Goal: Task Accomplishment & Management: Manage account settings

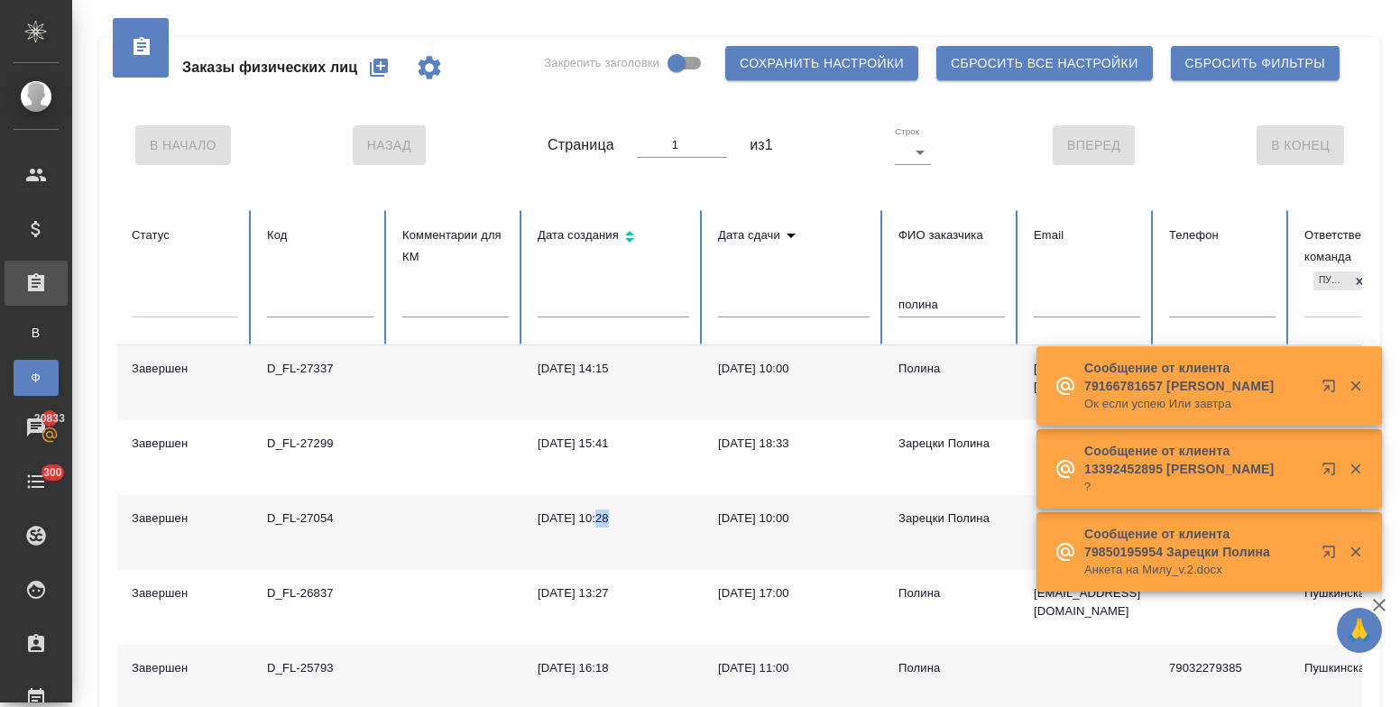
click at [382, 57] on icon "button" at bounding box center [379, 68] width 22 height 22
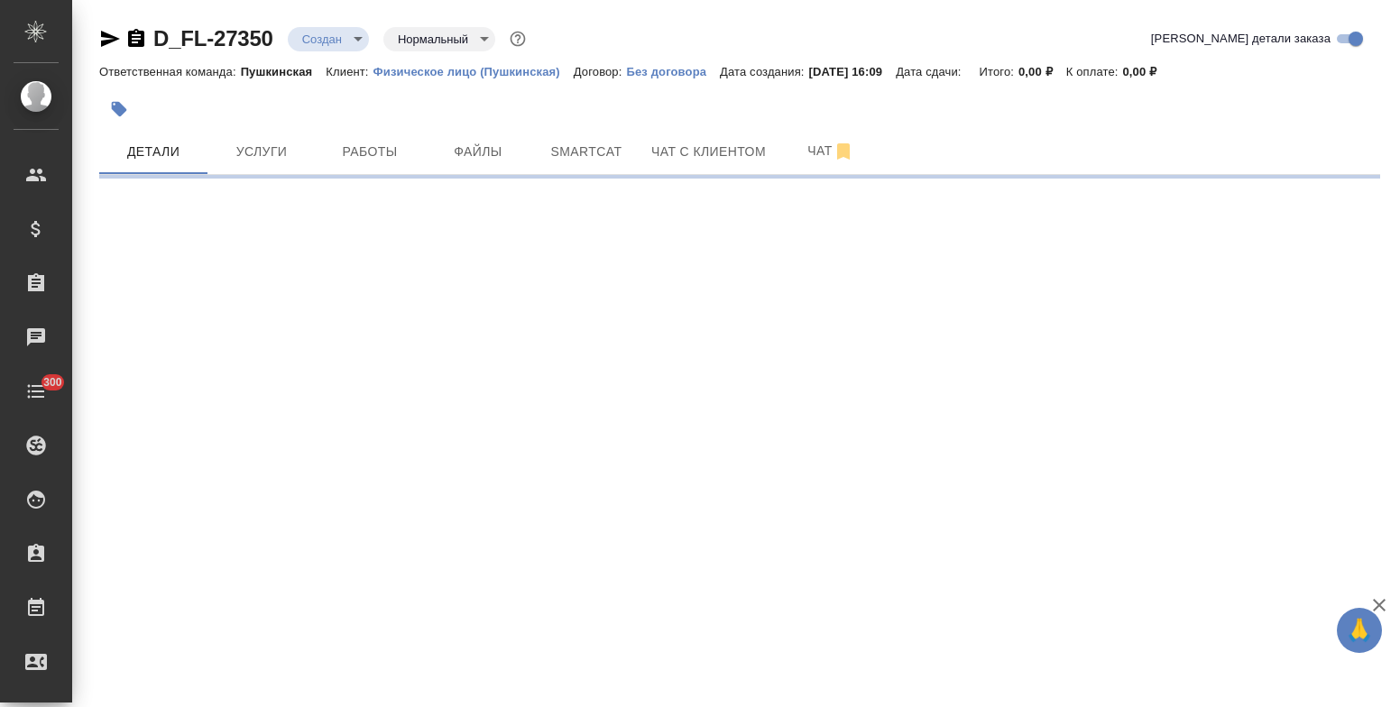
select select "RU"
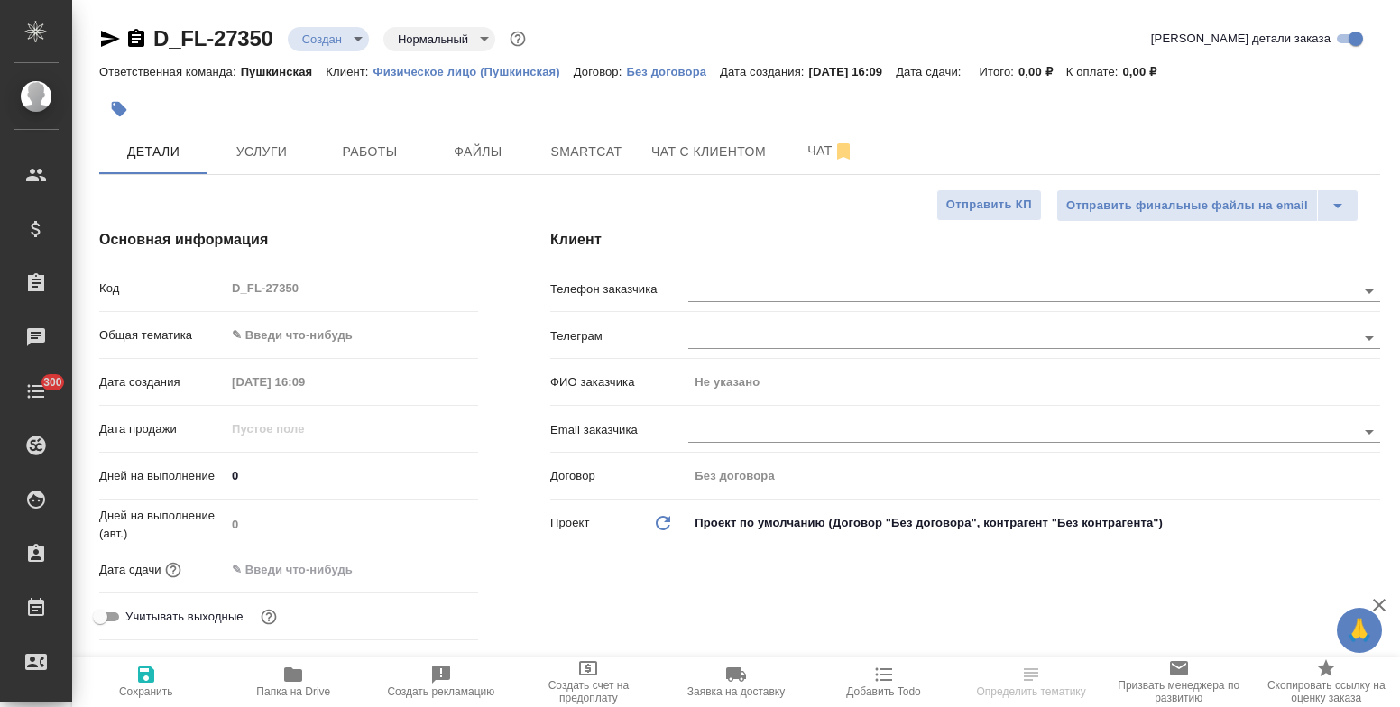
type textarea "x"
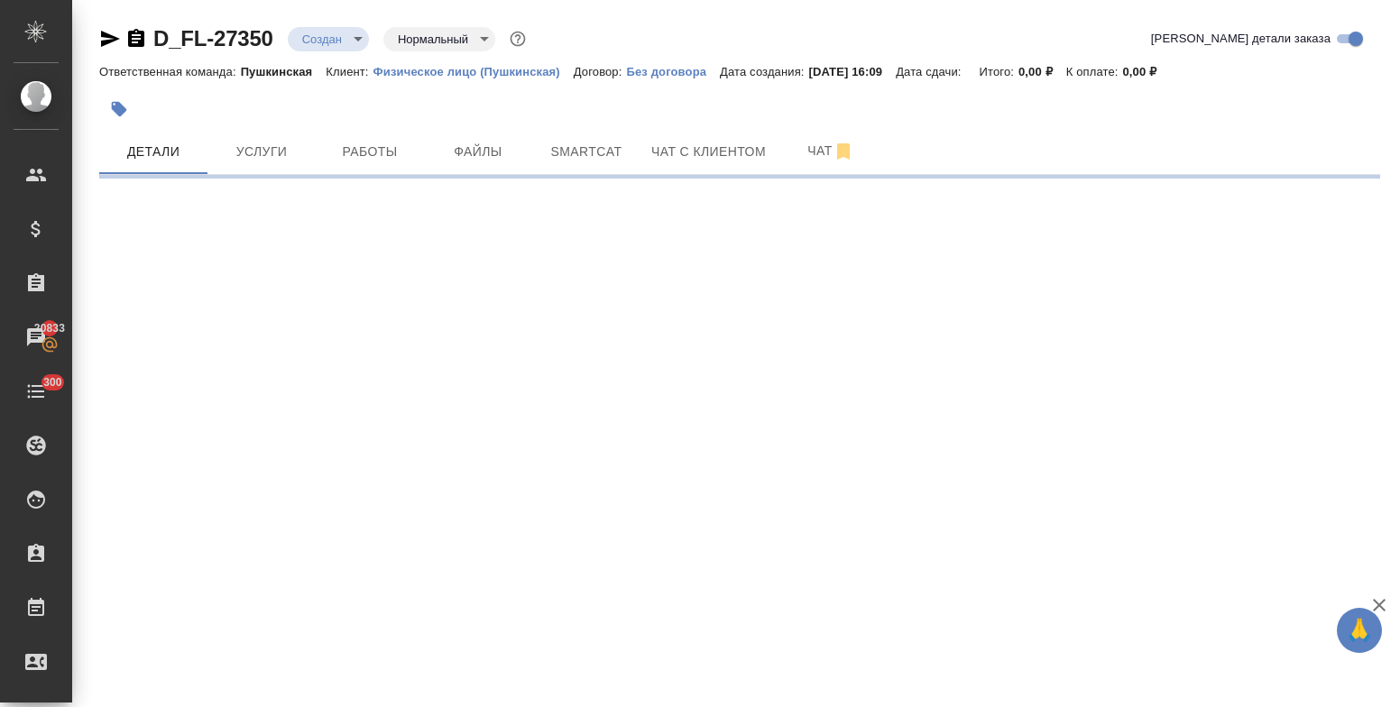
select select "RU"
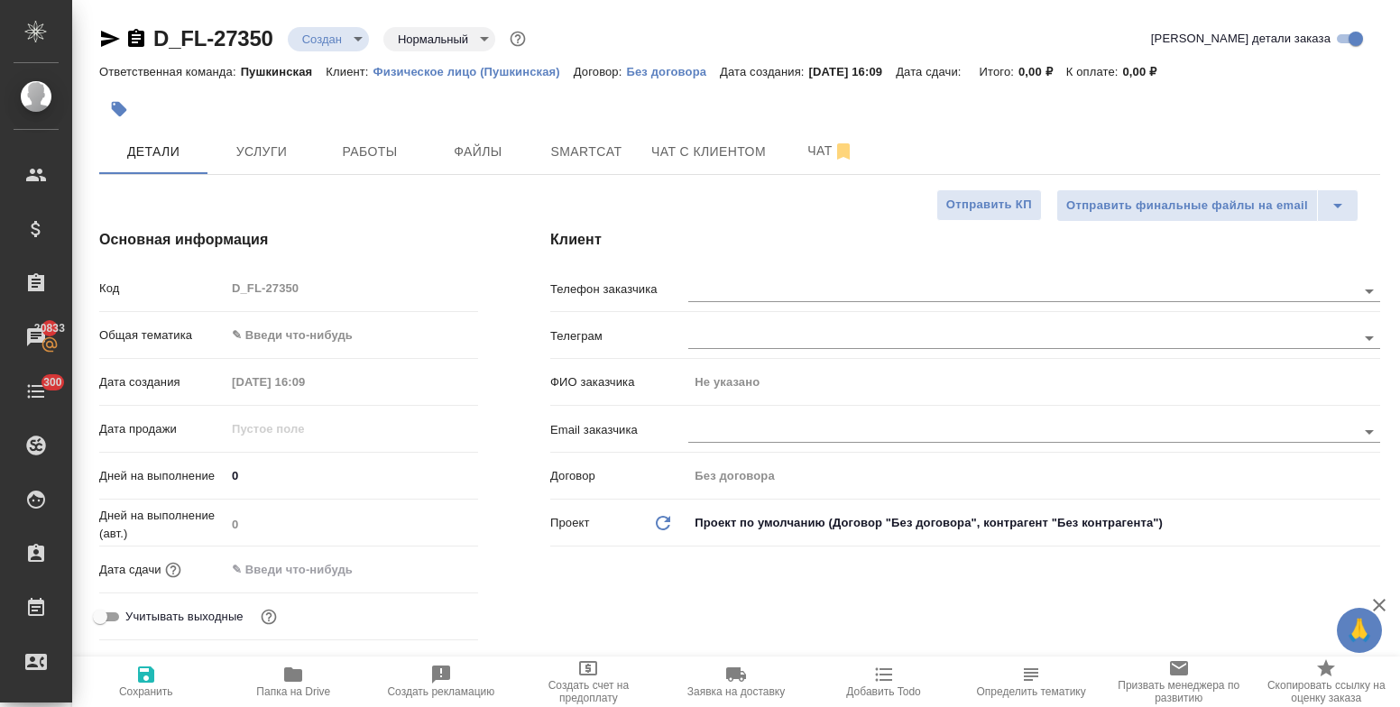
type textarea "x"
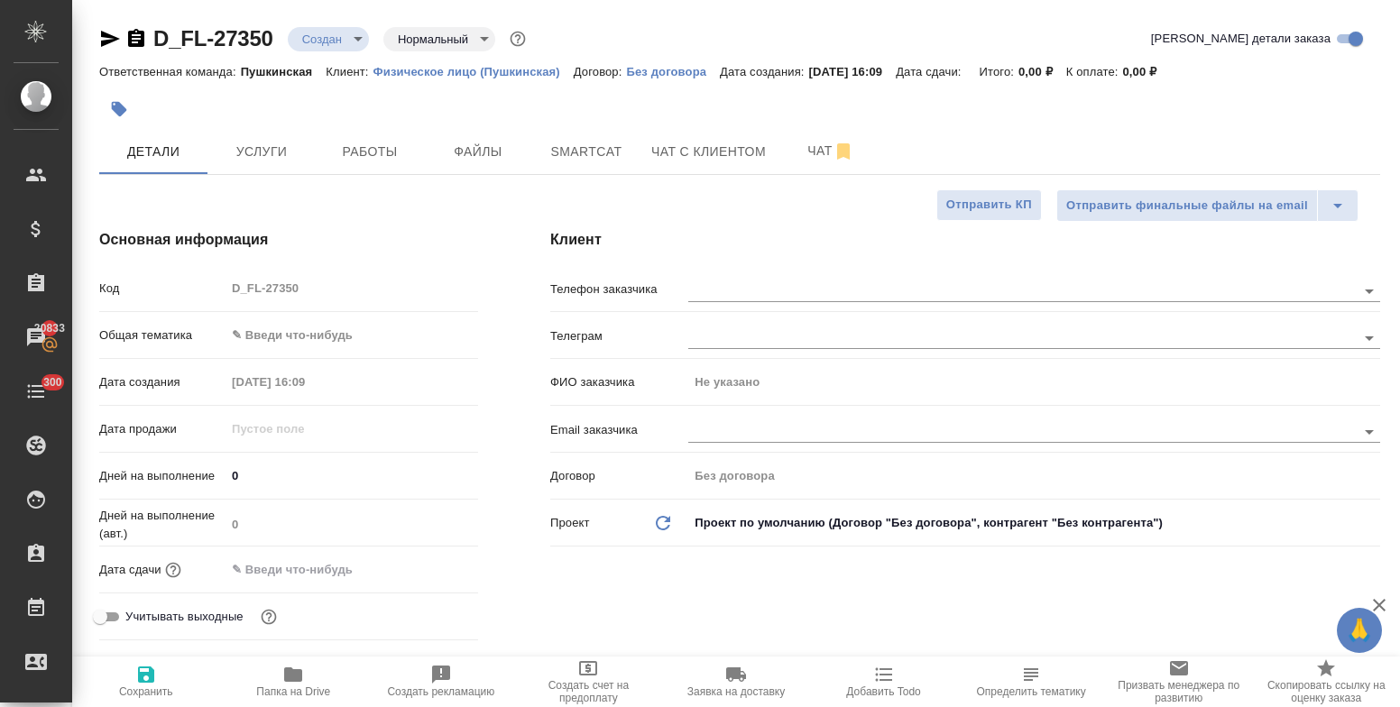
type textarea "x"
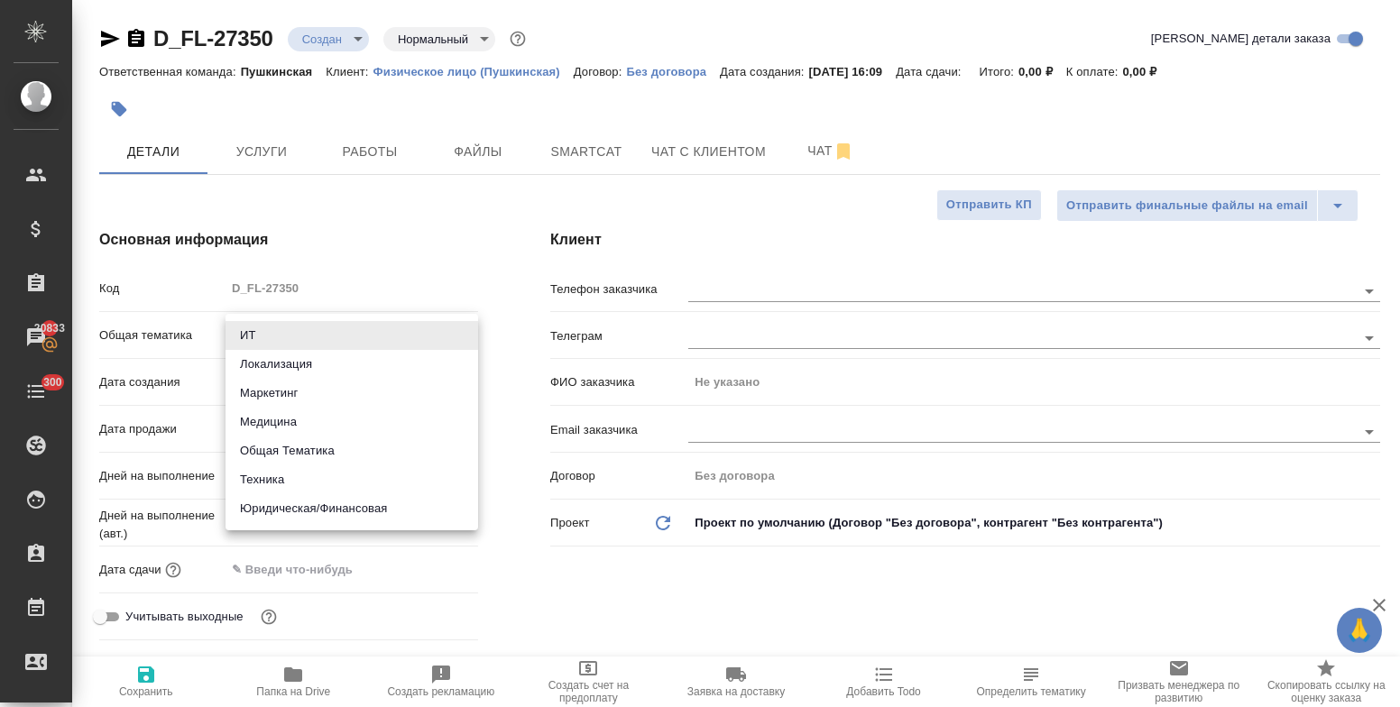
click at [272, 349] on body "🙏 .cls-1 fill:#fff; AWATERA Bulakhova Elena Клиенты Спецификации Заказы 20833 Ч…" at bounding box center [700, 353] width 1400 height 707
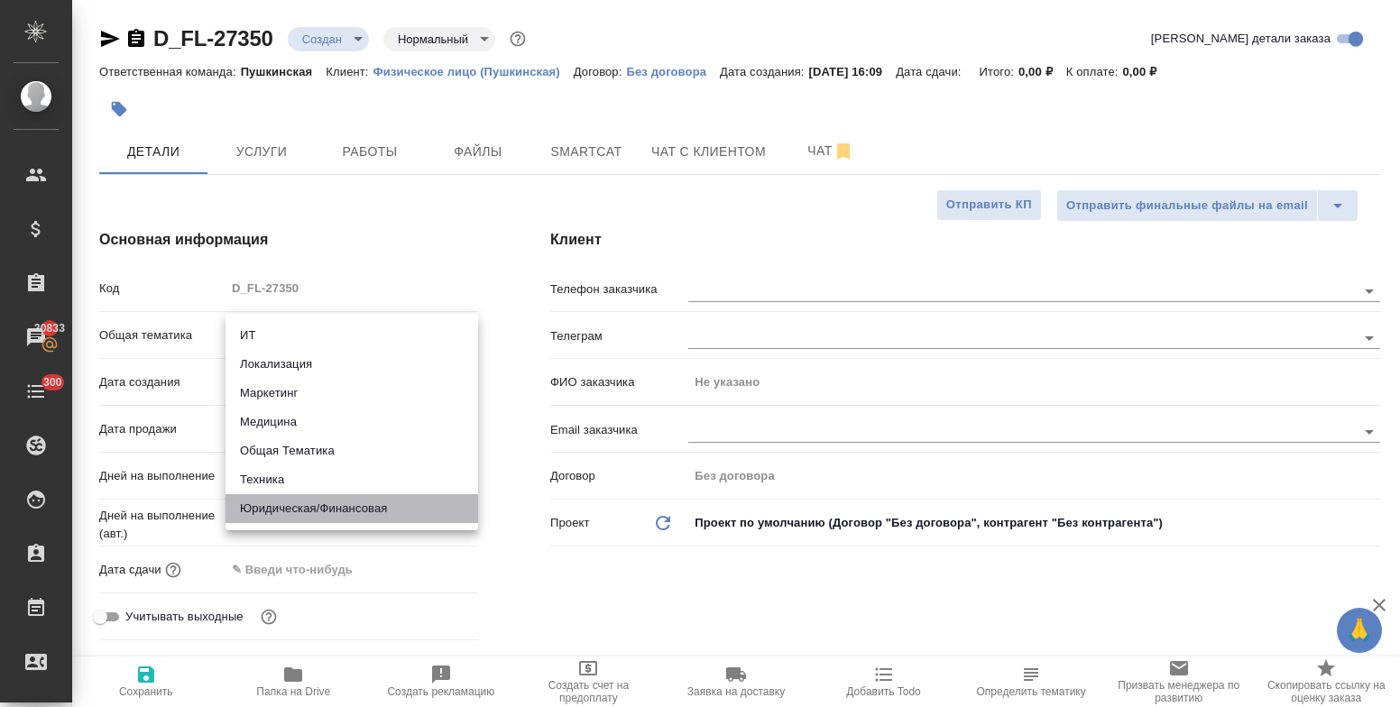
click at [312, 507] on li "Юридическая/Финансовая" at bounding box center [352, 508] width 253 height 29
type input "yr-fn"
type textarea "x"
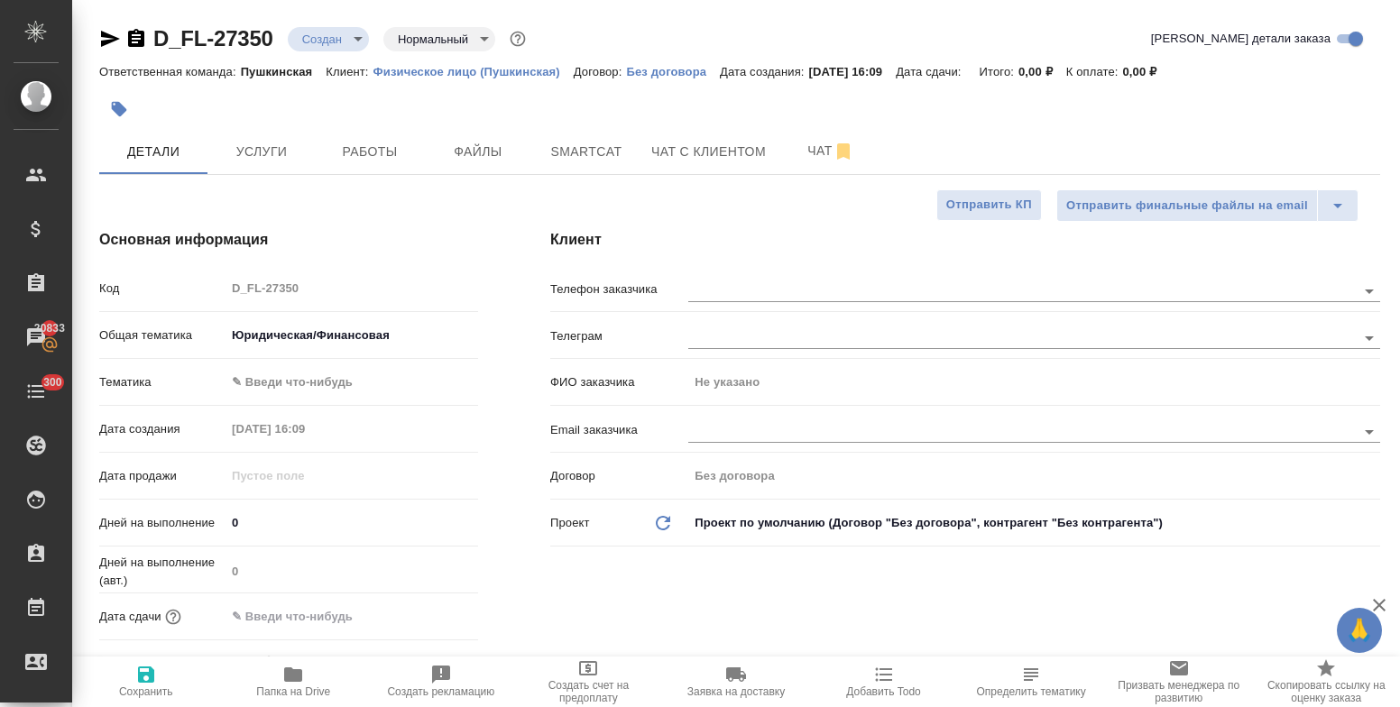
click at [300, 383] on body "🙏 .cls-1 fill:#fff; AWATERA Bulakhova Elena Клиенты Спецификации Заказы 20833 Ч…" at bounding box center [700, 353] width 1400 height 707
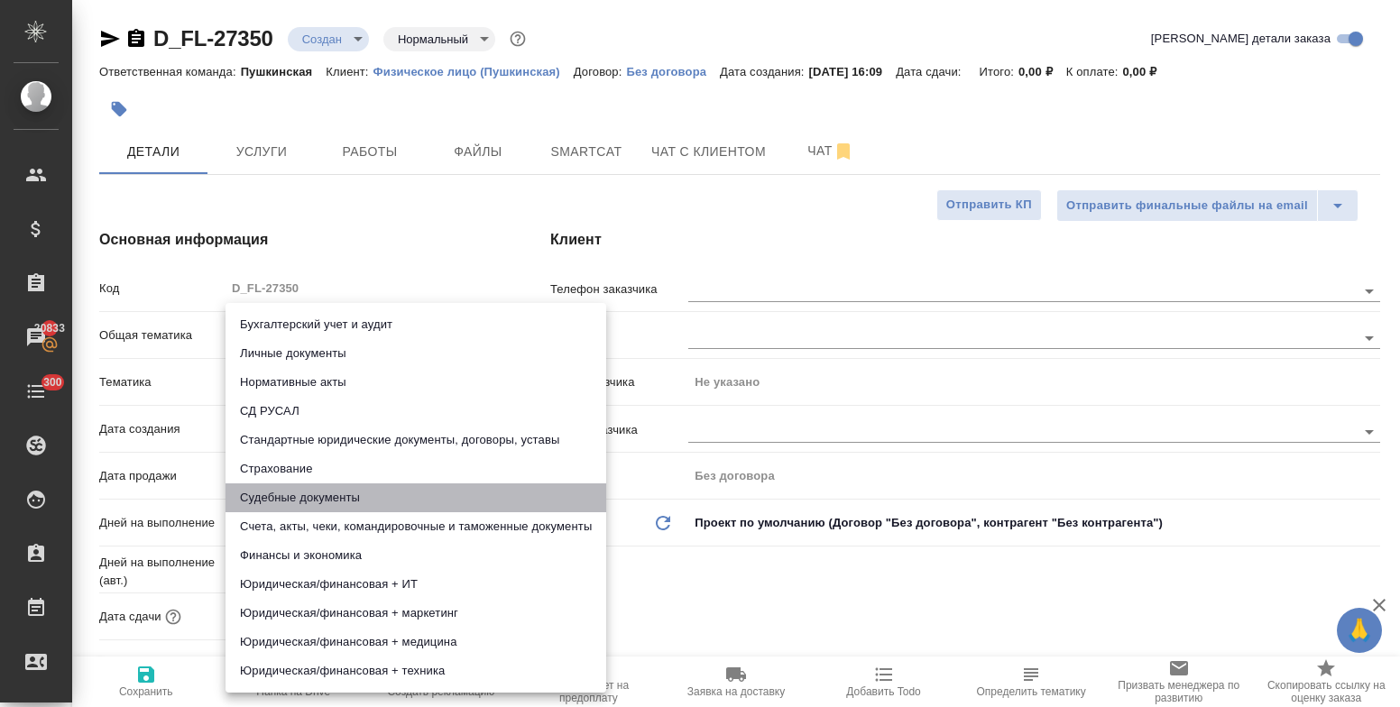
click at [320, 490] on li "Судебные документы" at bounding box center [416, 498] width 381 height 29
type textarea "x"
type input "5a8b8b956a9677013d343d23"
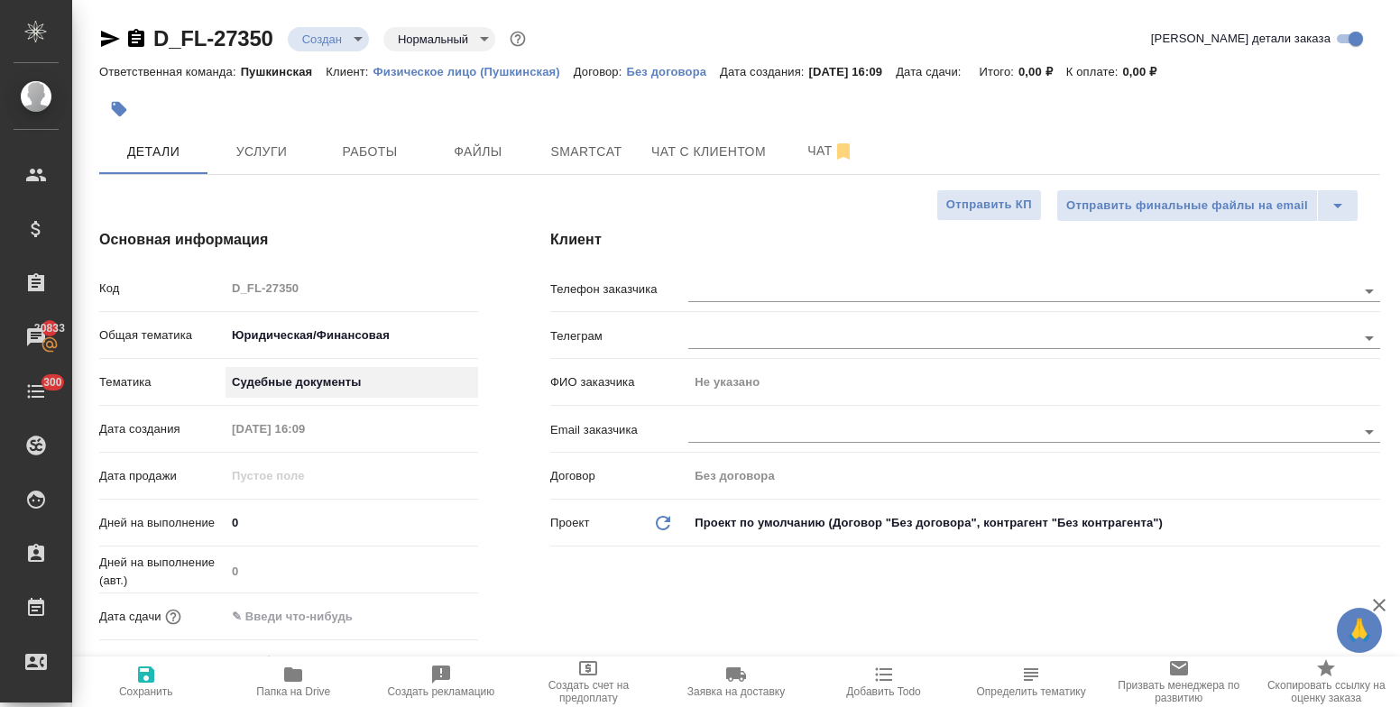
scroll to position [90, 0]
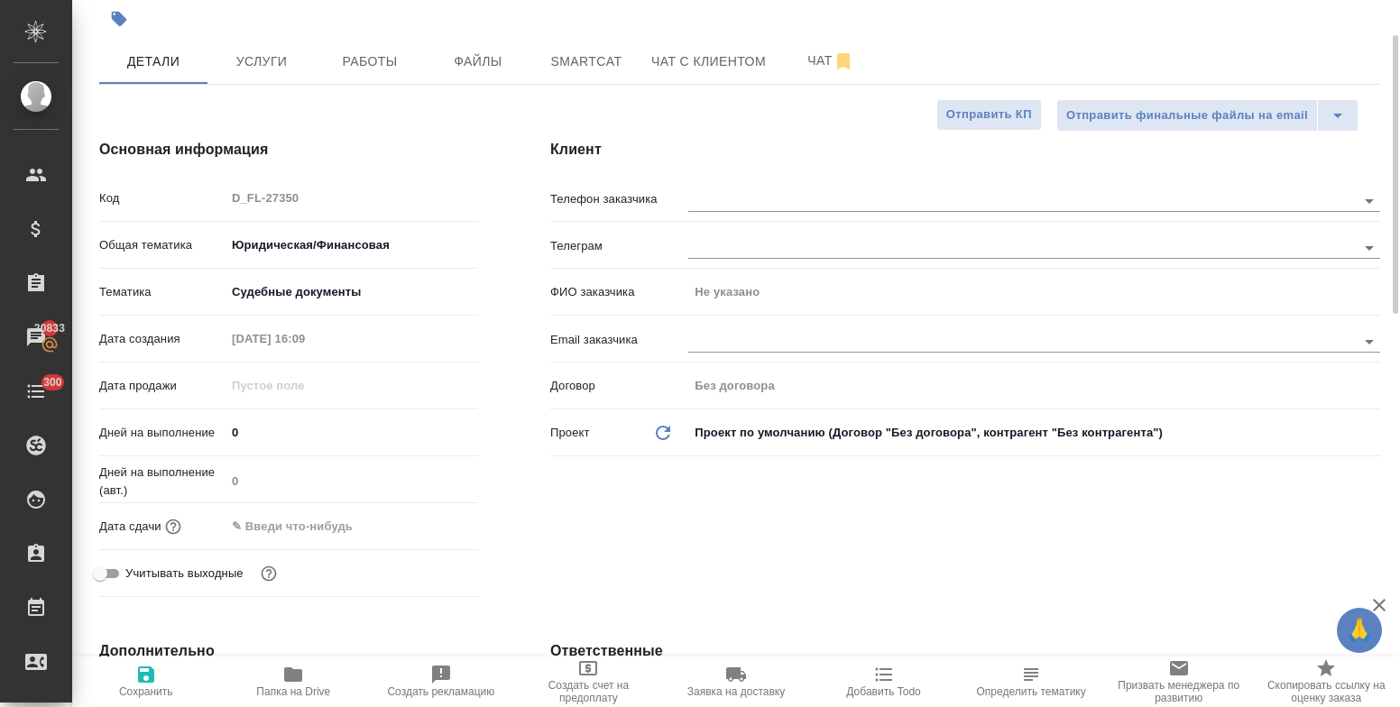
click at [151, 678] on icon "button" at bounding box center [146, 675] width 16 height 16
type textarea "x"
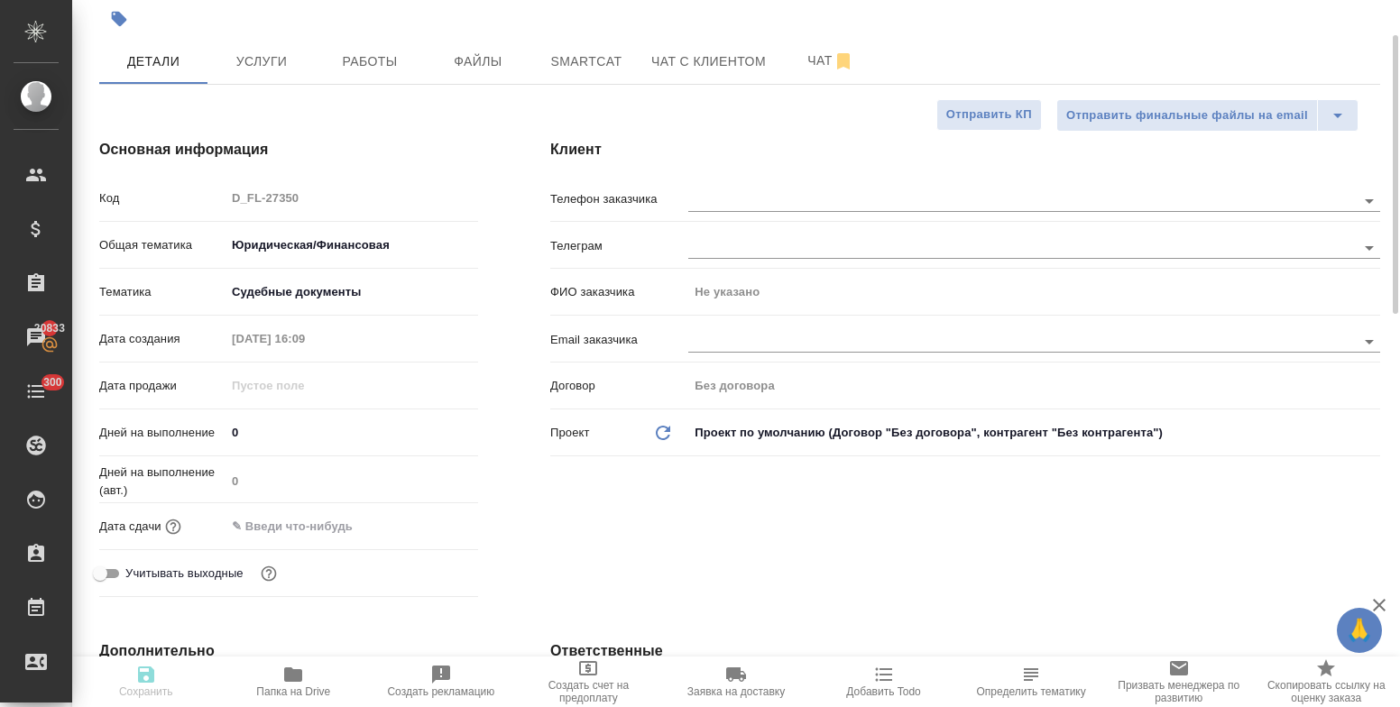
type textarea "x"
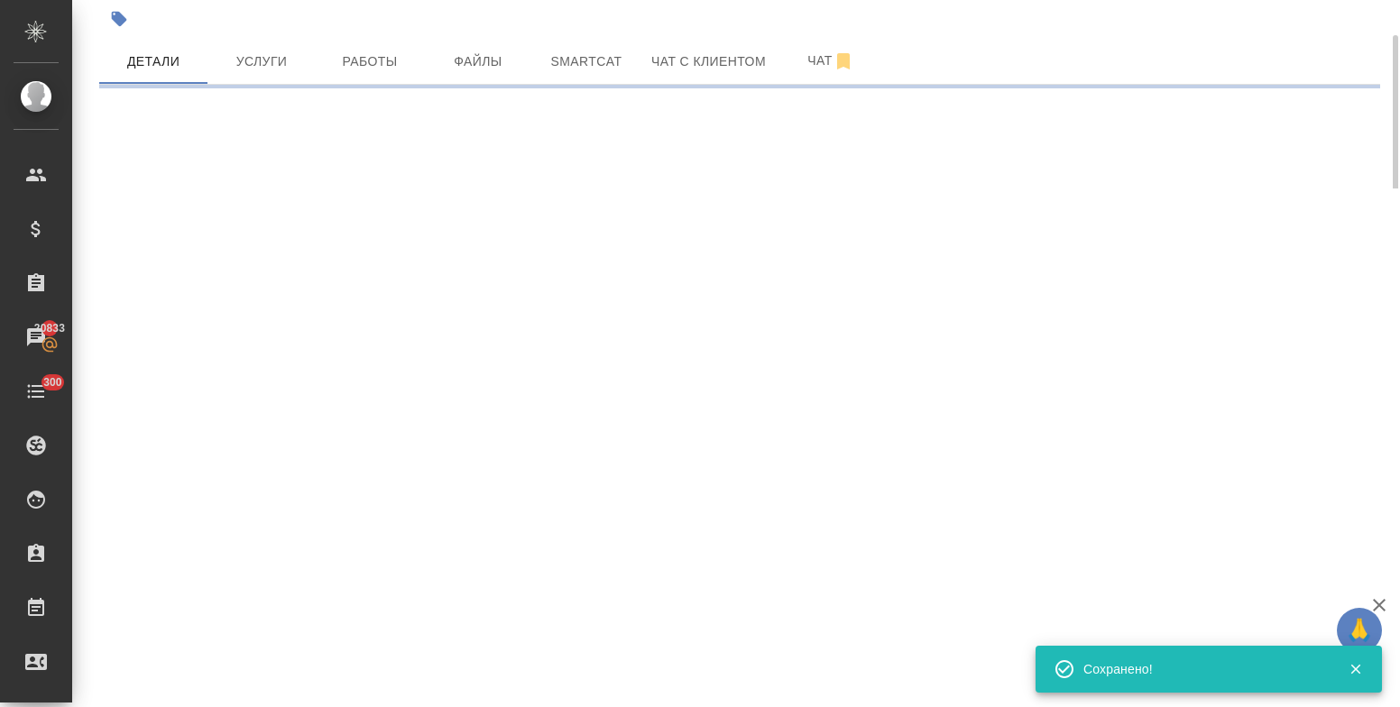
select select "RU"
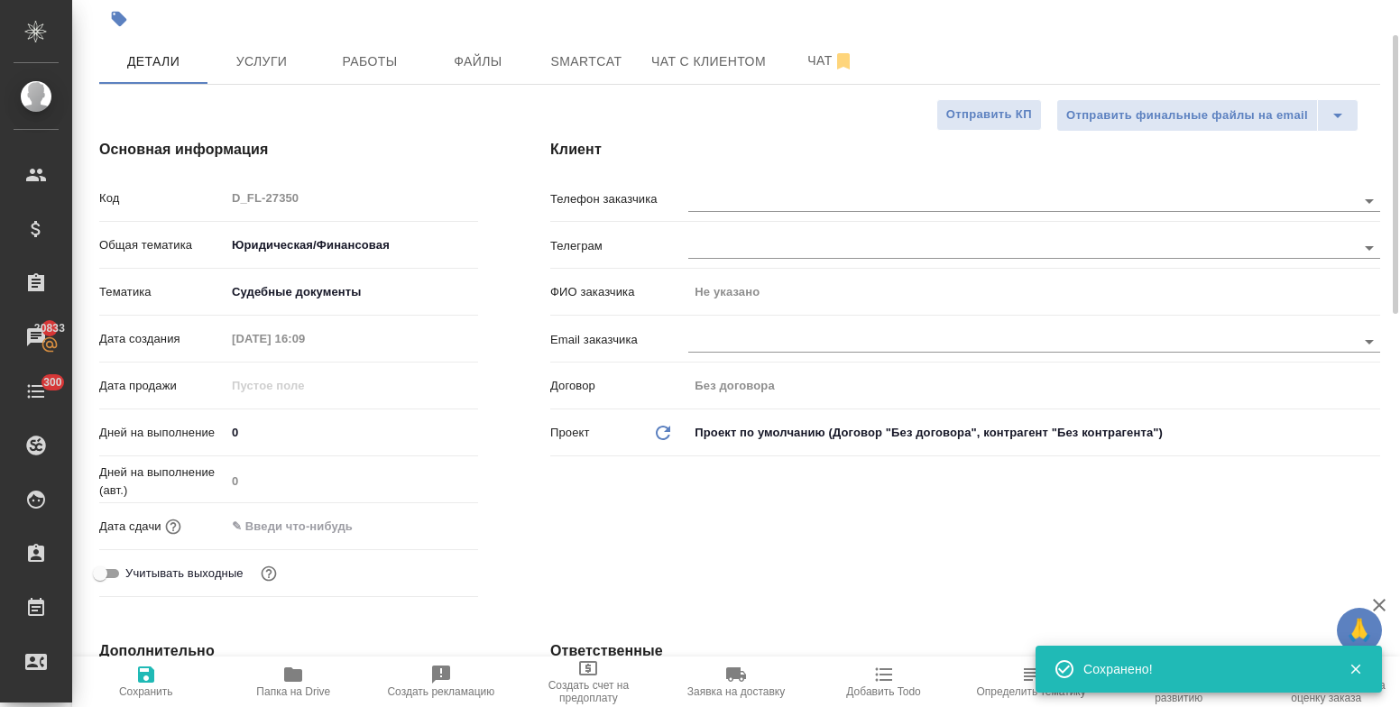
type textarea "x"
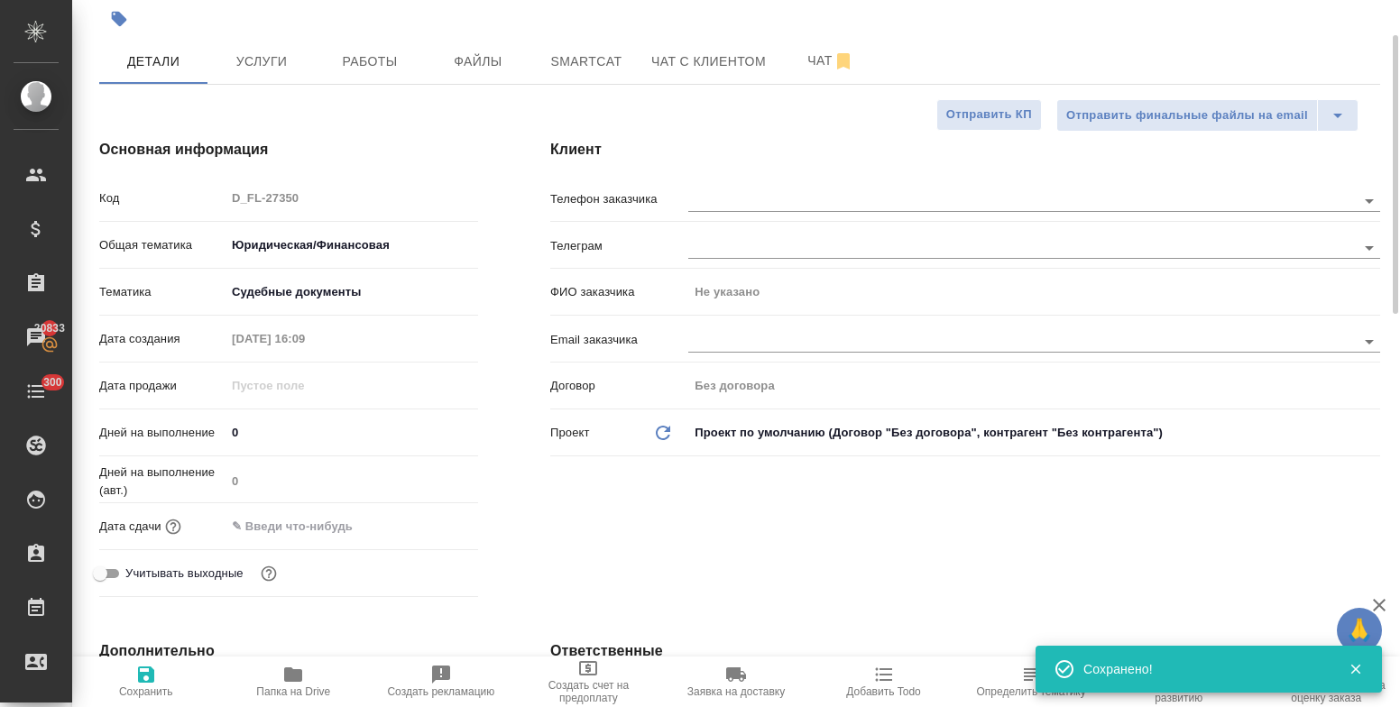
type textarea "x"
click at [693, 195] on input "text" at bounding box center [991, 200] width 607 height 22
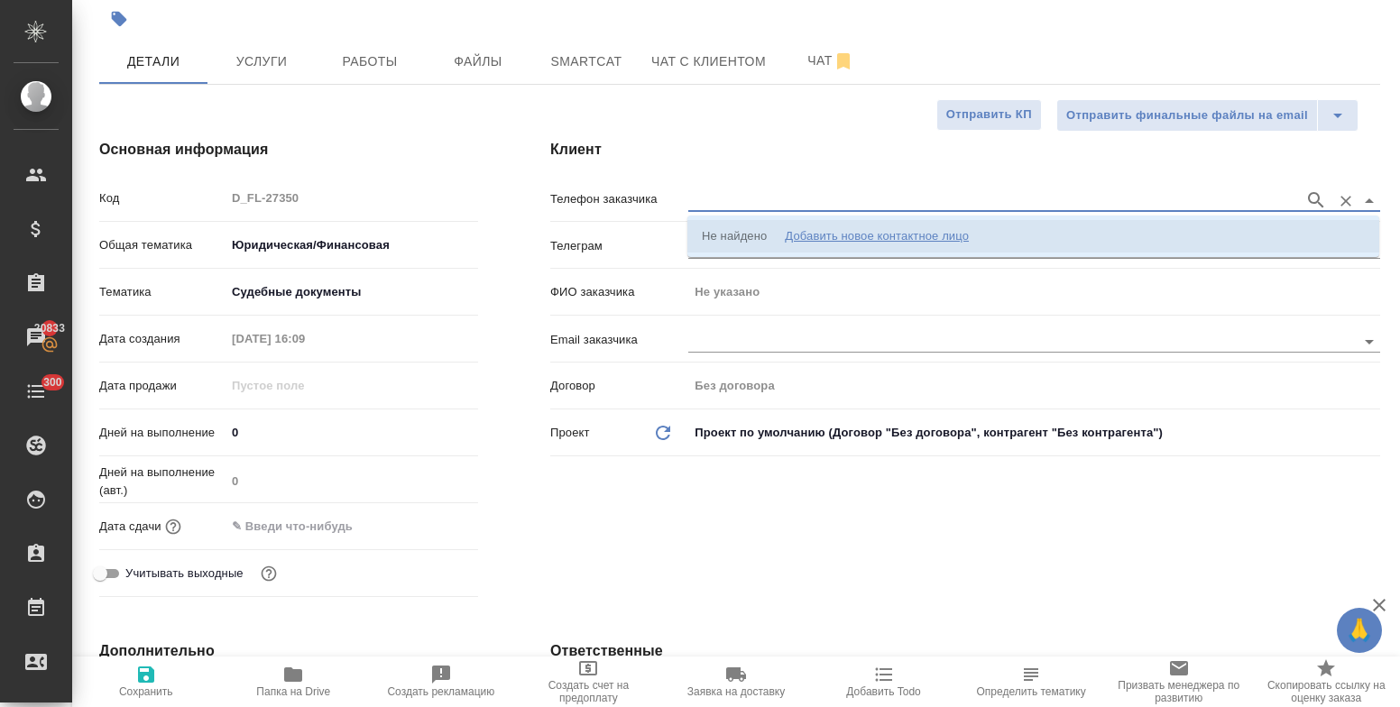
click at [932, 232] on div "Добавить новое контактное лицо" at bounding box center [877, 236] width 184 height 18
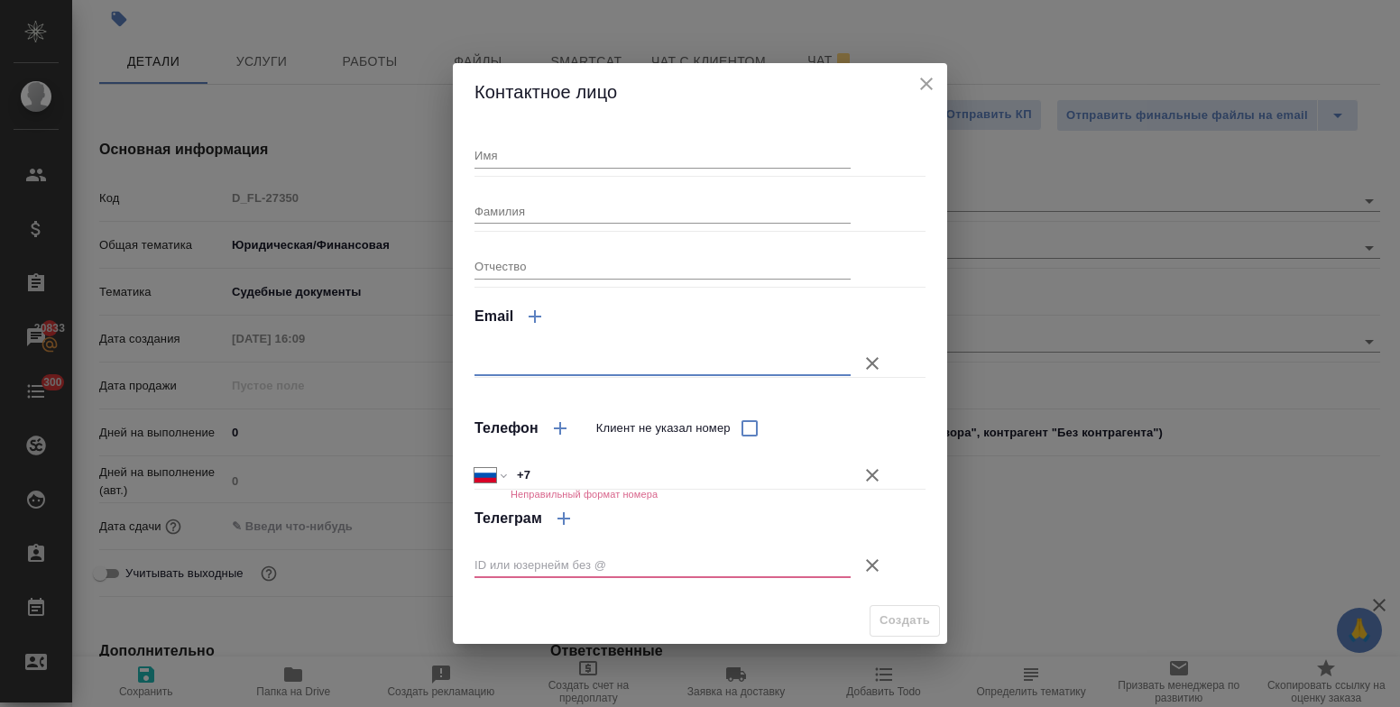
click at [539, 363] on input "text" at bounding box center [663, 363] width 376 height 25
paste input "msusenko@yandex.ru"
type input "msusenko@yandex.ru"
click at [541, 151] on input "Имя" at bounding box center [663, 155] width 376 height 25
type input "Матвей"
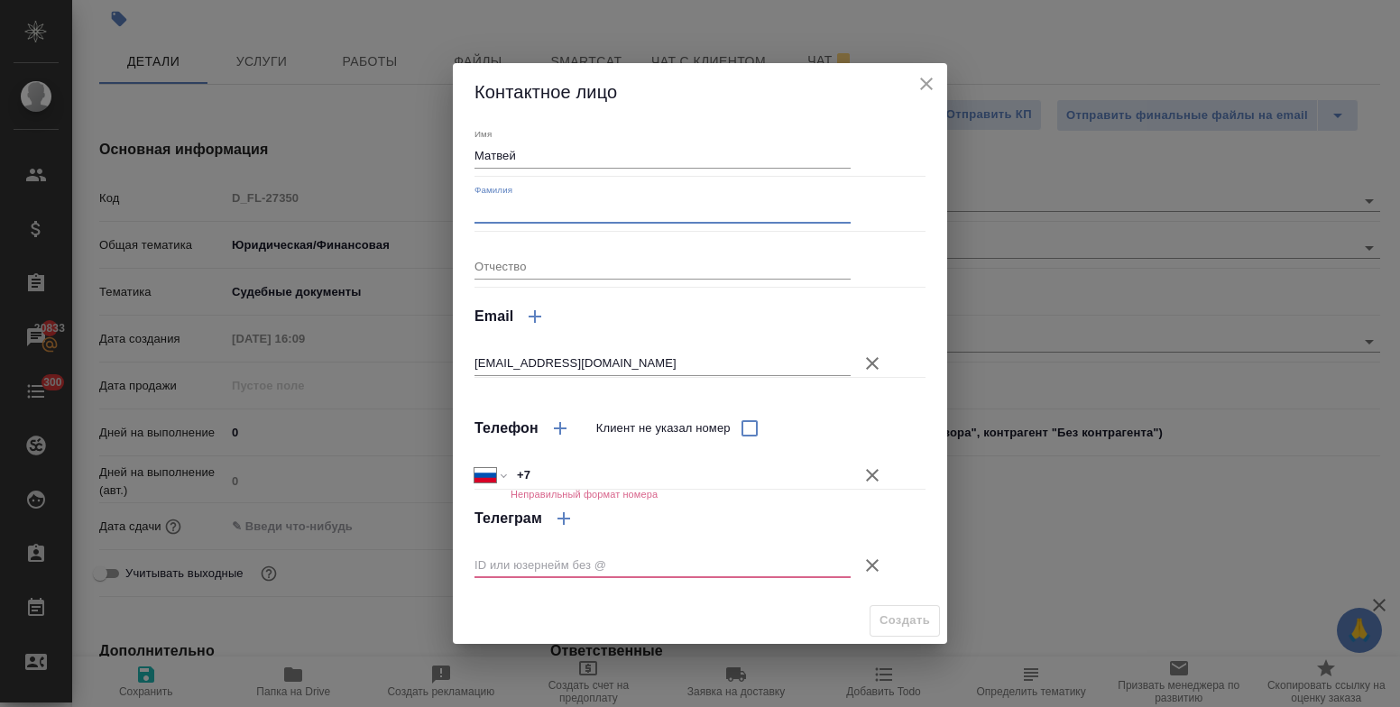
click at [547, 203] on input "Фамилия" at bounding box center [663, 210] width 376 height 25
type input "Сусенко"
click at [875, 558] on icon "button" at bounding box center [873, 566] width 22 height 22
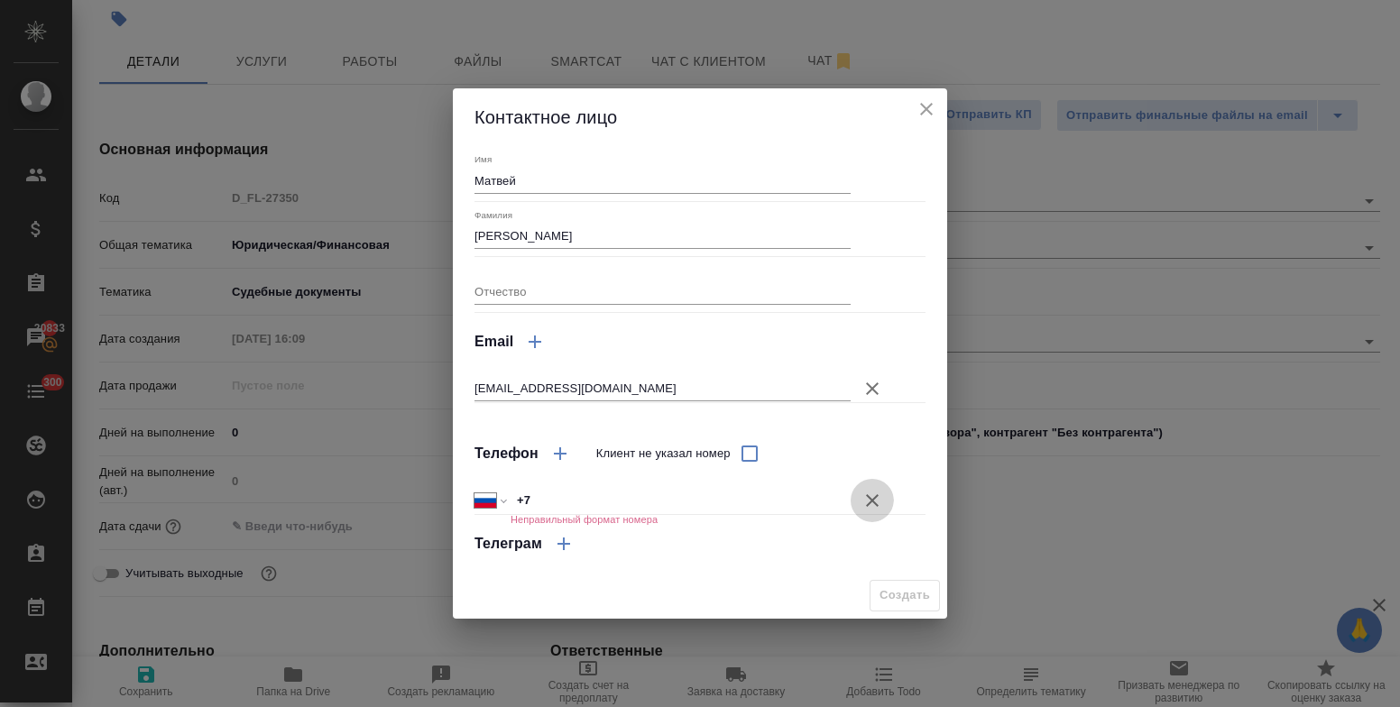
click at [871, 500] on icon "button" at bounding box center [872, 500] width 13 height 13
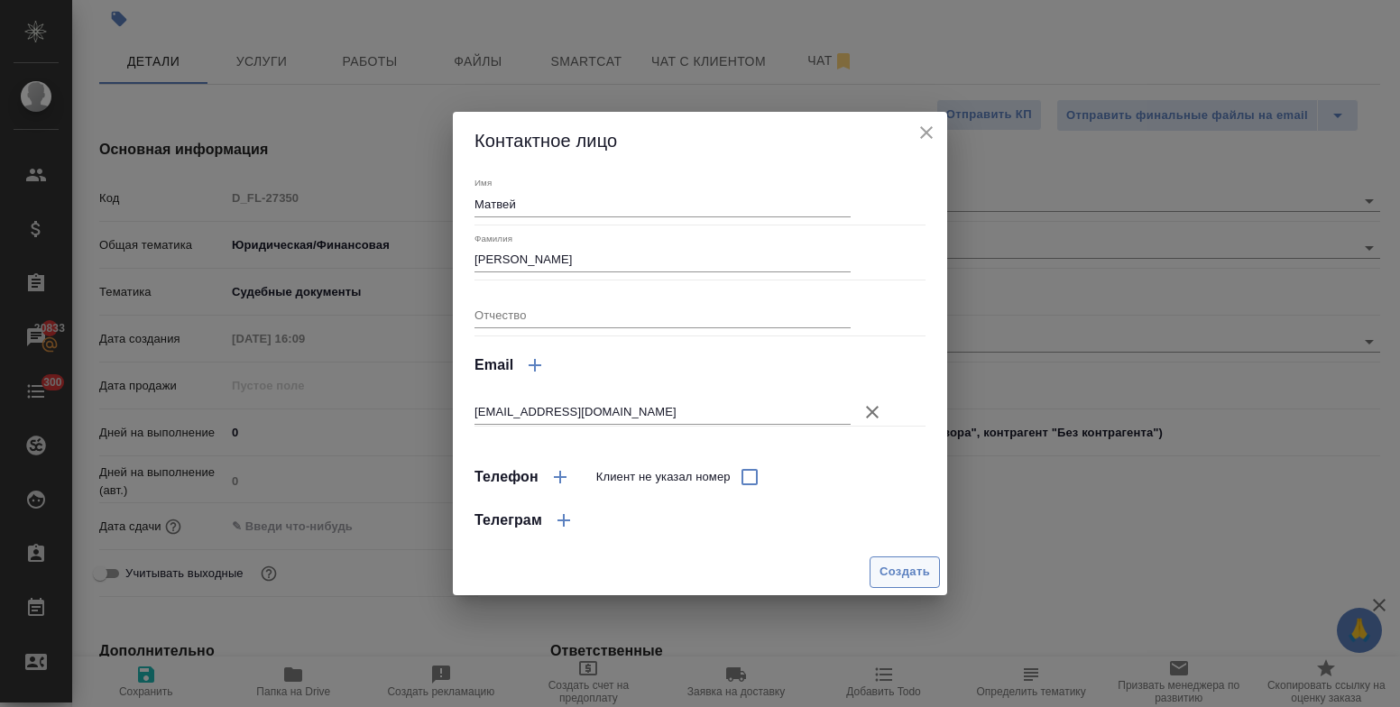
click at [891, 567] on span "Создать" at bounding box center [905, 572] width 51 height 21
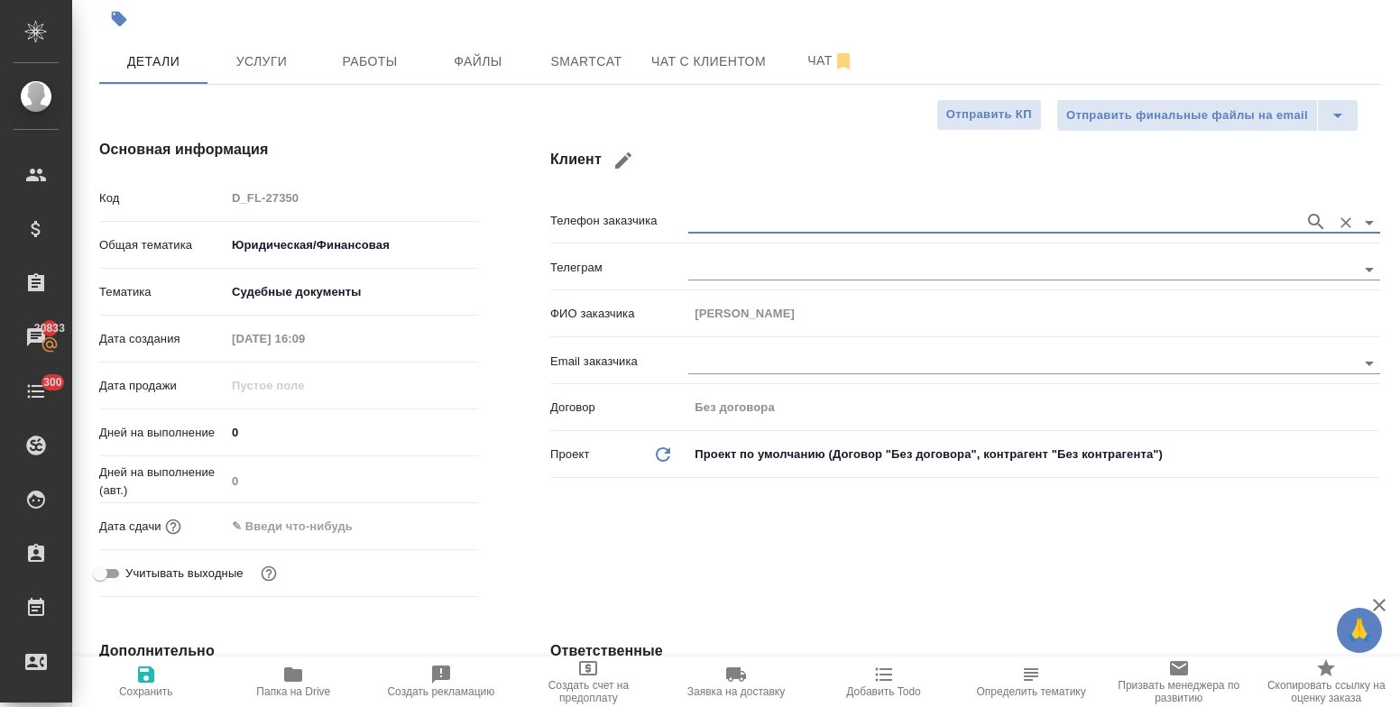
type input "Сусенко Матвей"
type textarea "x"
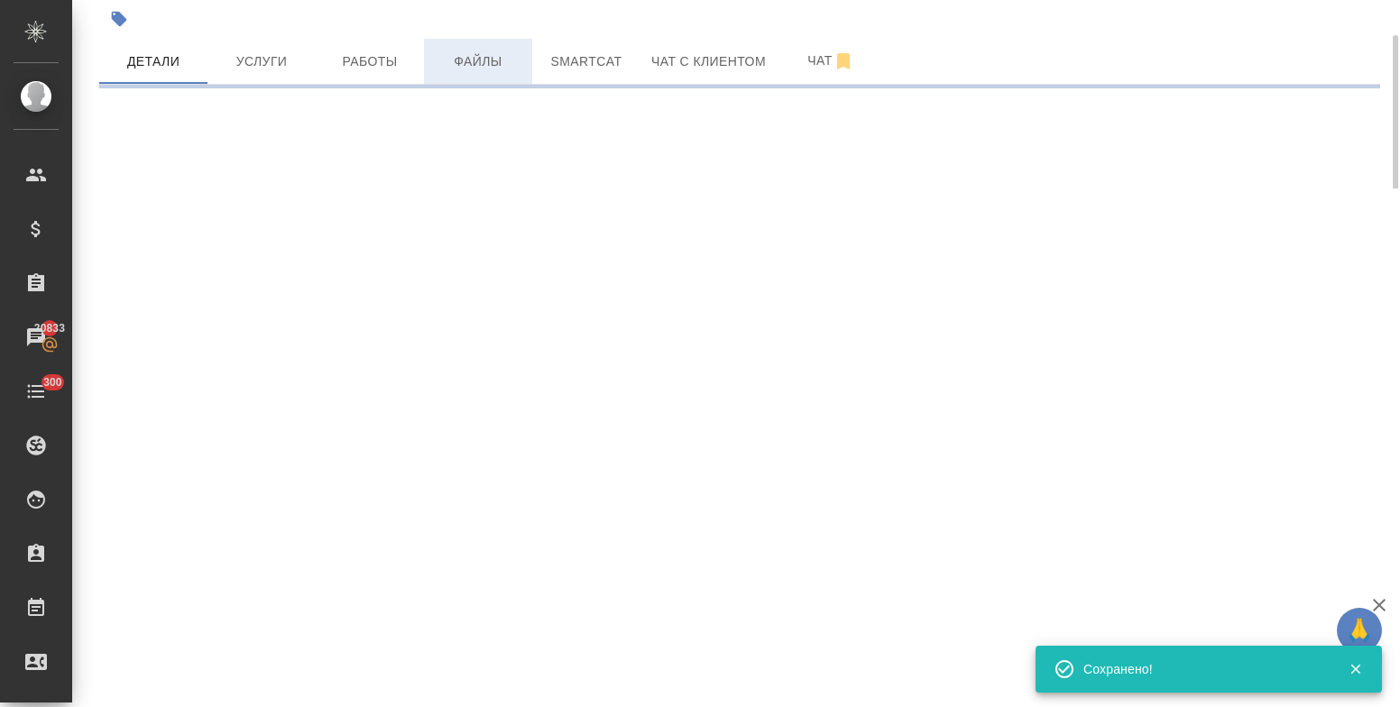
type input "holyTrinity"
select select "RU"
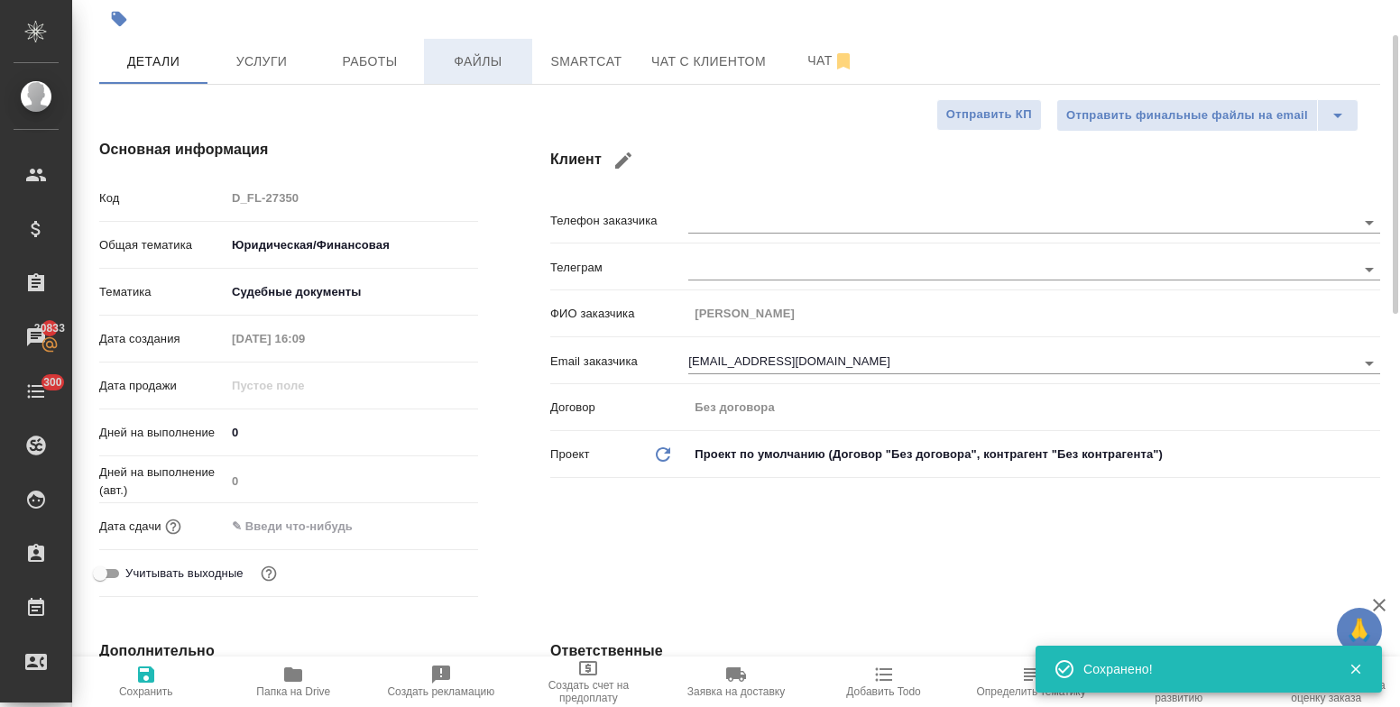
type textarea "x"
click at [475, 60] on span "Файлы" at bounding box center [478, 62] width 87 height 23
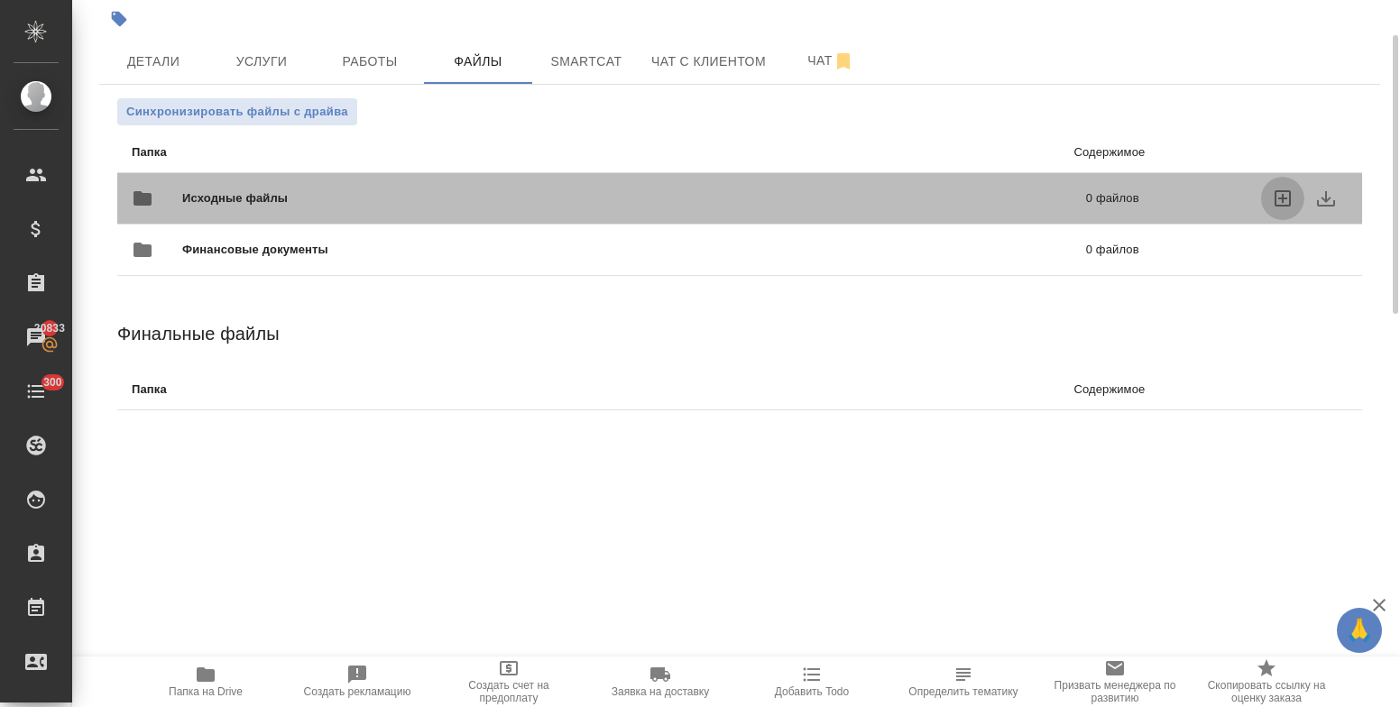
click at [1287, 198] on icon "uploadFiles" at bounding box center [1283, 198] width 16 height 16
click at [0, 0] on input "uploadFiles" at bounding box center [0, 0] width 0 height 0
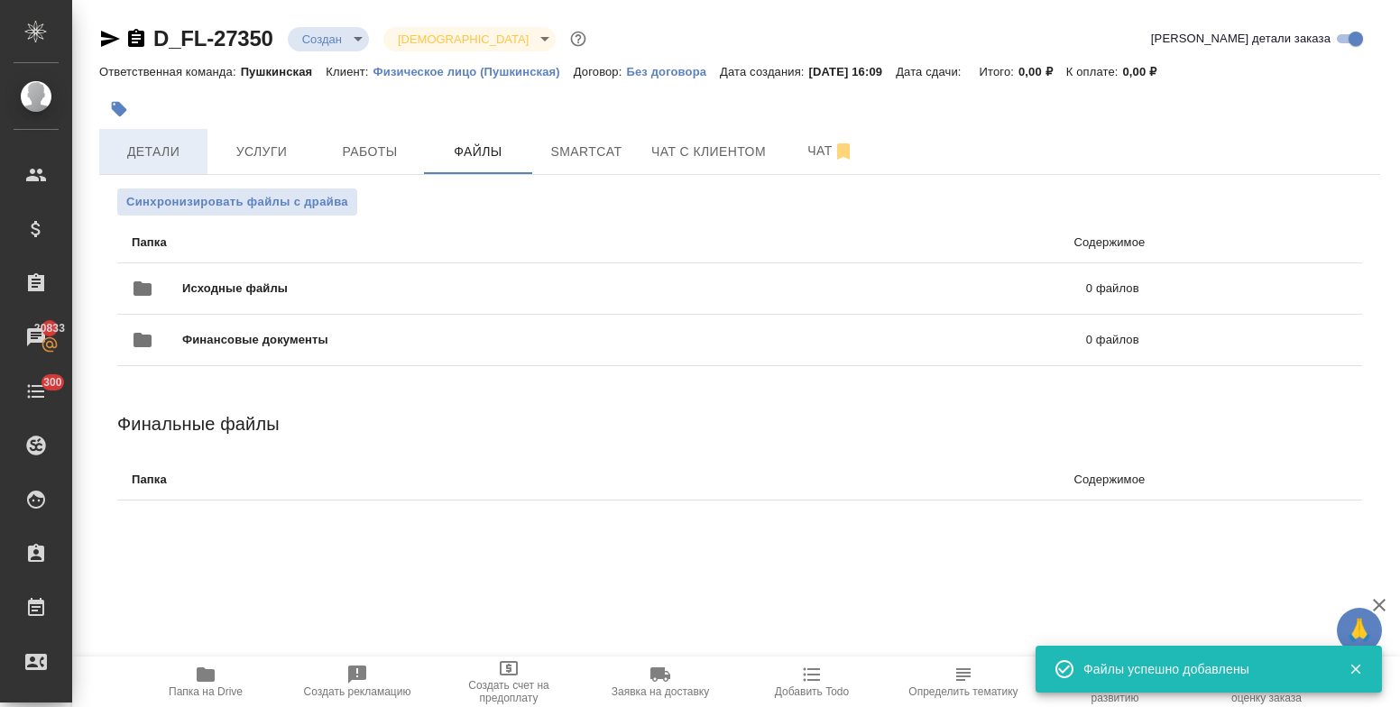
click at [142, 162] on span "Детали" at bounding box center [153, 152] width 87 height 23
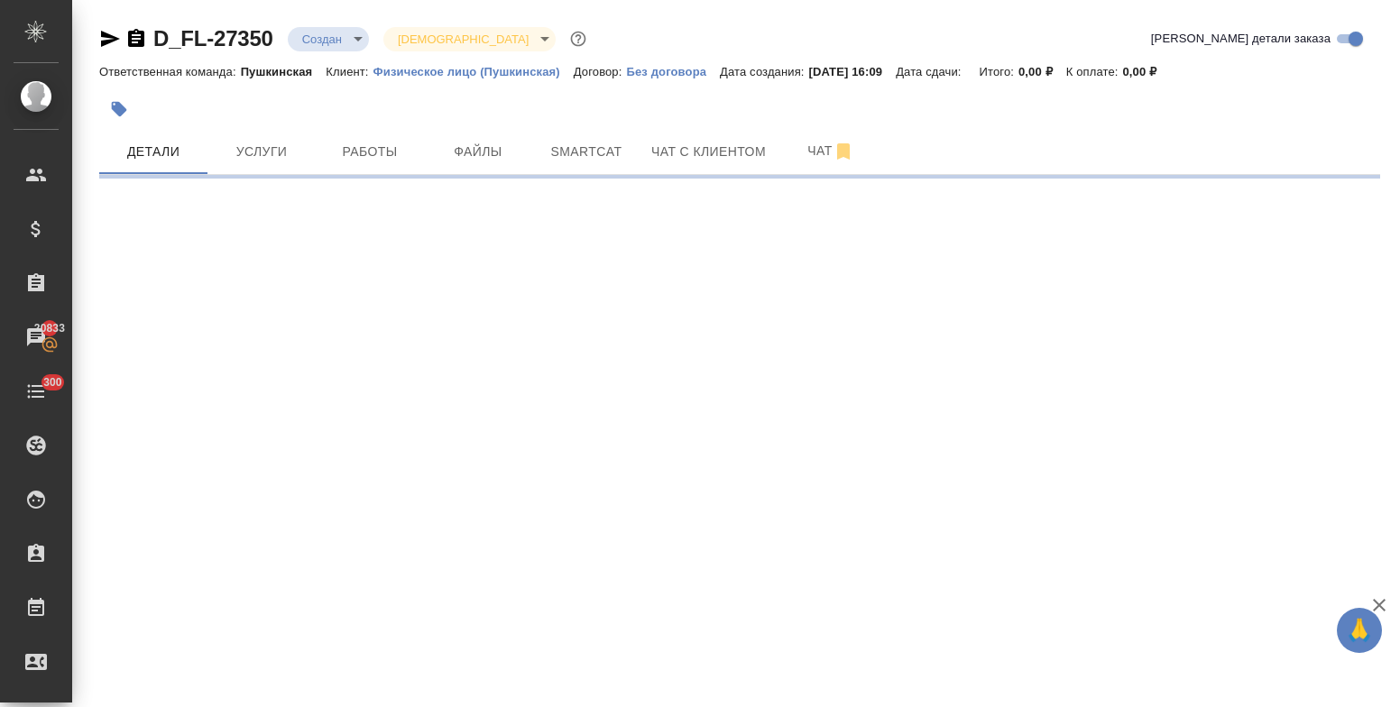
select select "RU"
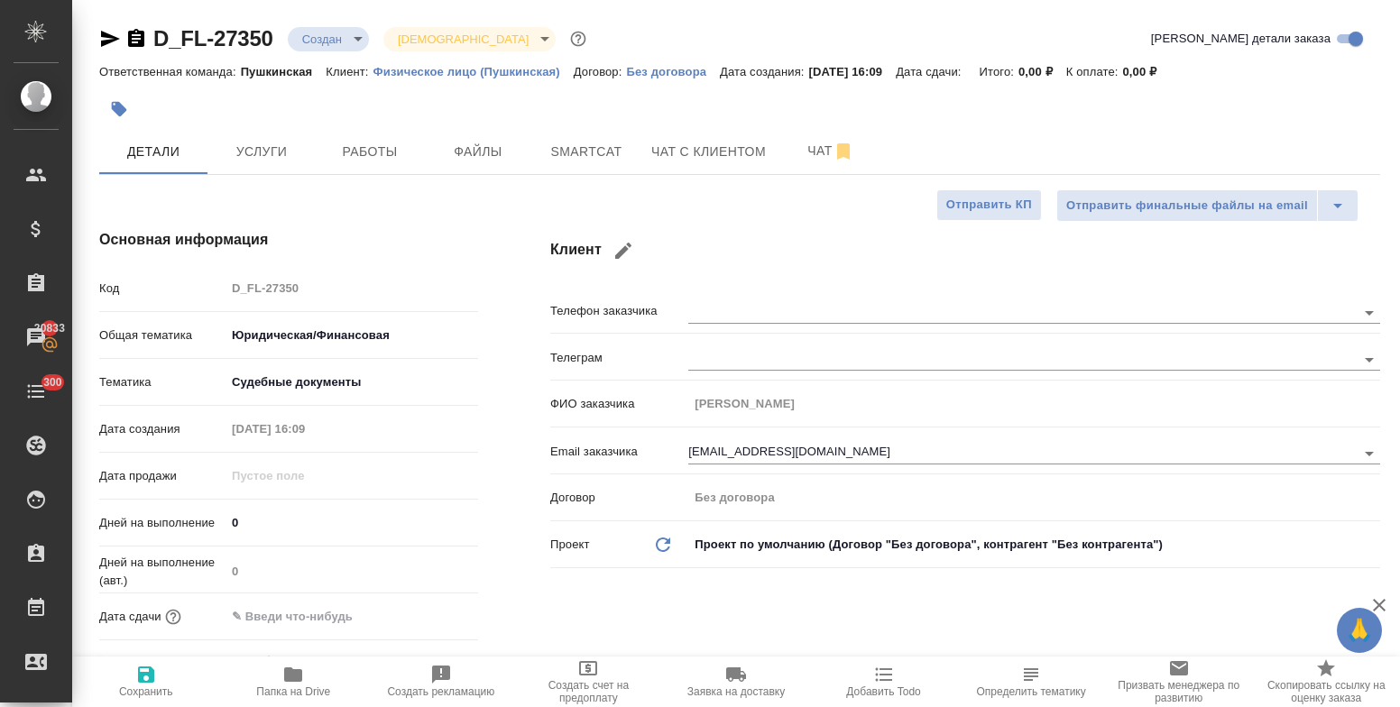
type textarea "x"
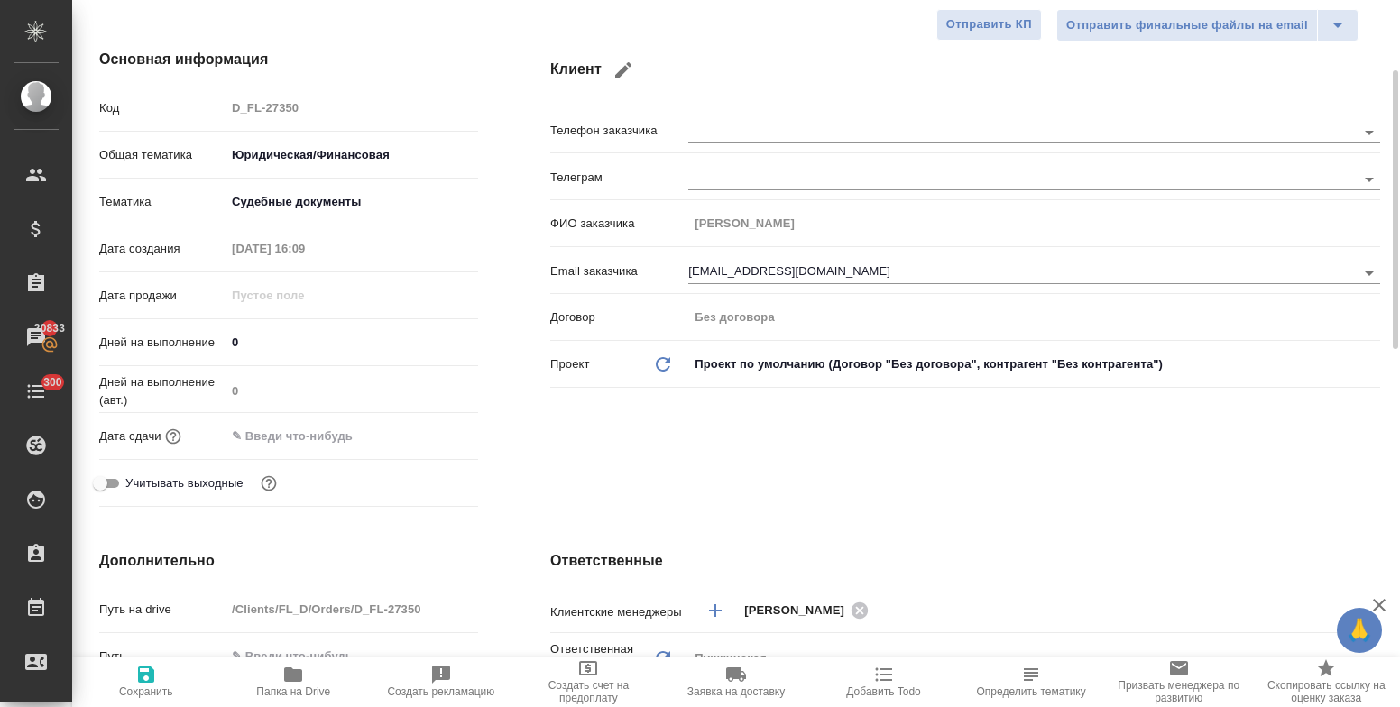
click at [296, 434] on input "text" at bounding box center [305, 436] width 158 height 26
click at [427, 435] on icon "button" at bounding box center [426, 436] width 22 height 22
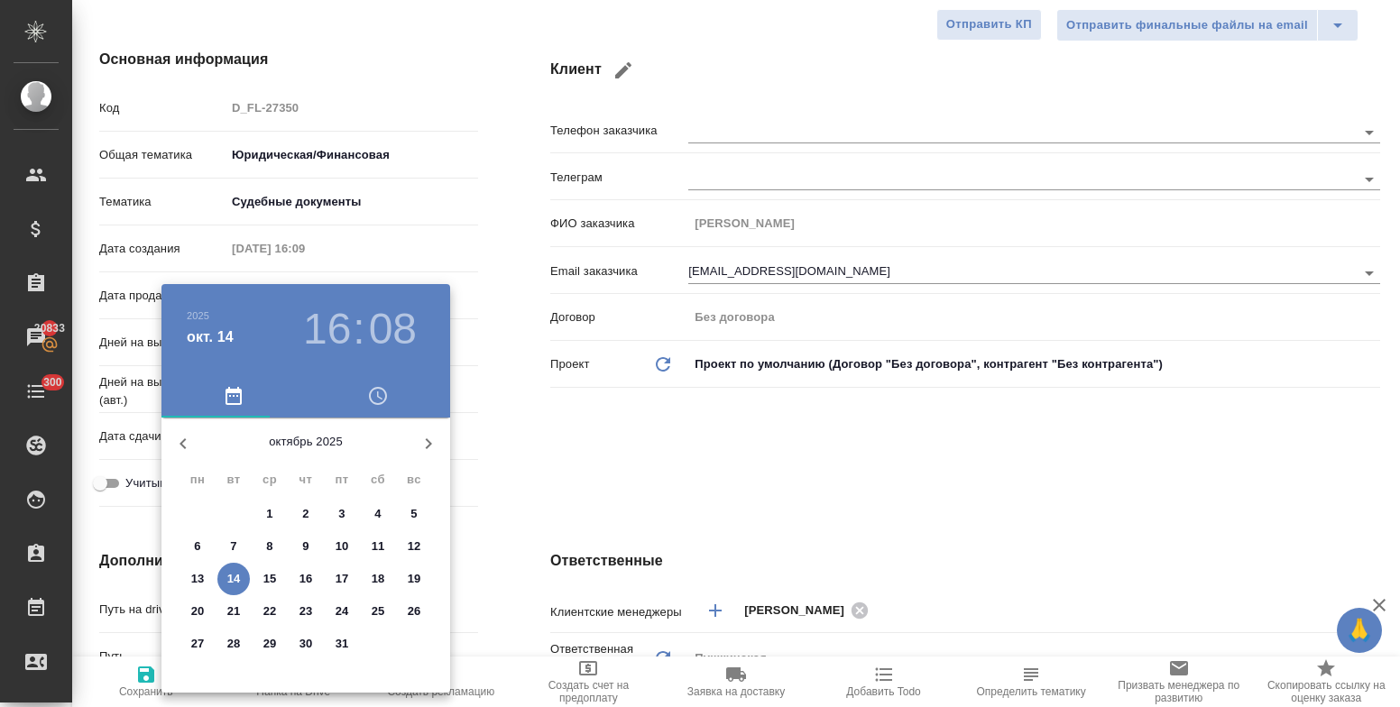
click at [235, 579] on p "14" at bounding box center [234, 579] width 14 height 18
type input "14.10.2025 16:08"
type textarea "x"
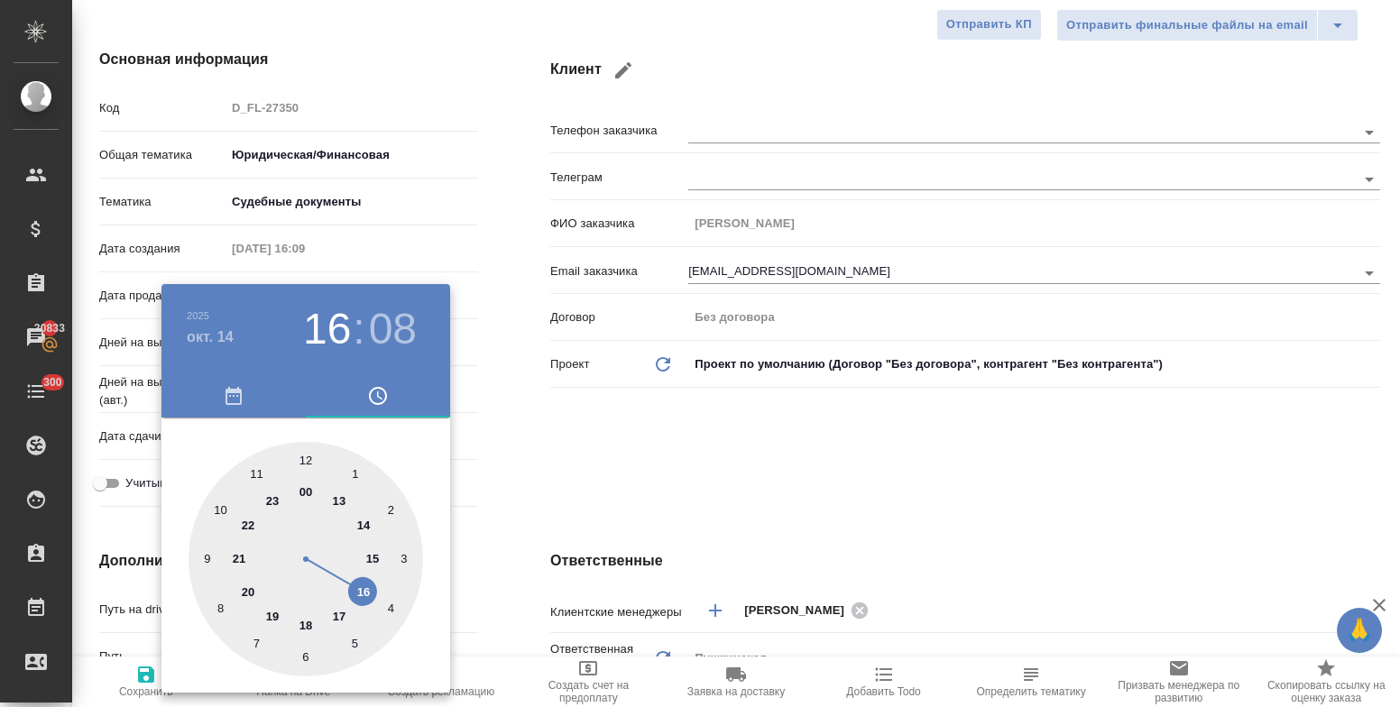
click at [362, 598] on div at bounding box center [306, 559] width 235 height 235
type textarea "x"
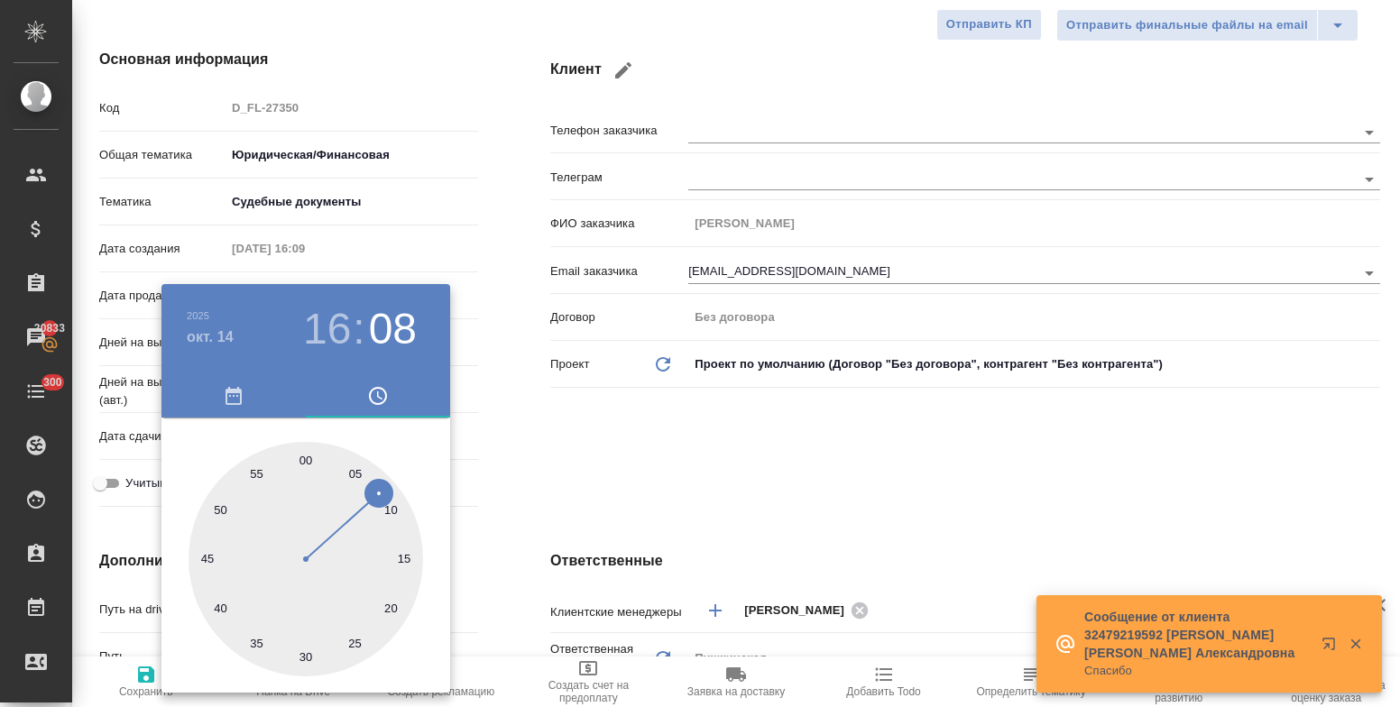
click at [254, 639] on div at bounding box center [306, 559] width 235 height 235
type input "14.10.2025 16:36"
type textarea "x"
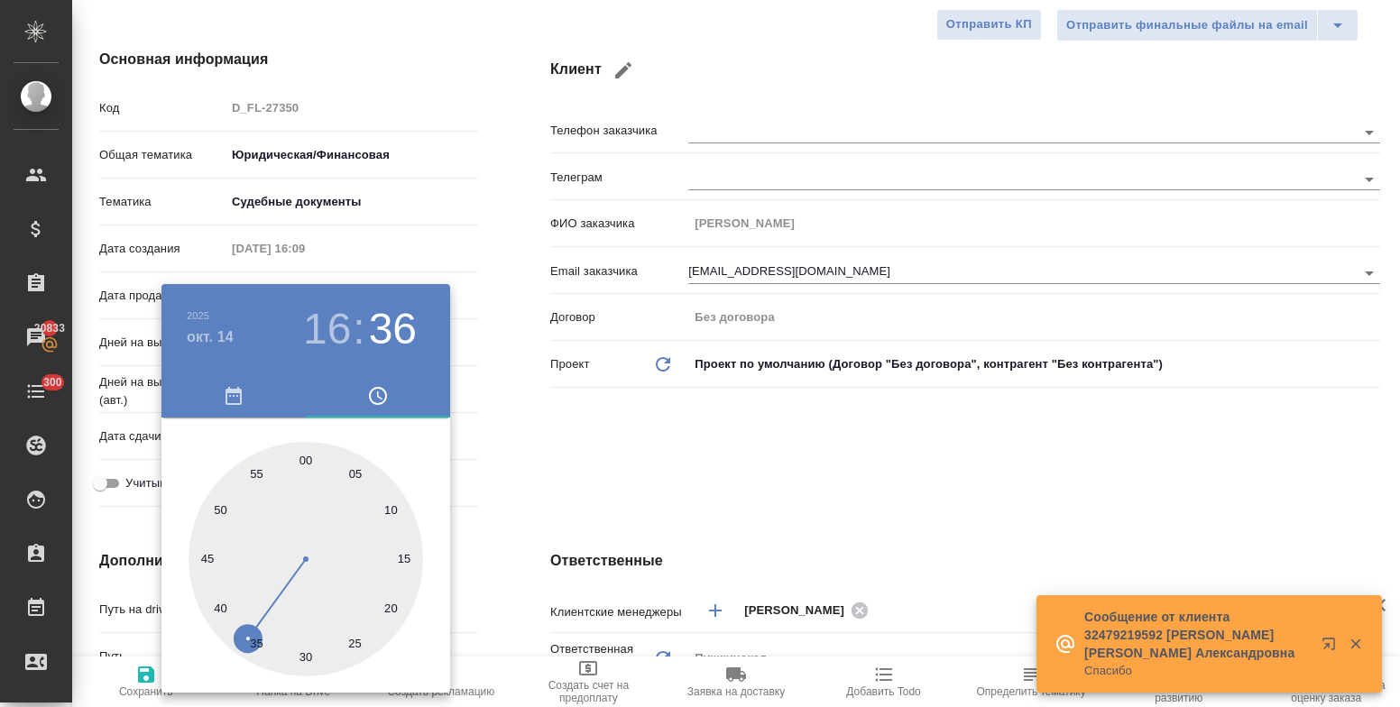
click at [257, 646] on div at bounding box center [306, 559] width 235 height 235
type input "14.10.2025 16:35"
type textarea "x"
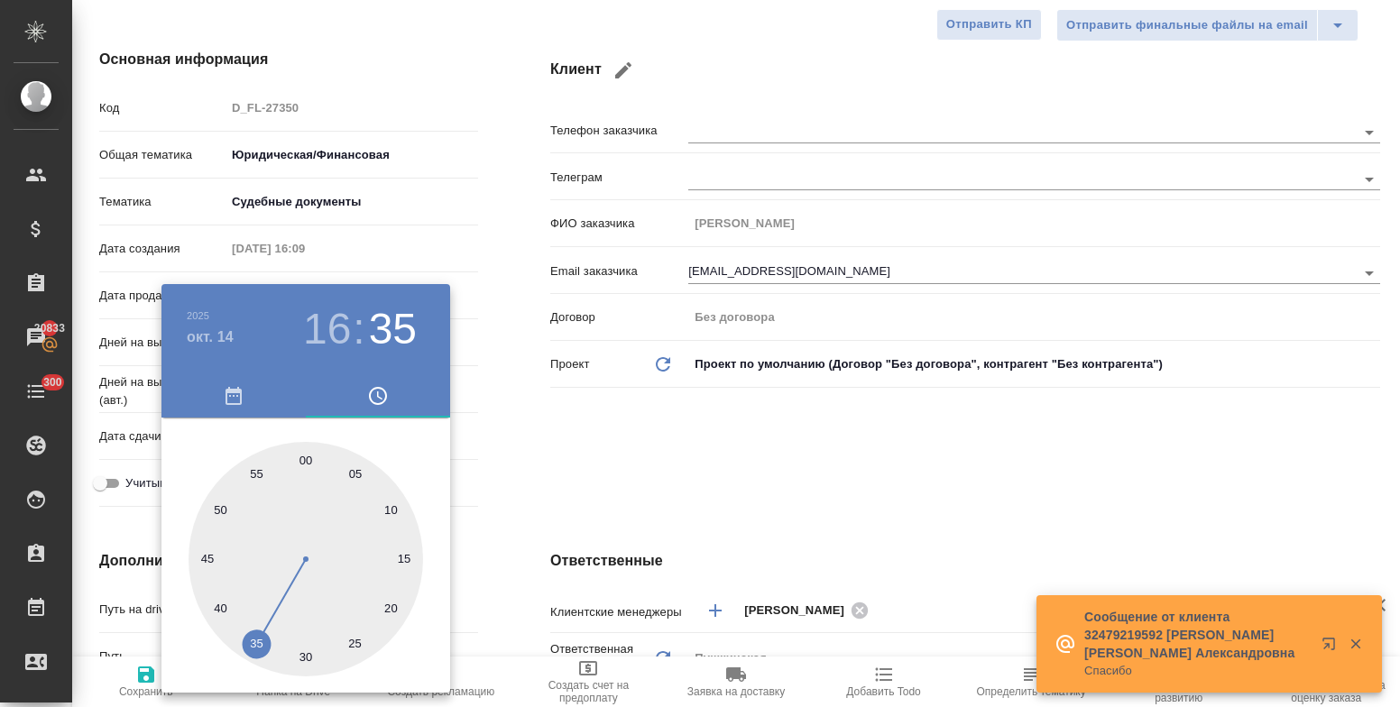
click at [513, 472] on div at bounding box center [700, 353] width 1400 height 707
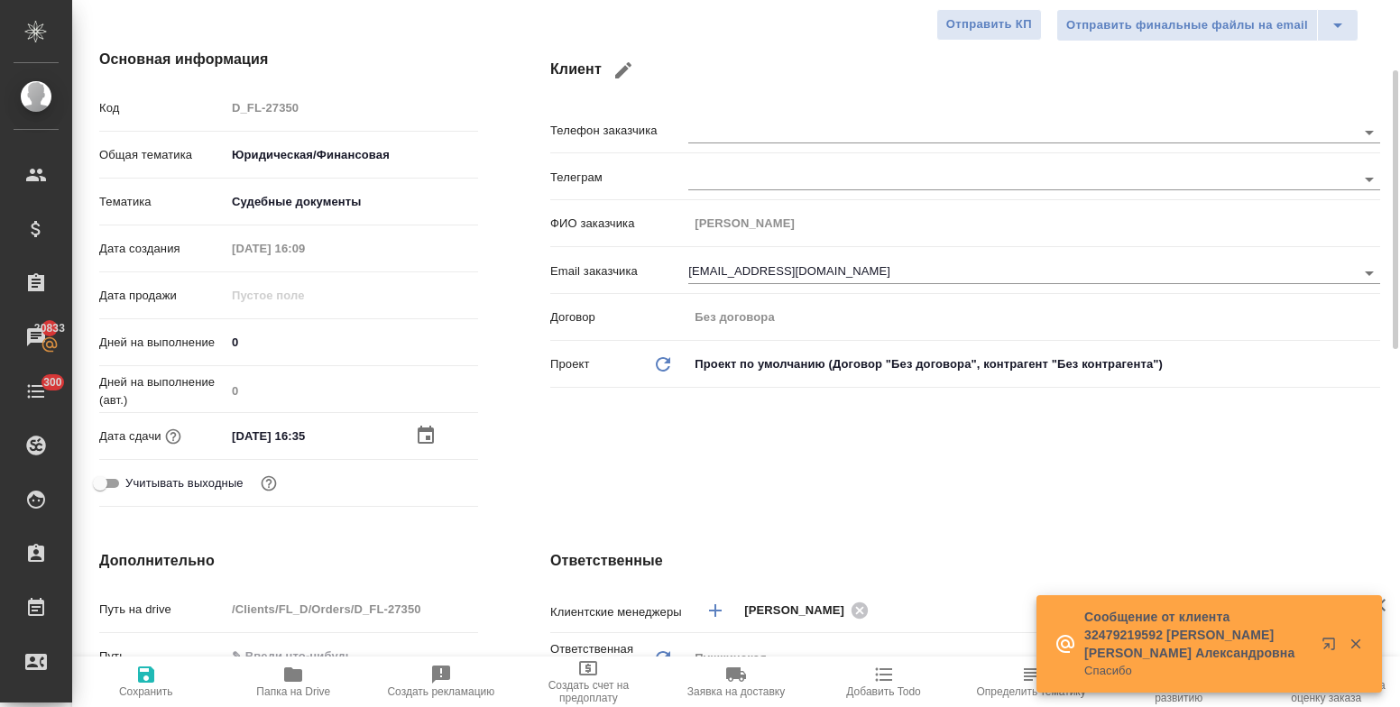
click at [149, 676] on icon "button" at bounding box center [146, 675] width 16 height 16
type textarea "x"
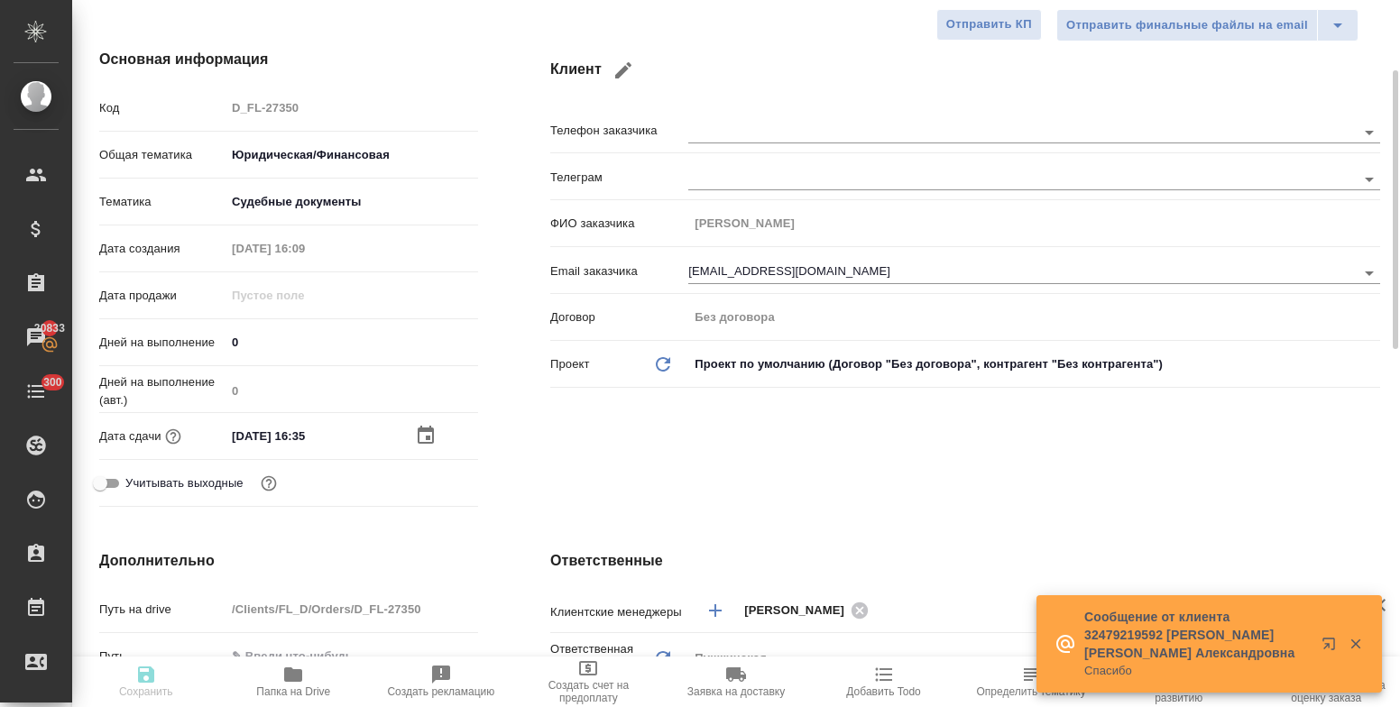
type textarea "x"
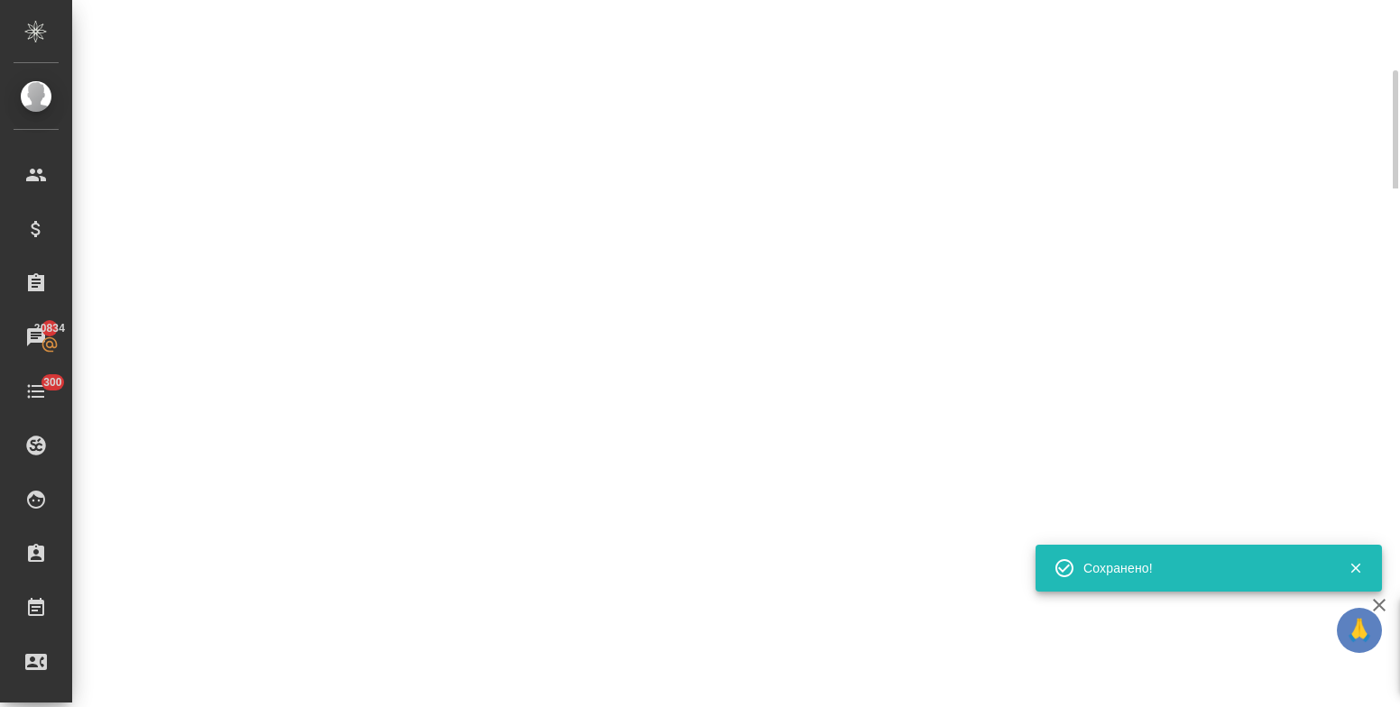
select select "RU"
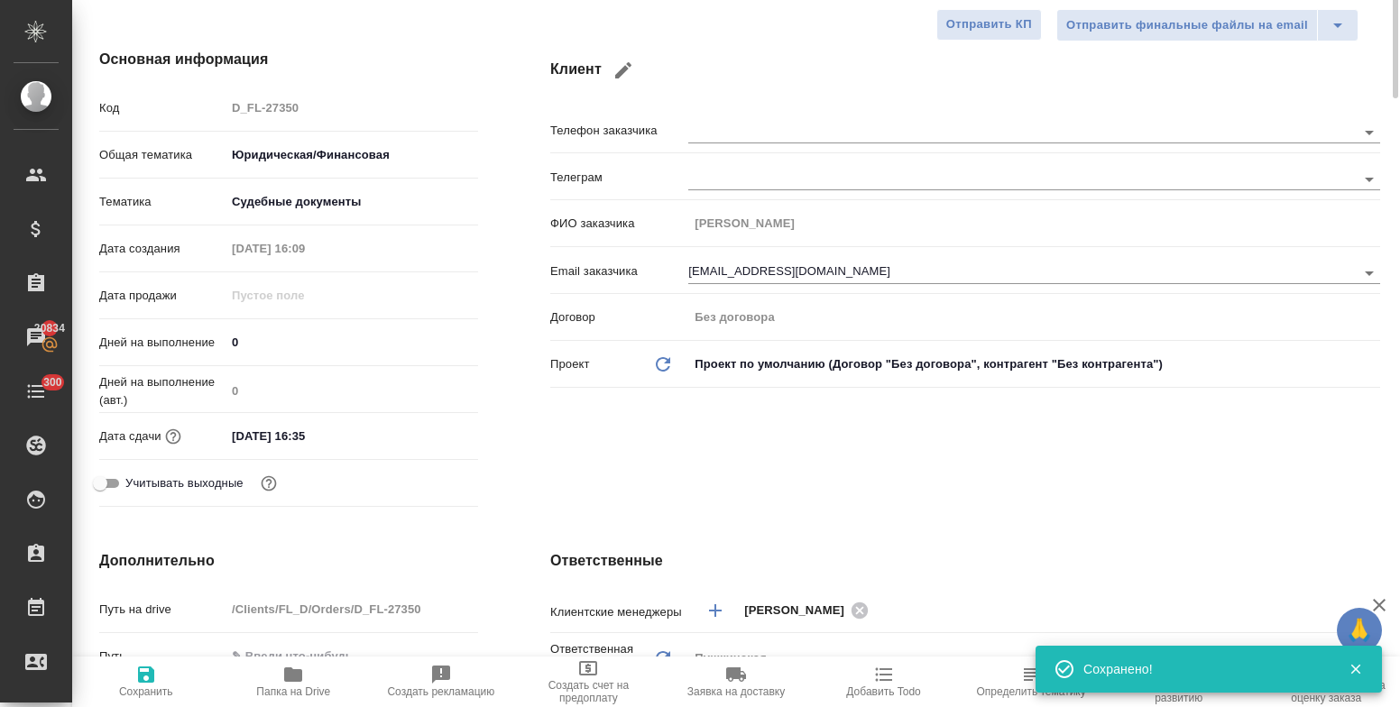
type textarea "x"
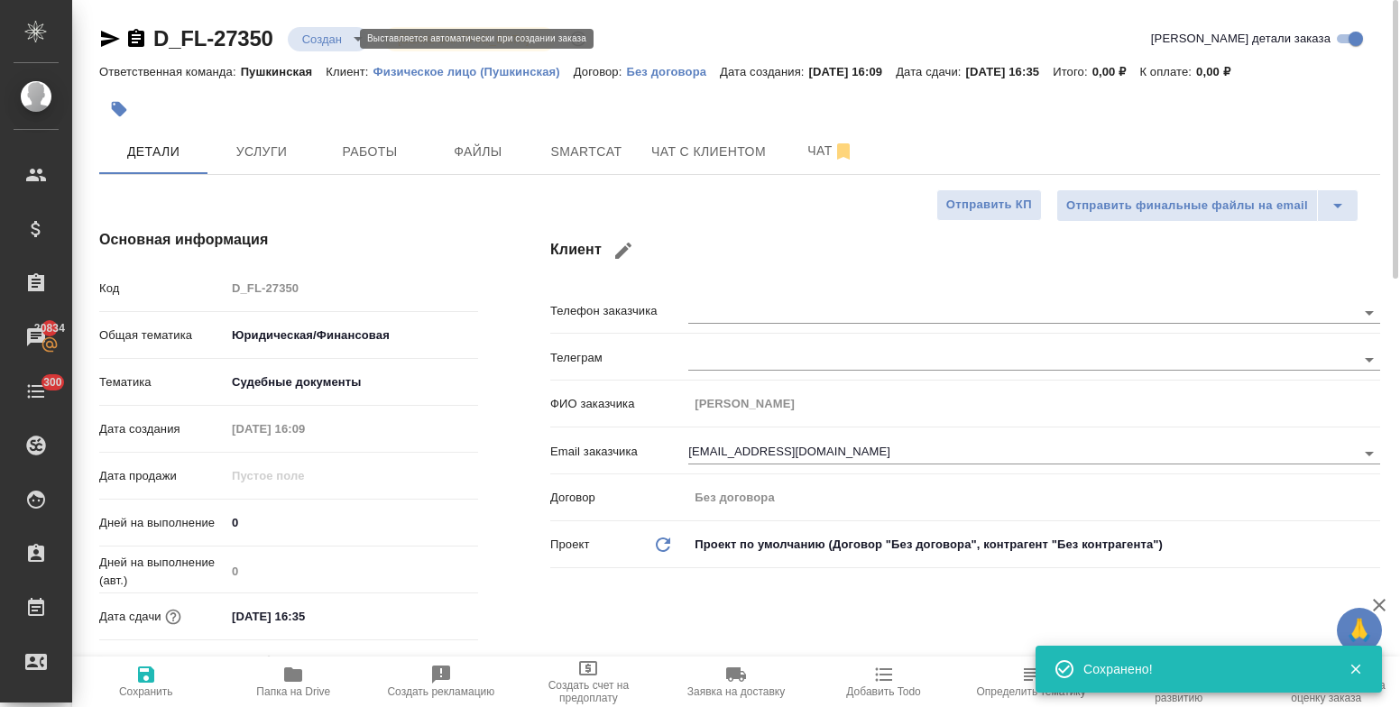
click at [319, 32] on body "🙏 .cls-1 fill:#fff; AWATERA Bulakhova Elena Клиенты Спецификации Заказы 20834 Ч…" at bounding box center [700, 353] width 1400 height 707
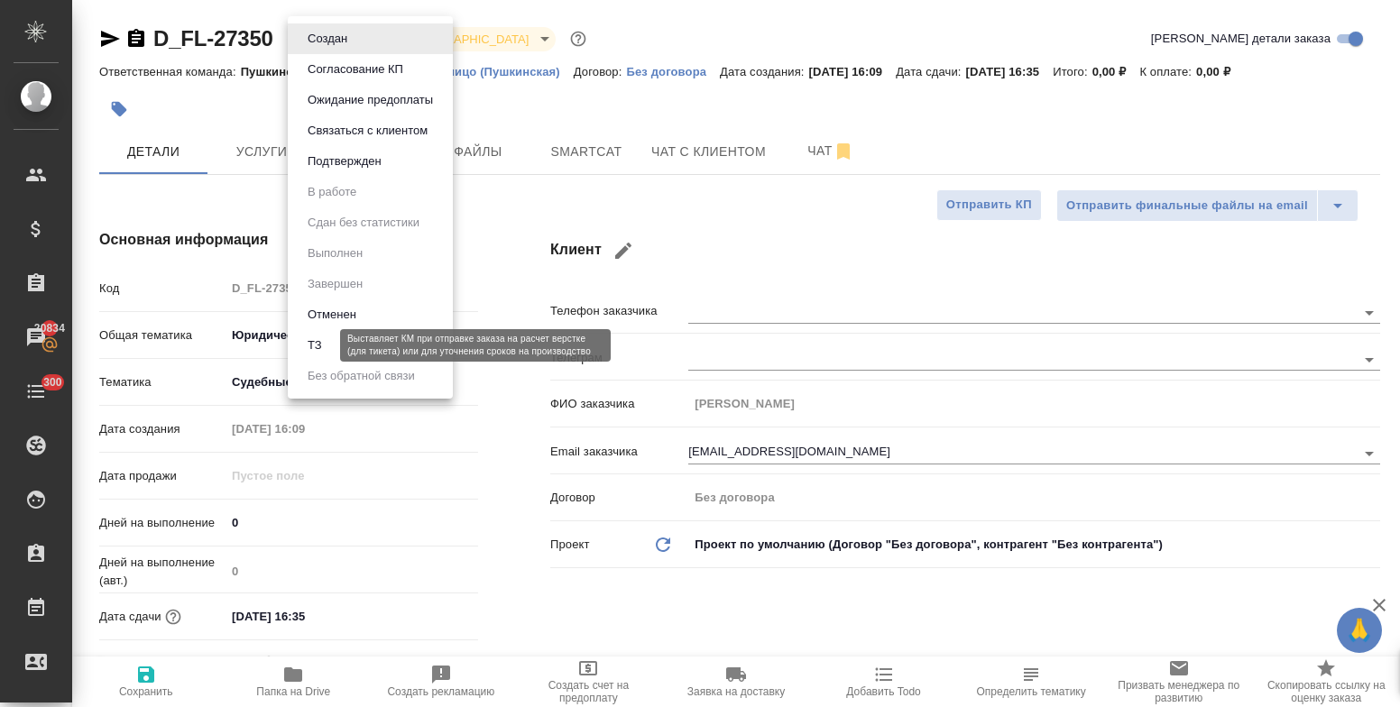
click at [322, 351] on button "ТЗ" at bounding box center [314, 346] width 25 height 20
type textarea "x"
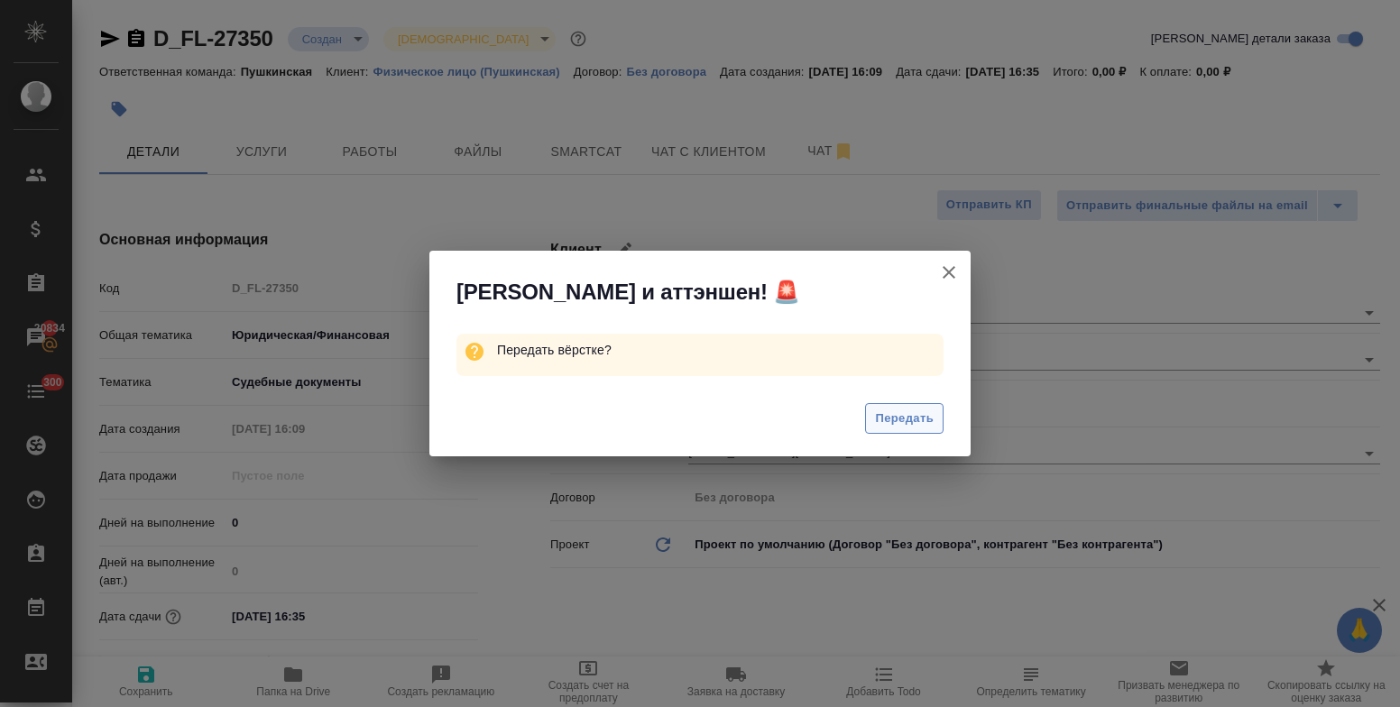
click at [878, 417] on span "Передать" at bounding box center [904, 419] width 59 height 21
type textarea "x"
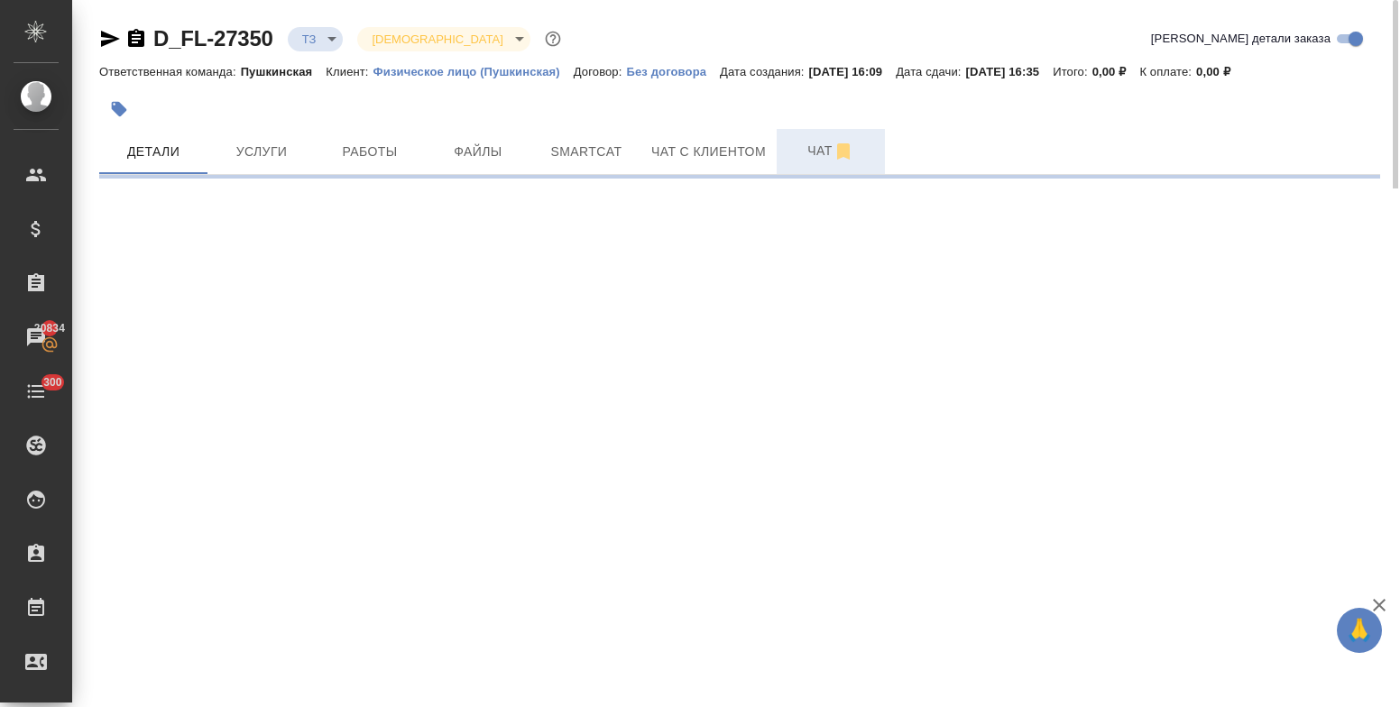
click at [815, 152] on span "Чат" at bounding box center [831, 151] width 87 height 23
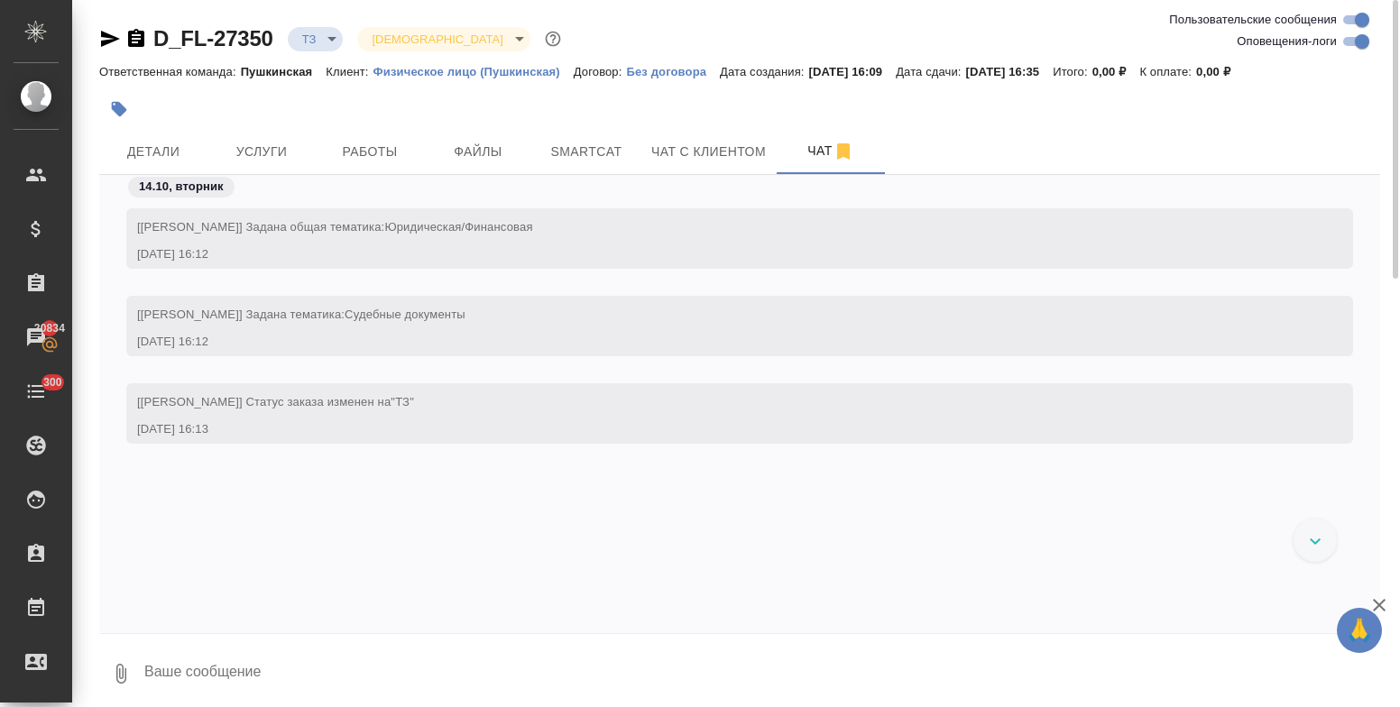
click at [184, 668] on textarea at bounding box center [762, 673] width 1238 height 61
type textarea "приветик! просьба сделать тикет,спасибо!"
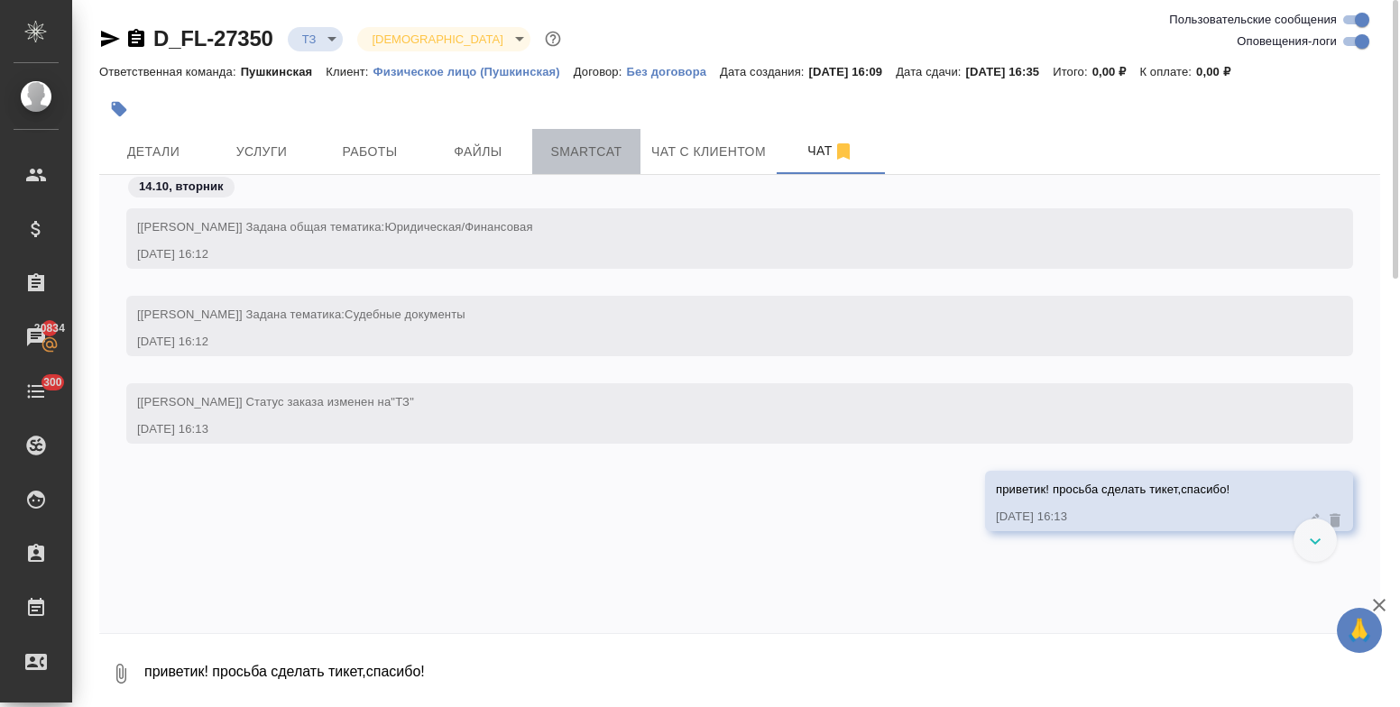
click at [580, 152] on span "Smartcat" at bounding box center [586, 152] width 87 height 23
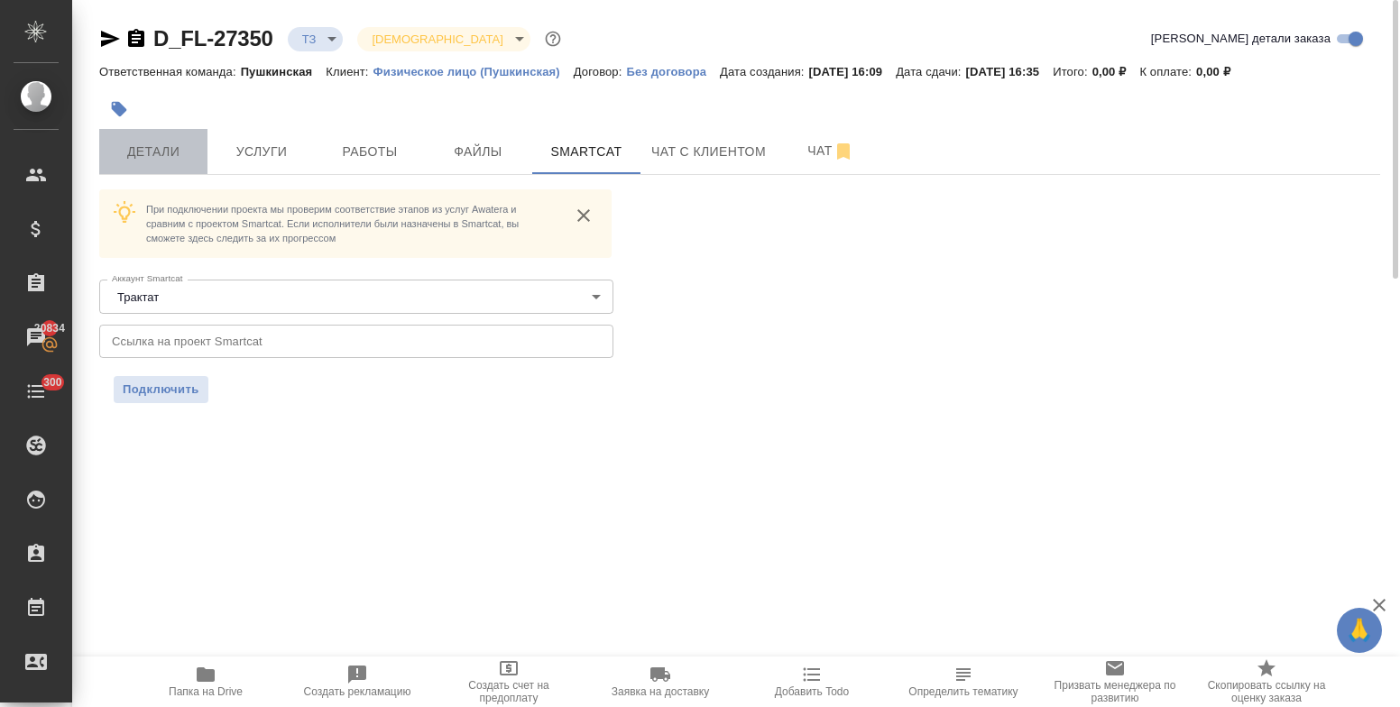
click at [143, 156] on span "Детали" at bounding box center [153, 152] width 87 height 23
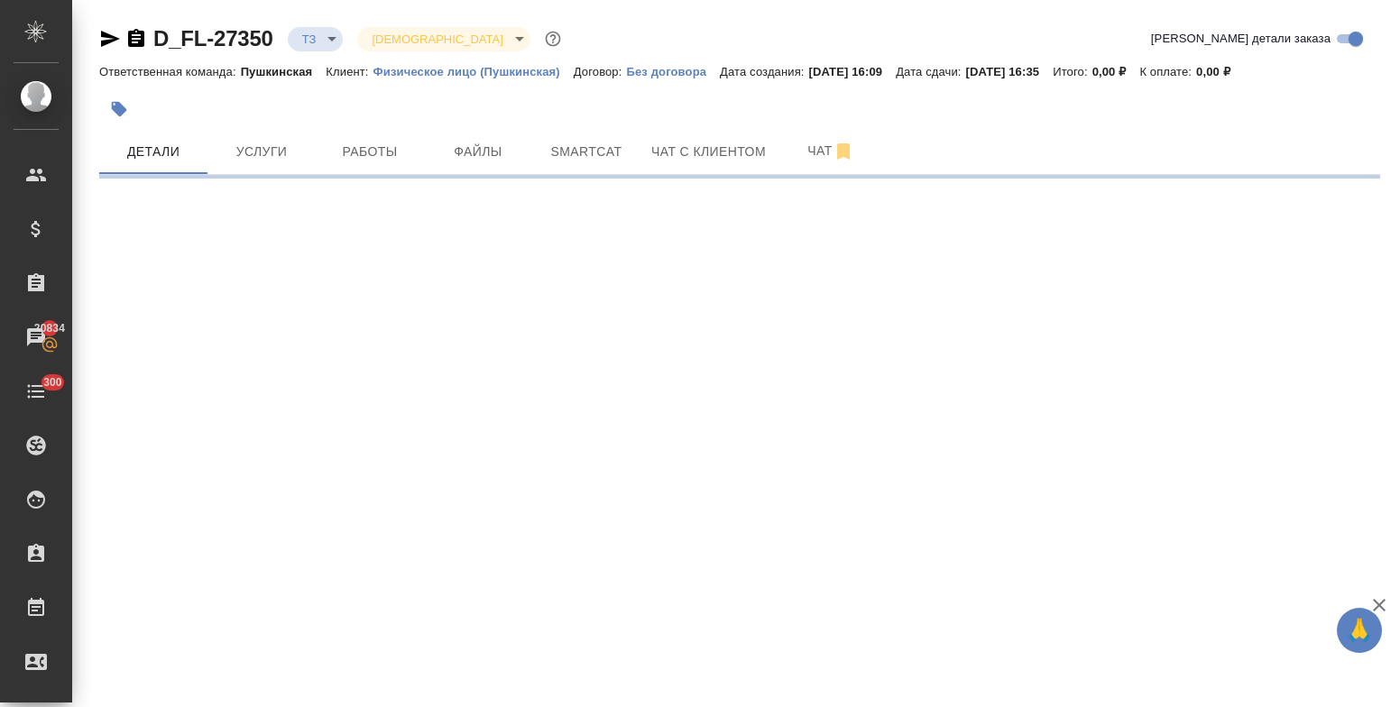
select select "RU"
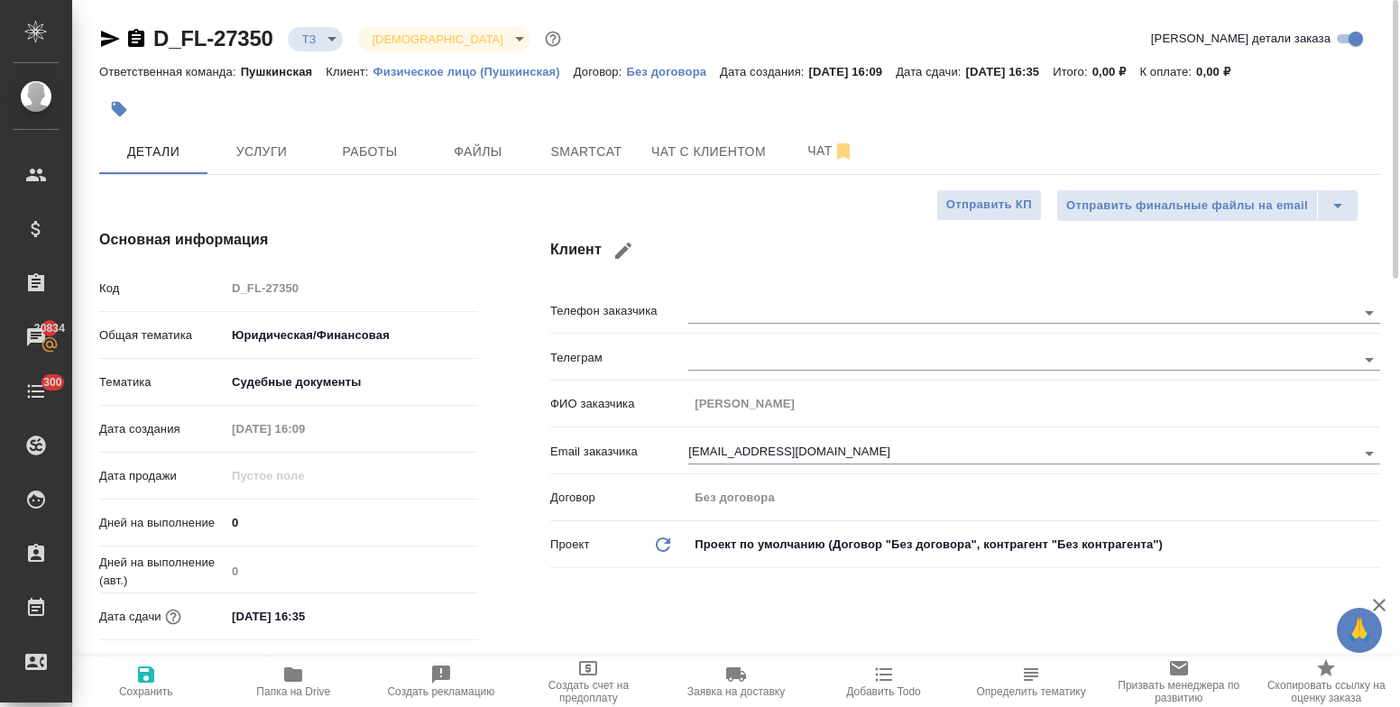
type textarea "x"
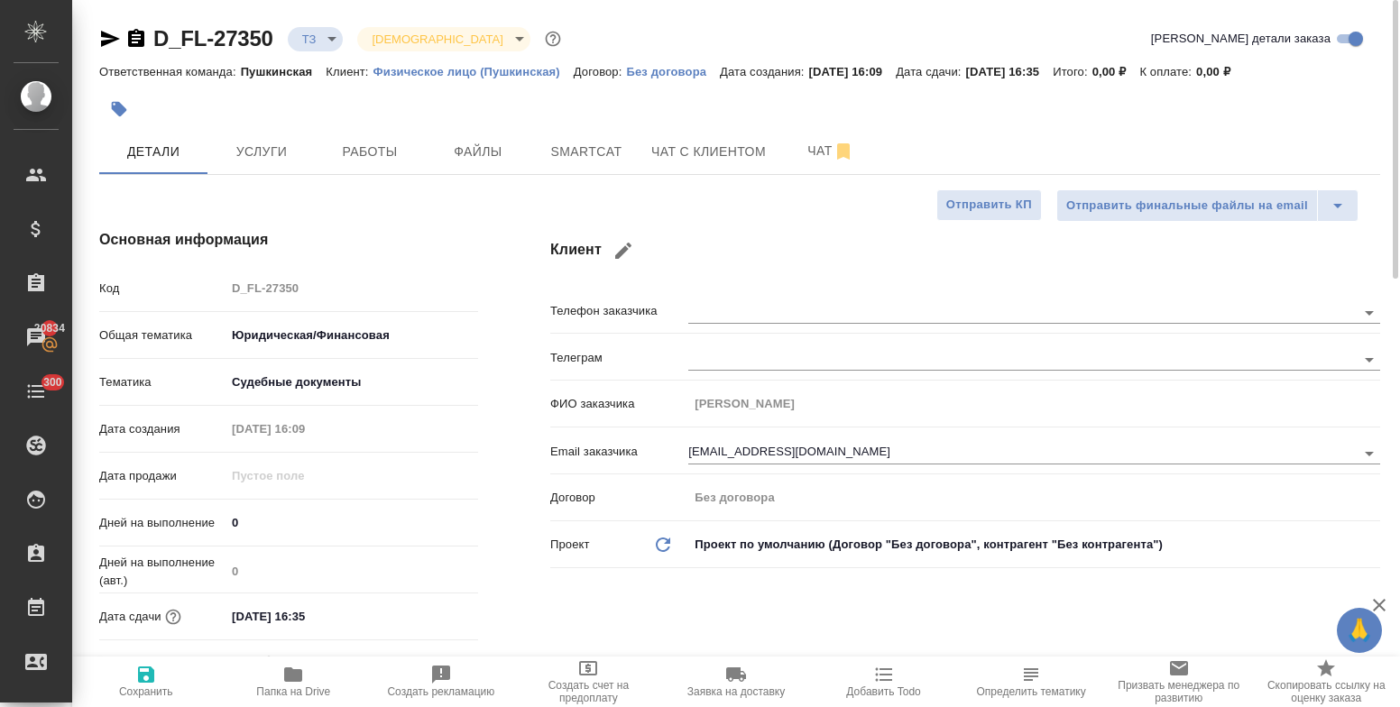
type textarea "x"
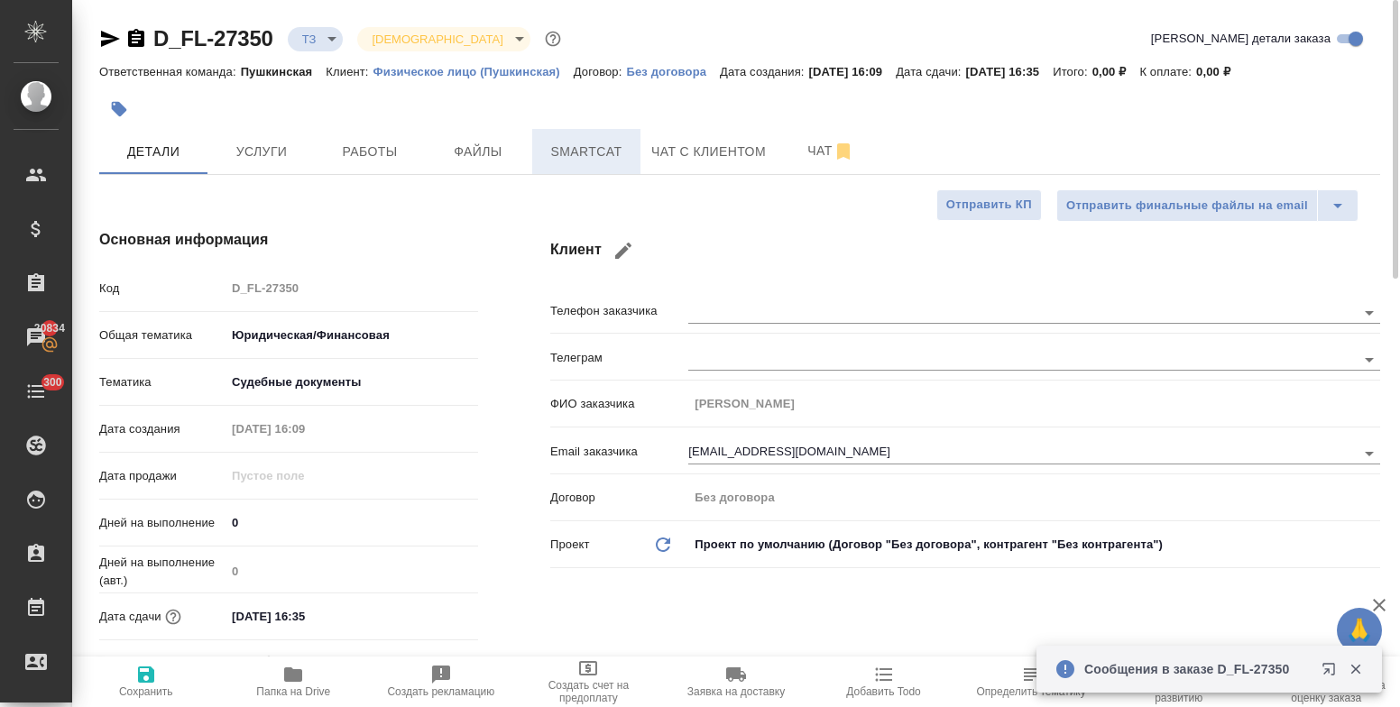
click at [571, 152] on span "Smartcat" at bounding box center [586, 152] width 87 height 23
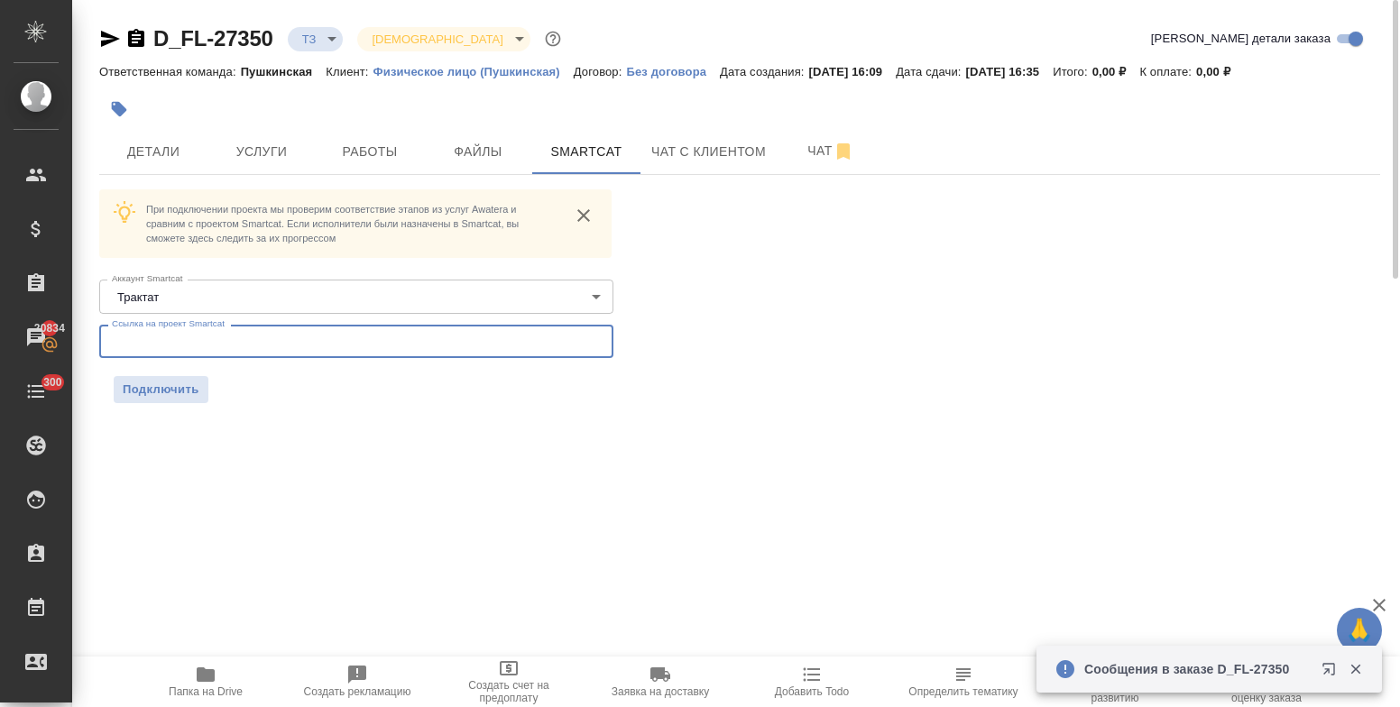
click at [248, 350] on input "text" at bounding box center [356, 341] width 514 height 32
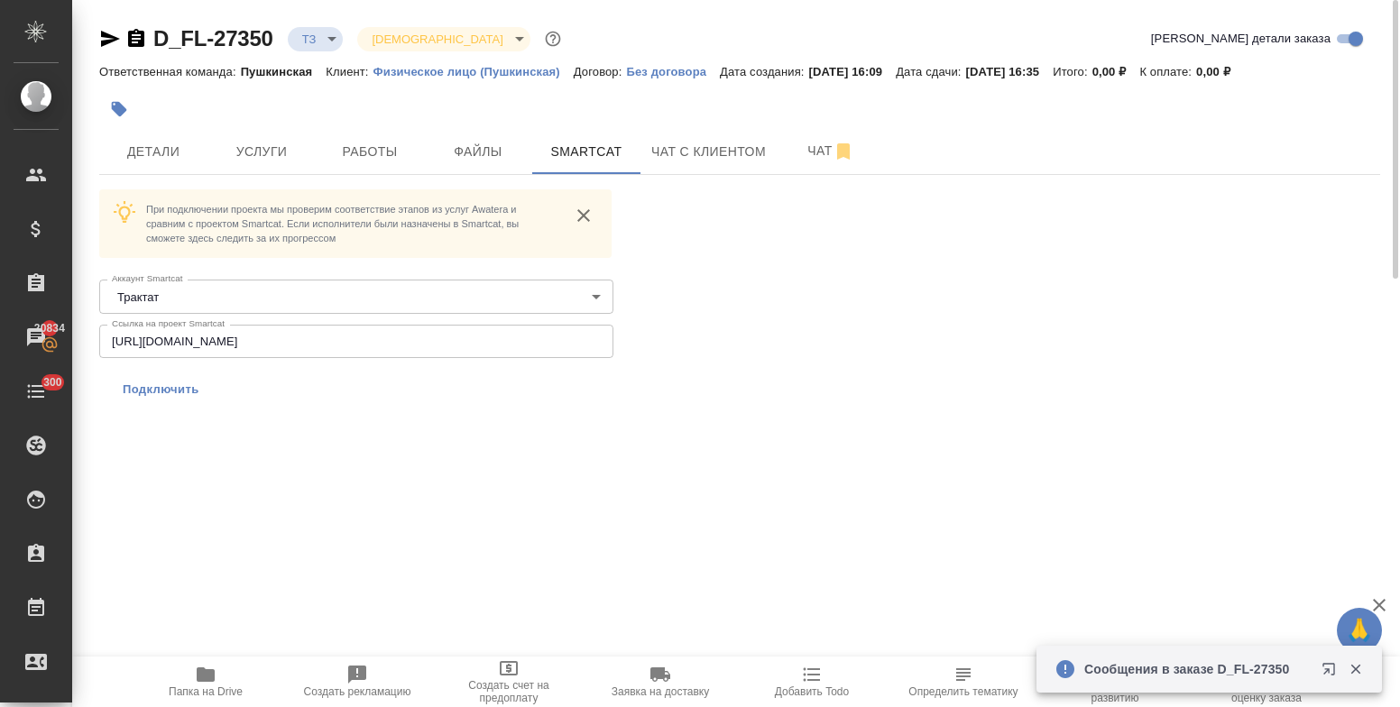
click at [189, 384] on span "Подключить" at bounding box center [161, 390] width 77 height 18
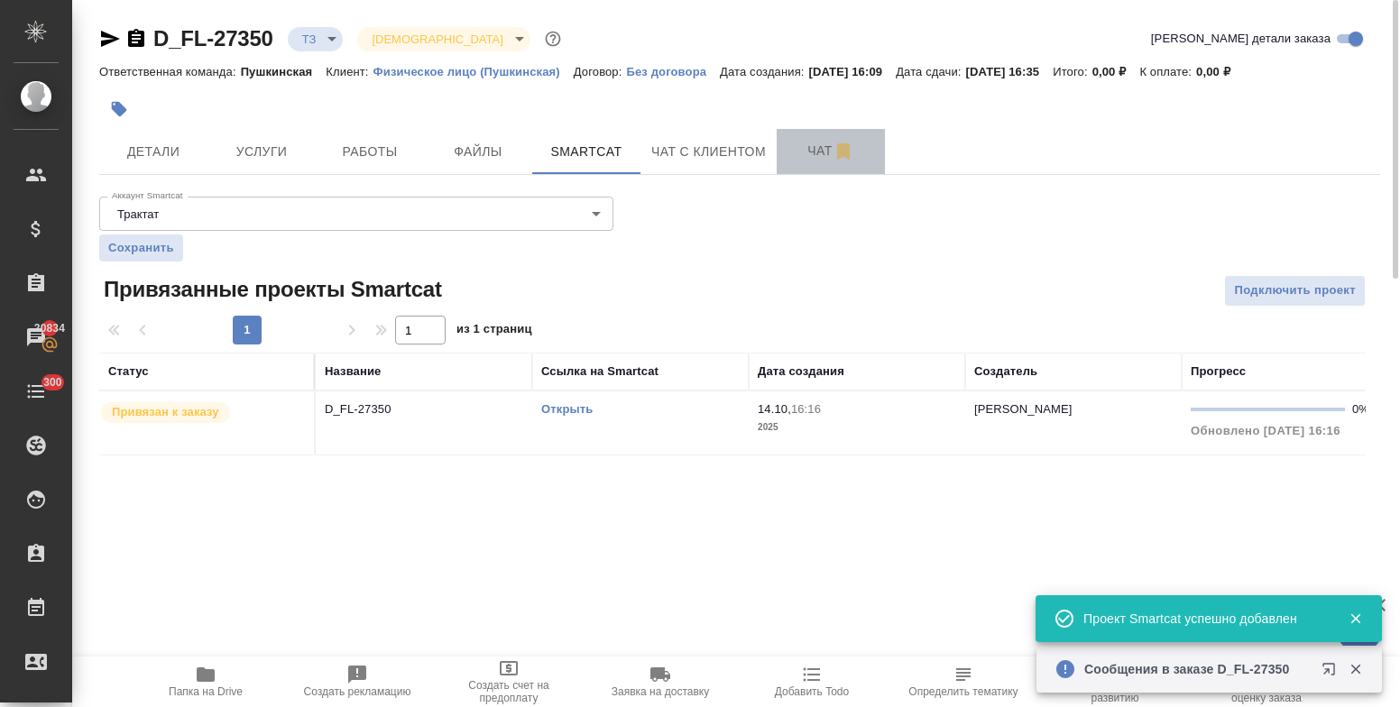
click at [814, 146] on span "Чат" at bounding box center [831, 151] width 87 height 23
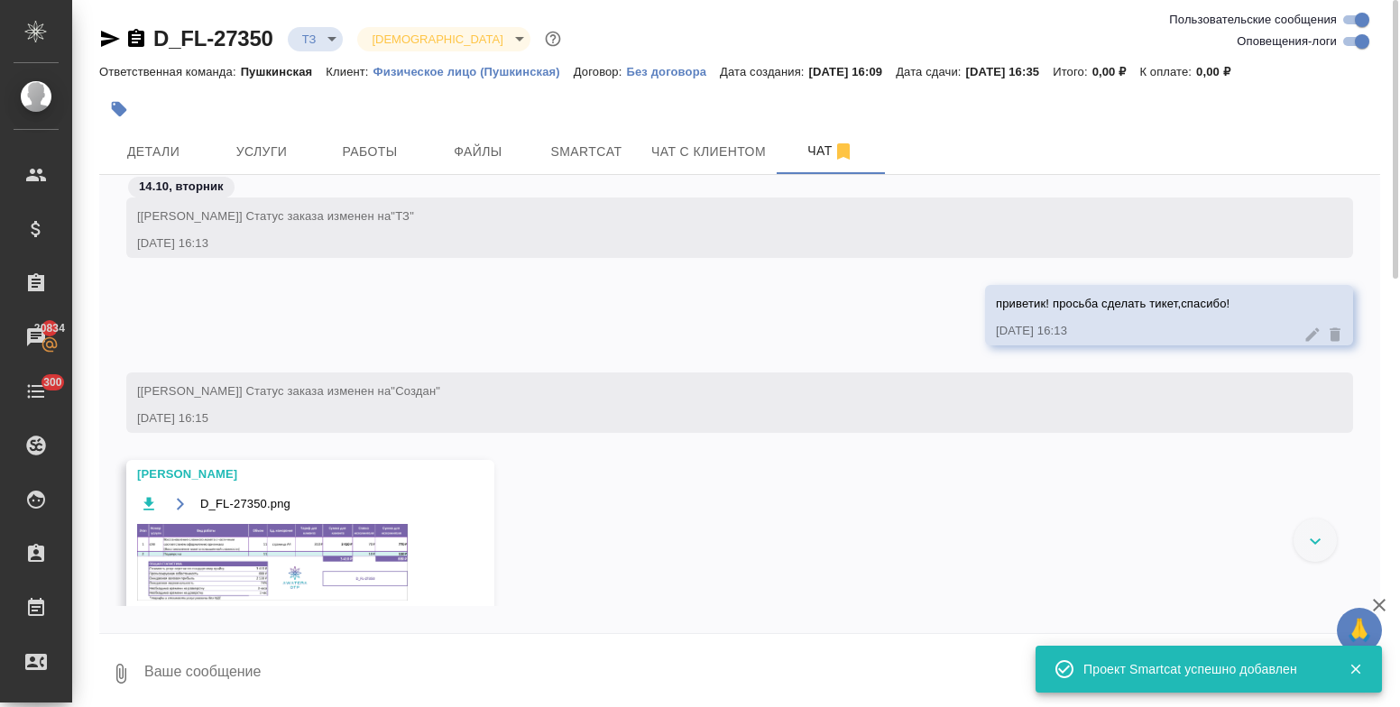
scroll to position [263, 0]
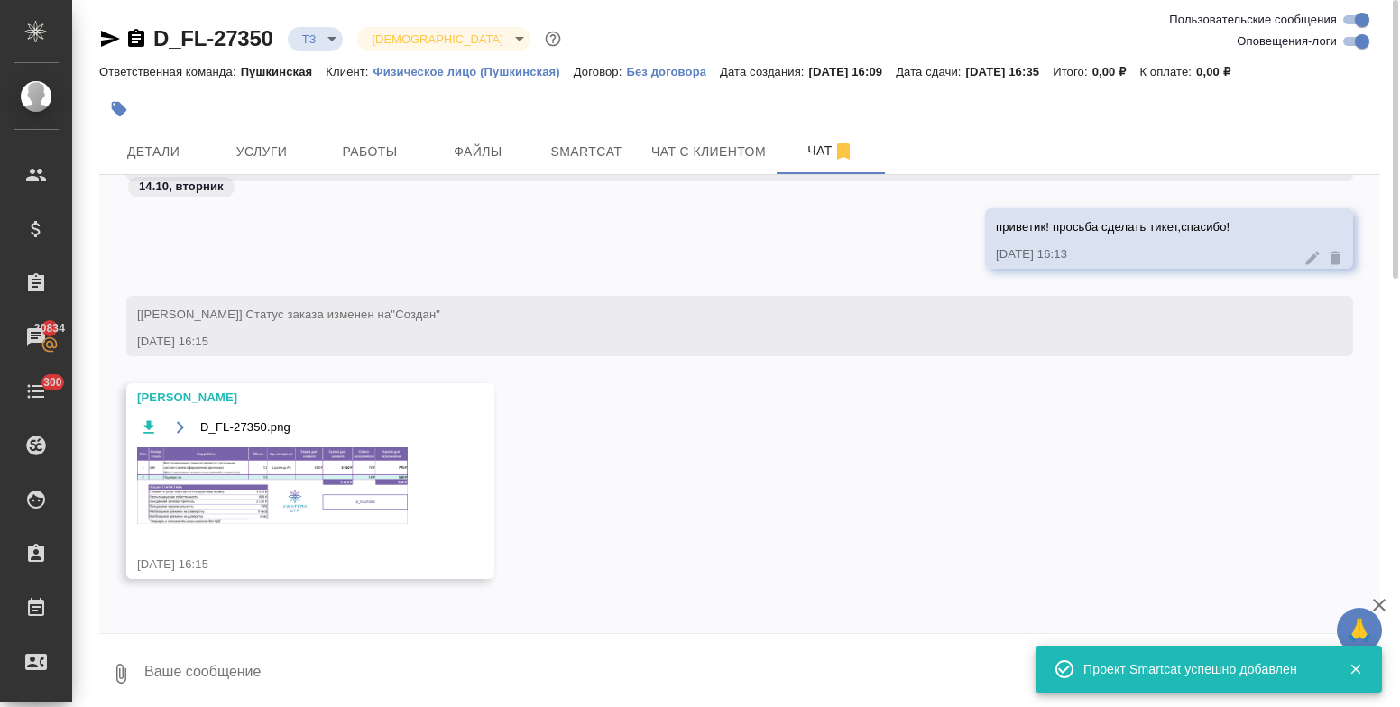
click at [251, 475] on img at bounding box center [272, 486] width 271 height 77
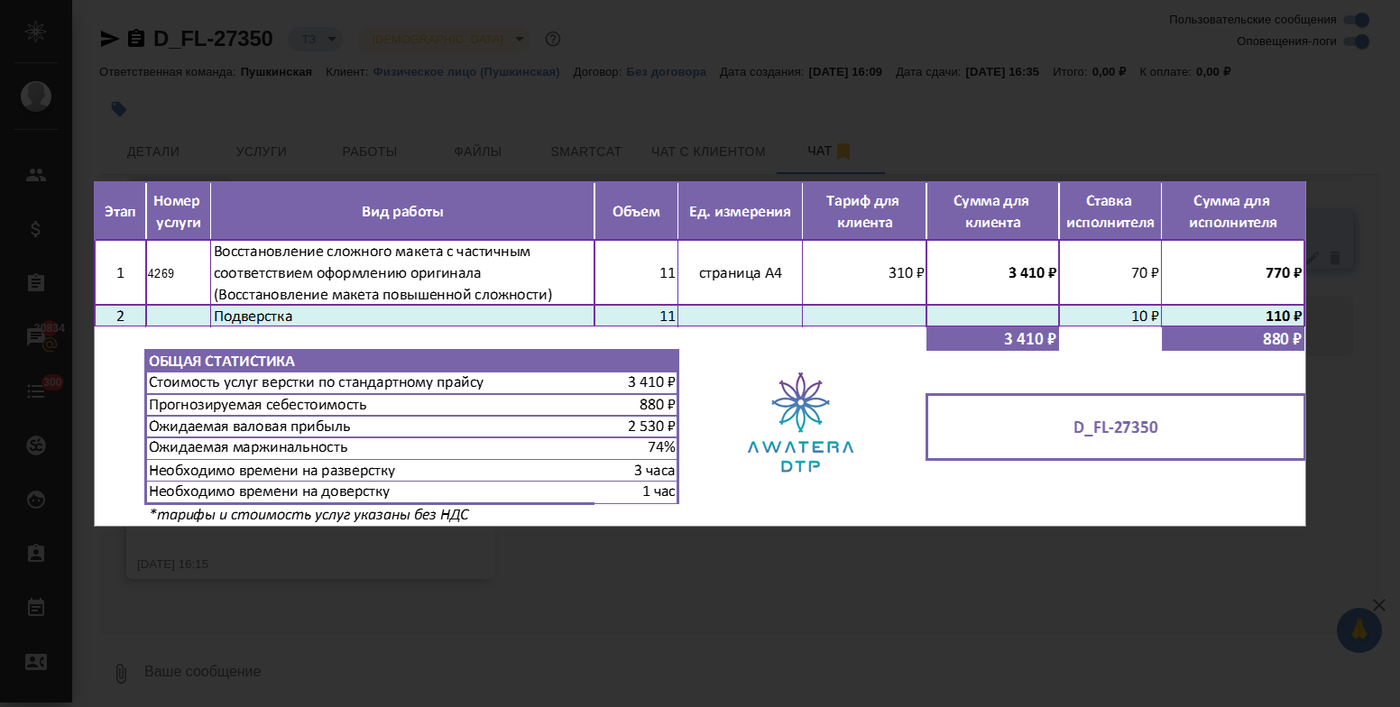
click at [625, 567] on div "D_FL-27350.png 1 of 1" at bounding box center [700, 353] width 1400 height 707
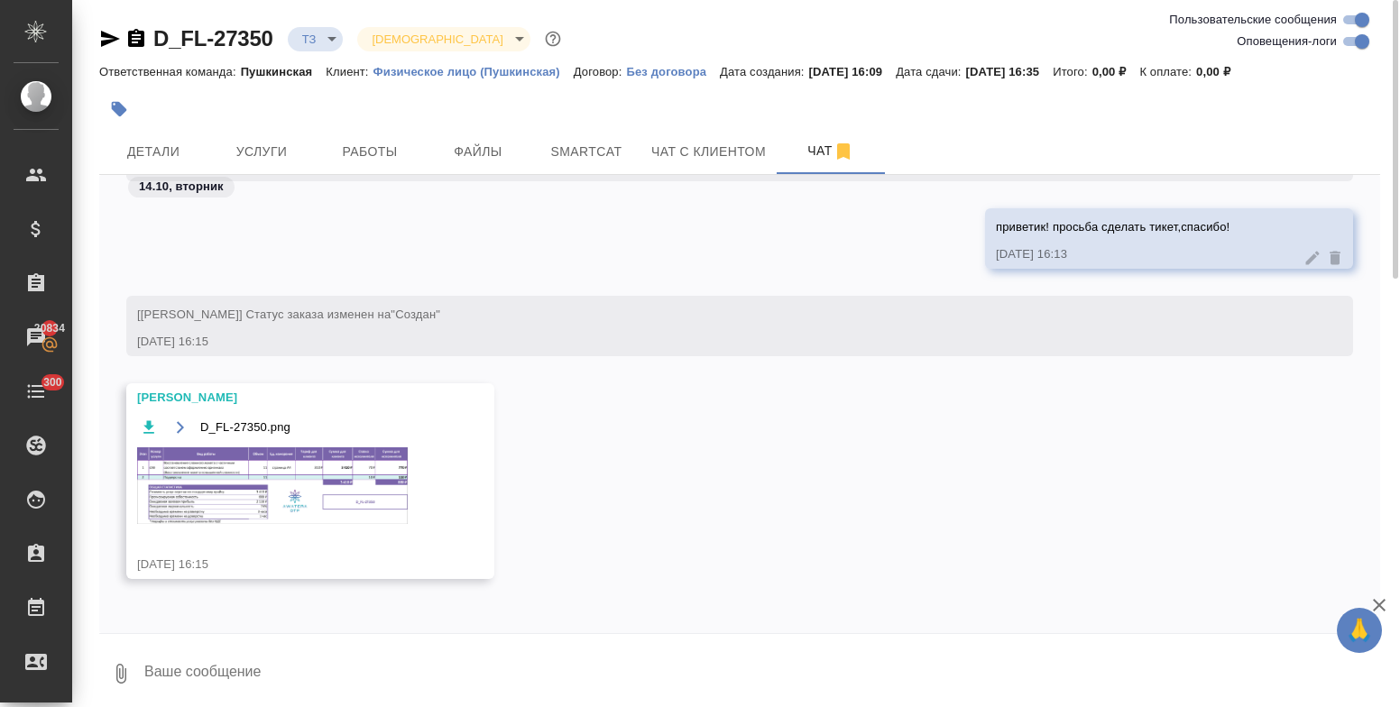
click at [207, 511] on img at bounding box center [272, 486] width 271 height 77
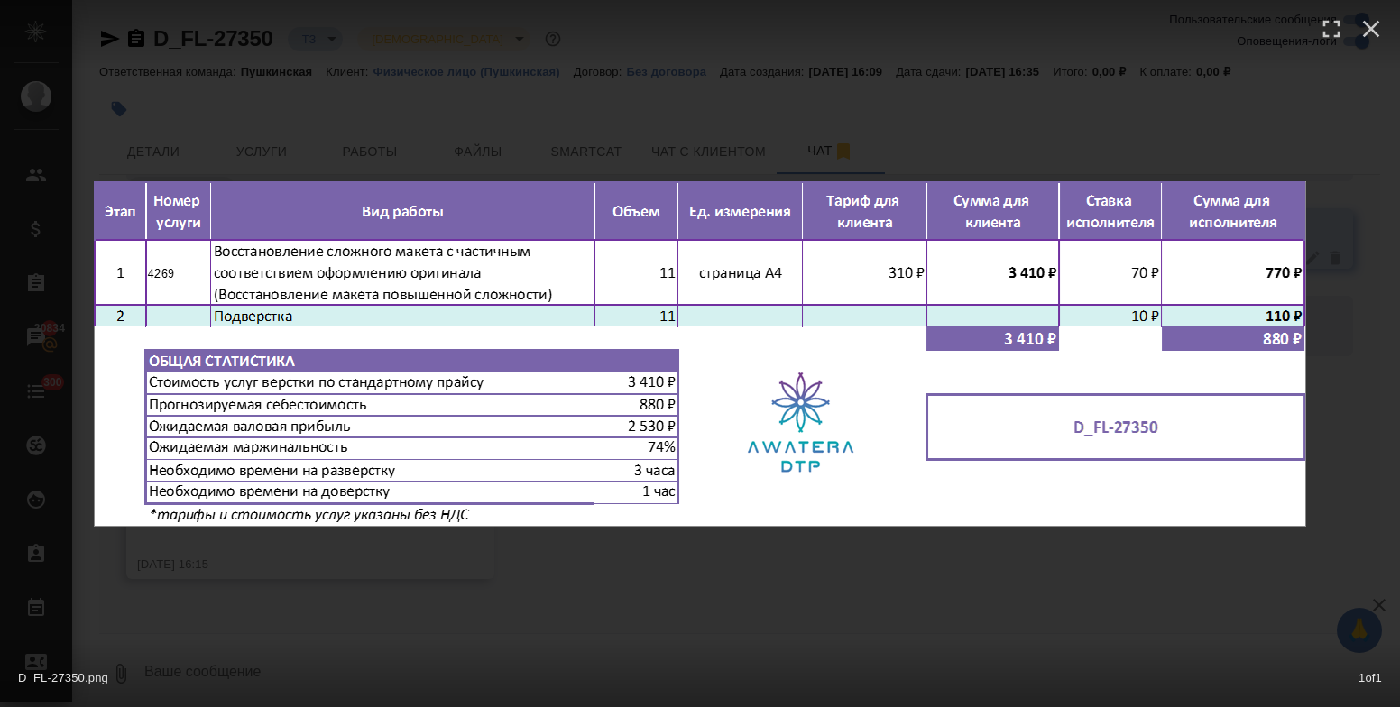
click at [662, 562] on div "D_FL-27350.png 1 of 1" at bounding box center [700, 353] width 1400 height 707
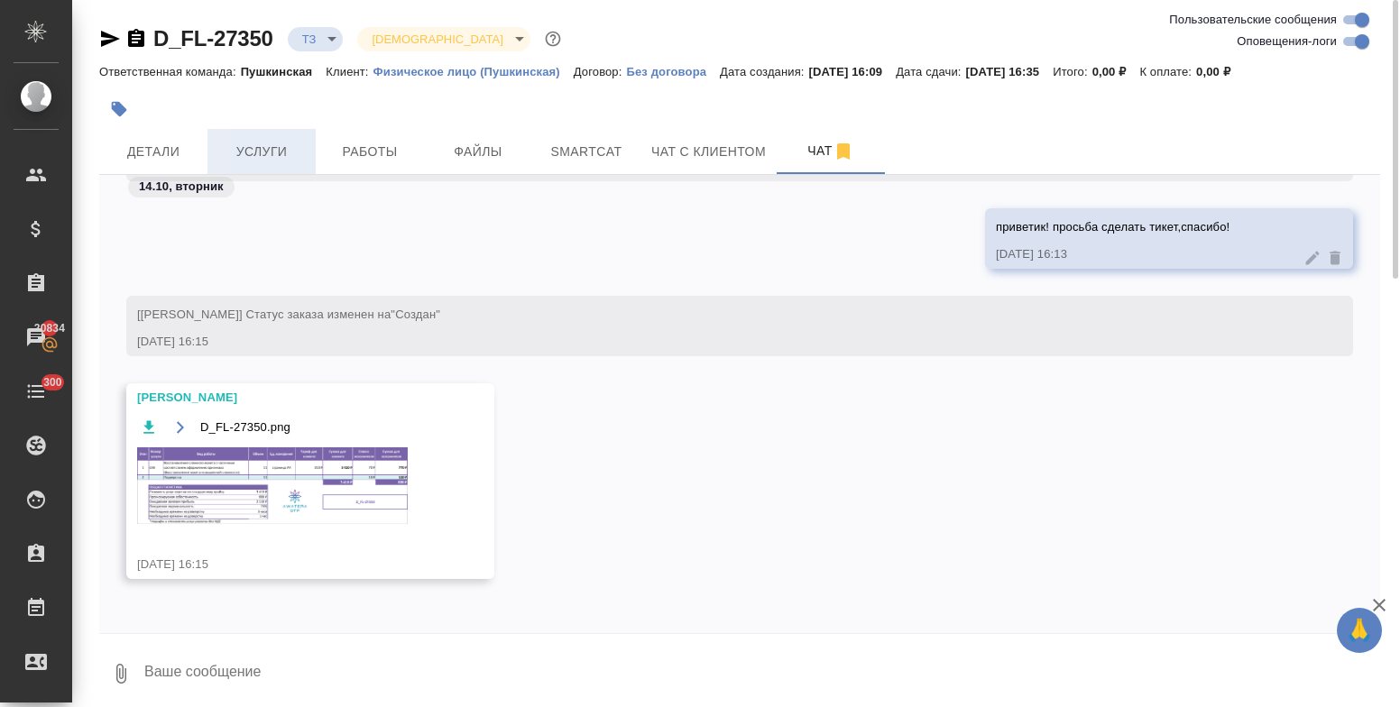
click at [251, 148] on span "Услуги" at bounding box center [261, 152] width 87 height 23
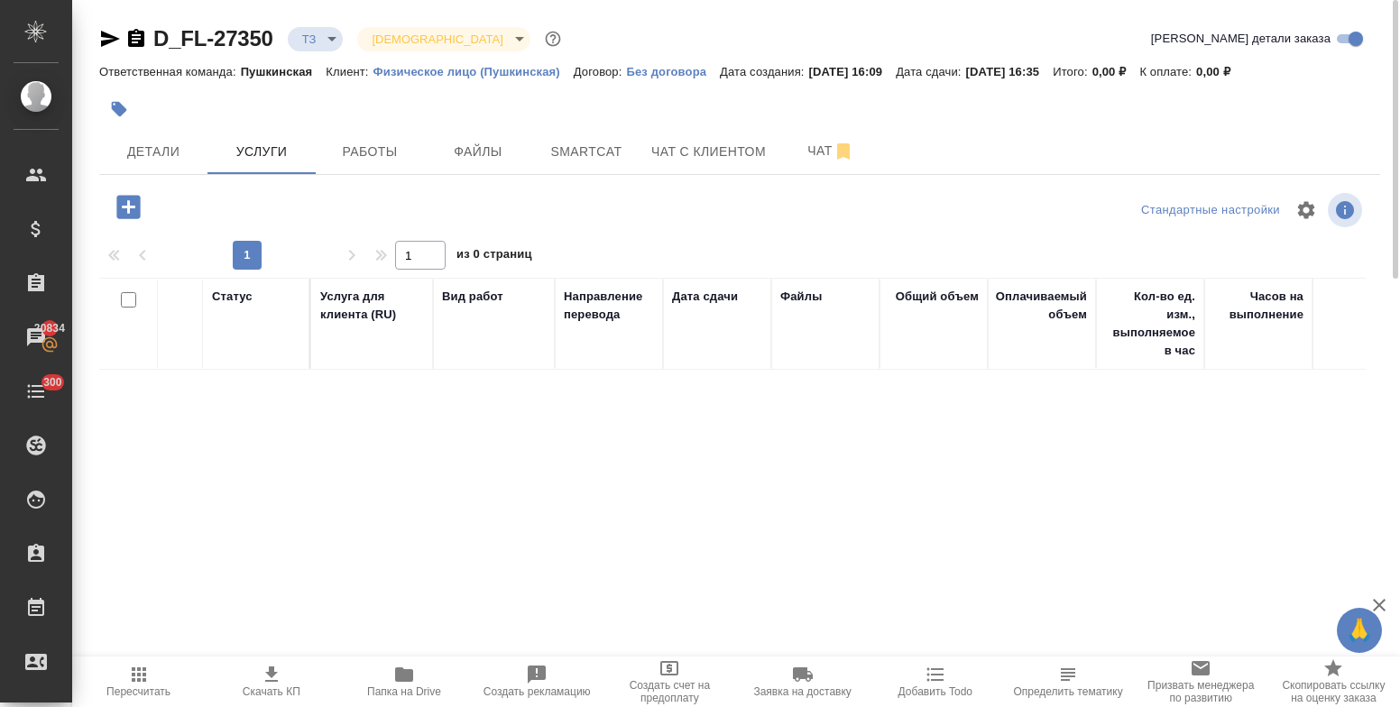
click at [121, 210] on icon "button" at bounding box center [127, 206] width 23 height 23
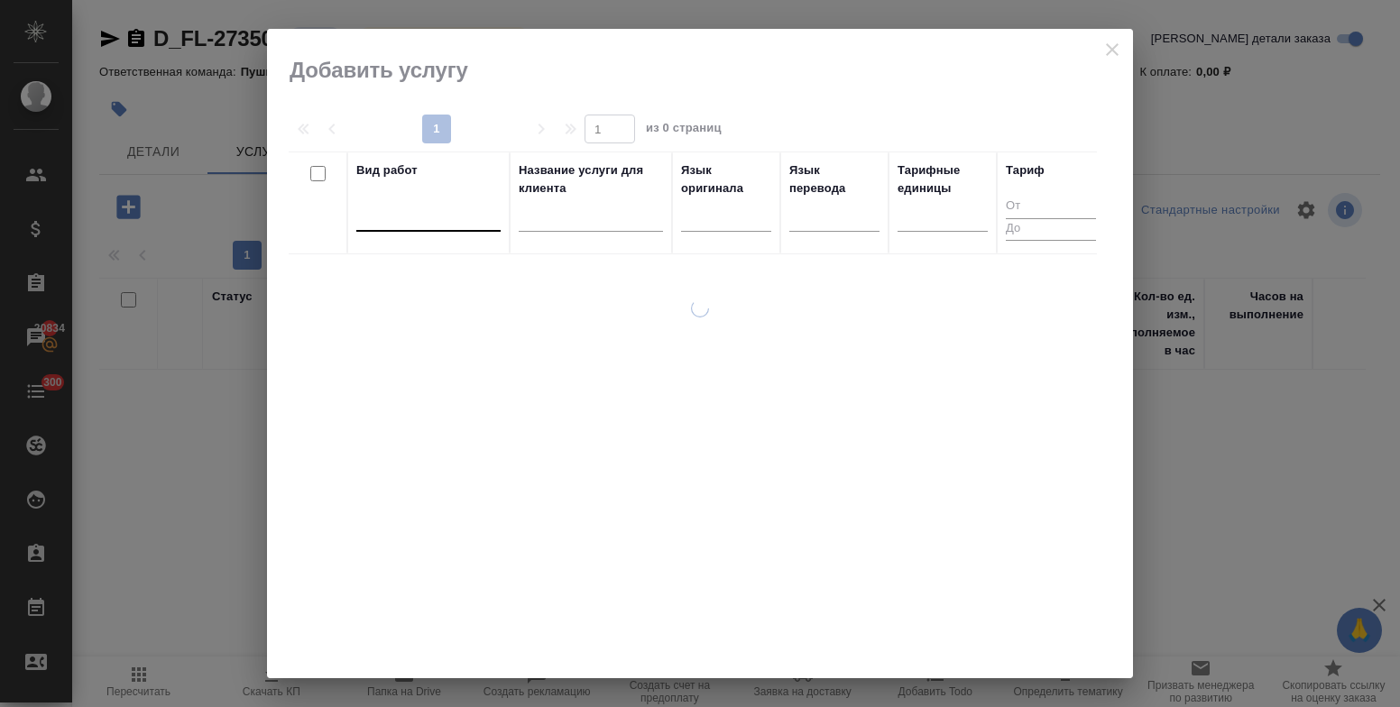
click at [415, 225] on div at bounding box center [428, 213] width 144 height 26
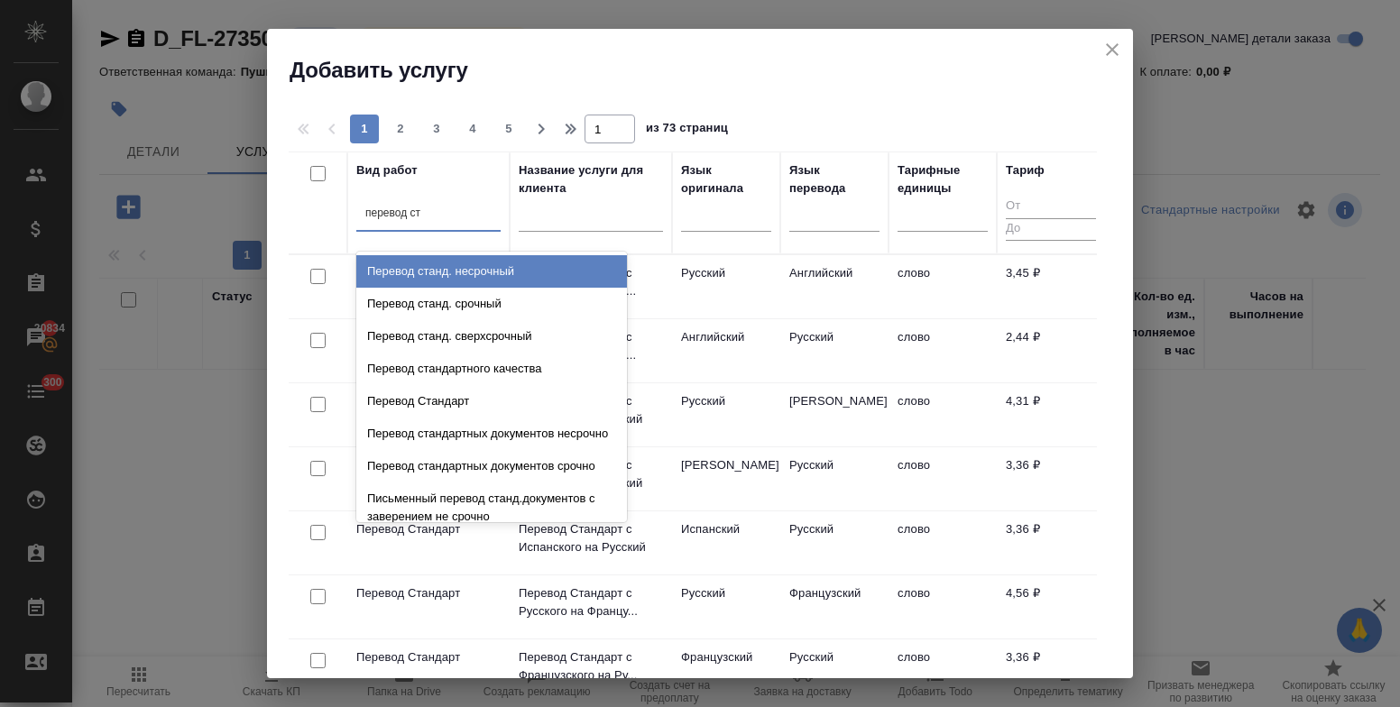
type input "перевод ста"
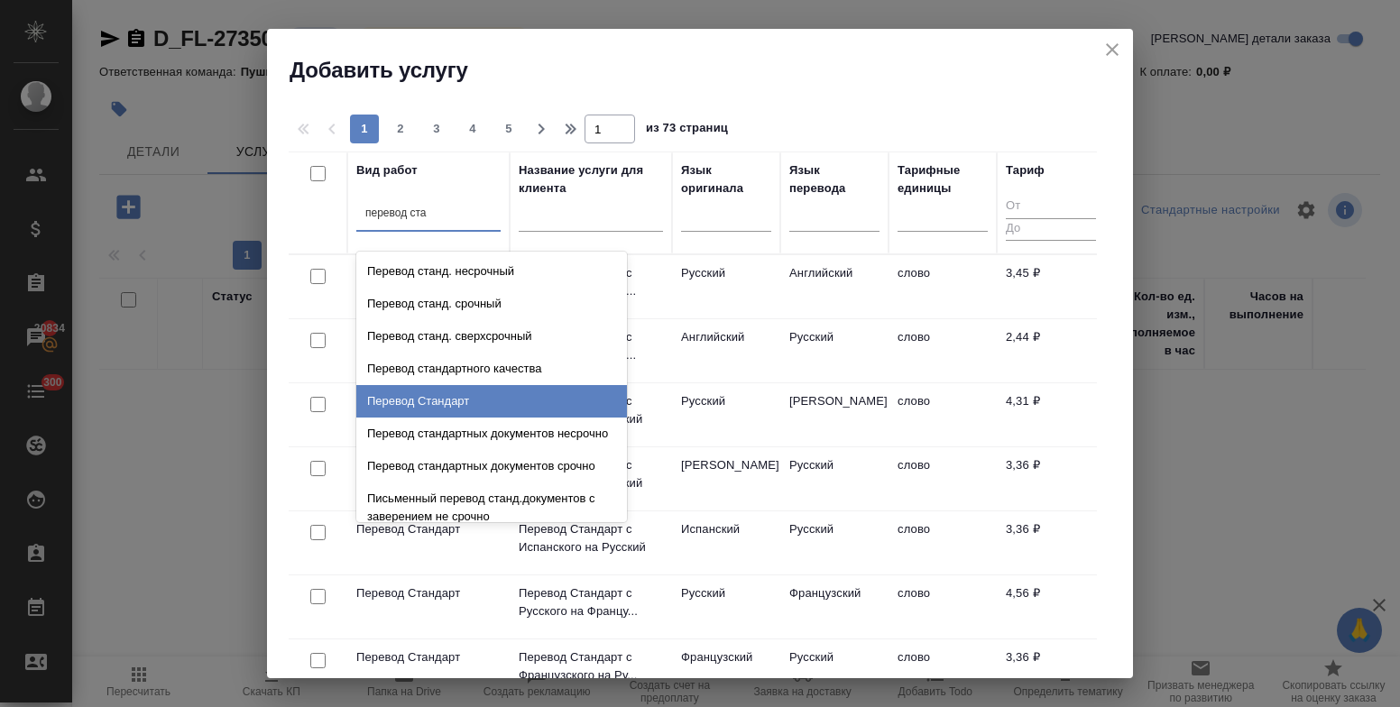
click at [451, 410] on div "Перевод Стандарт" at bounding box center [491, 401] width 271 height 32
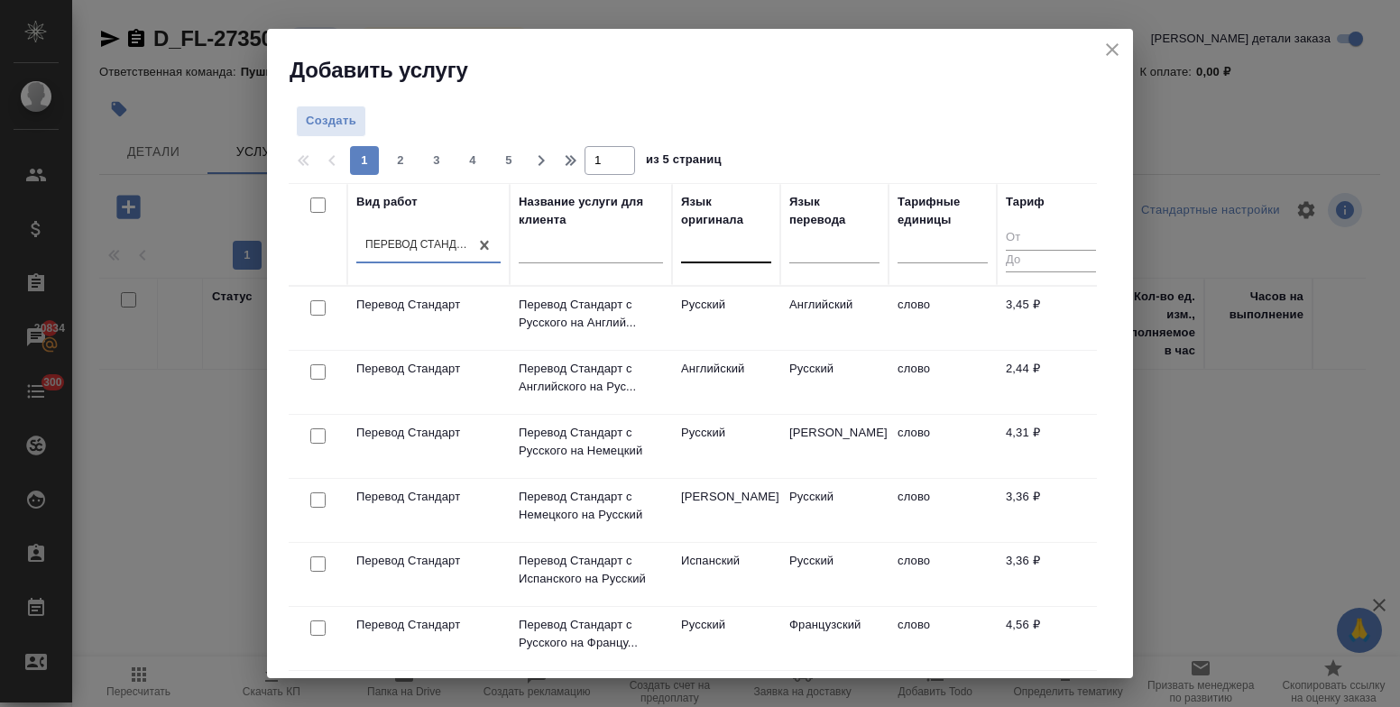
click at [700, 254] on div at bounding box center [726, 245] width 90 height 26
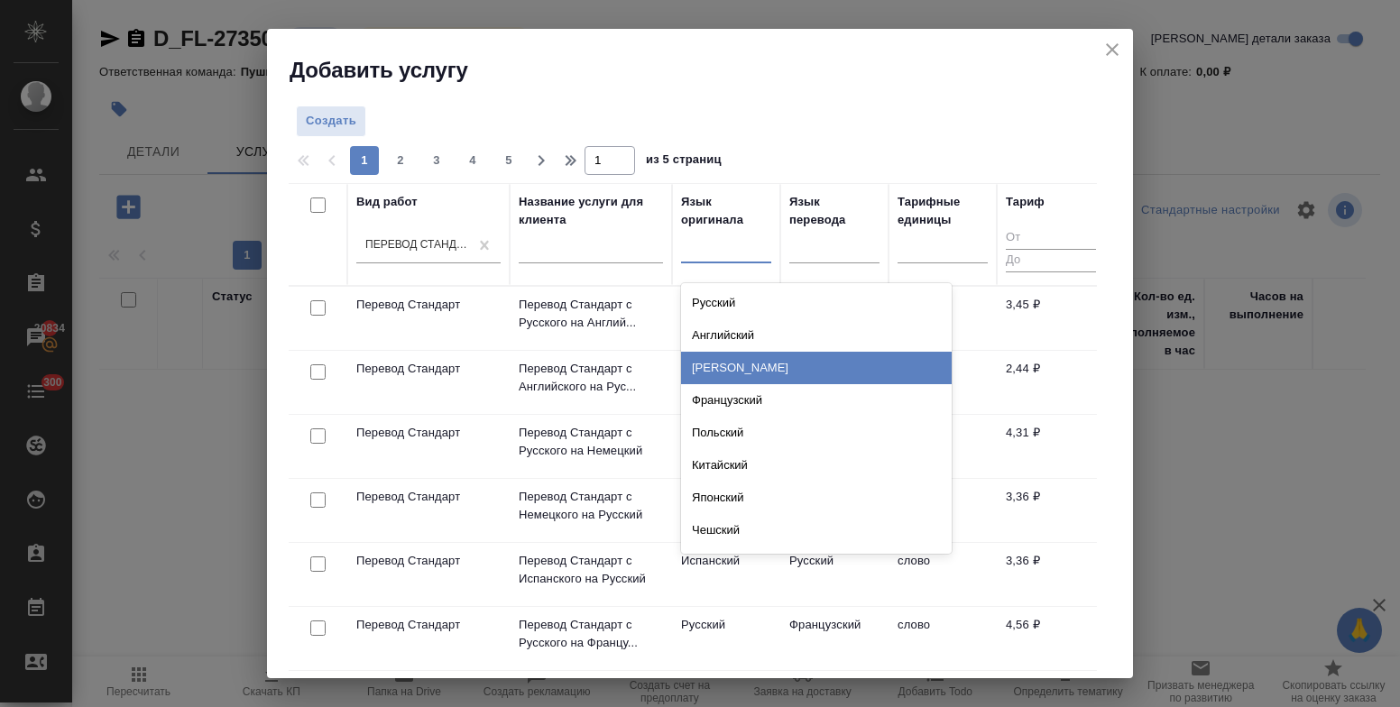
click at [728, 363] on div "Немецкий" at bounding box center [816, 368] width 271 height 32
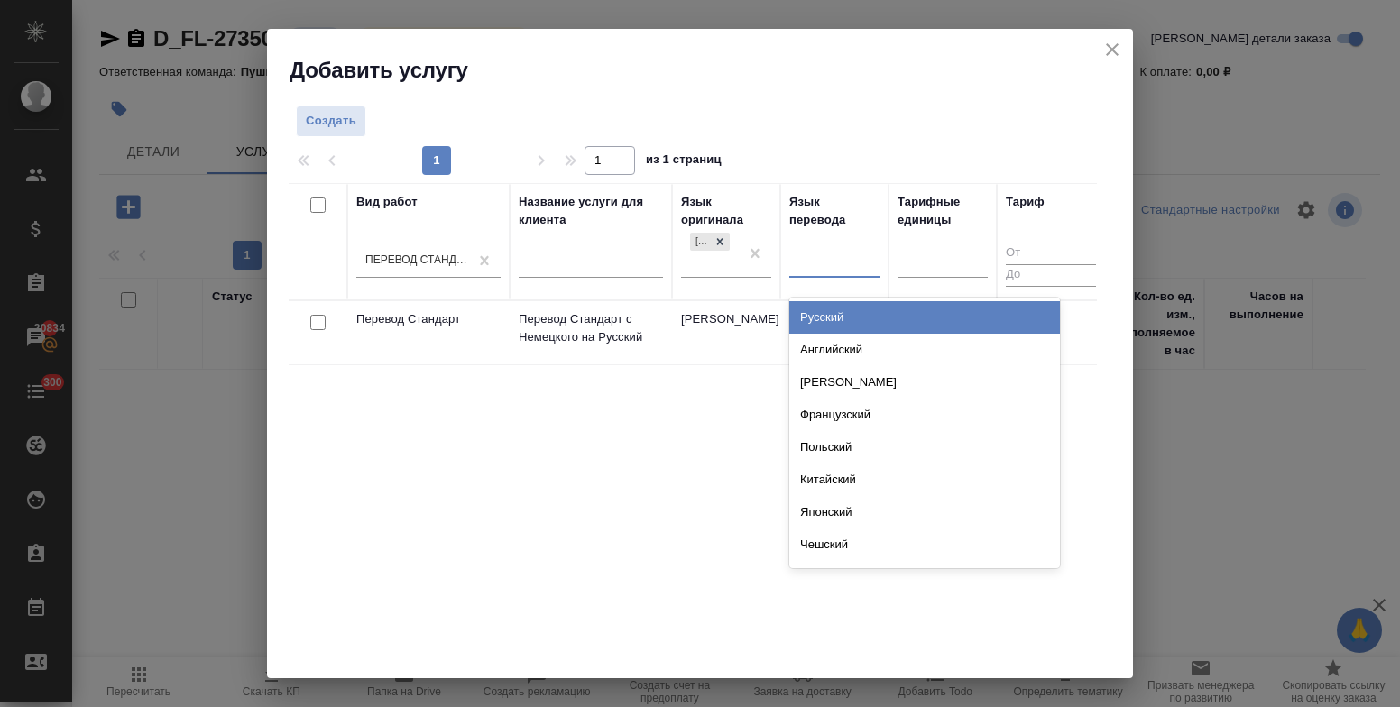
click at [809, 267] on div at bounding box center [834, 260] width 90 height 26
click at [817, 314] on div "Русский" at bounding box center [924, 317] width 271 height 32
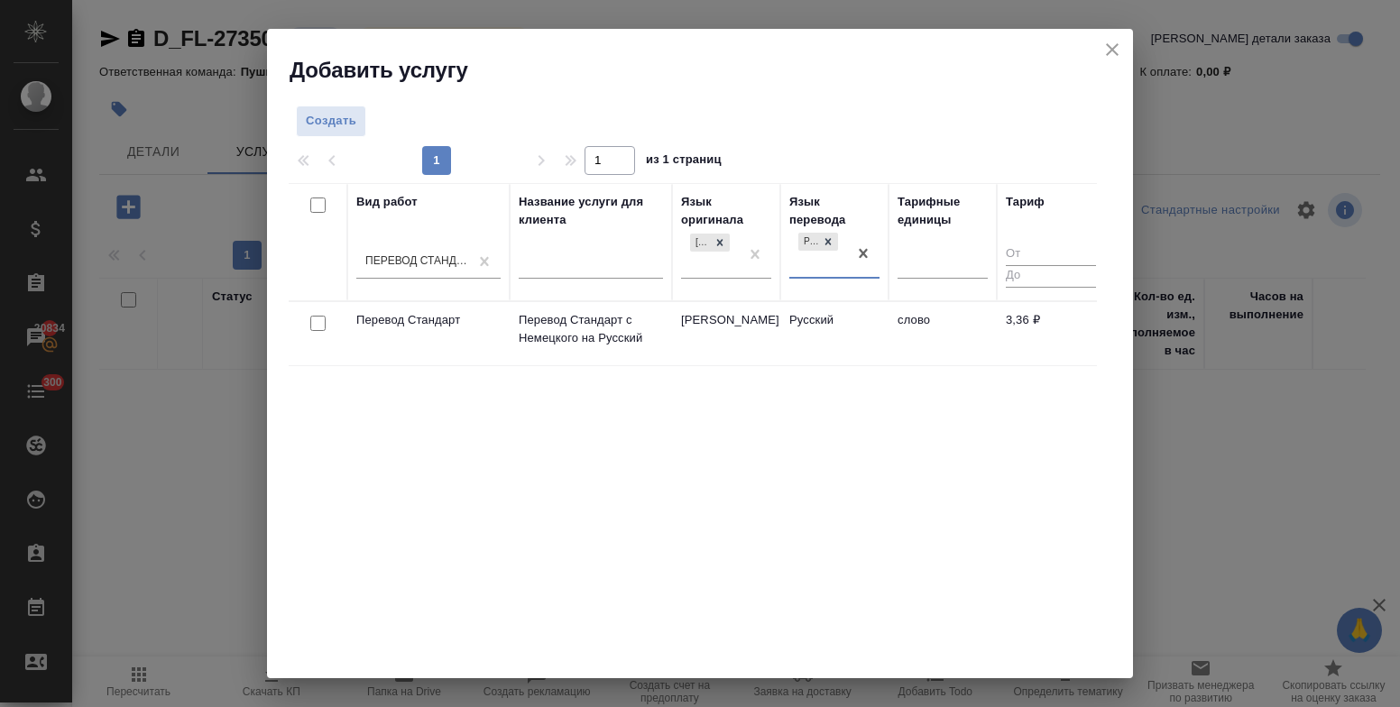
click at [909, 281] on div at bounding box center [943, 268] width 90 height 47
click at [909, 271] on div at bounding box center [943, 260] width 90 height 26
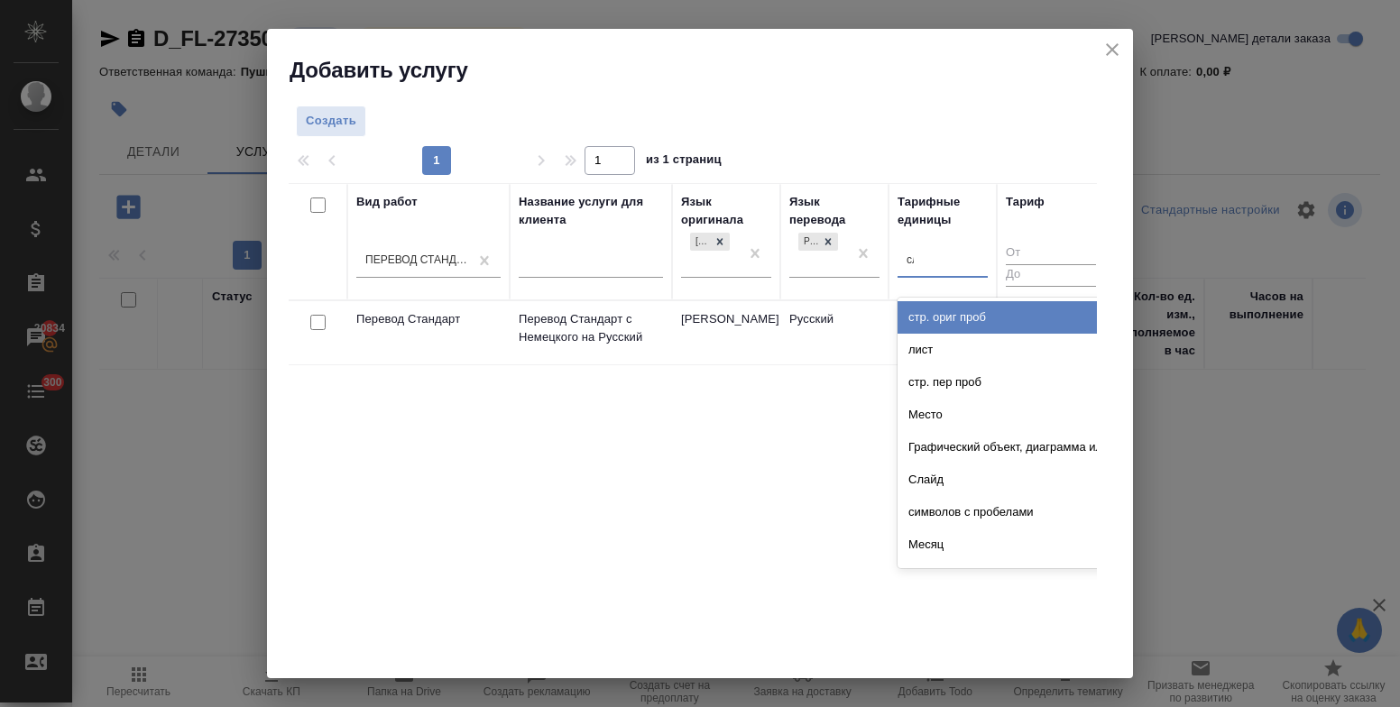
type input "сло"
click at [937, 320] on div "слово" at bounding box center [1033, 317] width 271 height 32
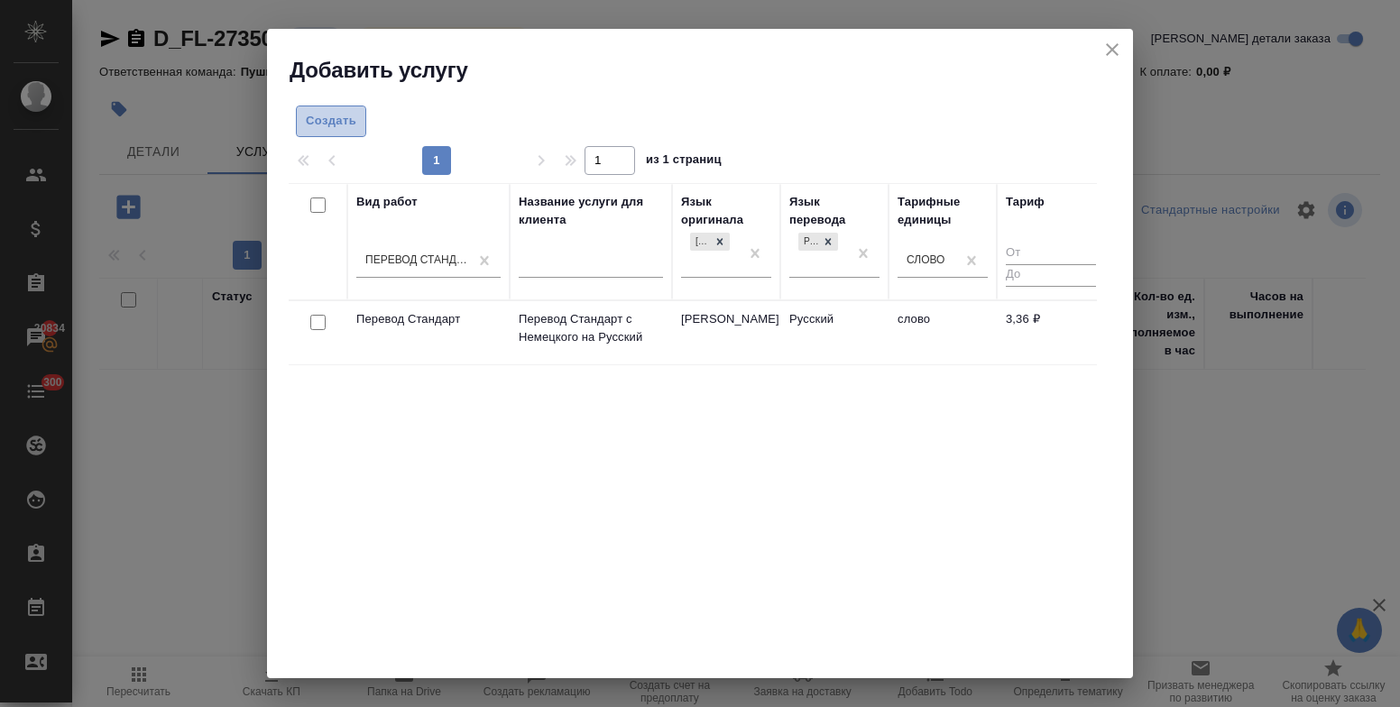
click at [328, 122] on span "Создать" at bounding box center [331, 121] width 51 height 21
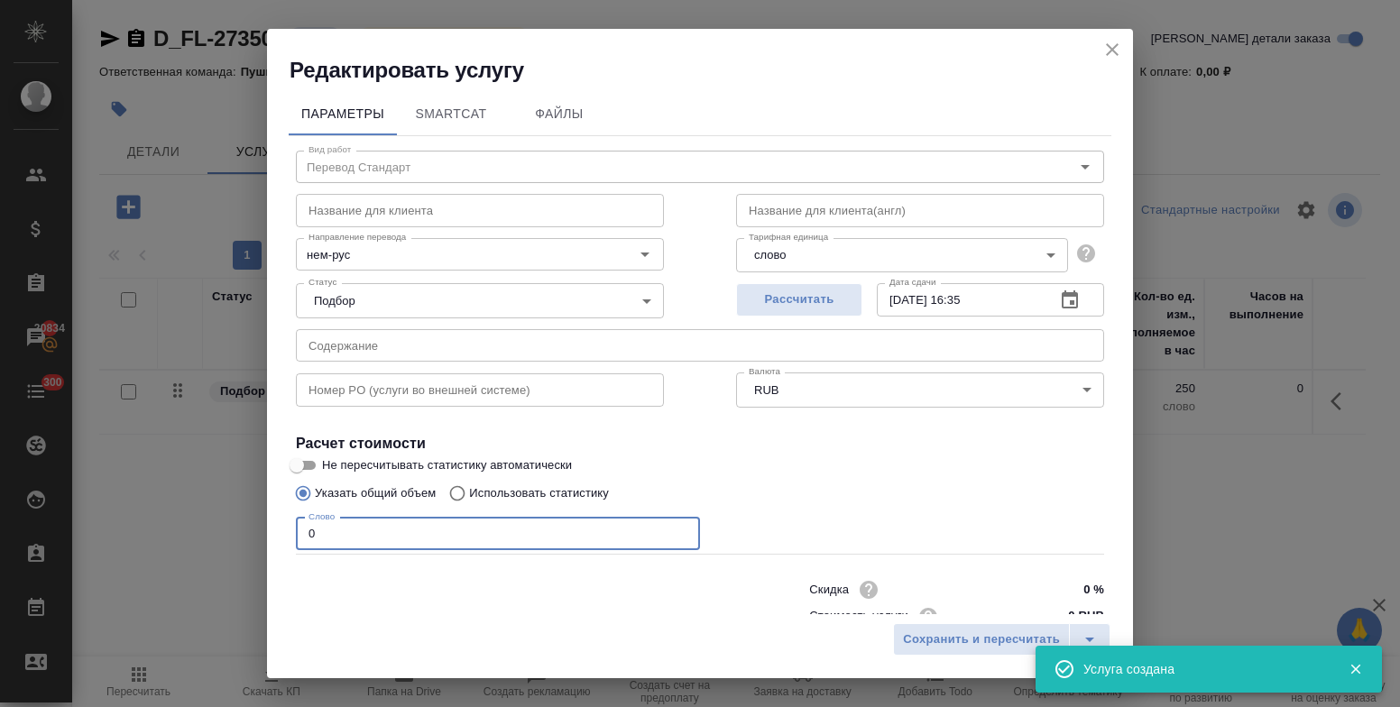
click at [298, 536] on input "0" at bounding box center [498, 534] width 404 height 32
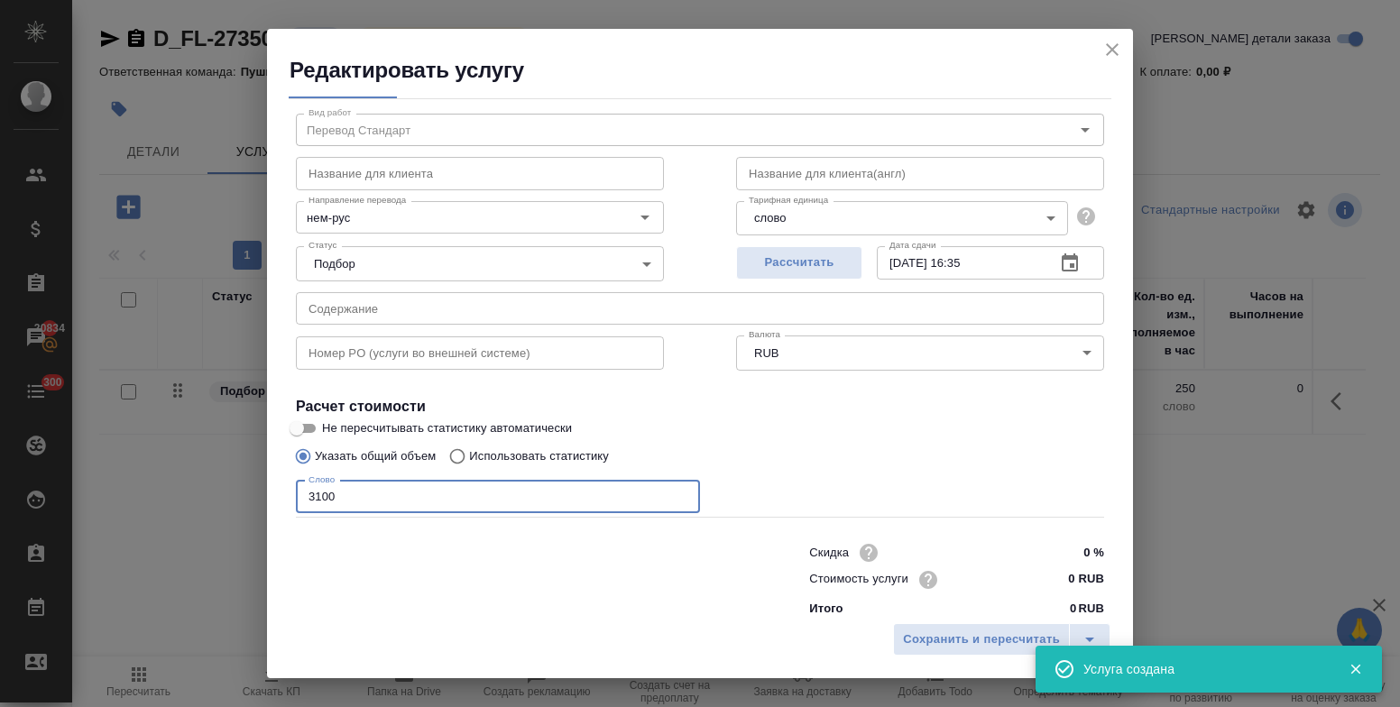
scroll to position [55, 0]
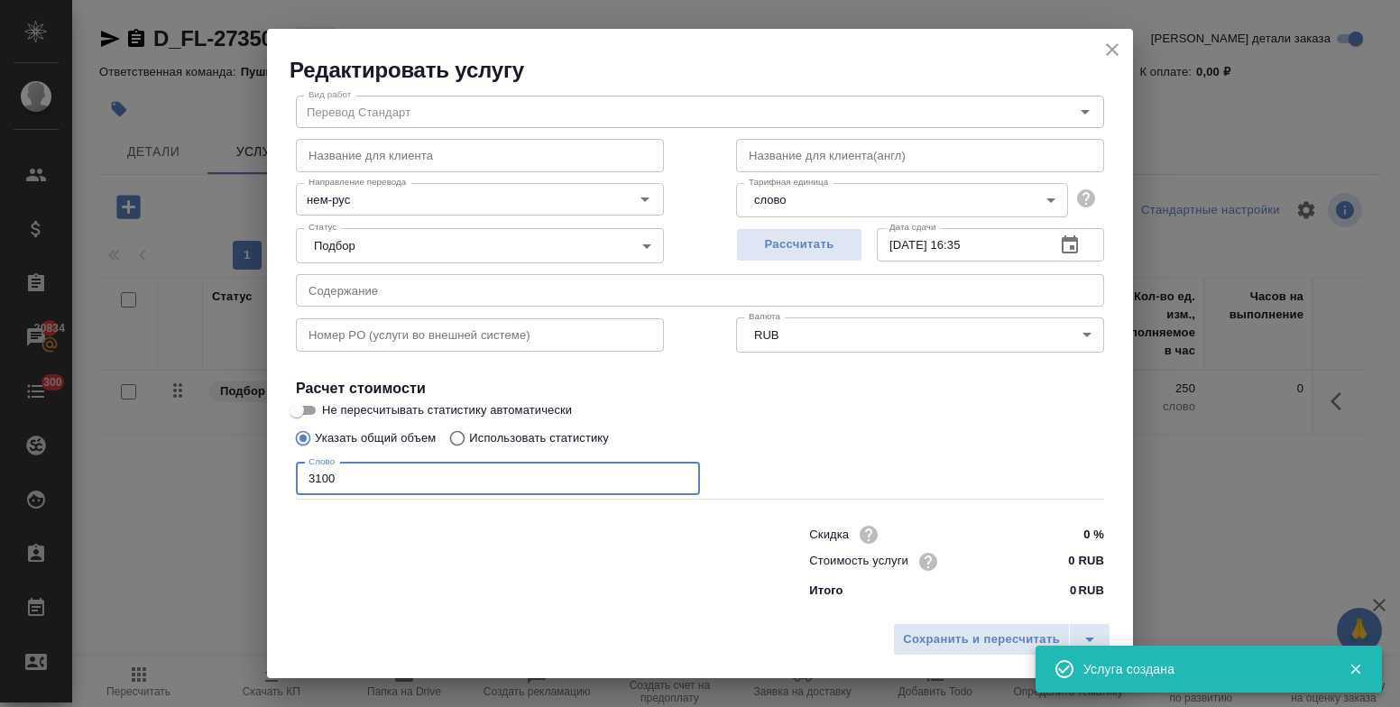
type input "3100"
click at [1048, 558] on input "0 RUB" at bounding box center [1071, 562] width 66 height 26
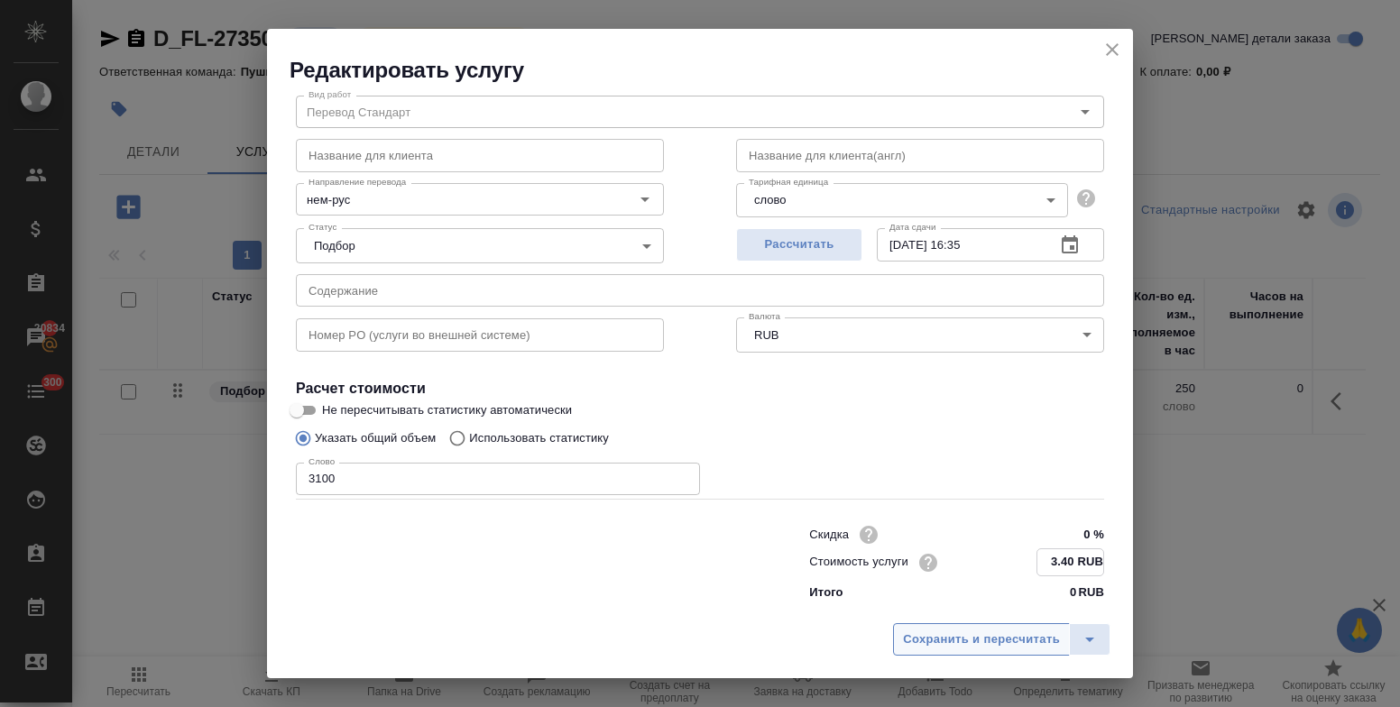
type input "3.40 RUB"
click at [981, 640] on span "Сохранить и пересчитать" at bounding box center [981, 640] width 157 height 21
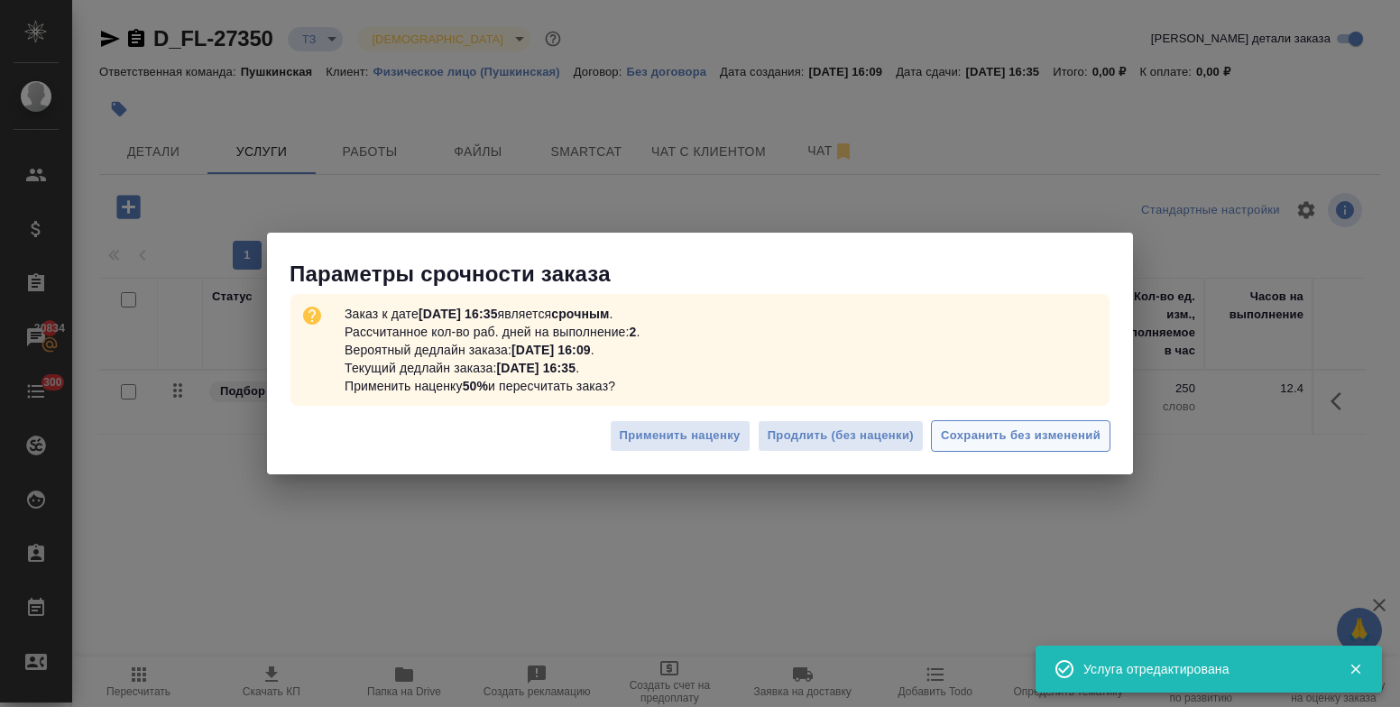
click at [994, 438] on span "Сохранить без изменений" at bounding box center [1021, 436] width 160 height 21
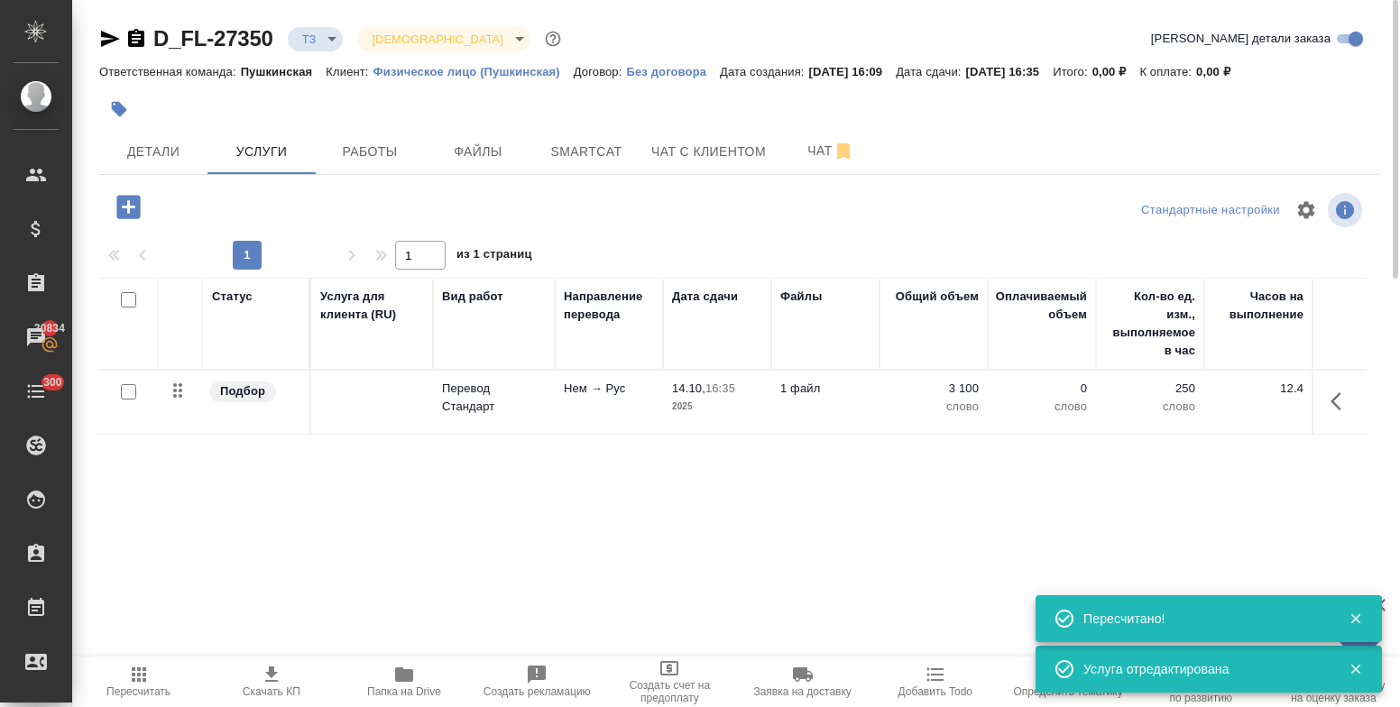
type input "new"
type input "urgent"
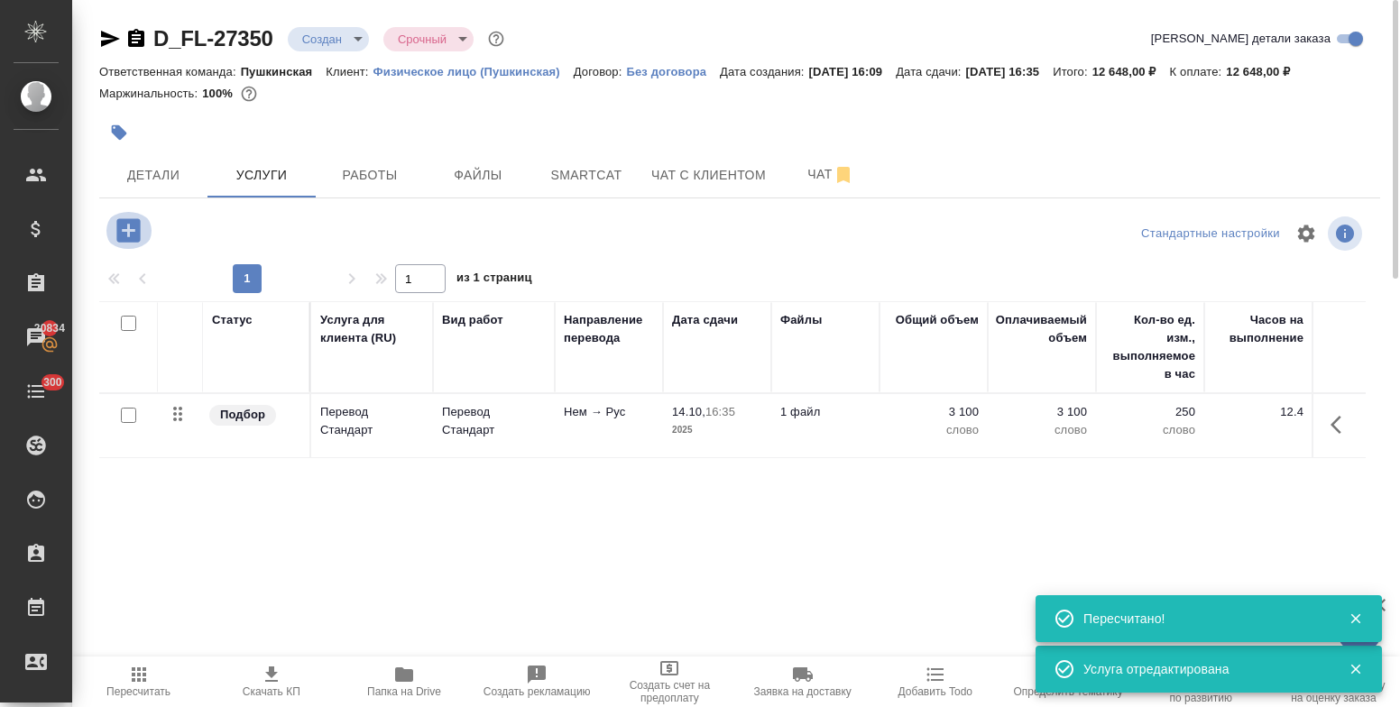
click at [124, 228] on icon "button" at bounding box center [127, 229] width 23 height 23
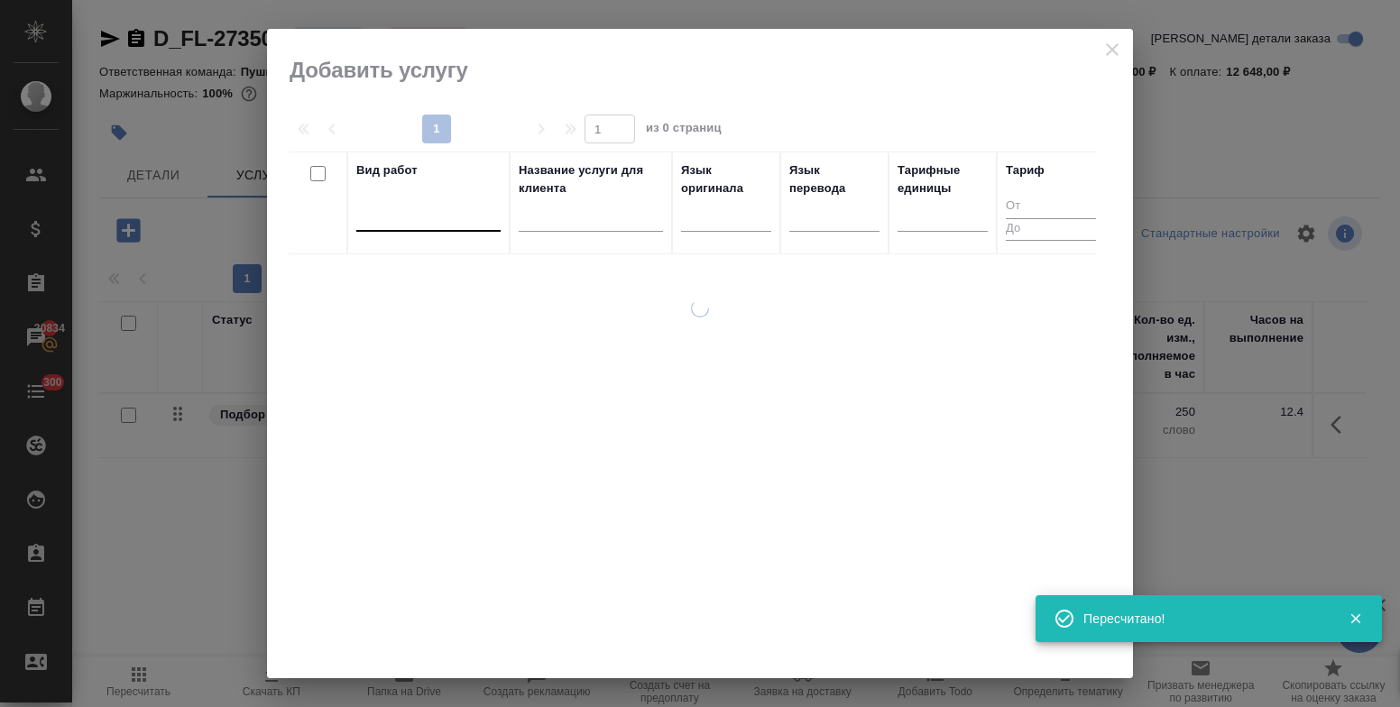
click at [428, 227] on div at bounding box center [428, 215] width 144 height 34
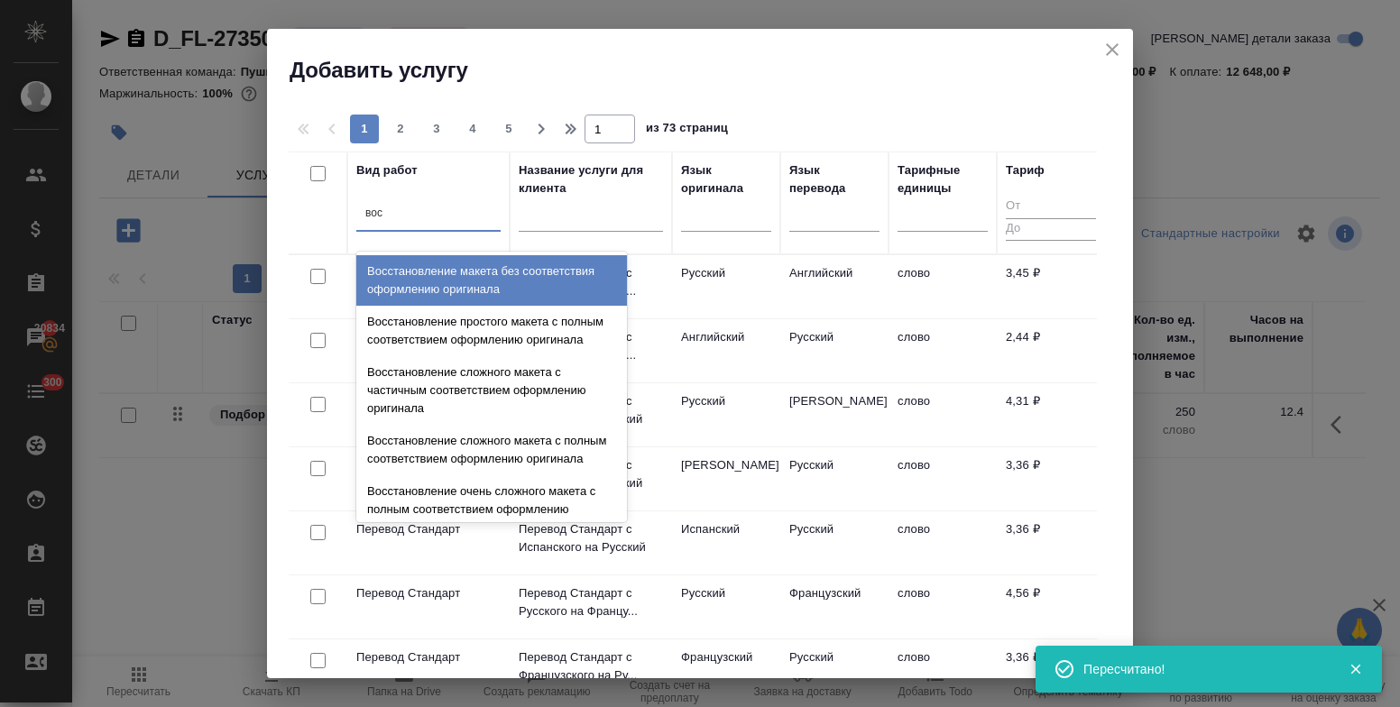
type input "восс"
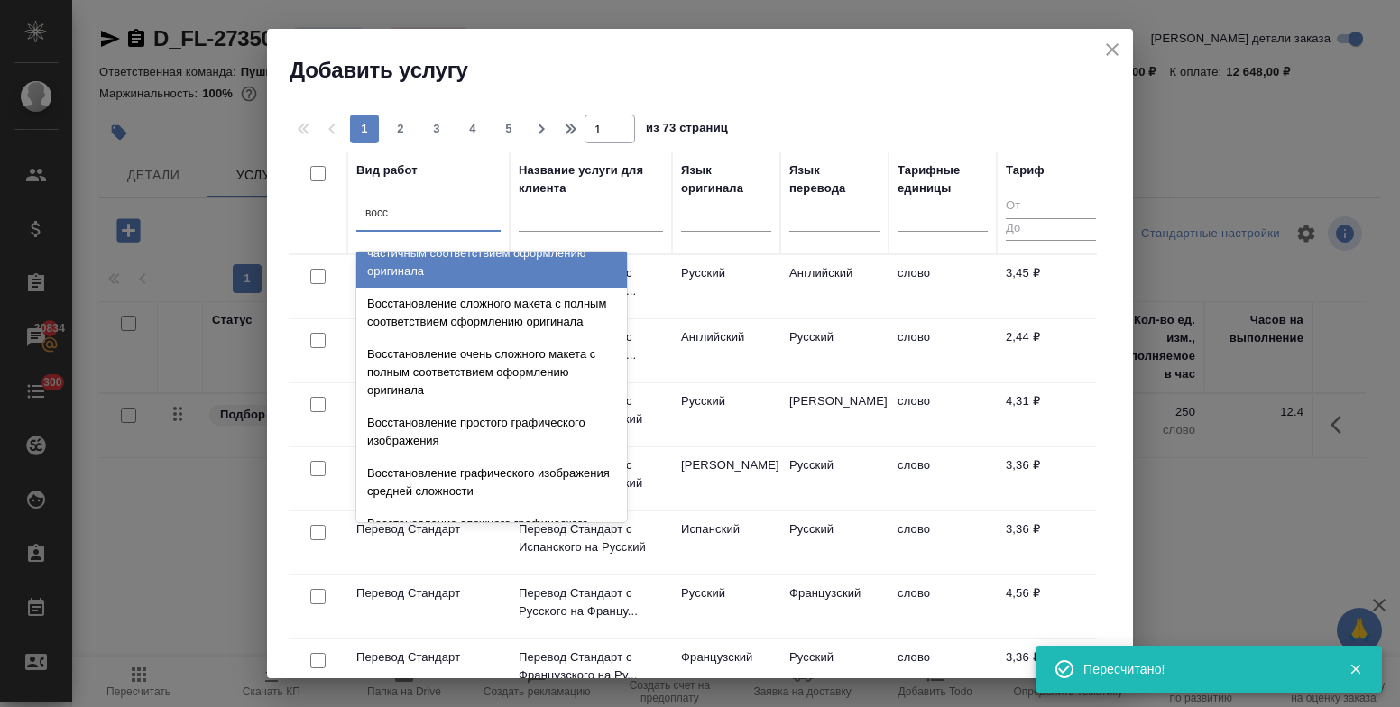
scroll to position [332, 0]
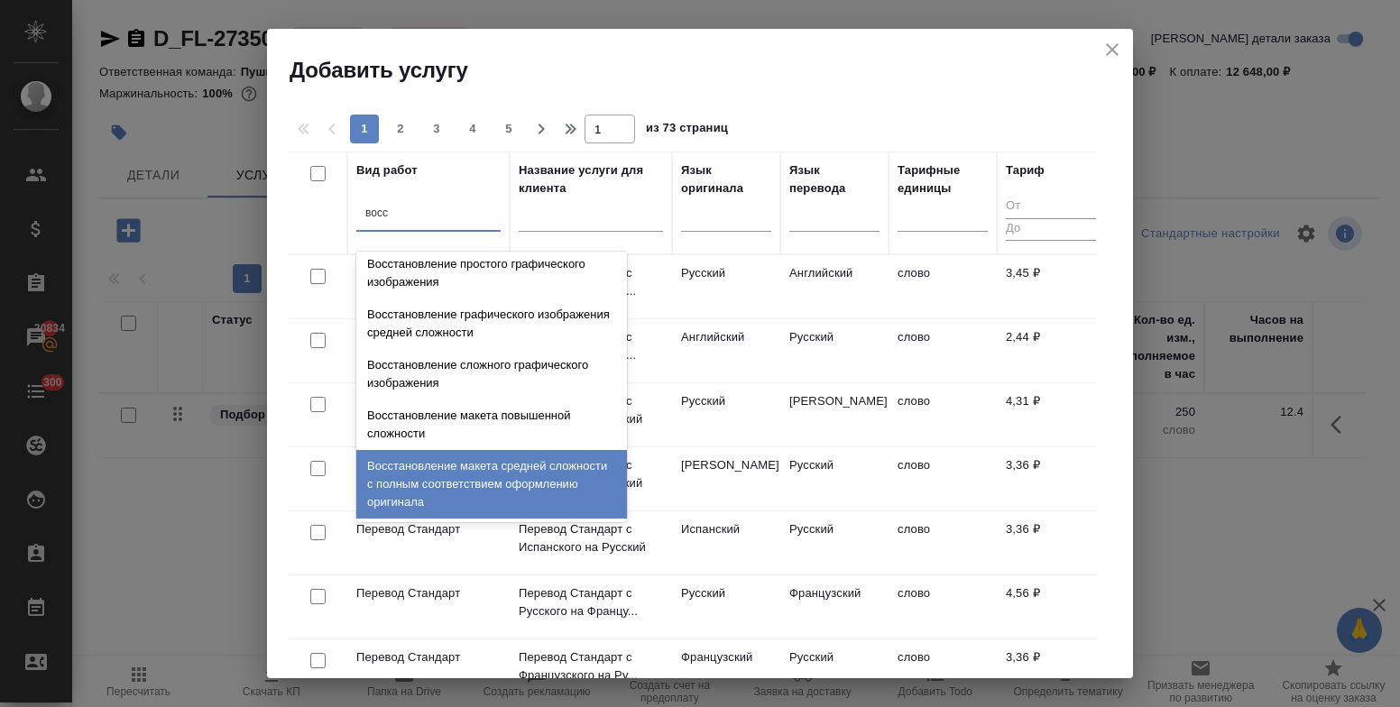
click at [509, 483] on div "Восстановление макета средней сложности с полным соответствием оформлению ориги…" at bounding box center [491, 484] width 271 height 69
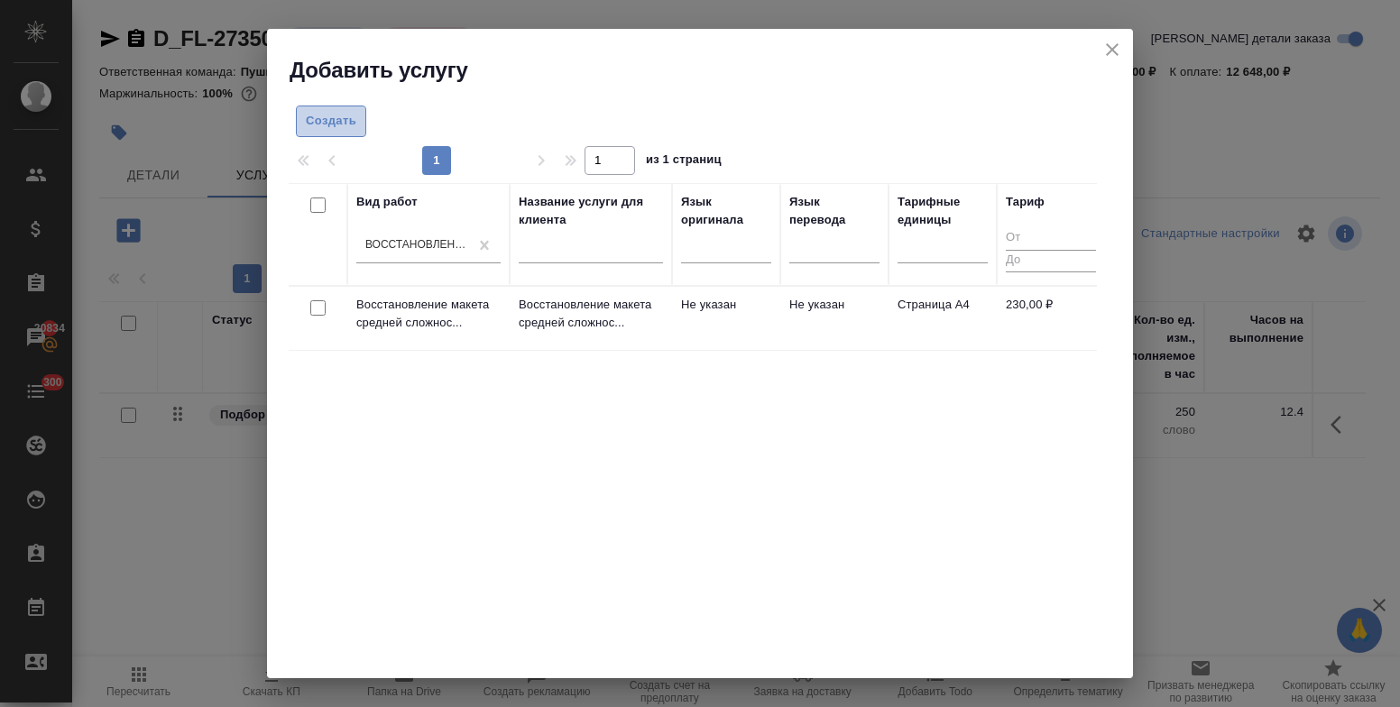
click at [329, 113] on span "Создать" at bounding box center [331, 121] width 51 height 21
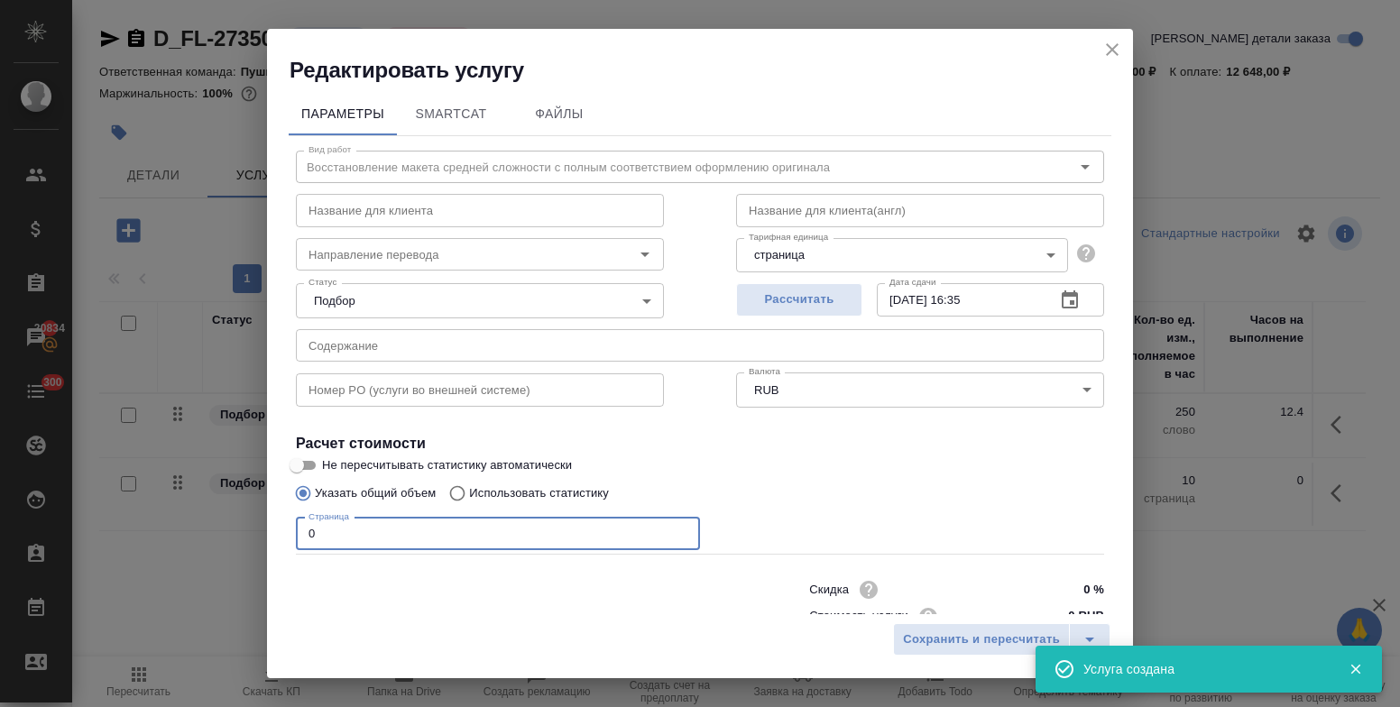
drag, startPoint x: 345, startPoint y: 537, endPoint x: 249, endPoint y: 534, distance: 95.7
click at [249, 534] on div "Редактировать услугу Параметры SmartCat Файлы Вид работ Восстановление макета с…" at bounding box center [700, 353] width 1400 height 707
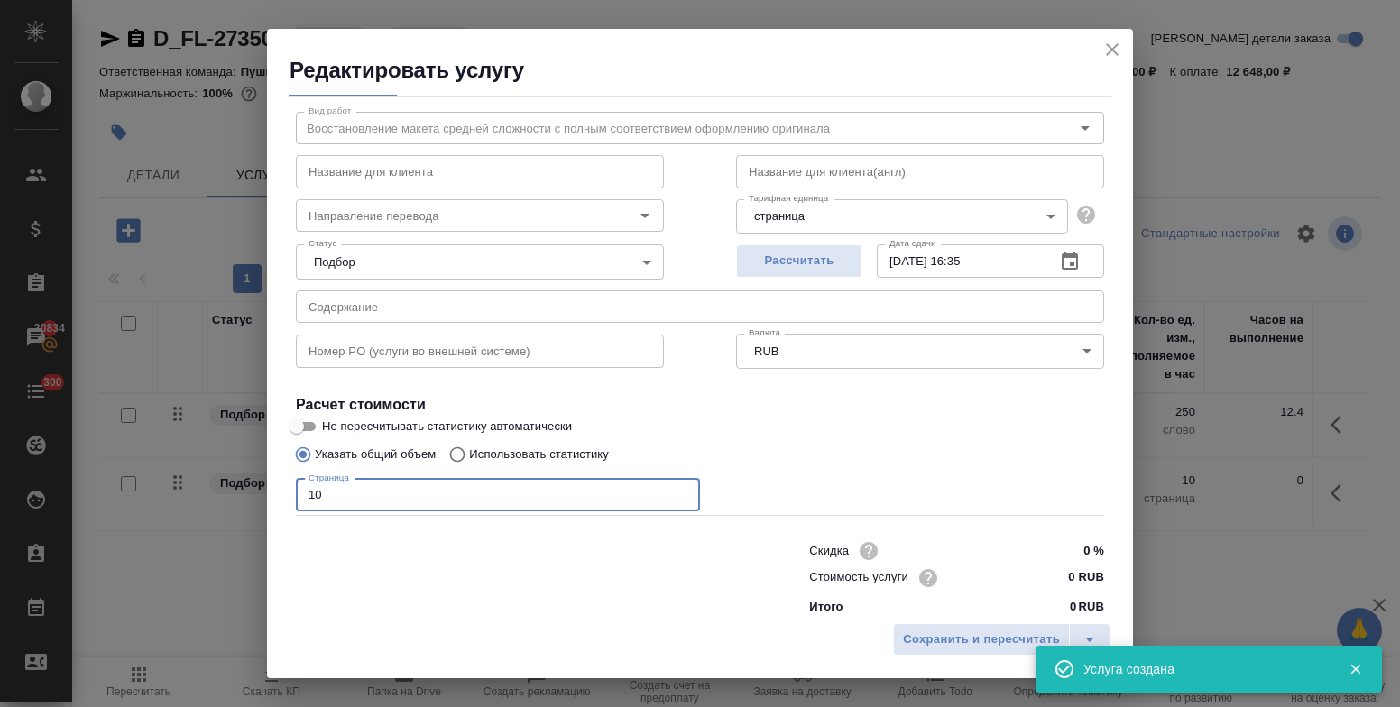
scroll to position [55, 0]
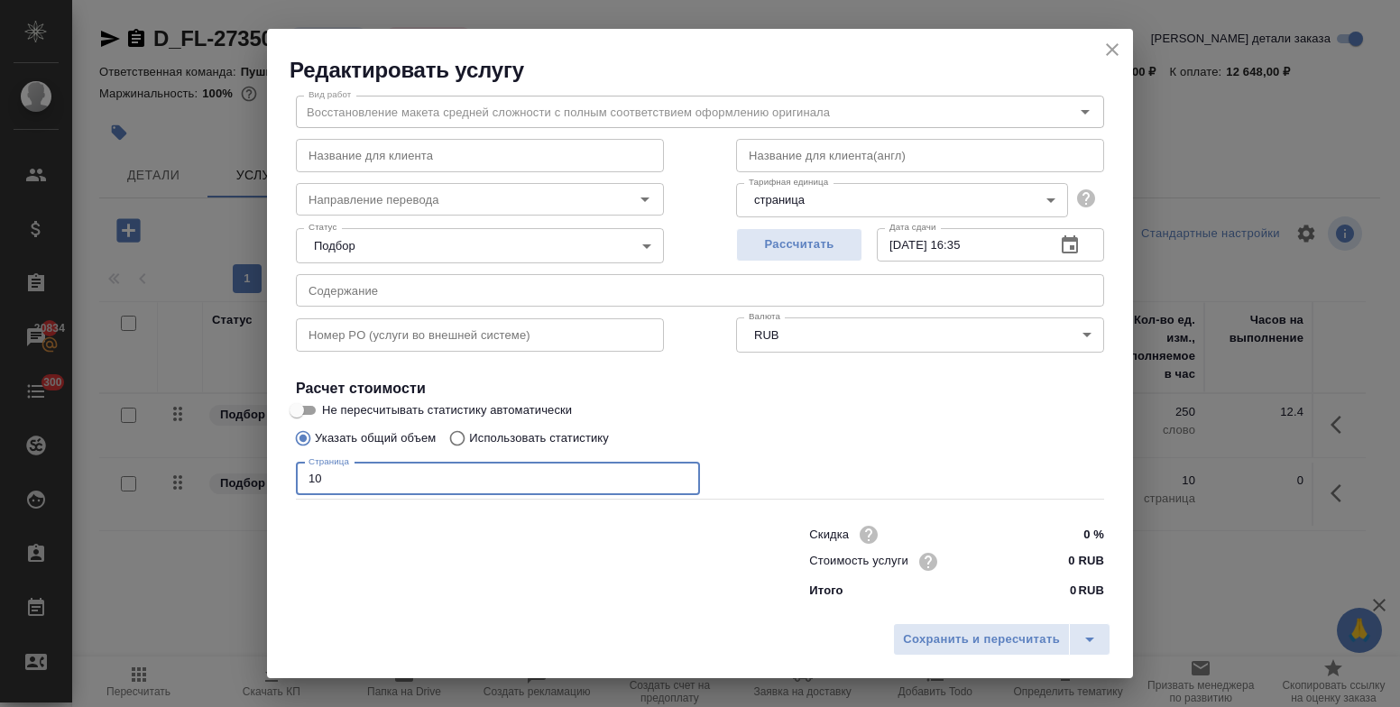
type input "10"
click at [1038, 559] on input "0 RUB" at bounding box center [1071, 562] width 68 height 26
type input "230 RUB"
click at [1027, 633] on span "Сохранить и пересчитать" at bounding box center [981, 640] width 157 height 21
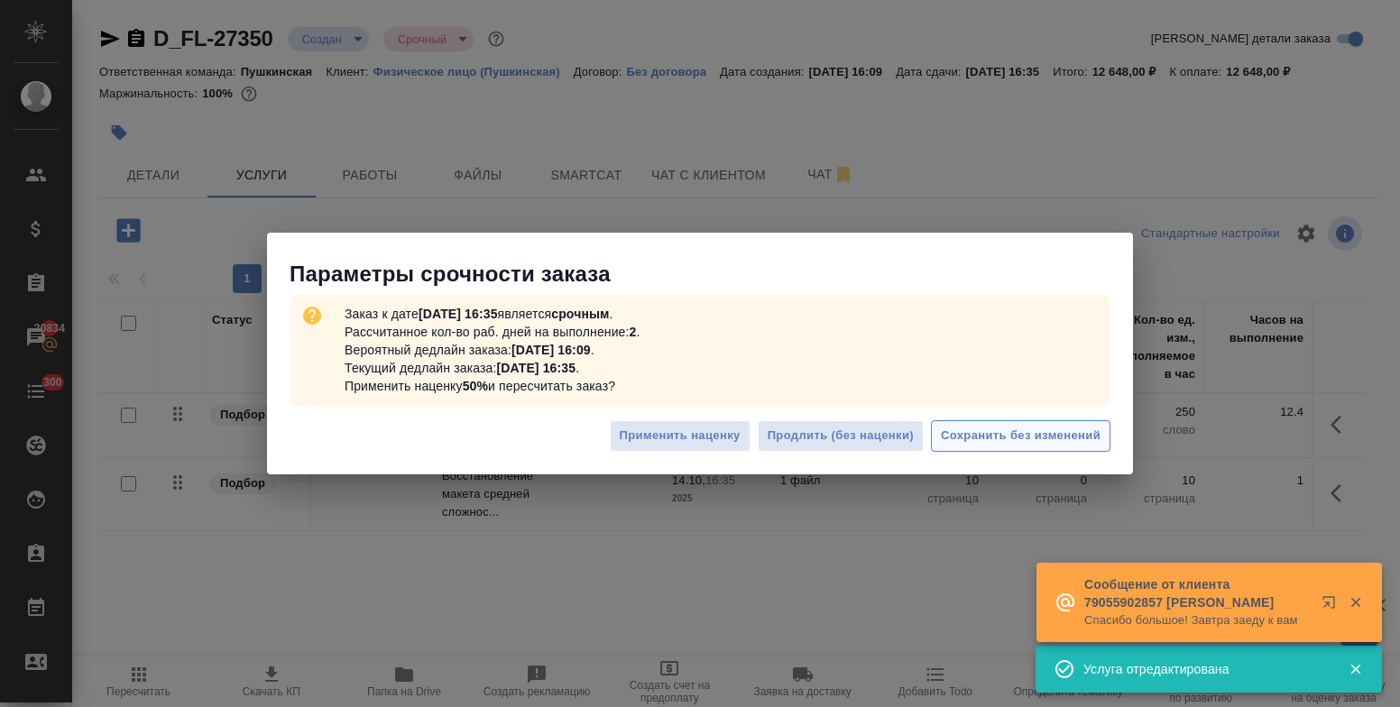
click at [978, 431] on span "Сохранить без изменений" at bounding box center [1021, 436] width 160 height 21
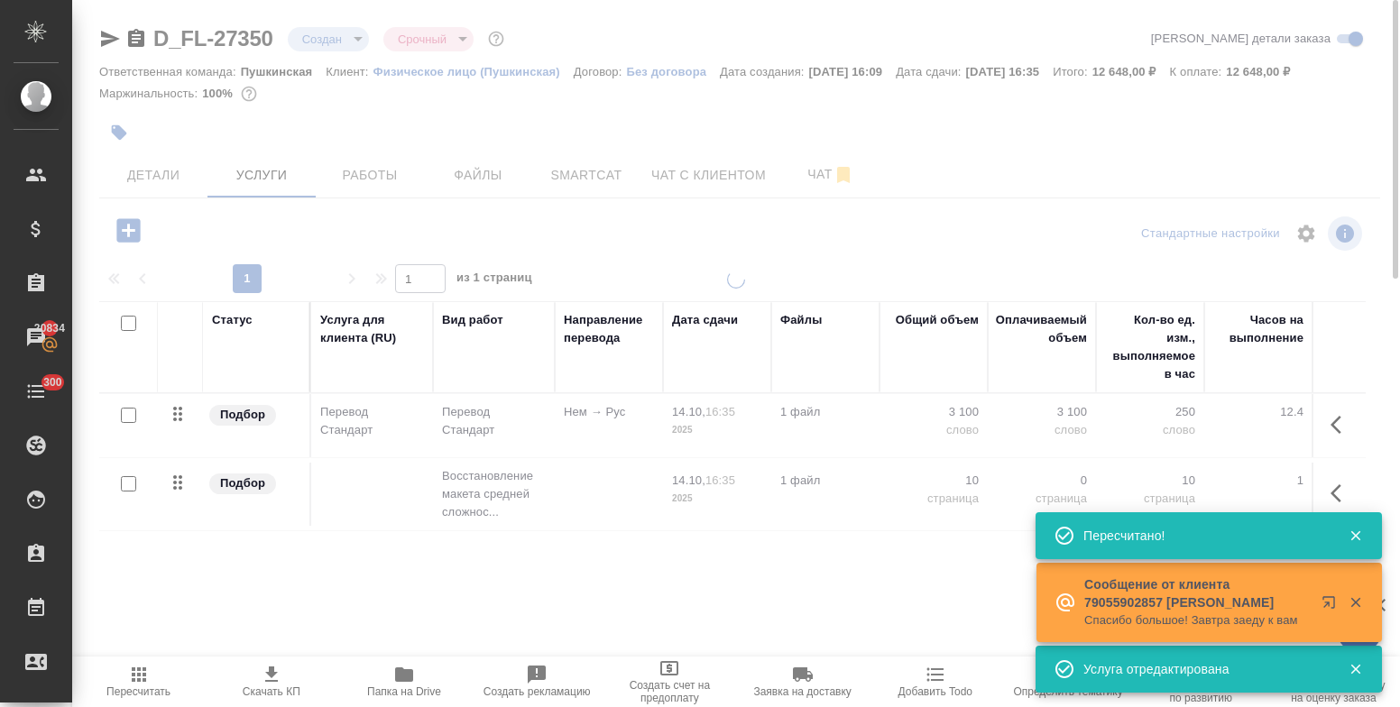
click at [127, 232] on icon "button" at bounding box center [127, 229] width 23 height 23
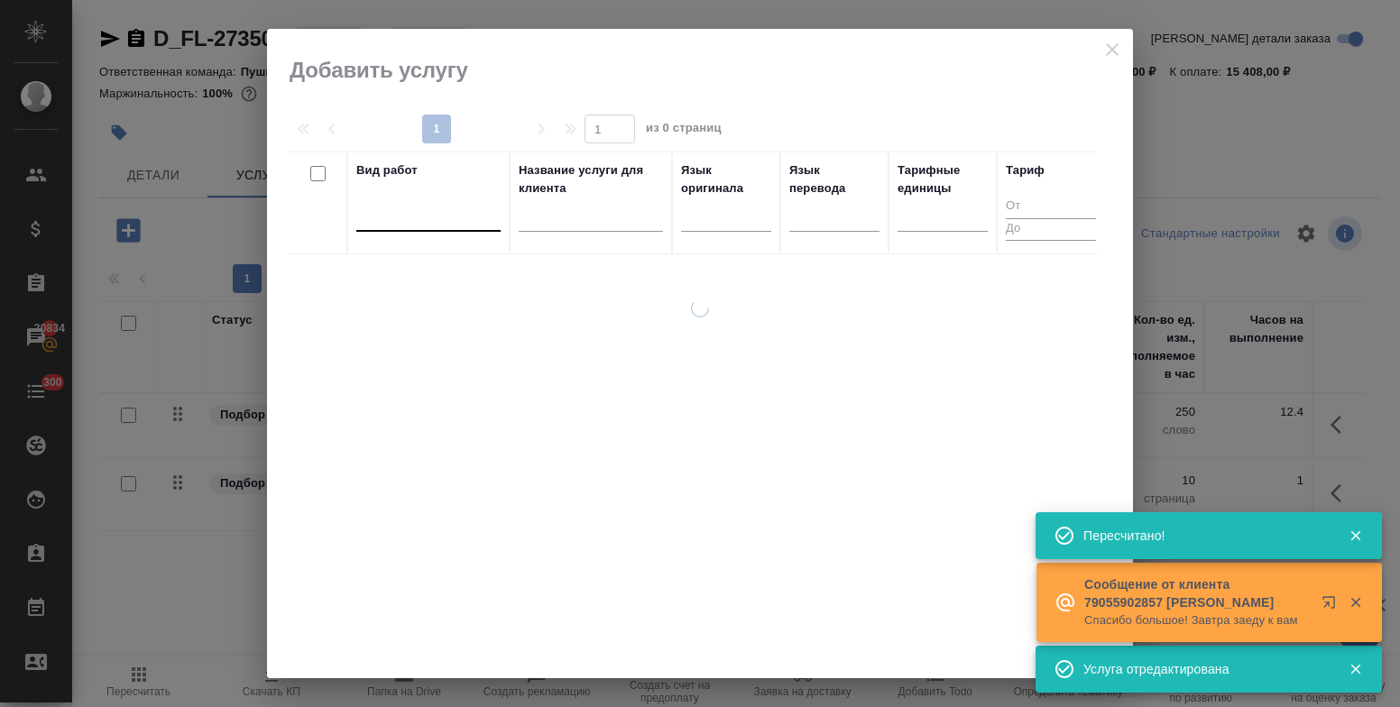
click at [457, 225] on div at bounding box center [428, 213] width 144 height 26
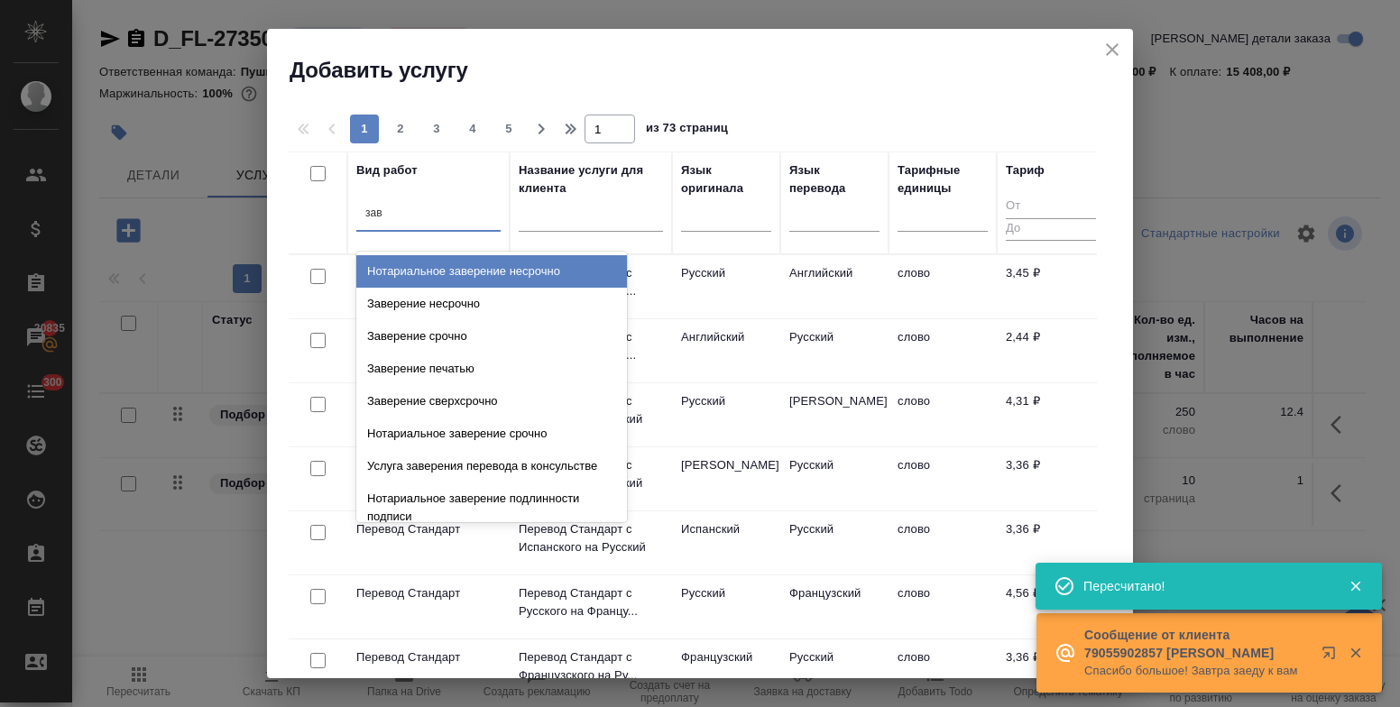
type input "заве"
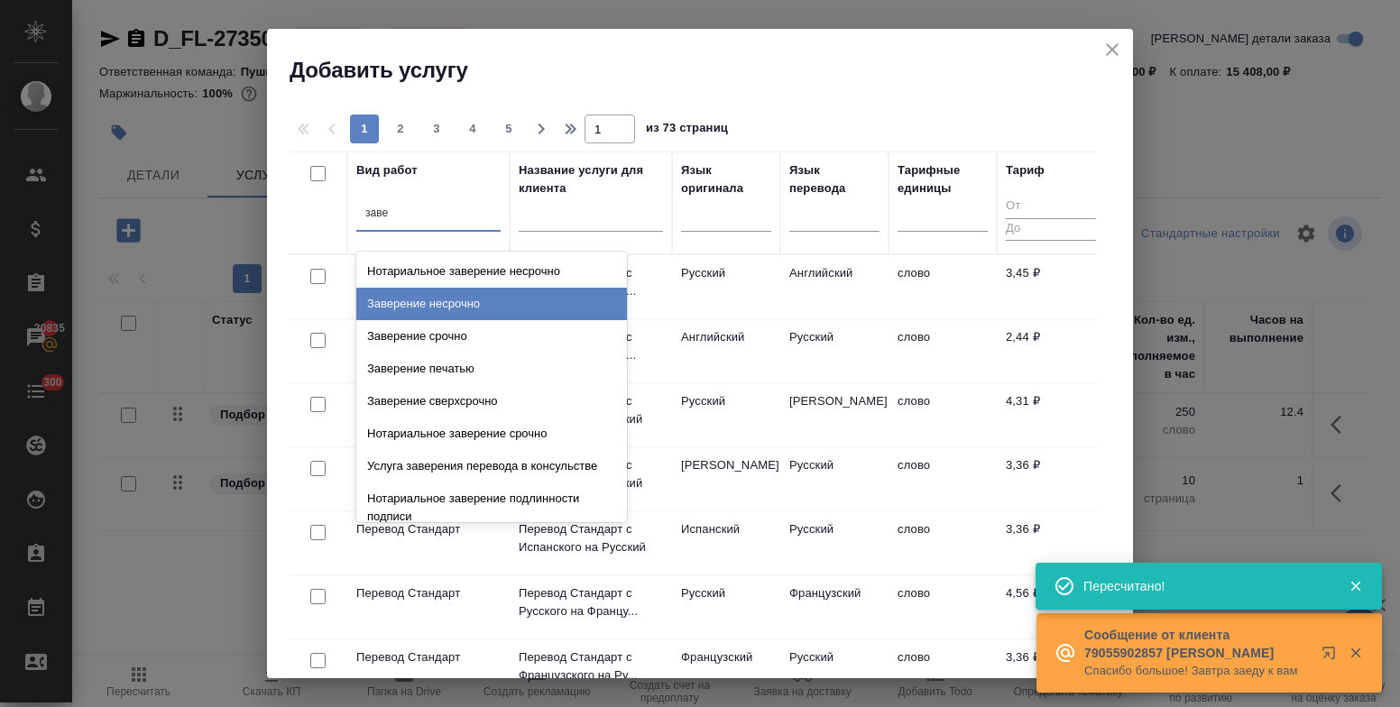
click at [453, 304] on div "Заверение несрочно" at bounding box center [491, 304] width 271 height 32
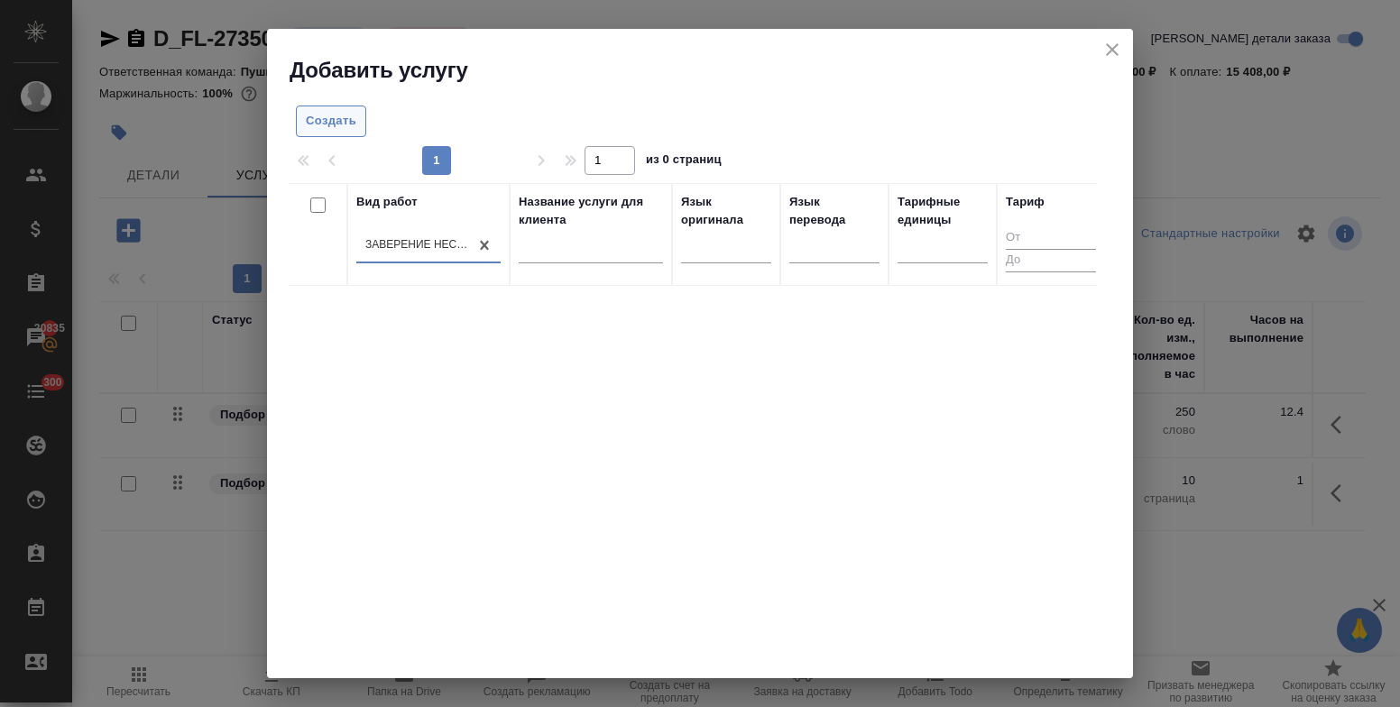
click at [327, 118] on span "Создать" at bounding box center [331, 121] width 51 height 21
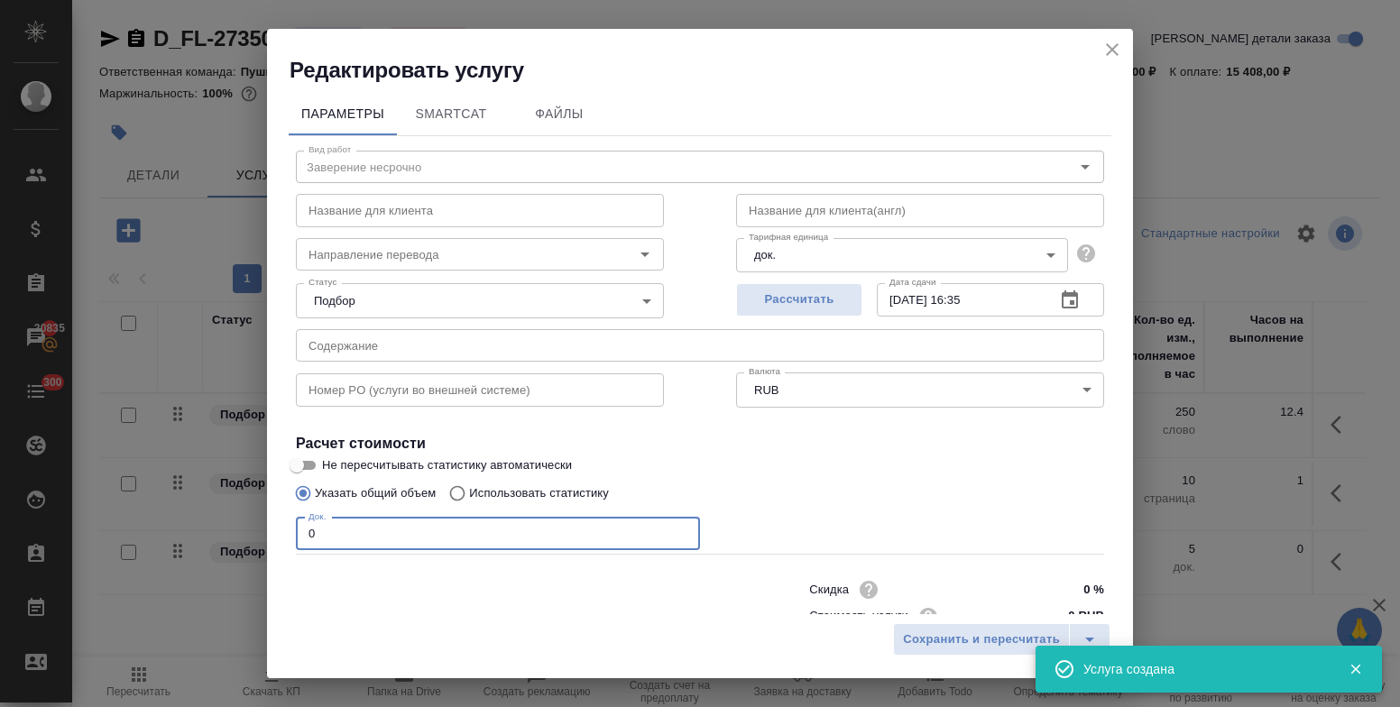
drag, startPoint x: 314, startPoint y: 534, endPoint x: 286, endPoint y: 537, distance: 28.1
click at [286, 537] on div "Параметры SmartCat Файлы Вид работ Заверение несрочно Вид работ Название для кл…" at bounding box center [700, 350] width 866 height 530
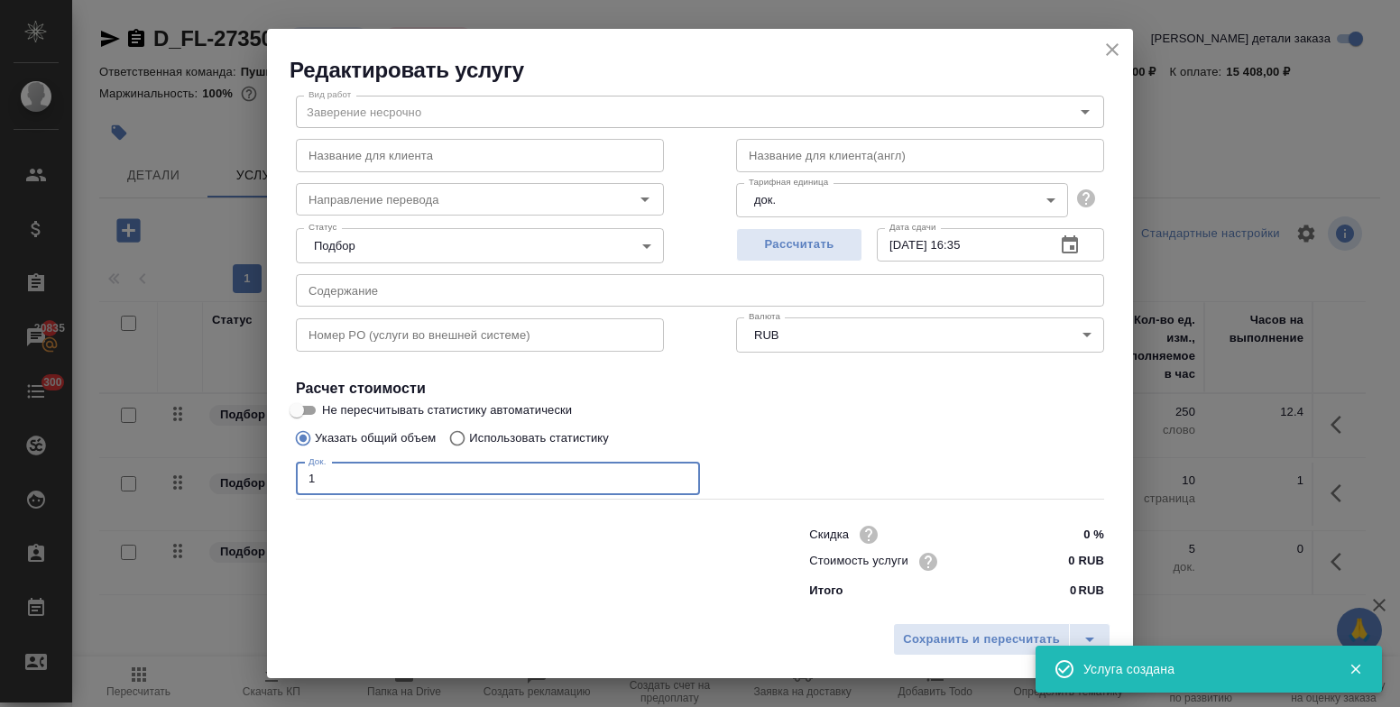
type input "1"
click at [1061, 557] on input "0 RUB" at bounding box center [1071, 562] width 68 height 26
click at [1044, 556] on input "0 RUB" at bounding box center [1071, 562] width 66 height 26
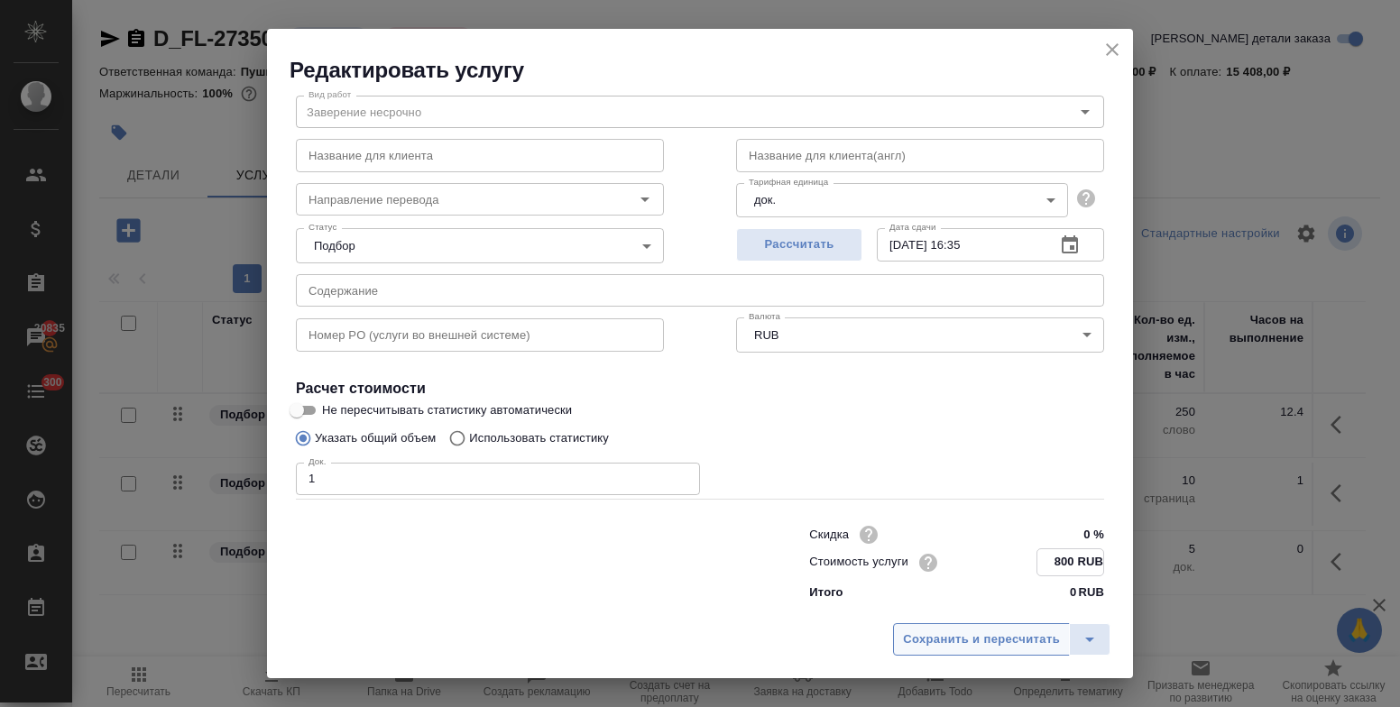
type input "800 RUB"
click at [1015, 641] on span "Сохранить и пересчитать" at bounding box center [981, 640] width 157 height 21
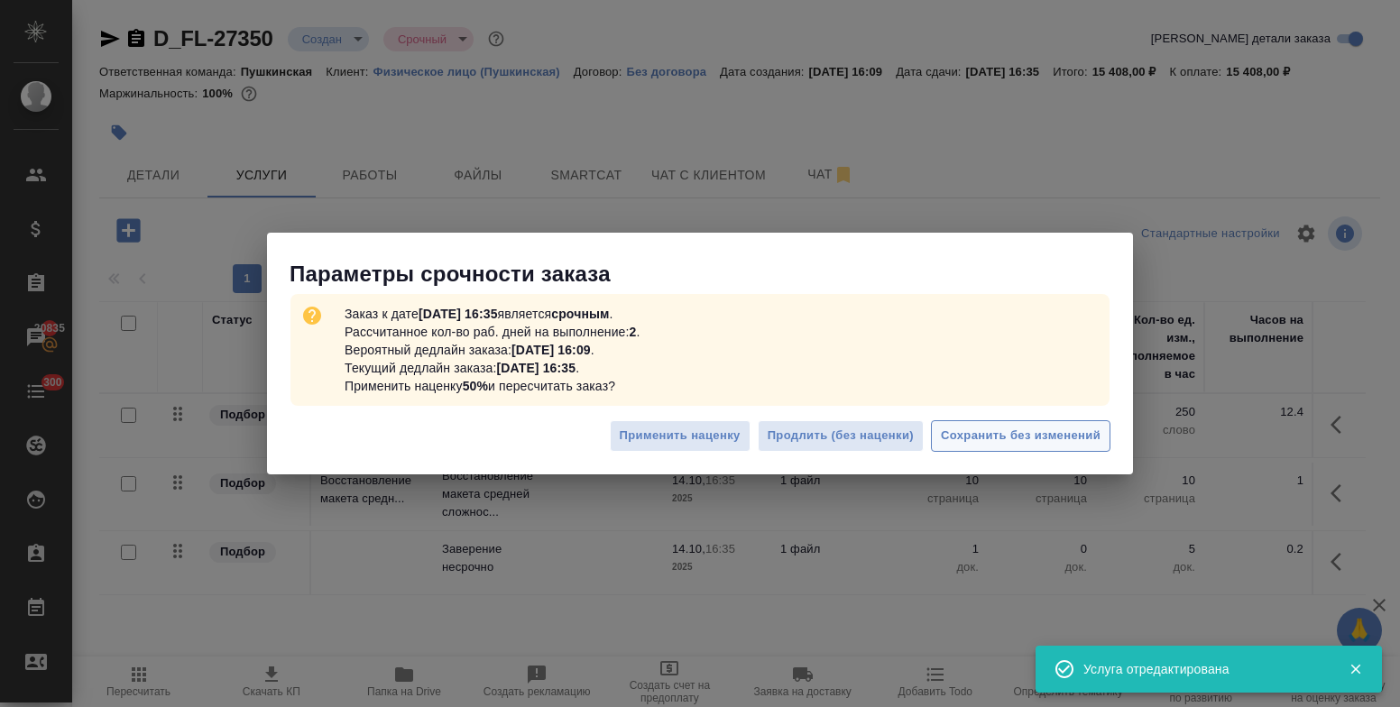
click at [1038, 445] on span "Сохранить без изменений" at bounding box center [1021, 436] width 160 height 21
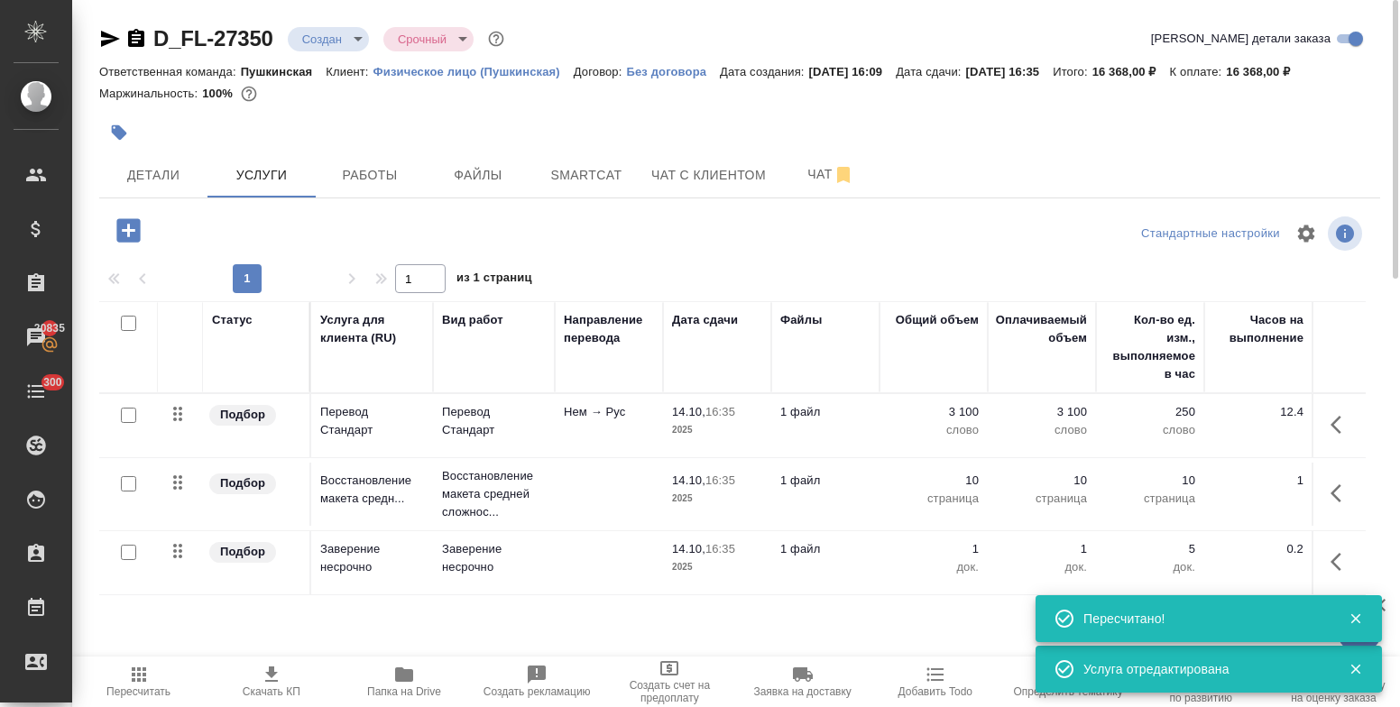
click at [139, 176] on span "Детали" at bounding box center [153, 175] width 87 height 23
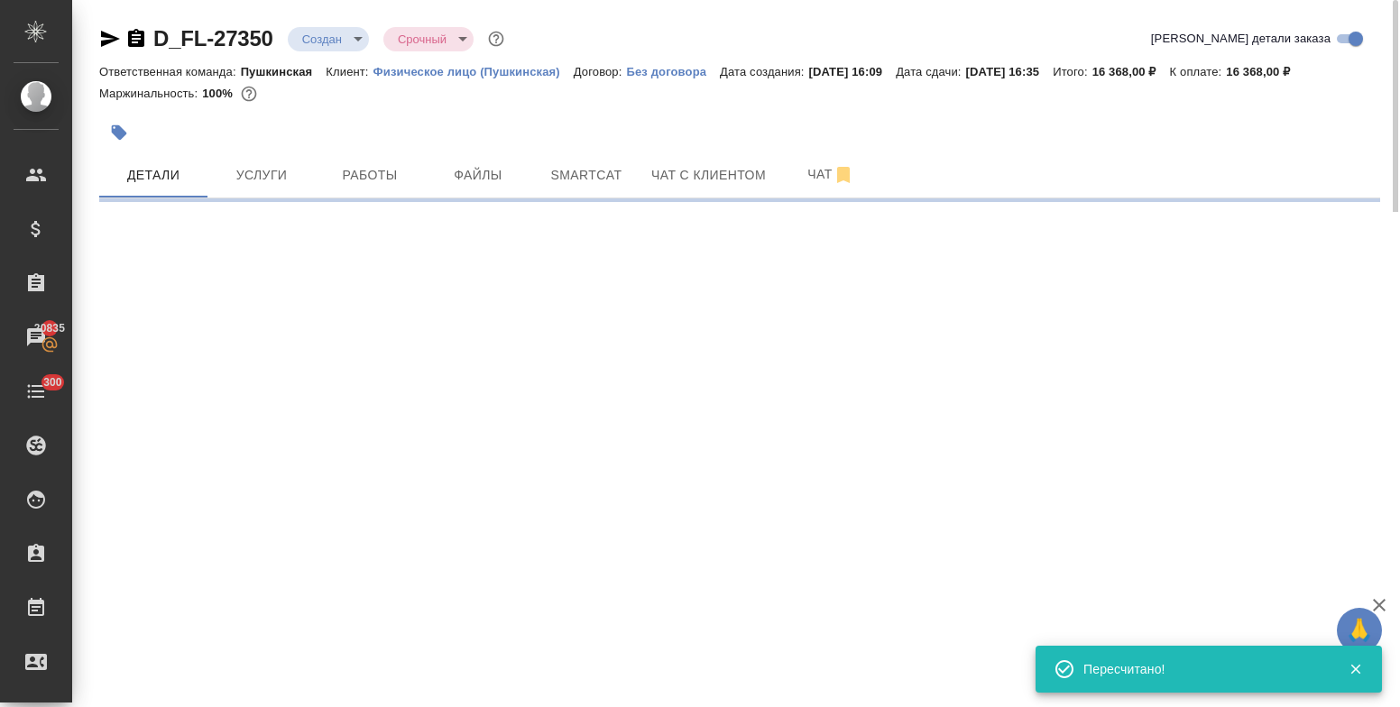
select select "RU"
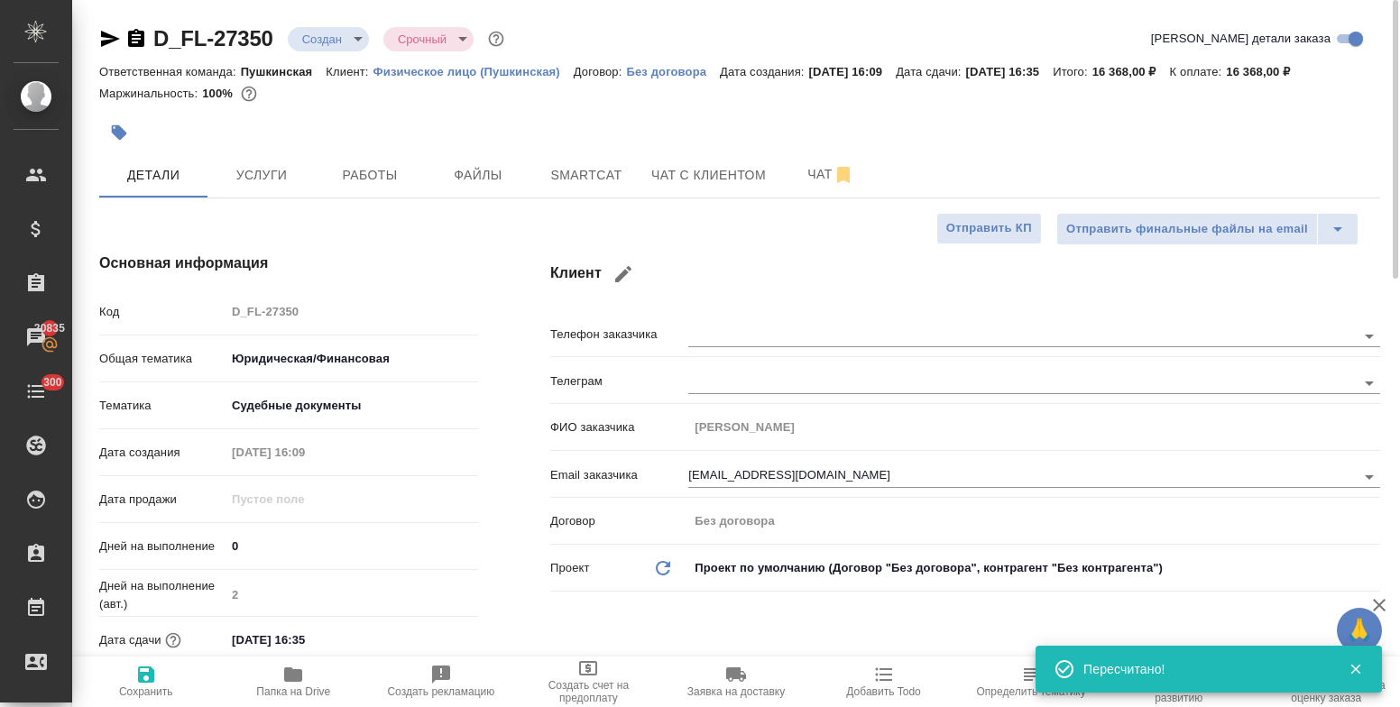
type textarea "x"
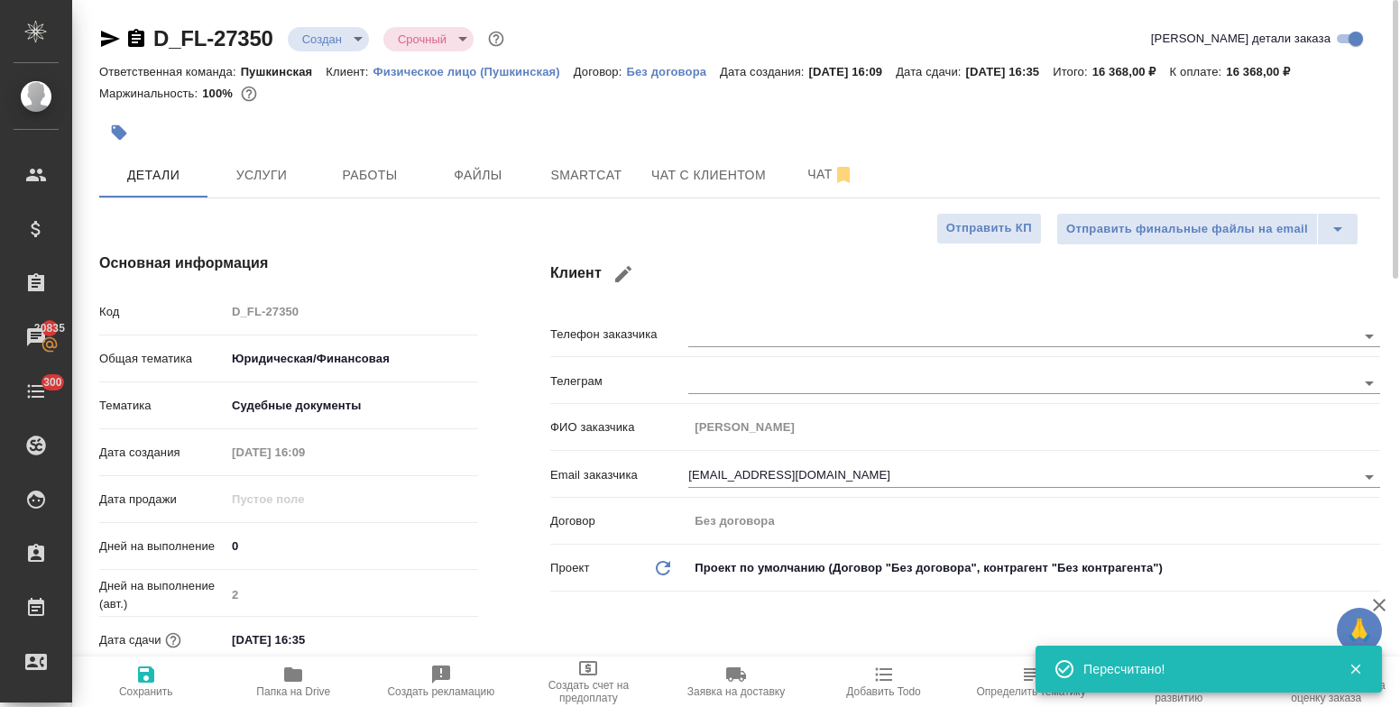
type textarea "x"
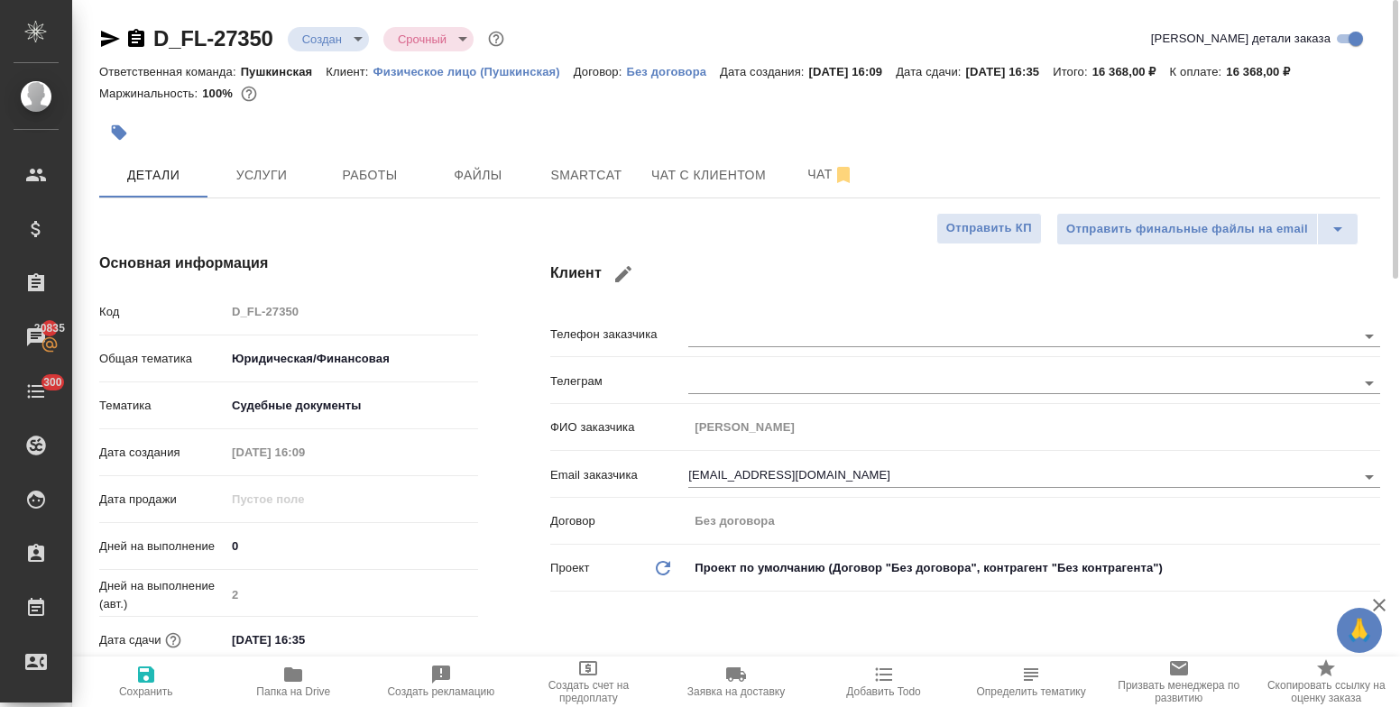
type textarea "x"
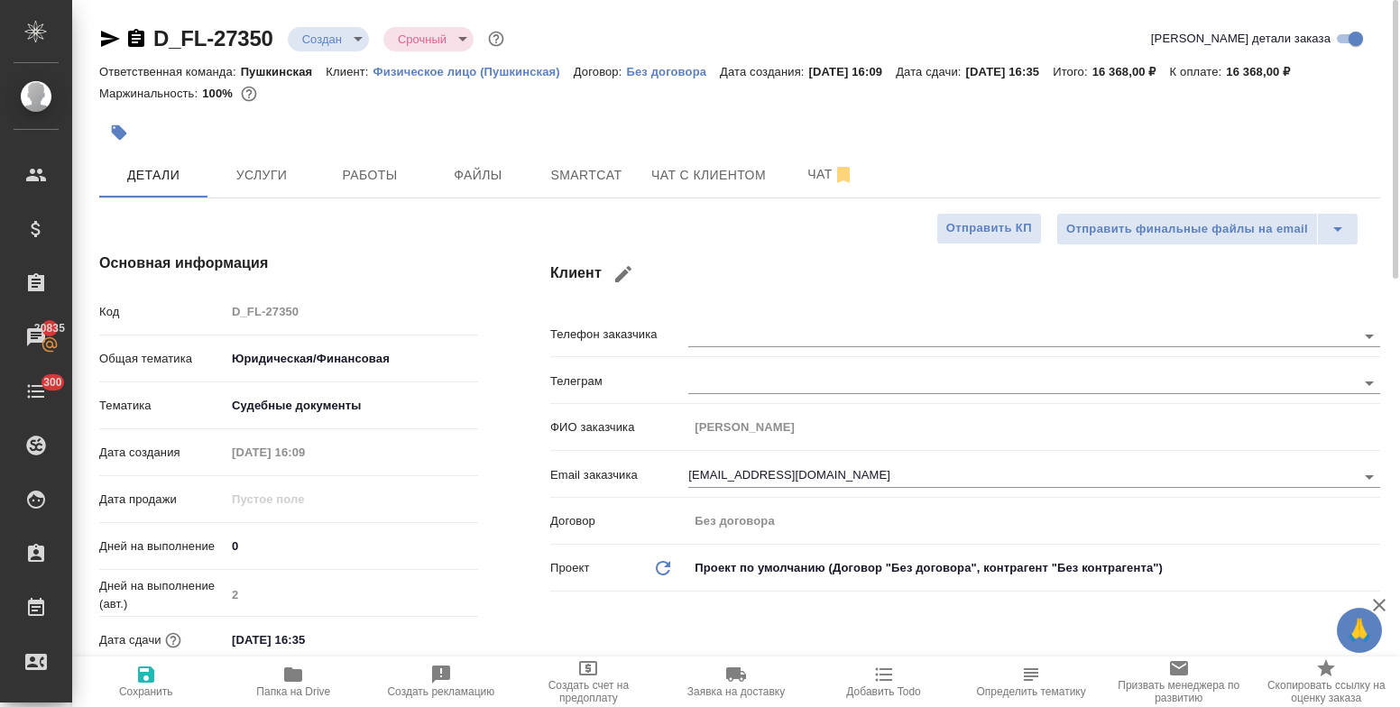
type textarea "x"
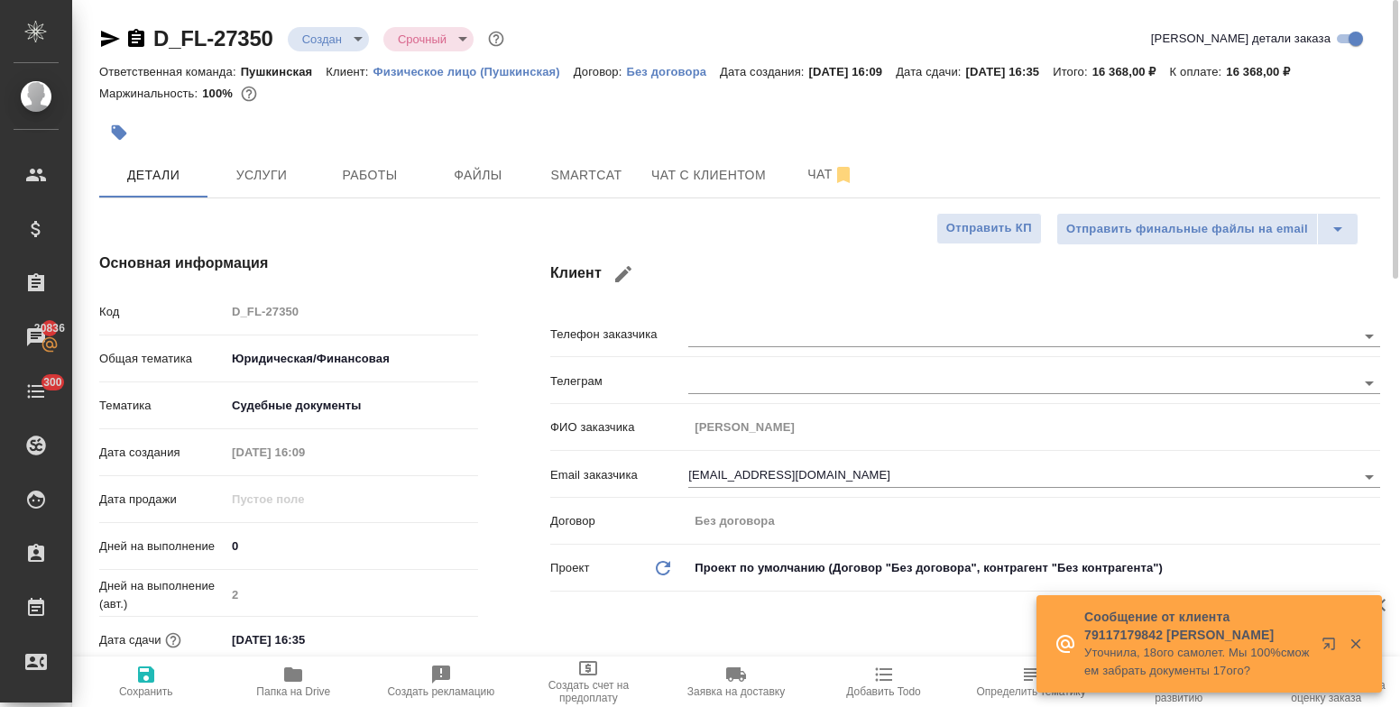
type textarea "x"
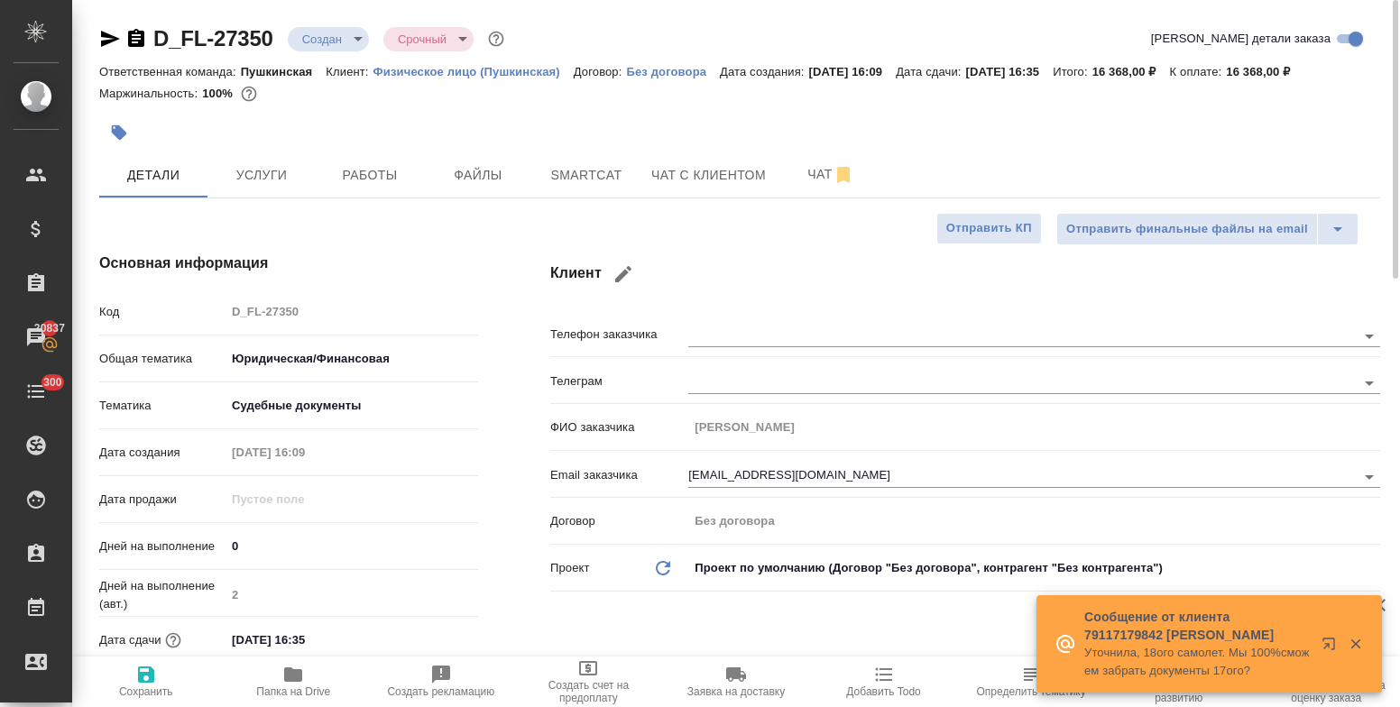
type textarea "x"
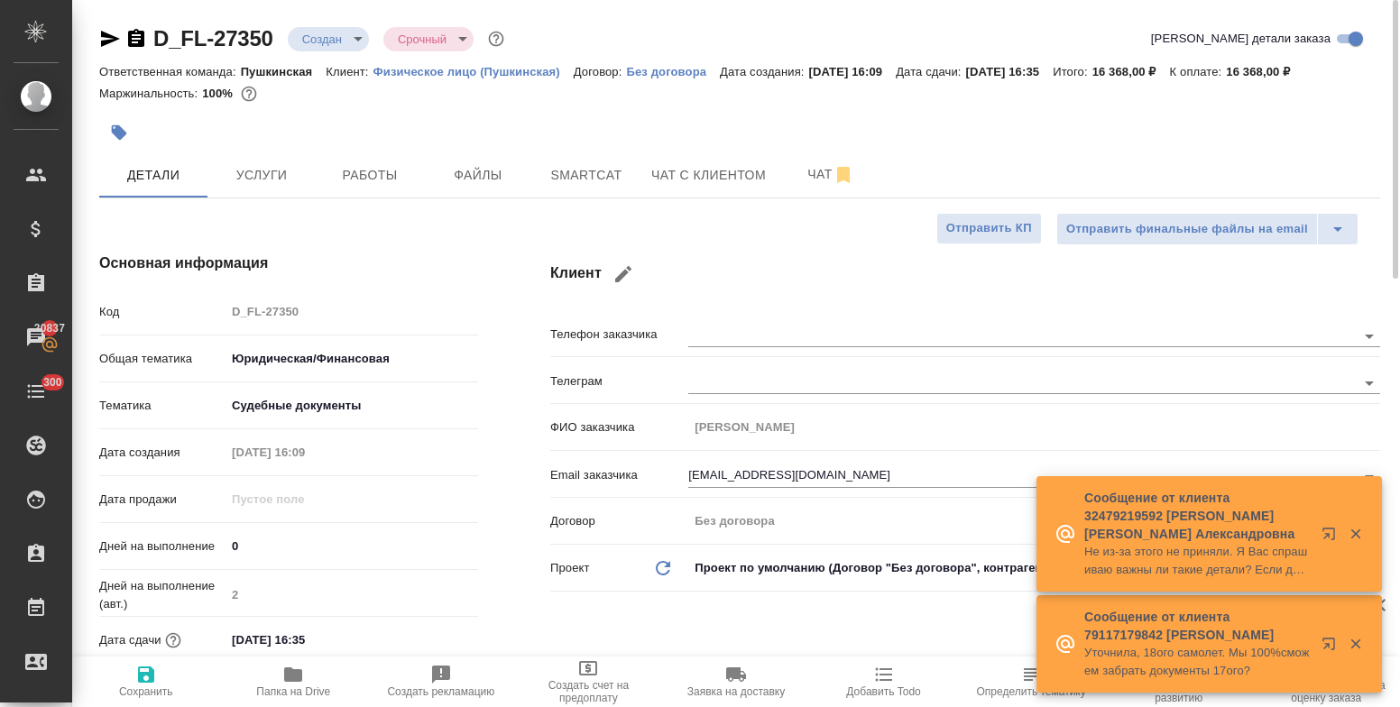
scroll to position [180, 0]
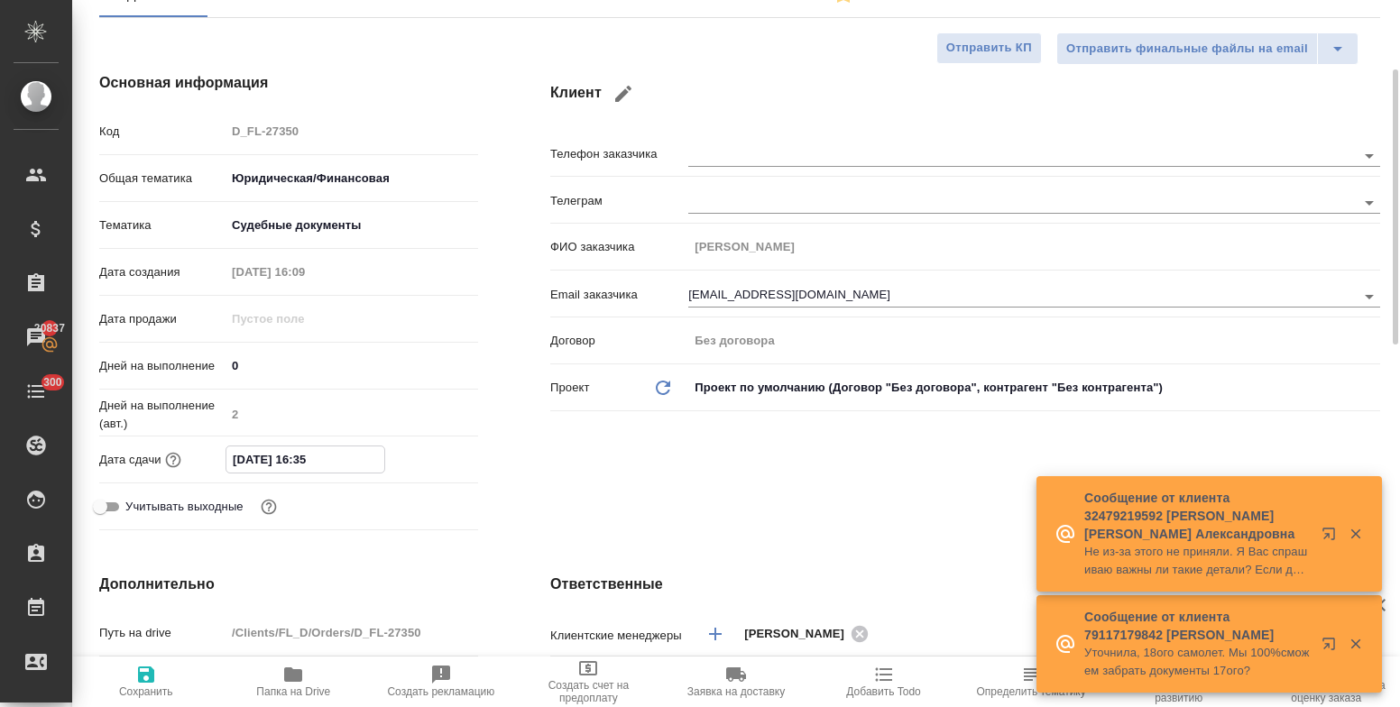
click at [340, 460] on input "14.10.2025 16:35" at bounding box center [305, 460] width 158 height 26
click at [429, 460] on icon "button" at bounding box center [426, 458] width 16 height 18
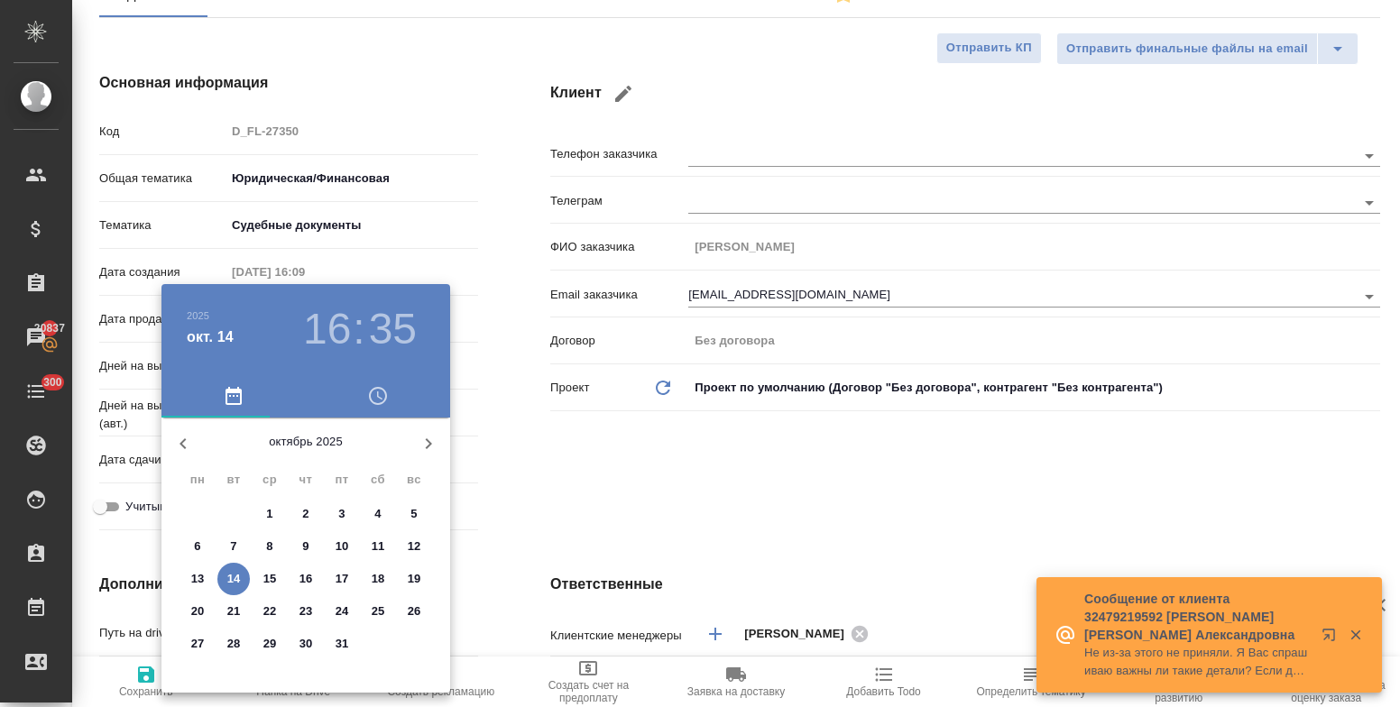
click at [343, 574] on p "17" at bounding box center [343, 579] width 14 height 18
type input "17.10.2025 16:35"
type textarea "x"
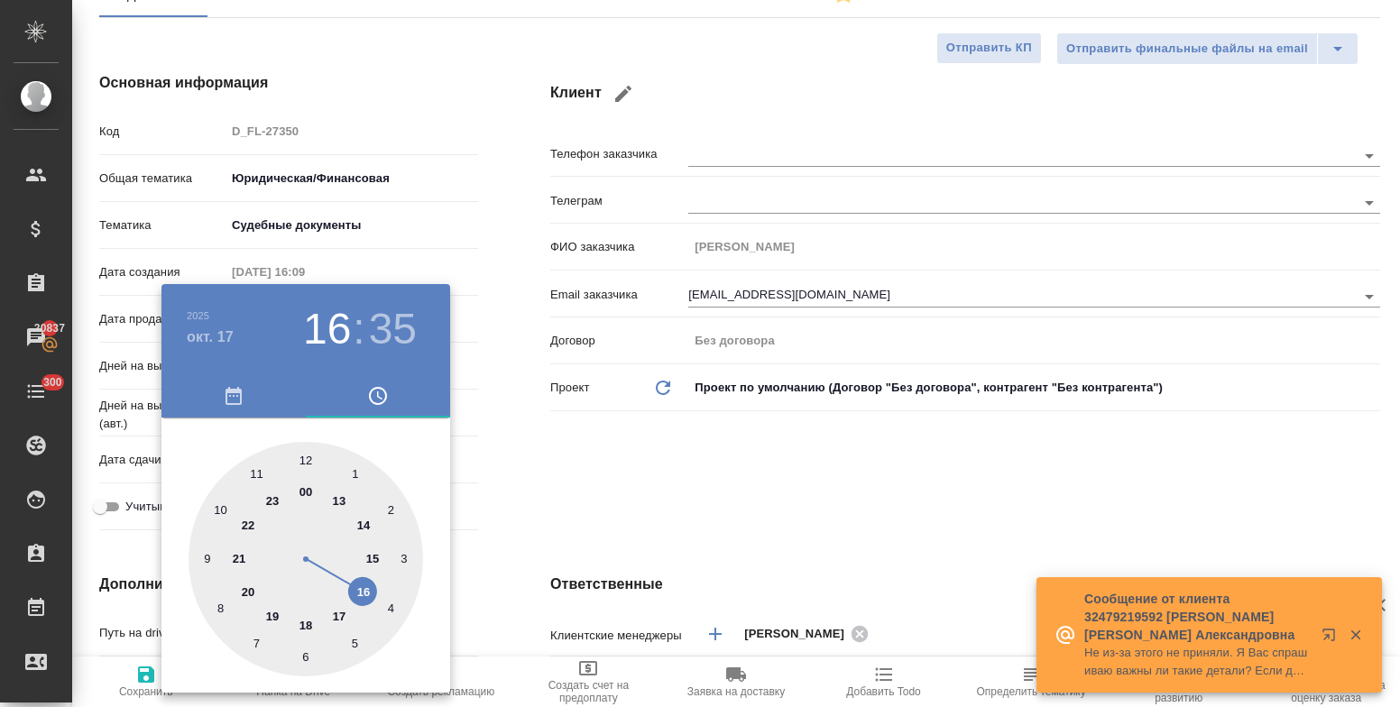
click at [361, 588] on div at bounding box center [306, 559] width 235 height 235
type textarea "x"
click at [305, 466] on div at bounding box center [306, 559] width 235 height 235
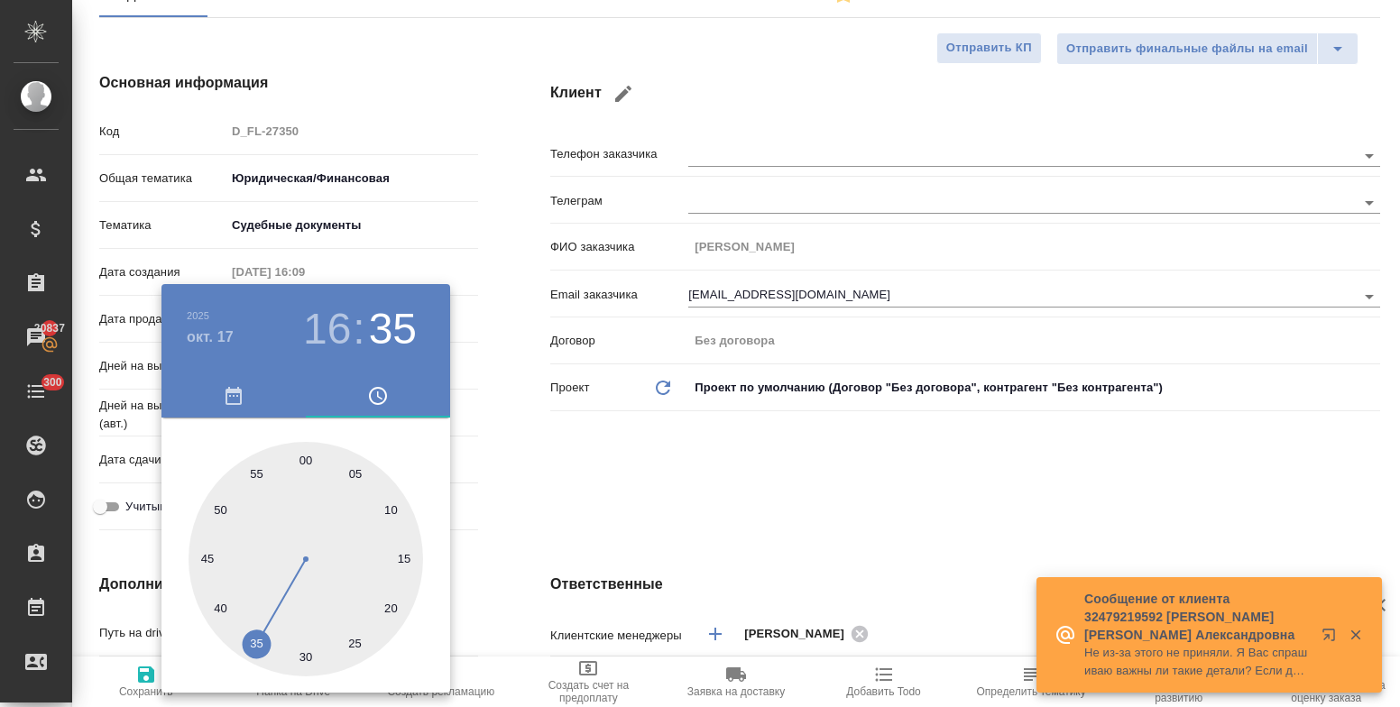
type input "17.10.2025 16:00"
type textarea "x"
click at [584, 482] on div at bounding box center [700, 353] width 1400 height 707
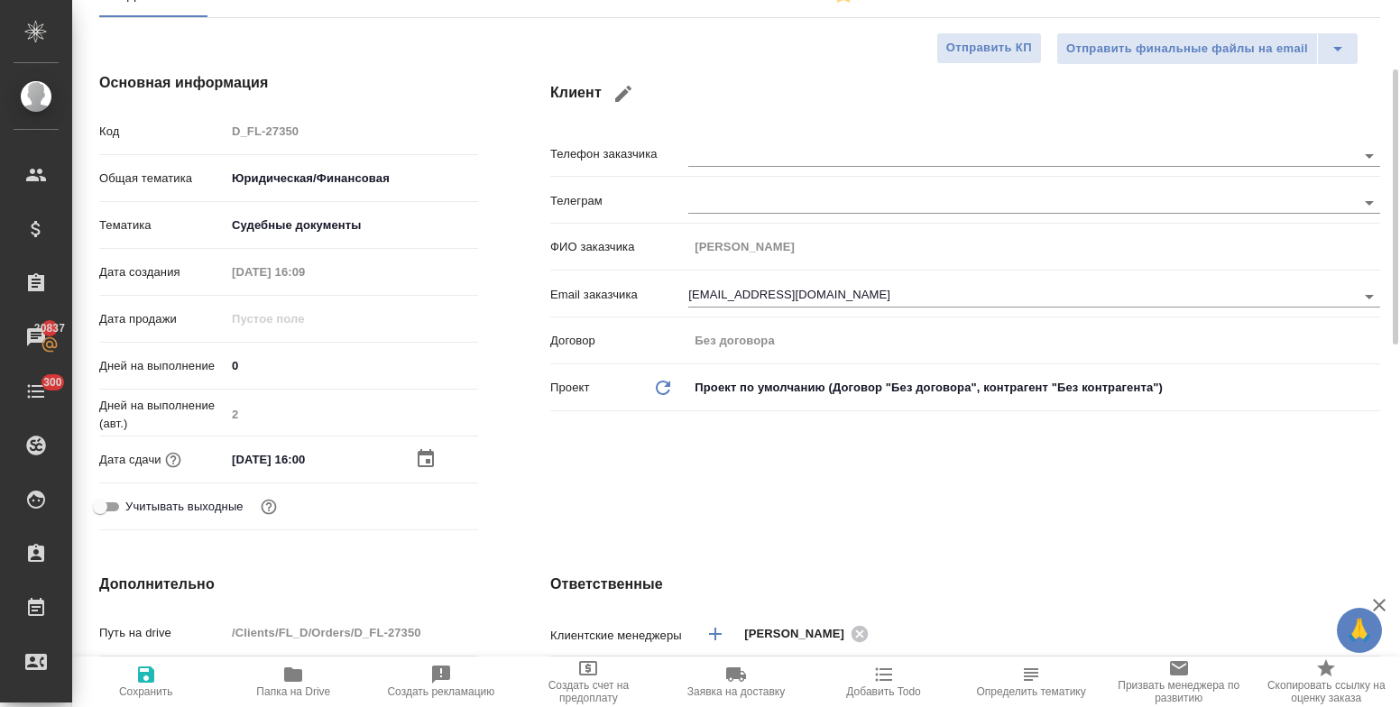
click at [146, 672] on icon "button" at bounding box center [146, 675] width 16 height 16
type textarea "x"
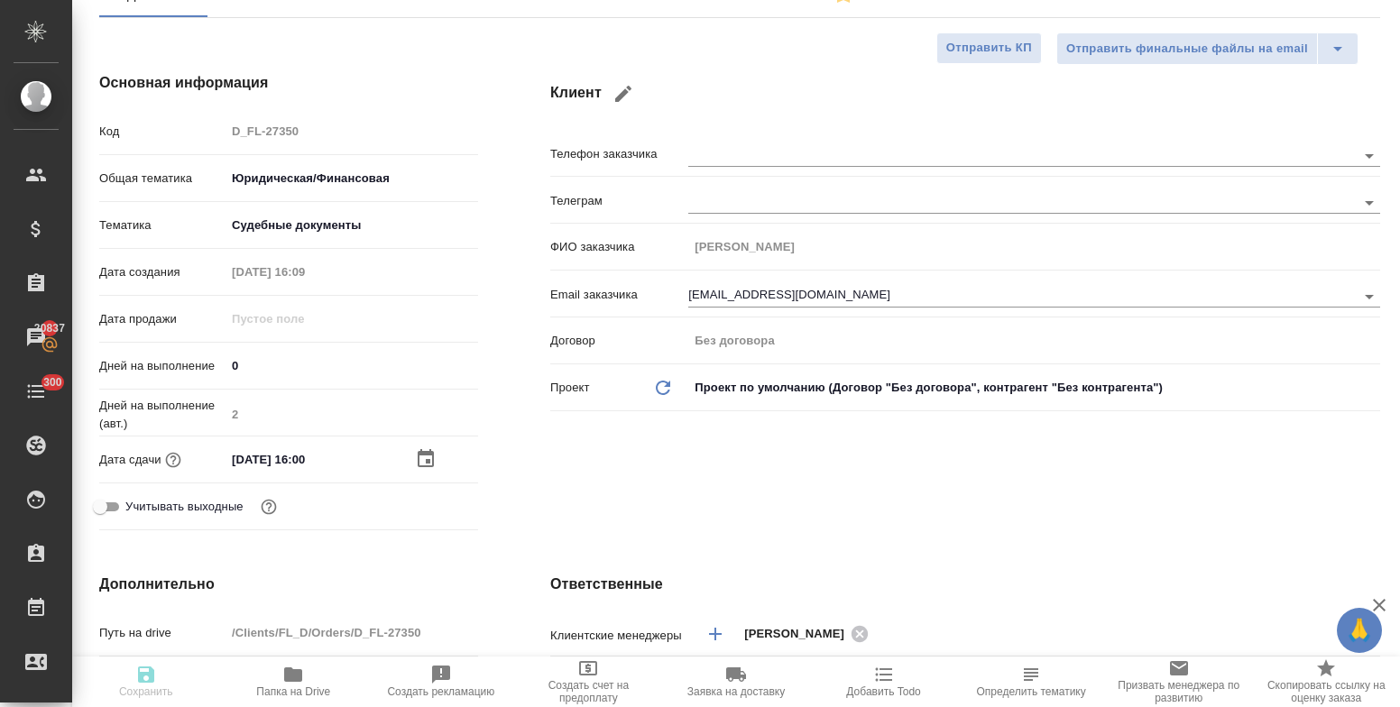
type textarea "x"
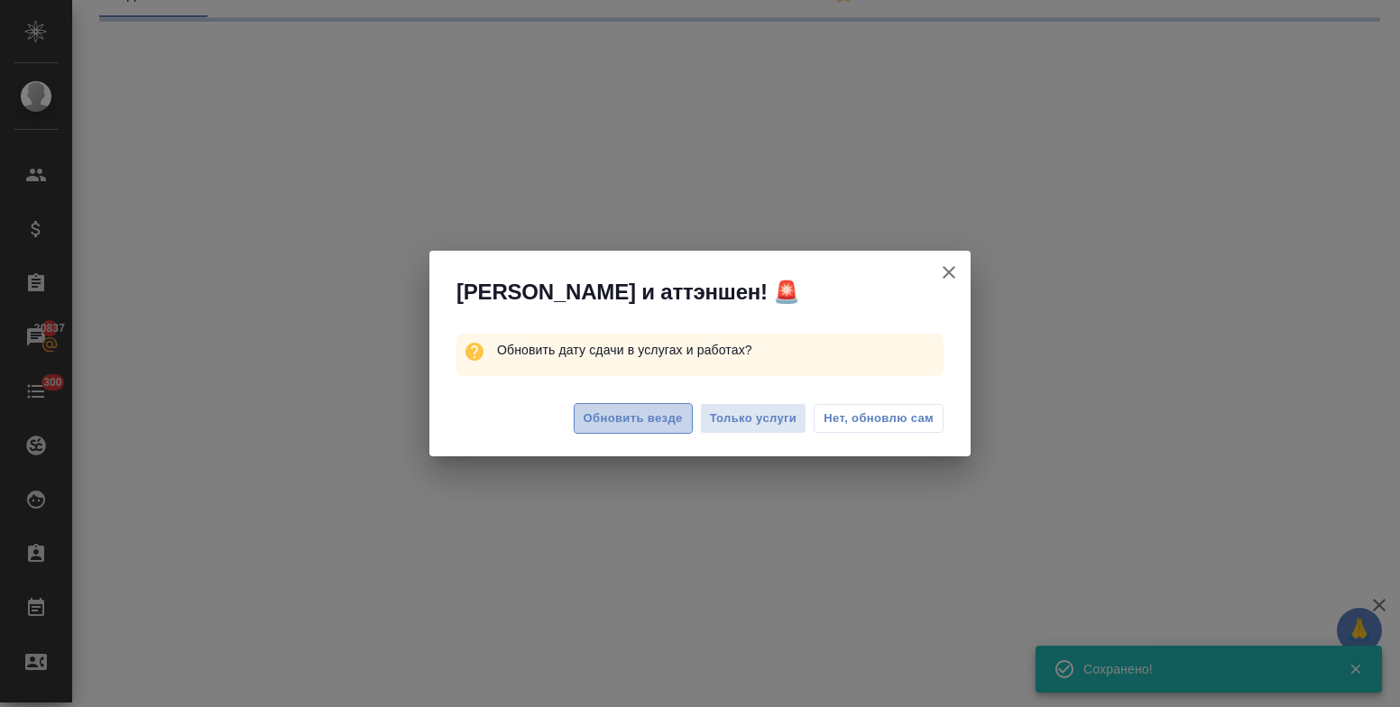
click at [656, 428] on span "Обновить везде" at bounding box center [633, 419] width 99 height 21
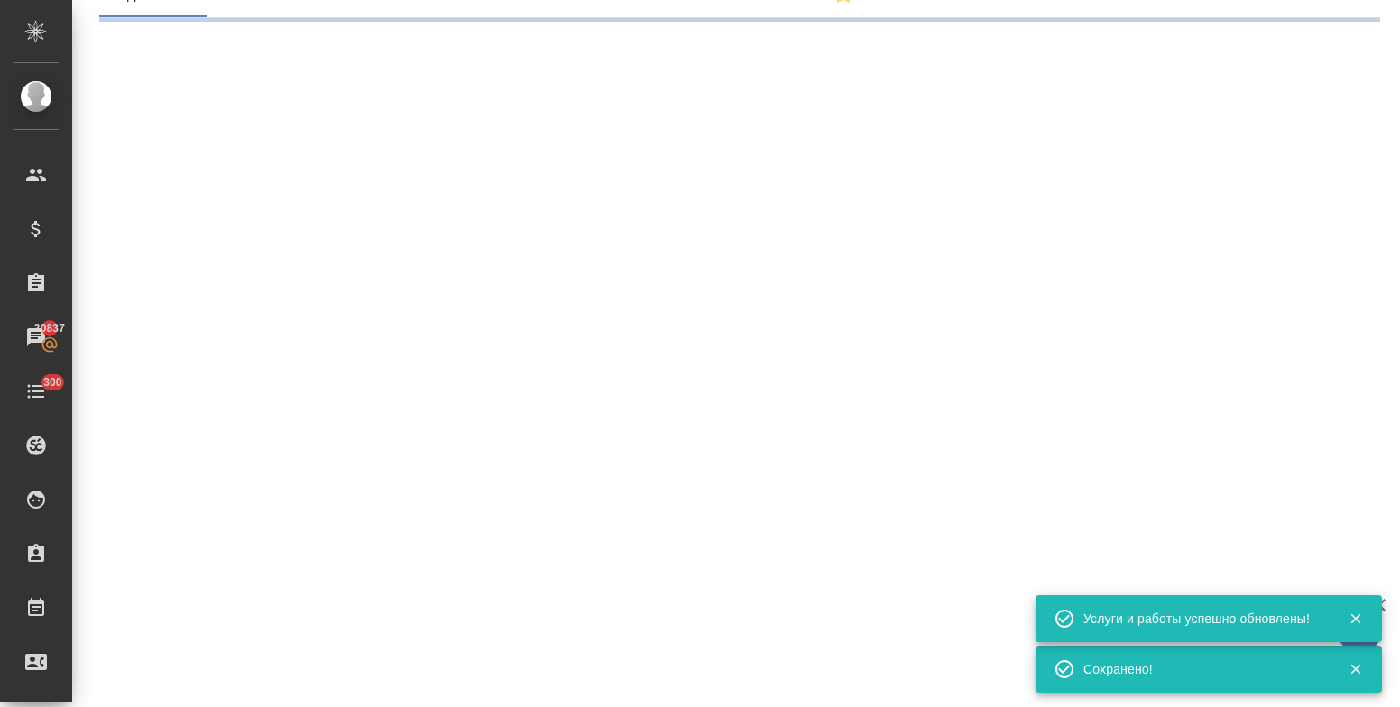
select select "RU"
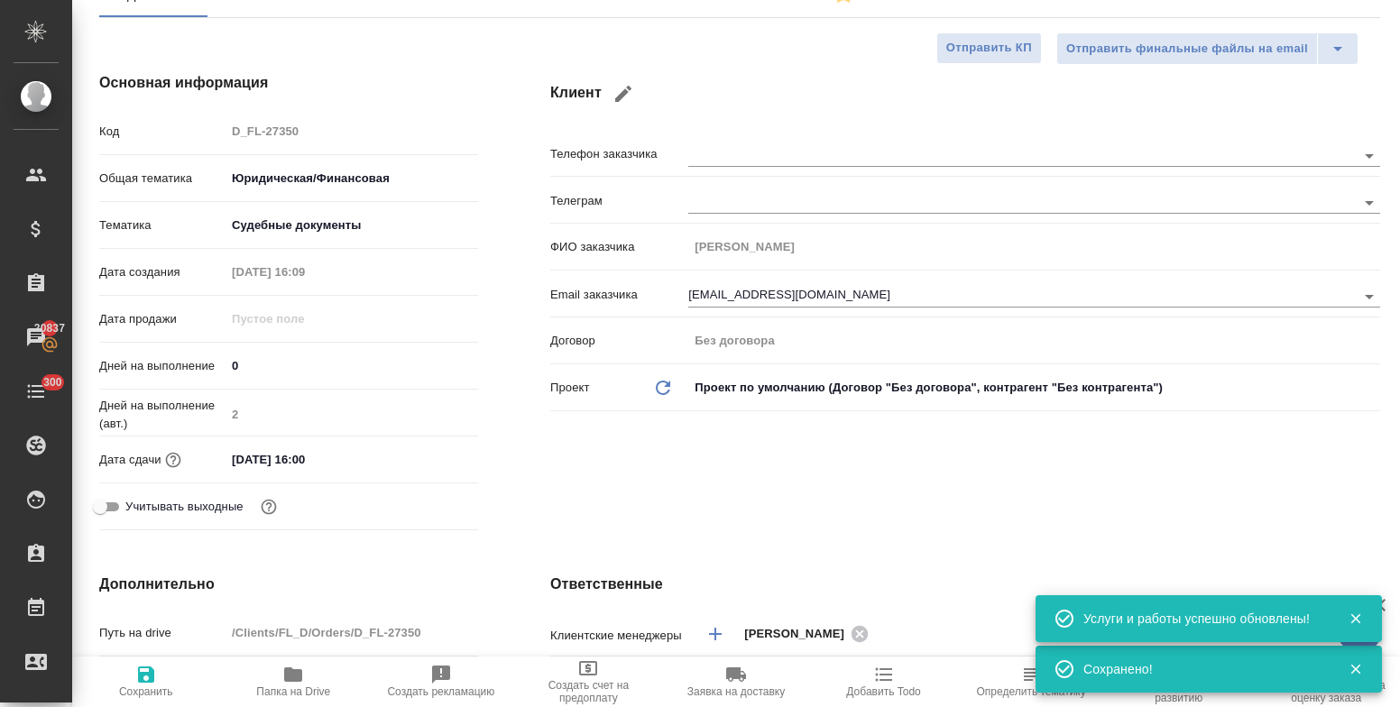
type textarea "x"
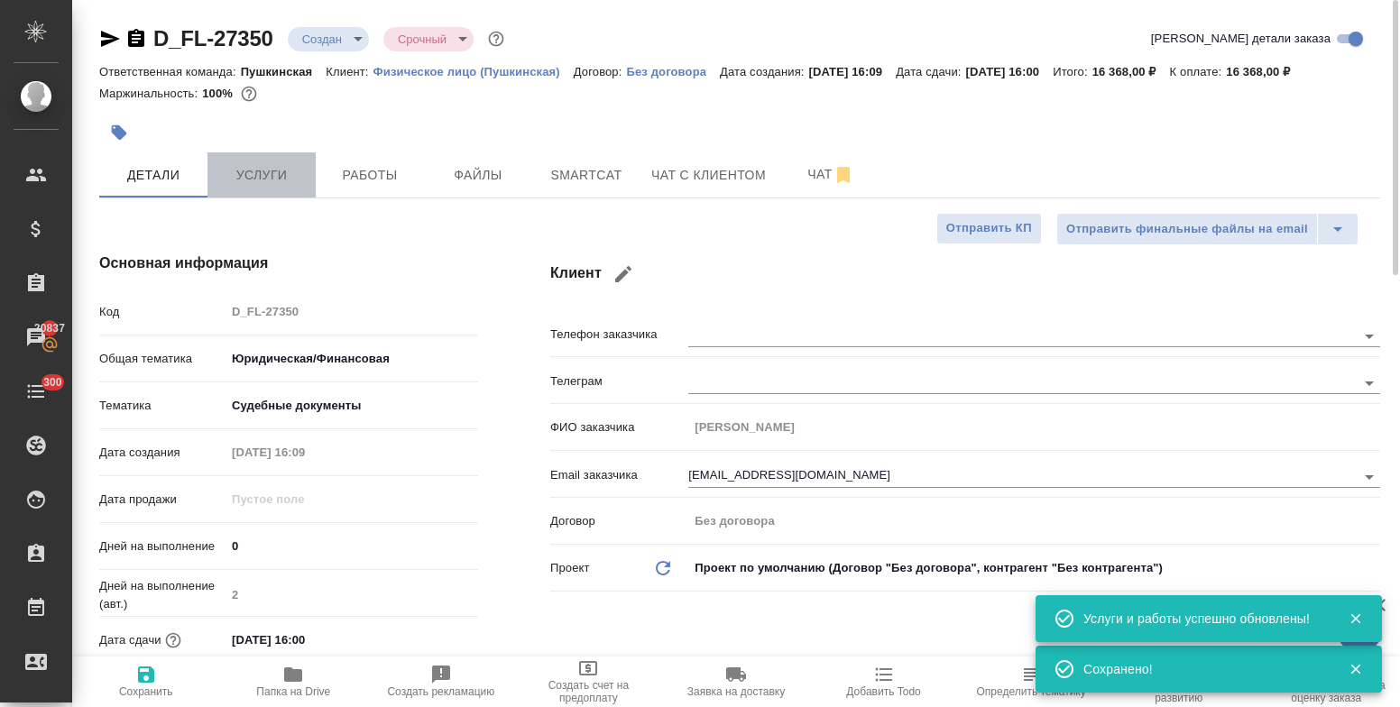
click at [275, 180] on span "Услуги" at bounding box center [261, 175] width 87 height 23
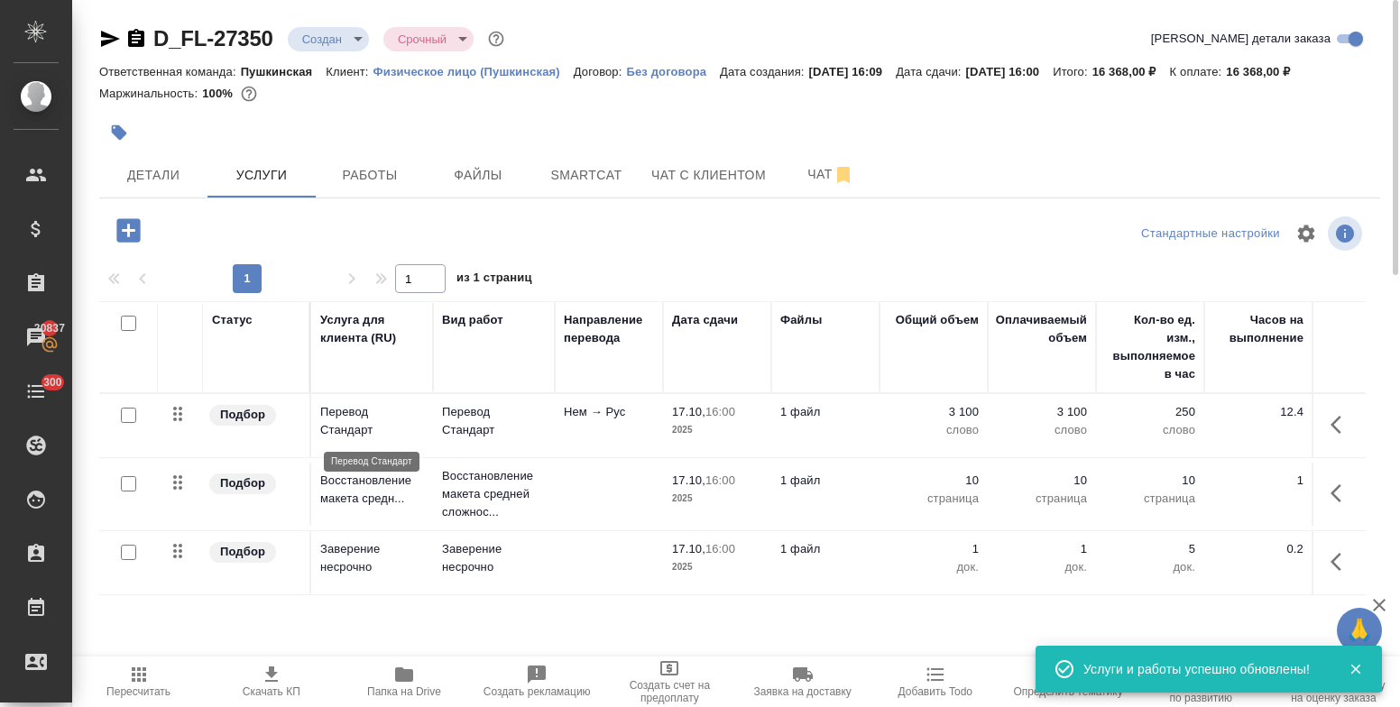
click at [345, 428] on p "Перевод Стандарт" at bounding box center [372, 421] width 104 height 36
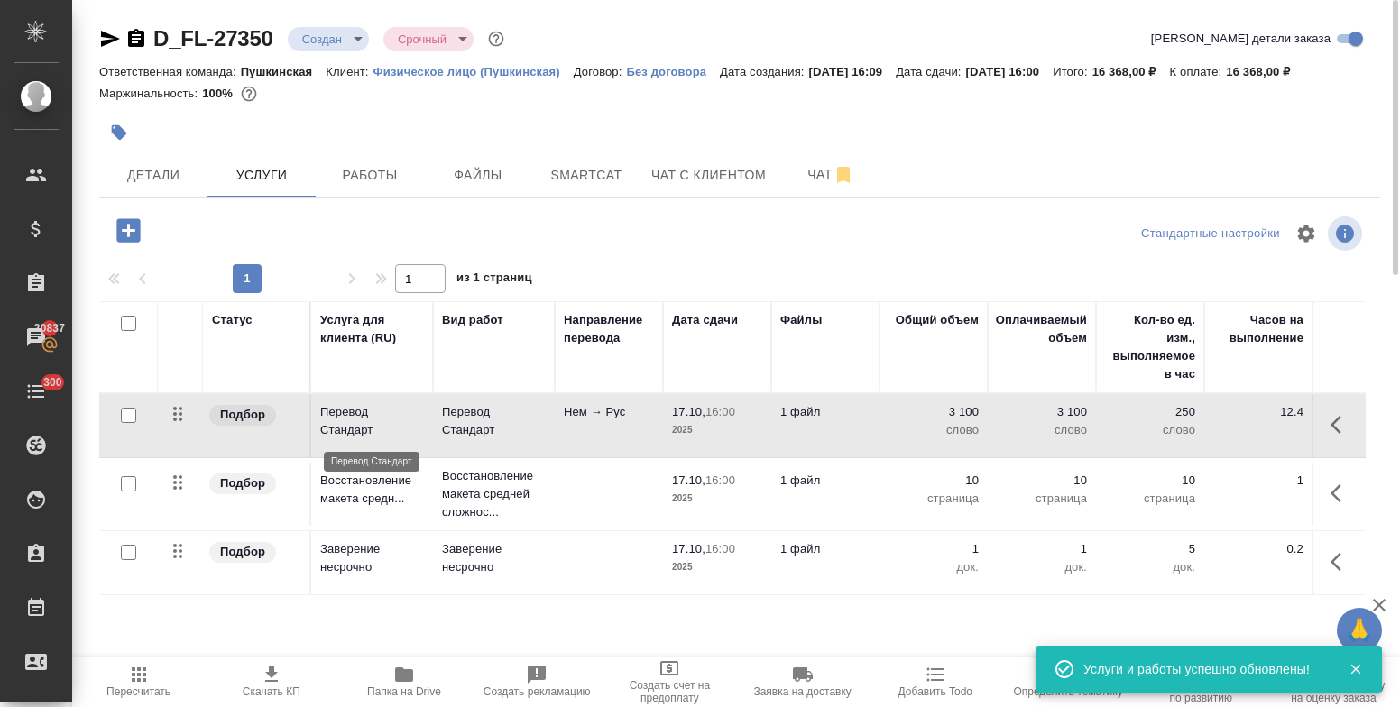
click at [345, 428] on p "Перевод Стандарт" at bounding box center [372, 421] width 104 height 36
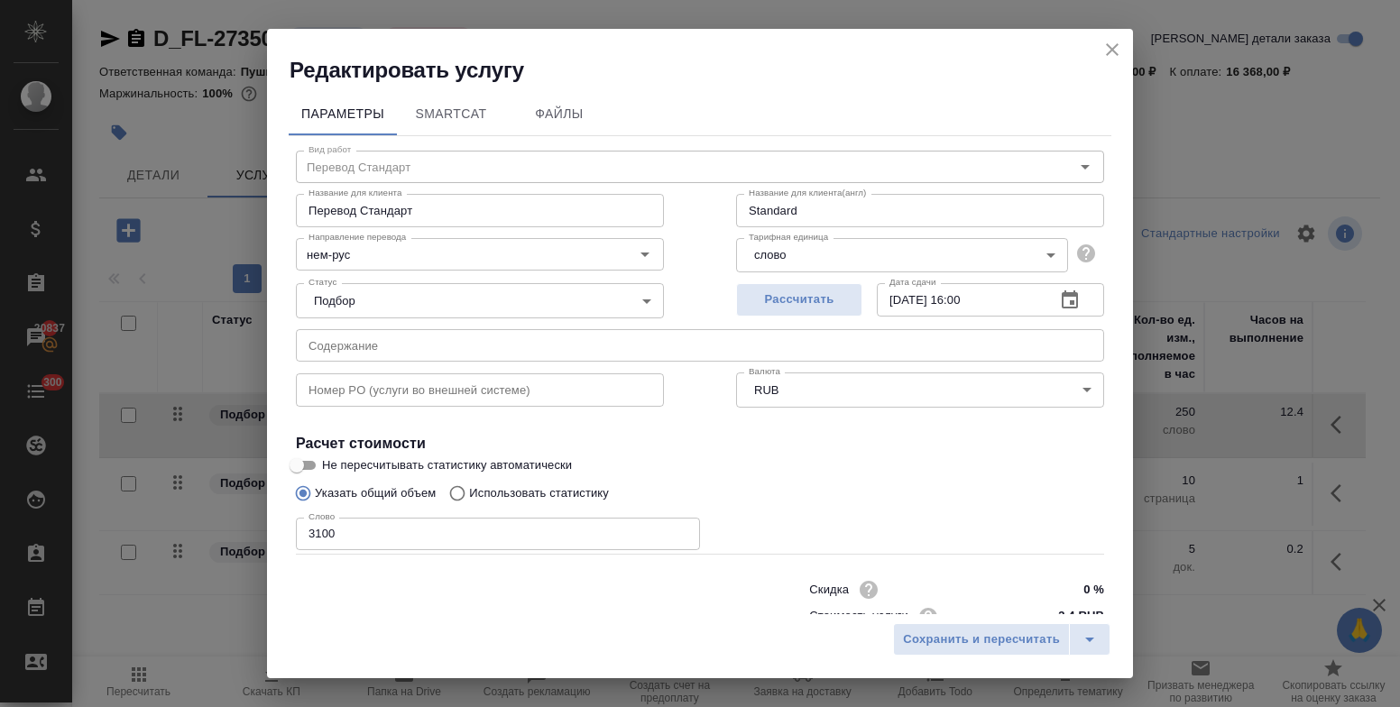
click at [954, 299] on input "17.10.2025 16:00" at bounding box center [959, 299] width 164 height 32
type input "17.10.2025 13:00"
click at [955, 633] on span "Сохранить и пересчитать" at bounding box center [981, 640] width 157 height 21
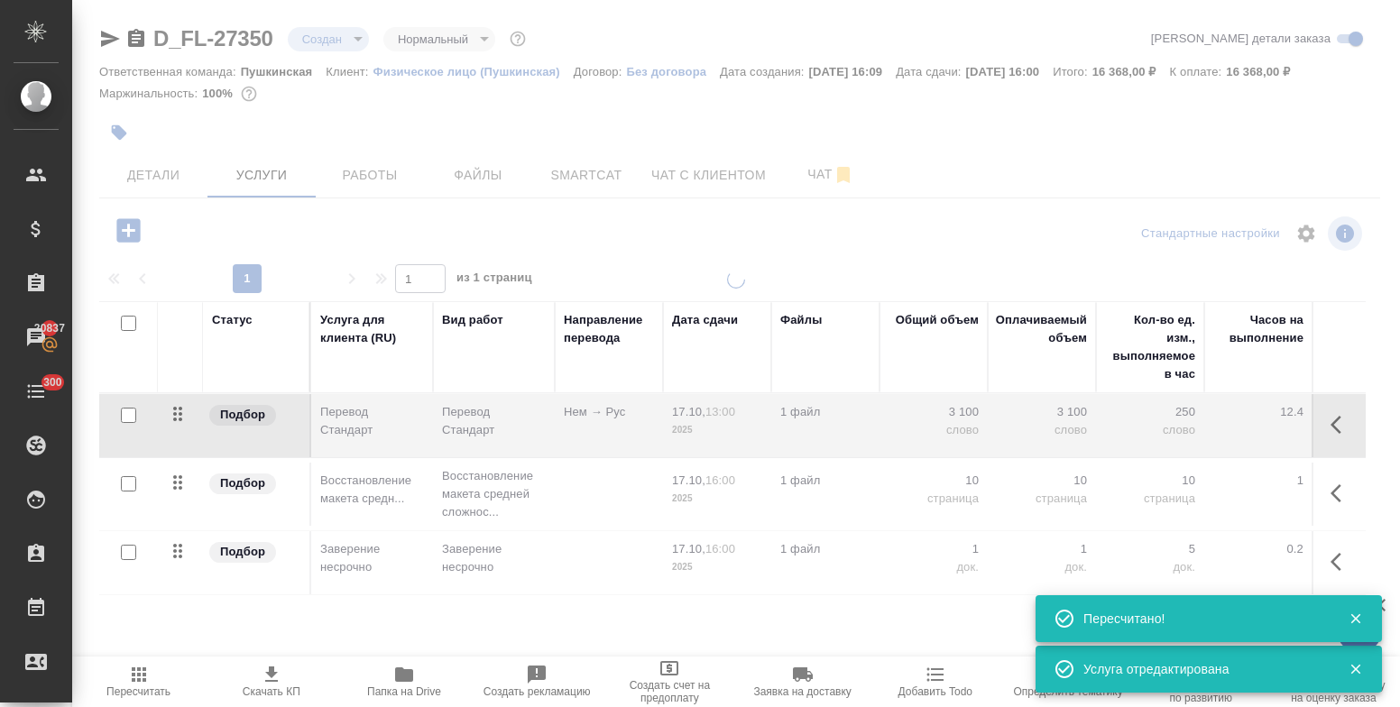
type input "normal"
click at [365, 495] on p "Восстановление макета средн..." at bounding box center [372, 490] width 104 height 36
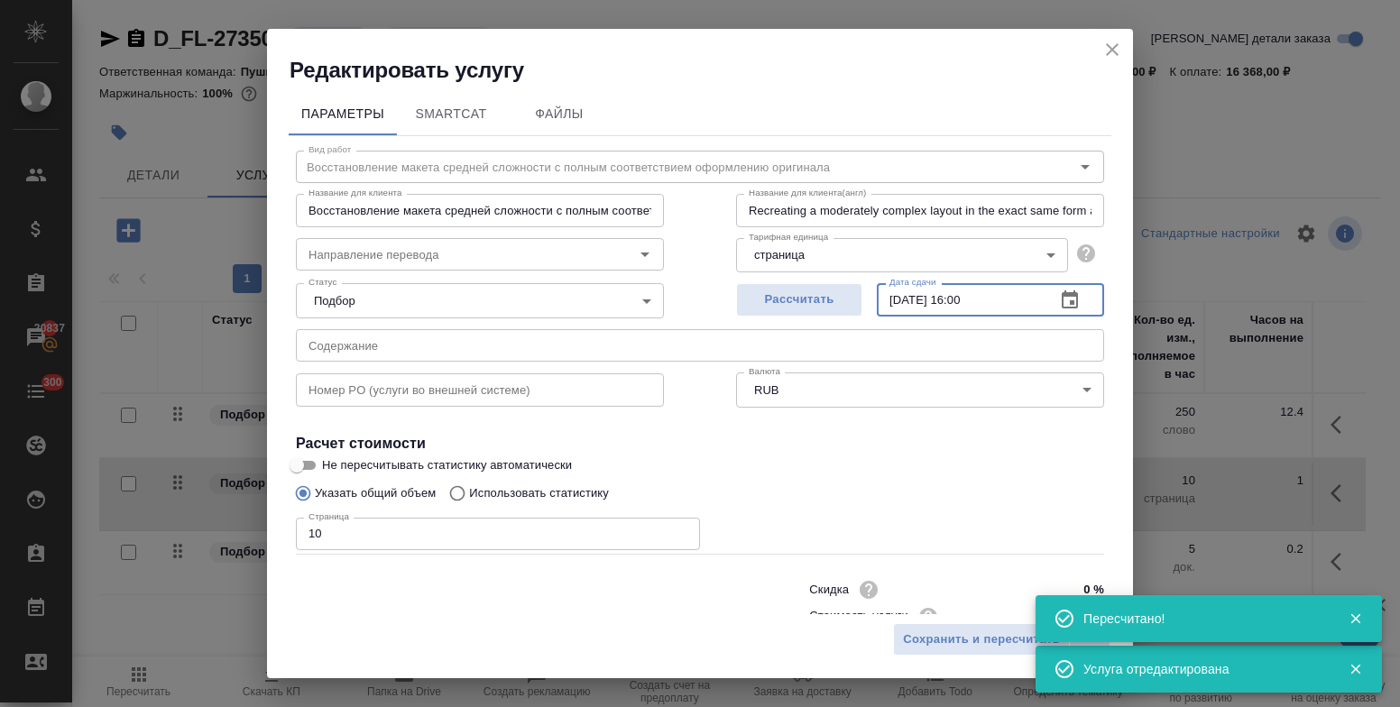
click at [951, 294] on input "17.10.2025 16:00" at bounding box center [959, 299] width 164 height 32
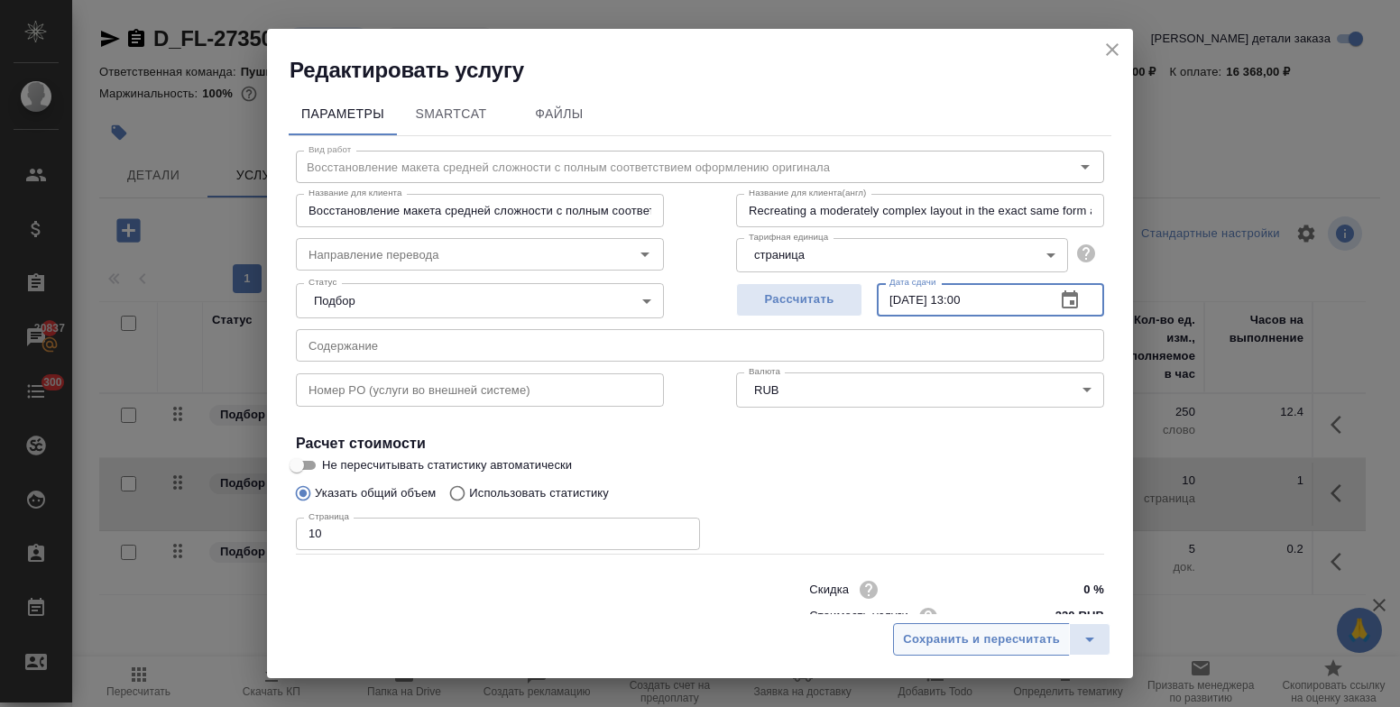
type input "17.10.2025 13:00"
click at [932, 633] on span "Сохранить и пересчитать" at bounding box center [981, 640] width 157 height 21
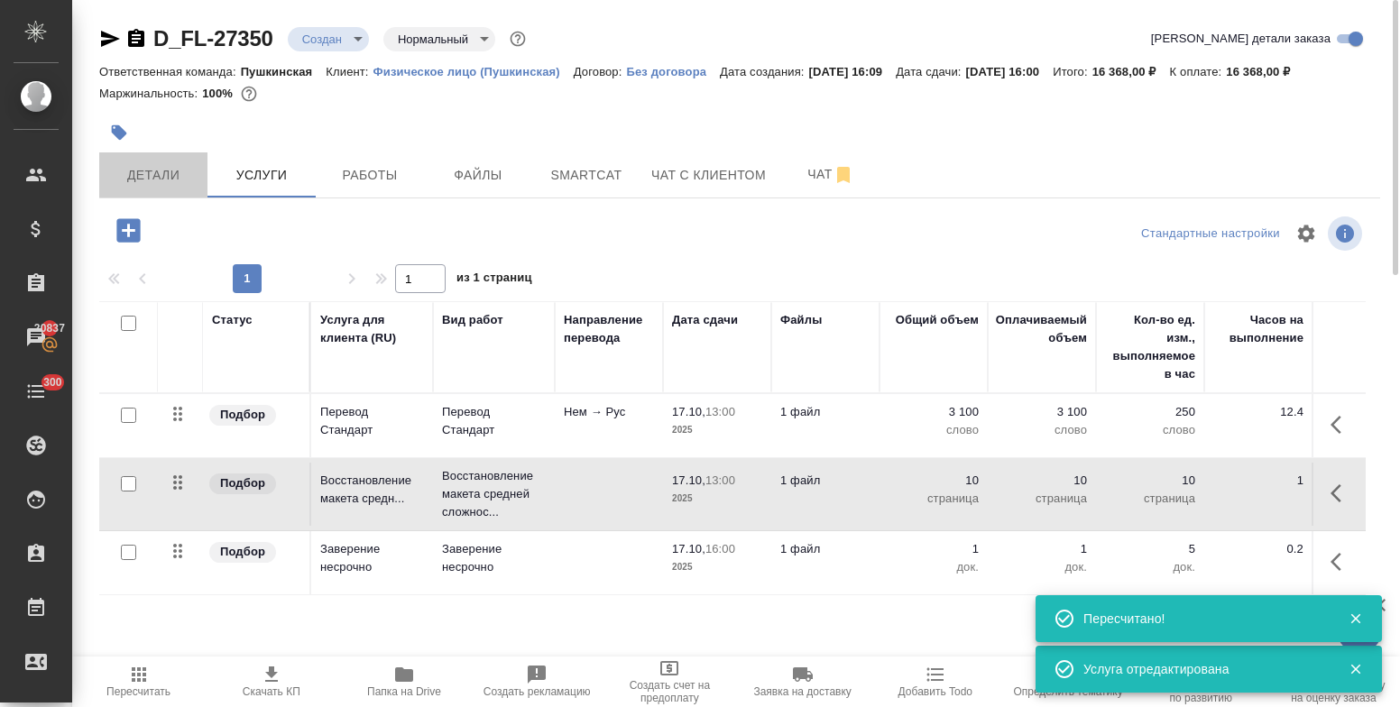
click at [145, 180] on span "Детали" at bounding box center [153, 175] width 87 height 23
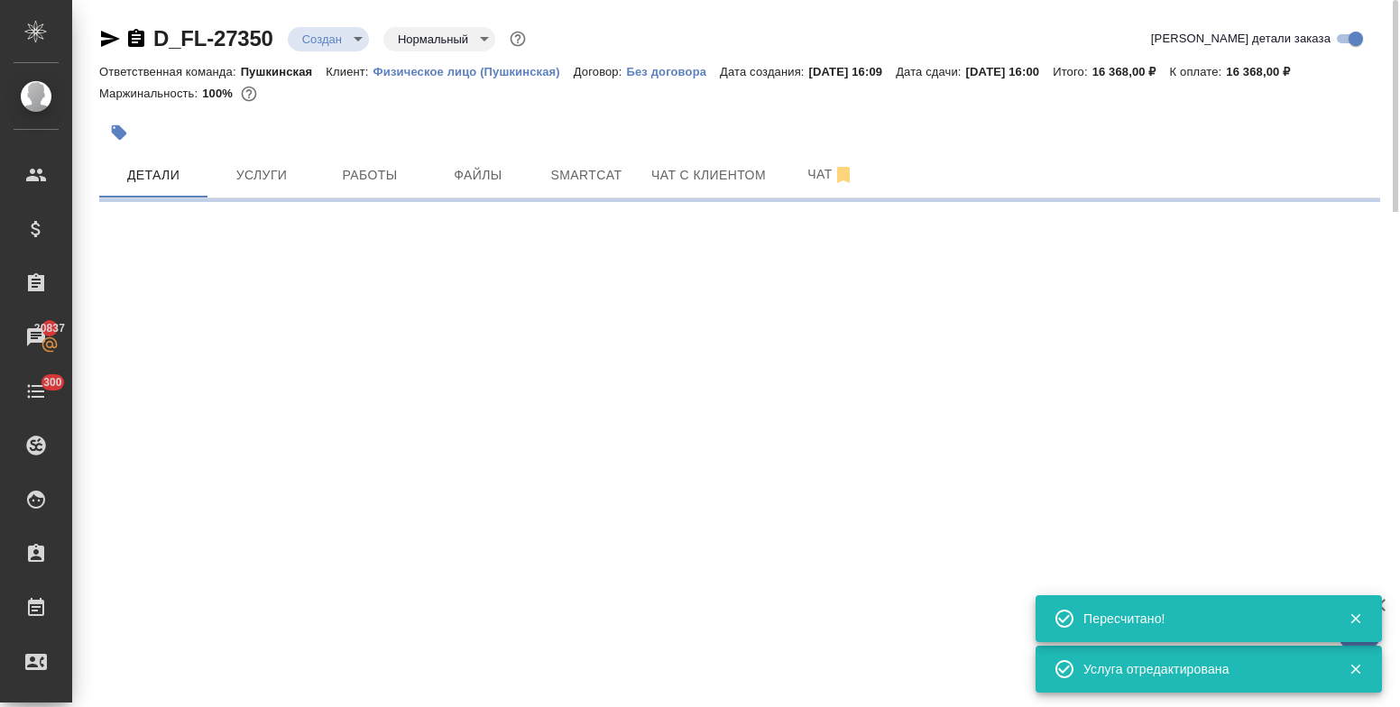
select select "RU"
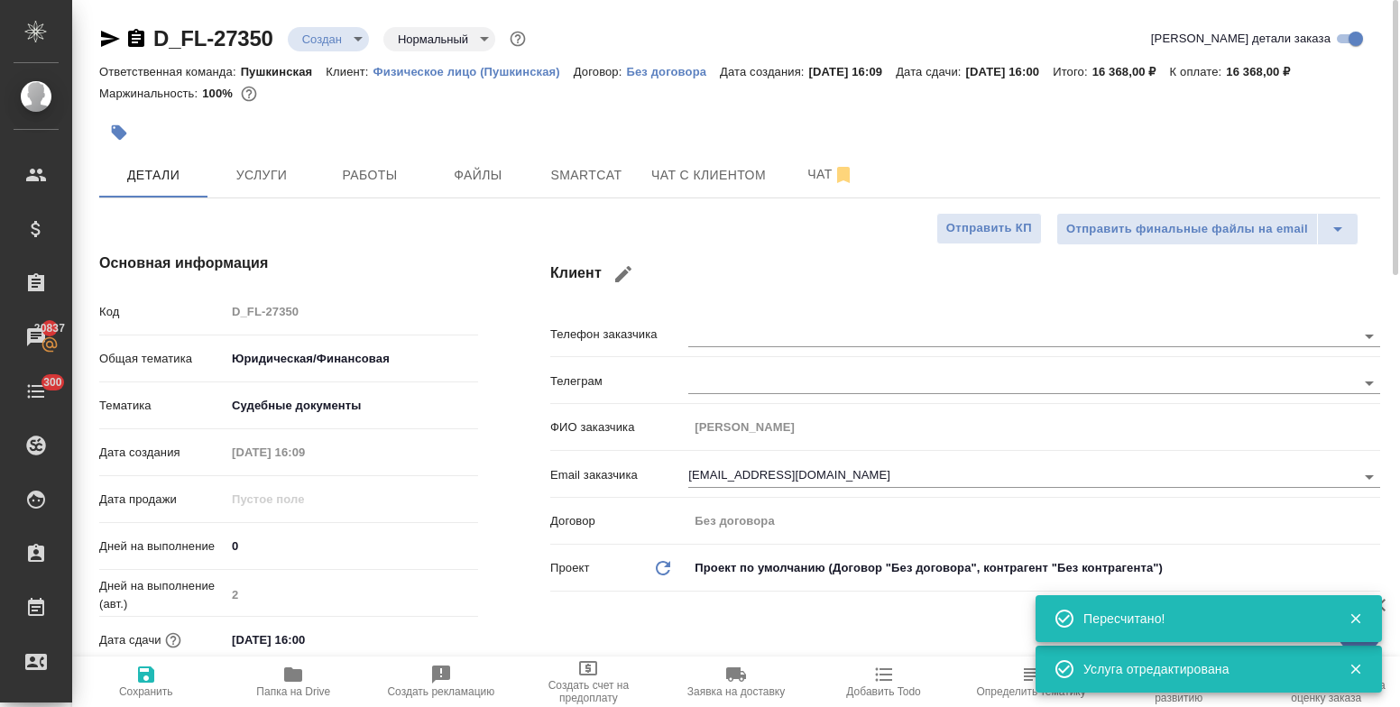
type textarea "x"
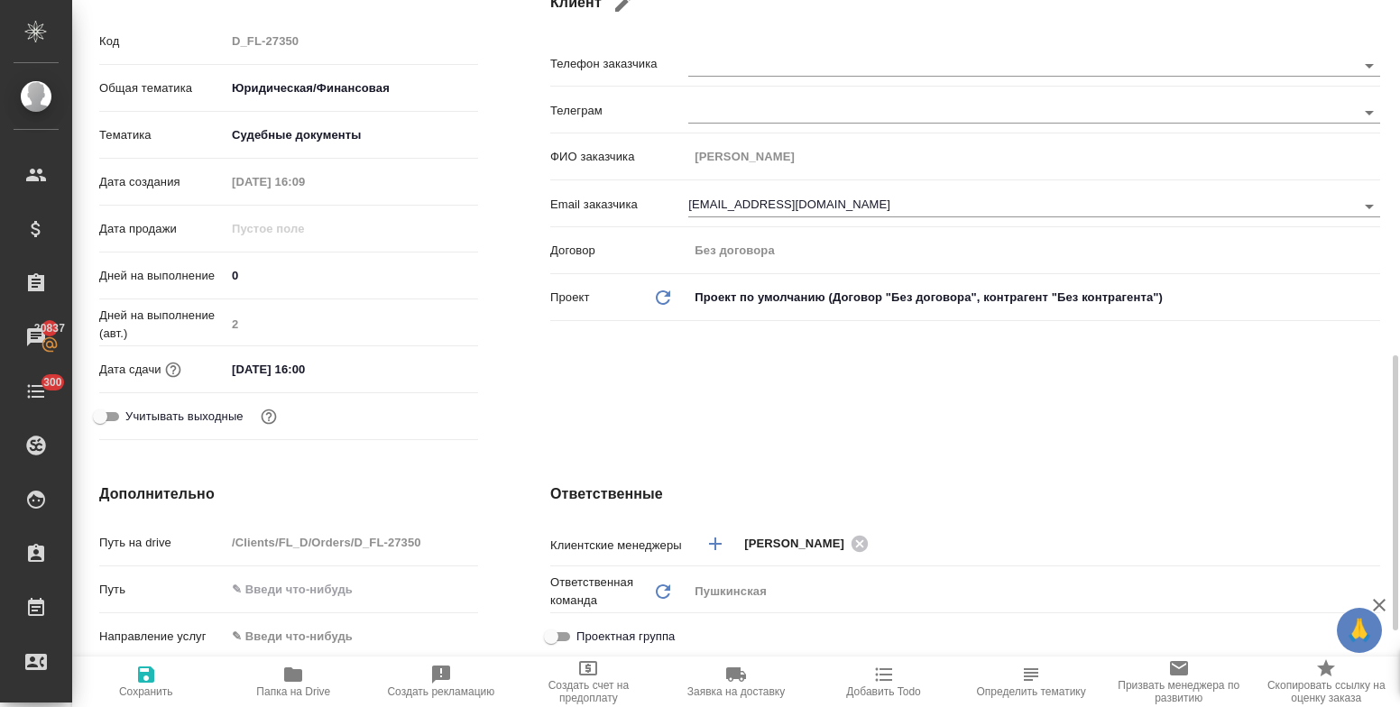
scroll to position [541, 0]
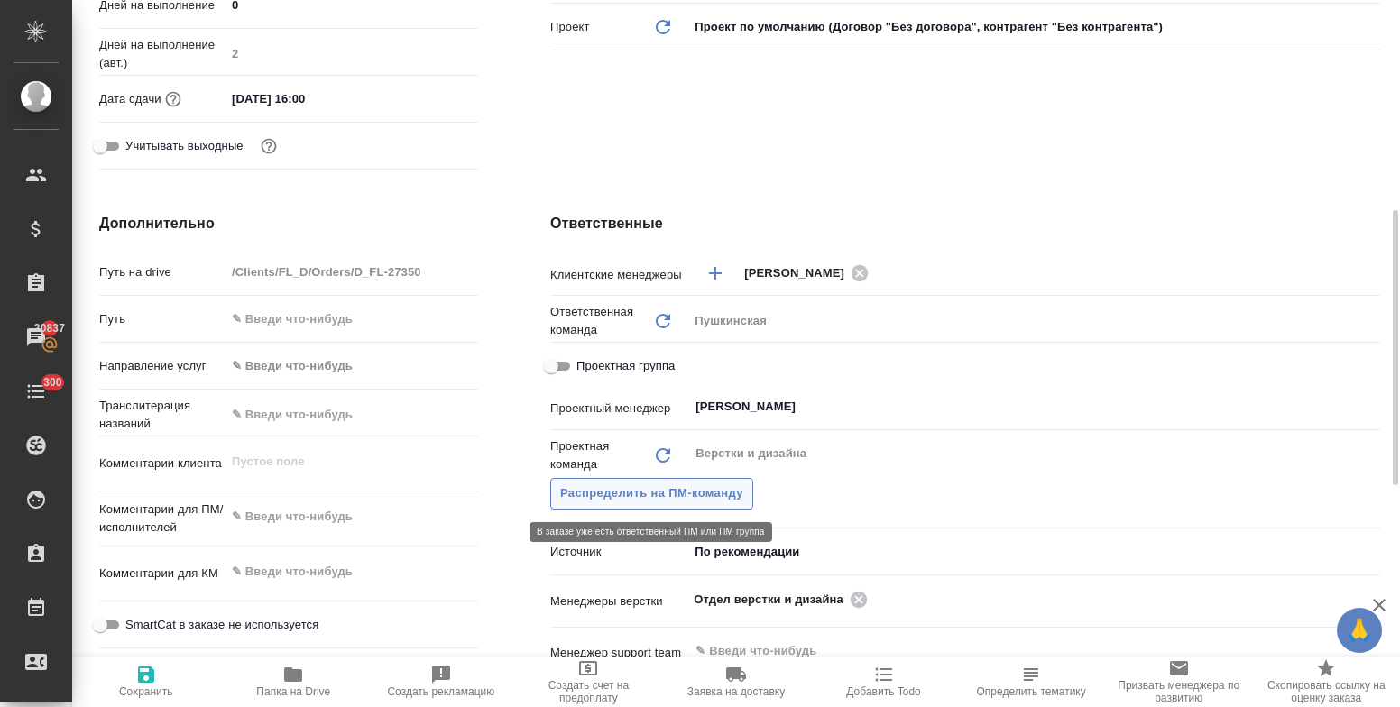
click at [610, 502] on span "Распределить на ПМ-команду" at bounding box center [651, 494] width 183 height 21
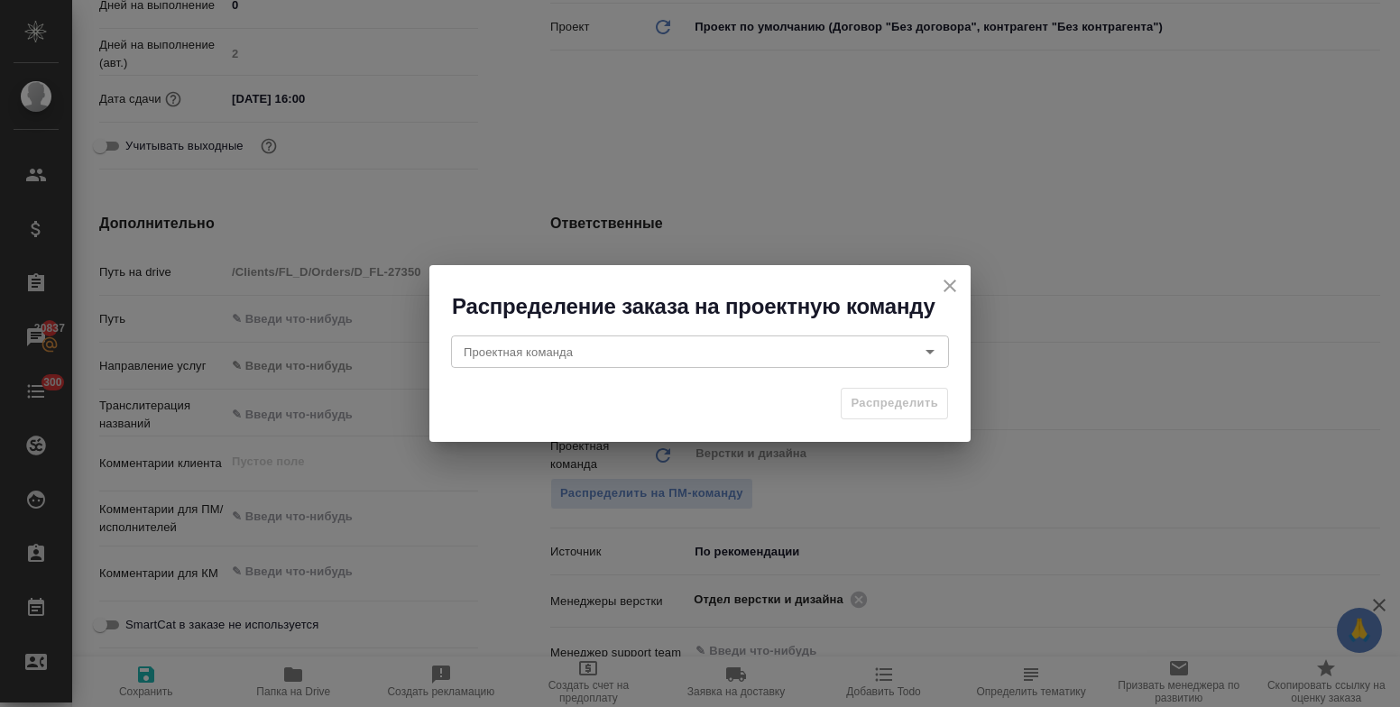
click at [949, 281] on icon "close" at bounding box center [950, 286] width 22 height 22
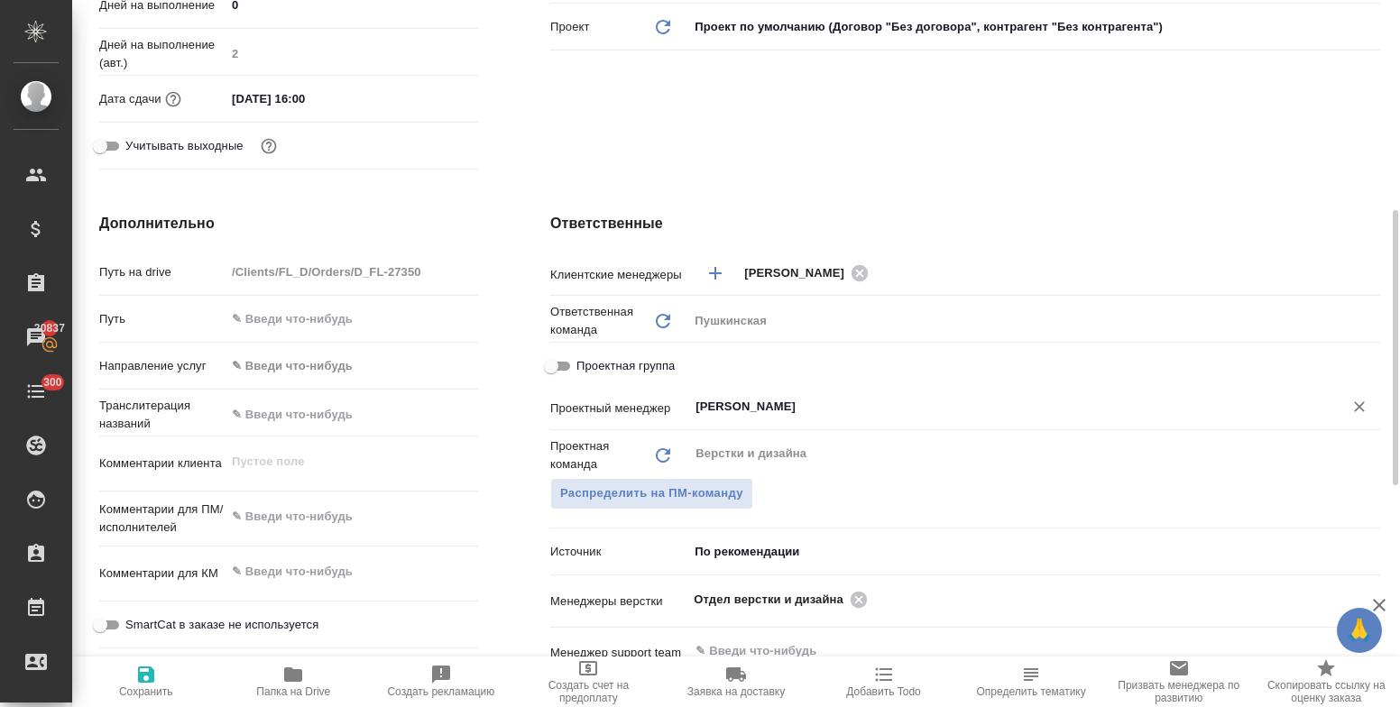
click at [1361, 407] on icon "Очистить" at bounding box center [1359, 406] width 11 height 11
type textarea "x"
click at [656, 486] on span "Распределить на ПМ-команду" at bounding box center [651, 494] width 183 height 21
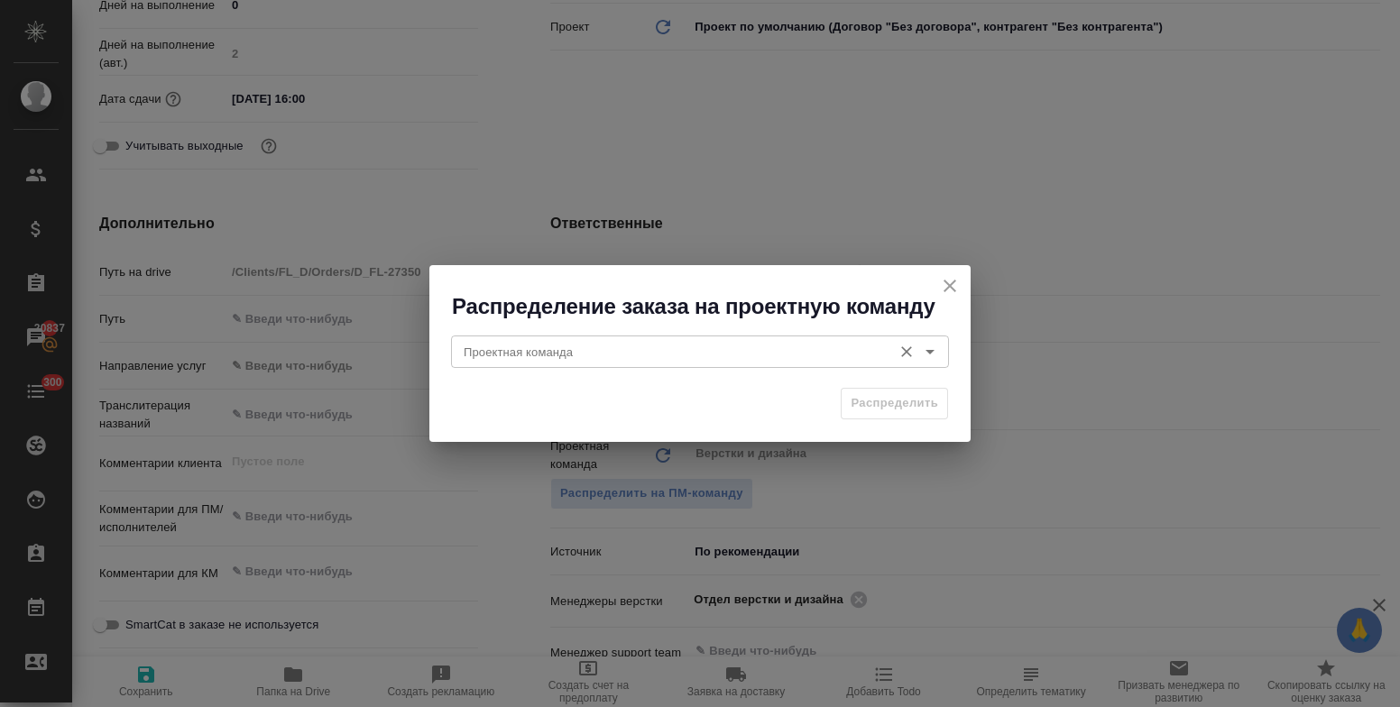
click at [597, 365] on div "Проектная команда" at bounding box center [700, 352] width 498 height 32
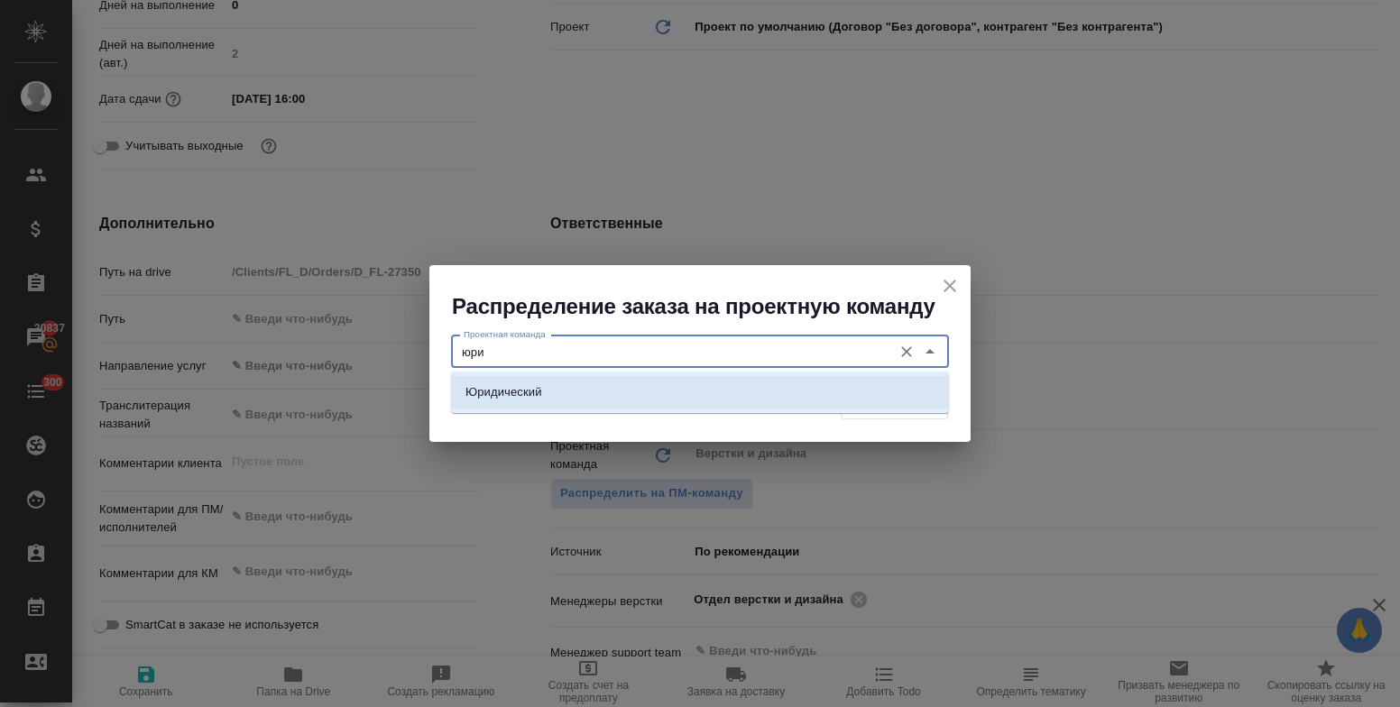
click at [589, 392] on li "Юридический" at bounding box center [700, 392] width 498 height 32
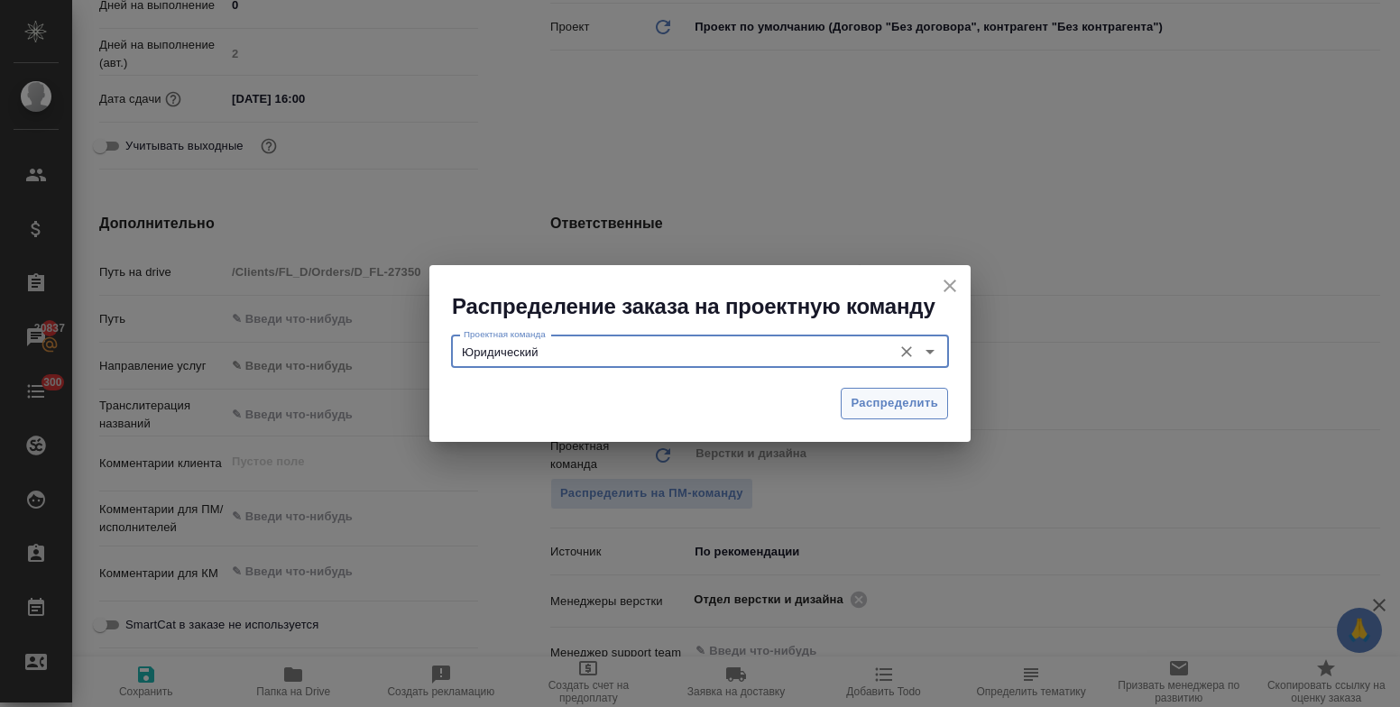
type input "Юридический"
click at [904, 401] on span "Распределить" at bounding box center [895, 403] width 88 height 21
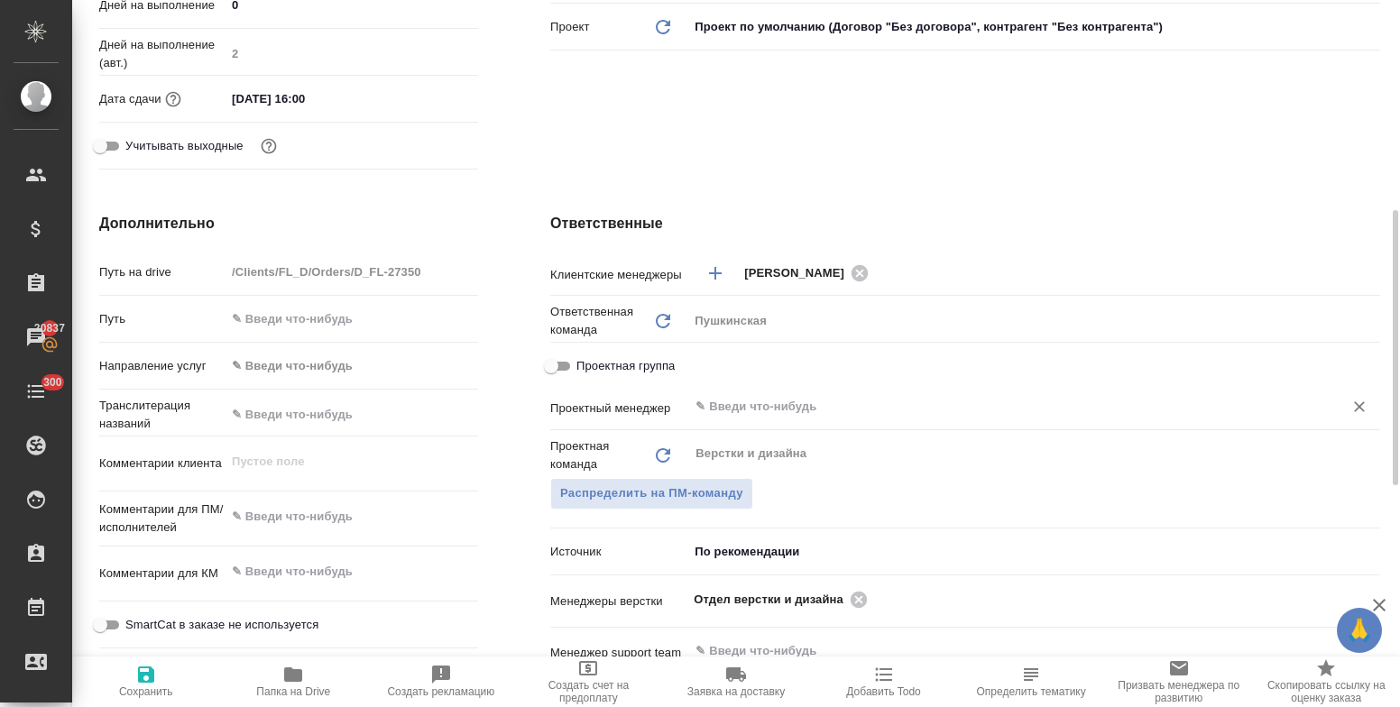
type textarea "x"
type input "Малофеева Екатерина"
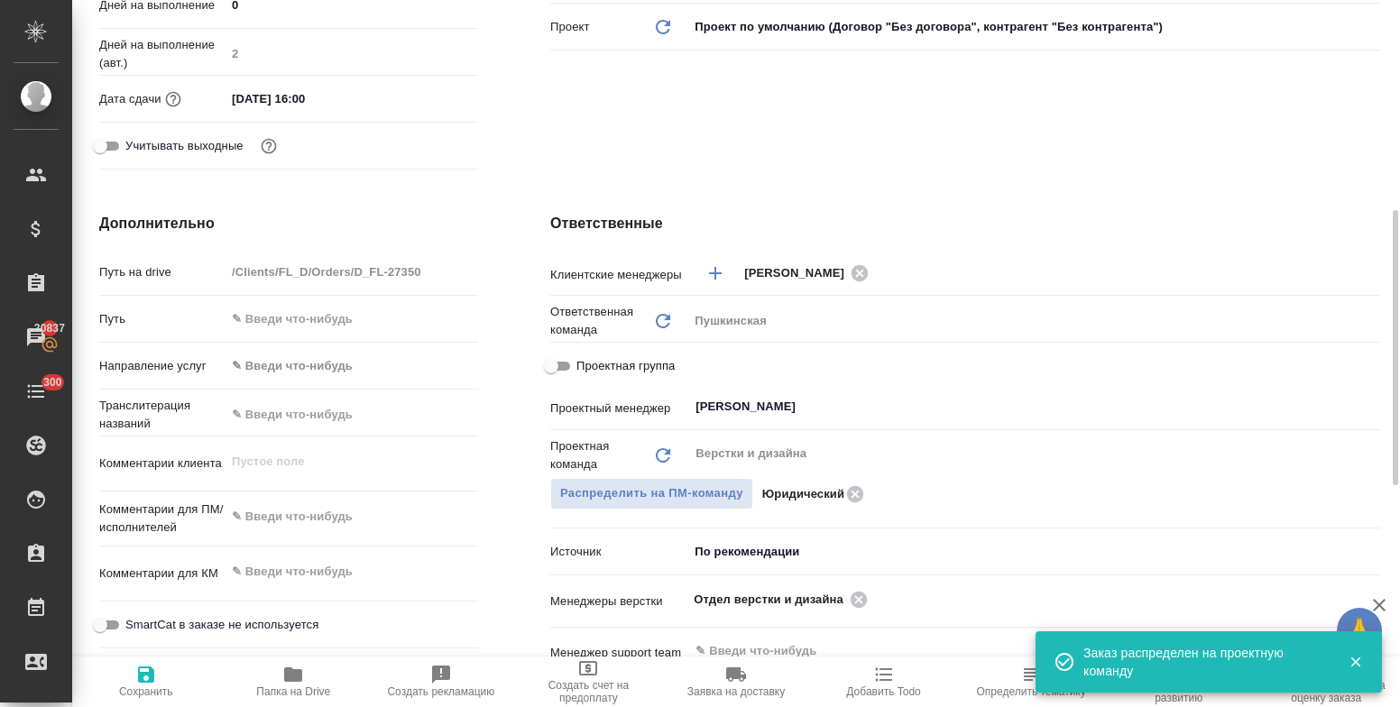
click at [150, 671] on icon "button" at bounding box center [146, 675] width 16 height 16
type textarea "x"
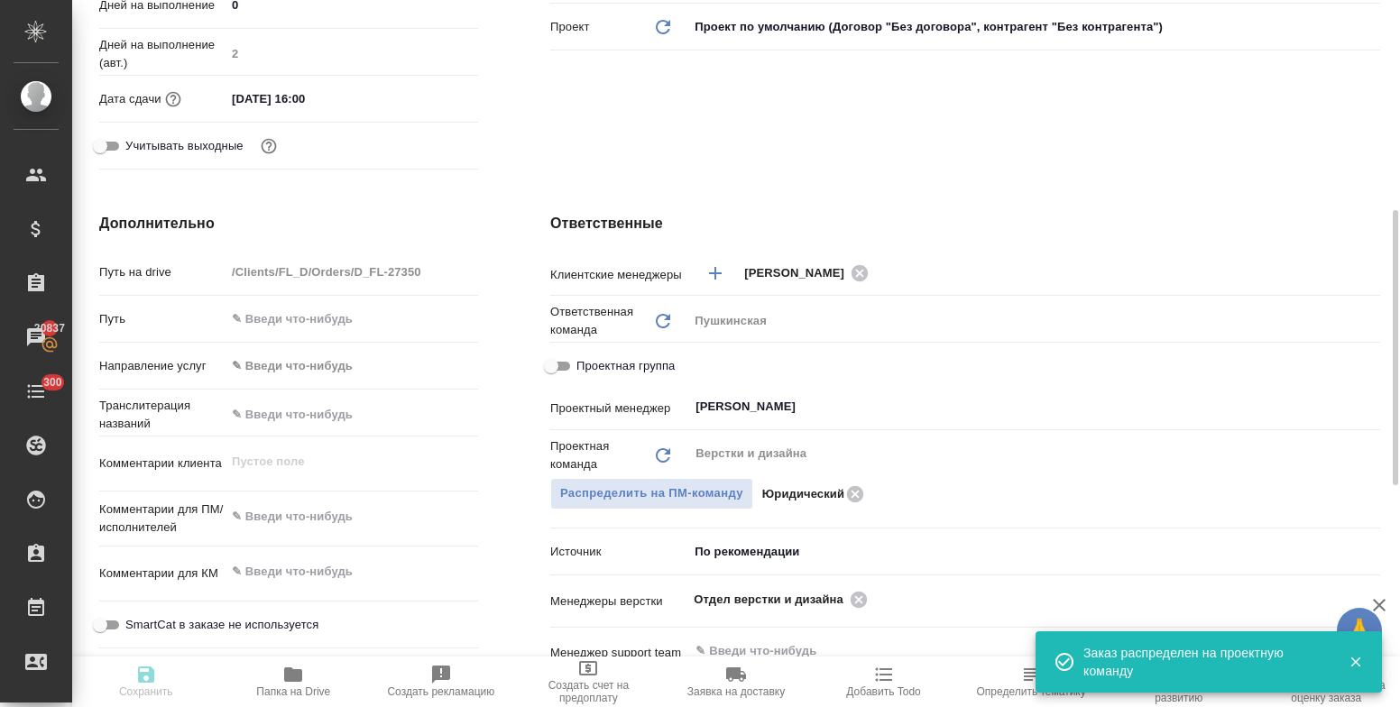
type textarea "x"
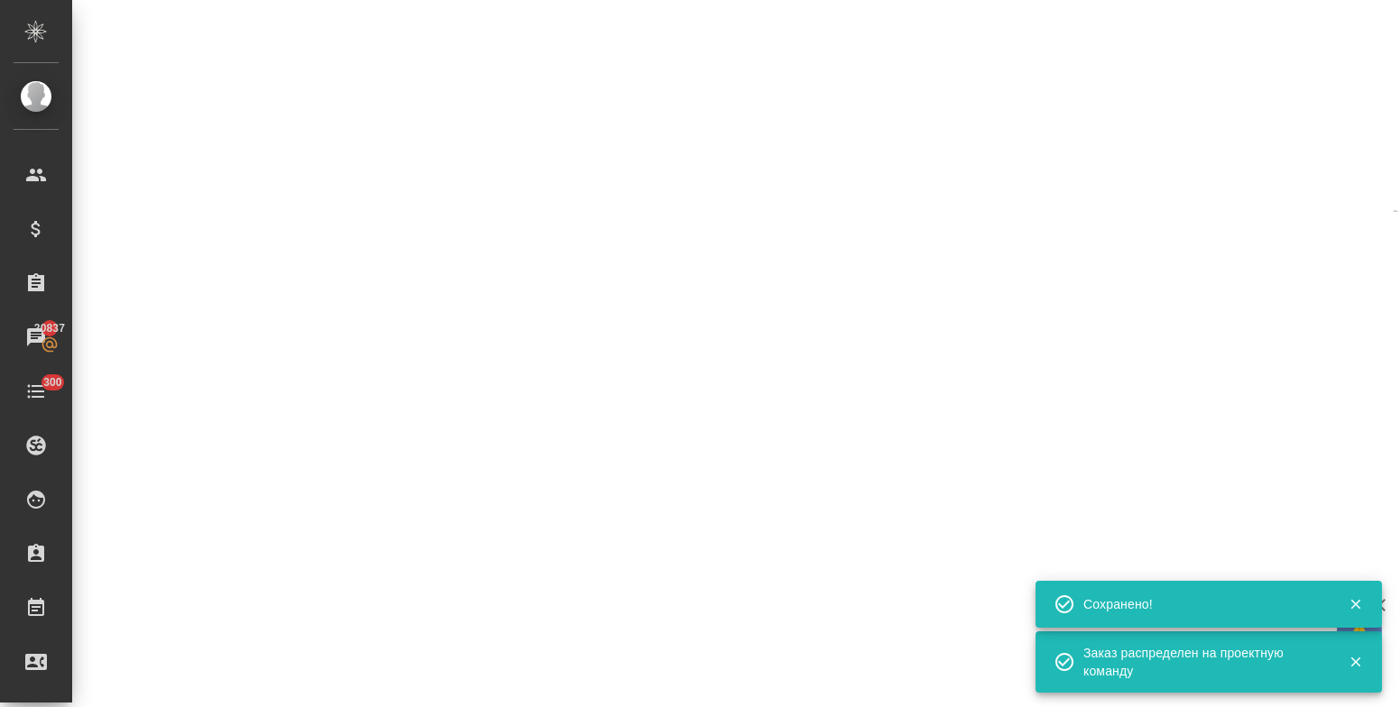
select select "RU"
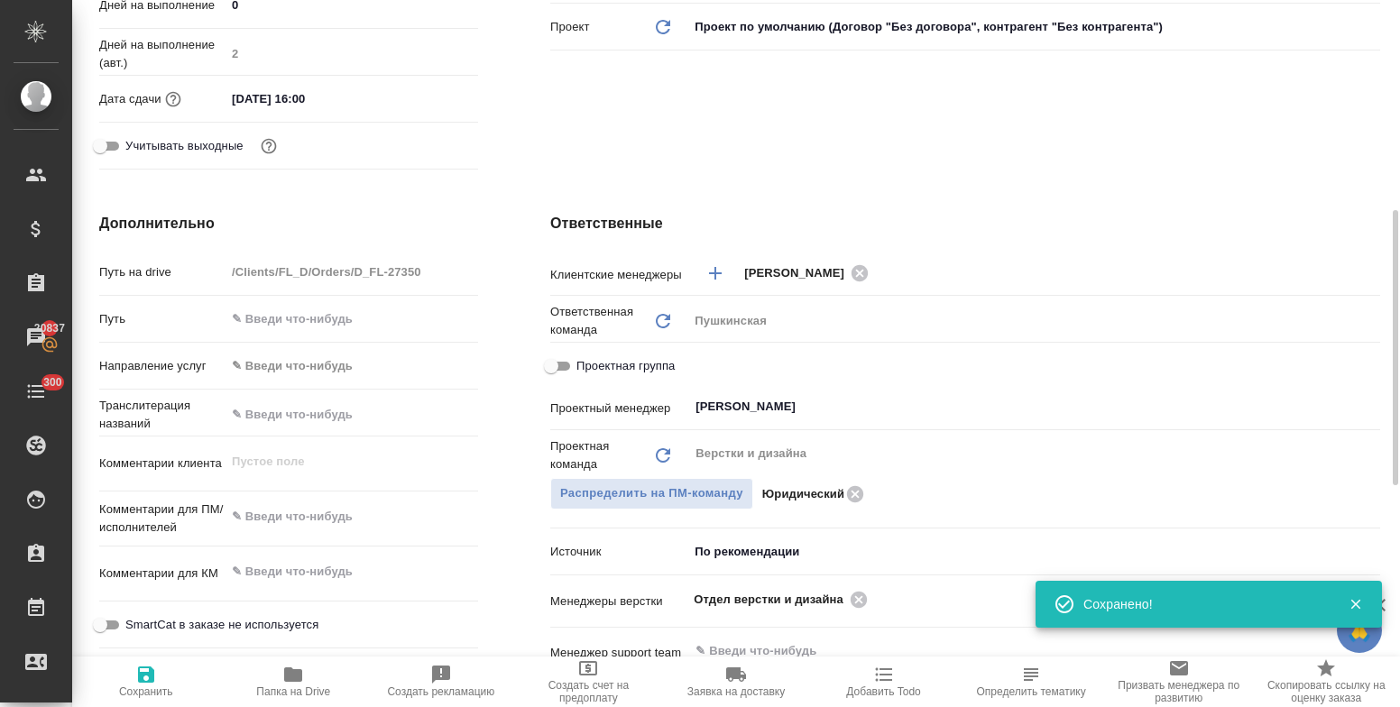
type textarea "x"
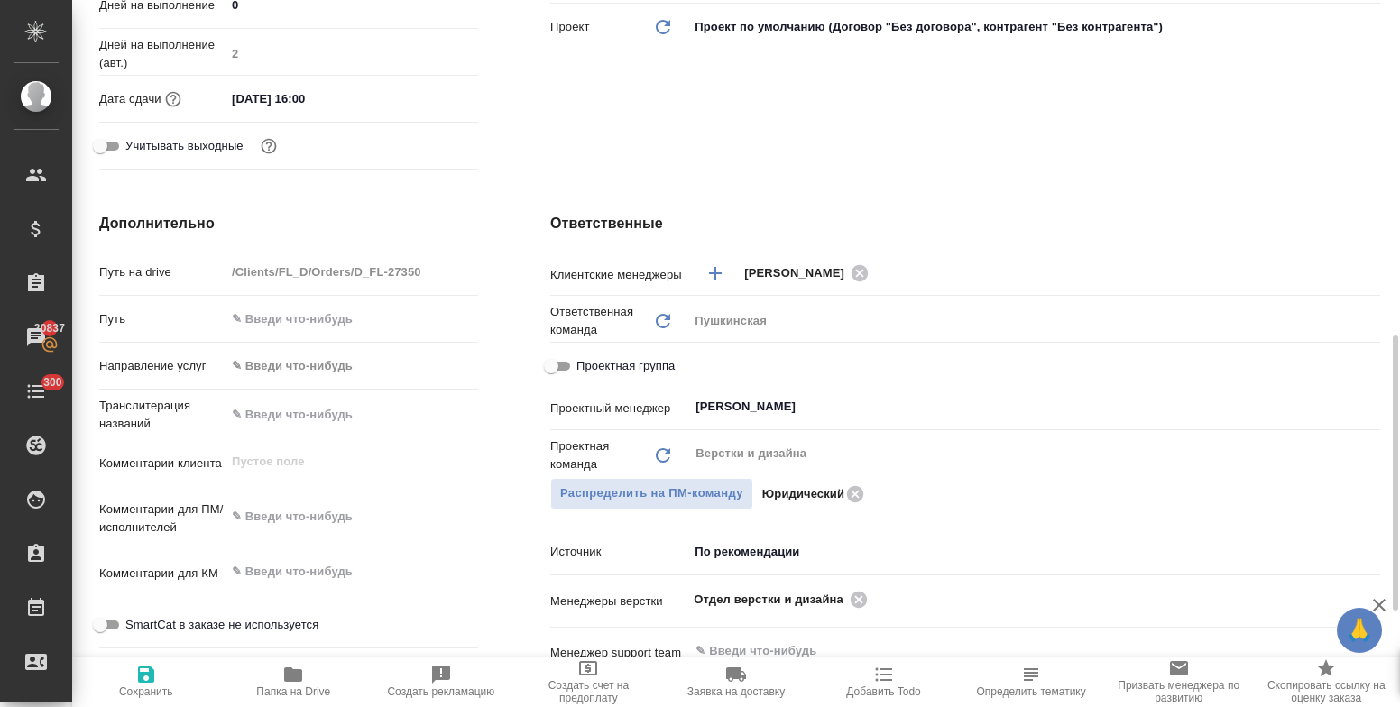
scroll to position [632, 0]
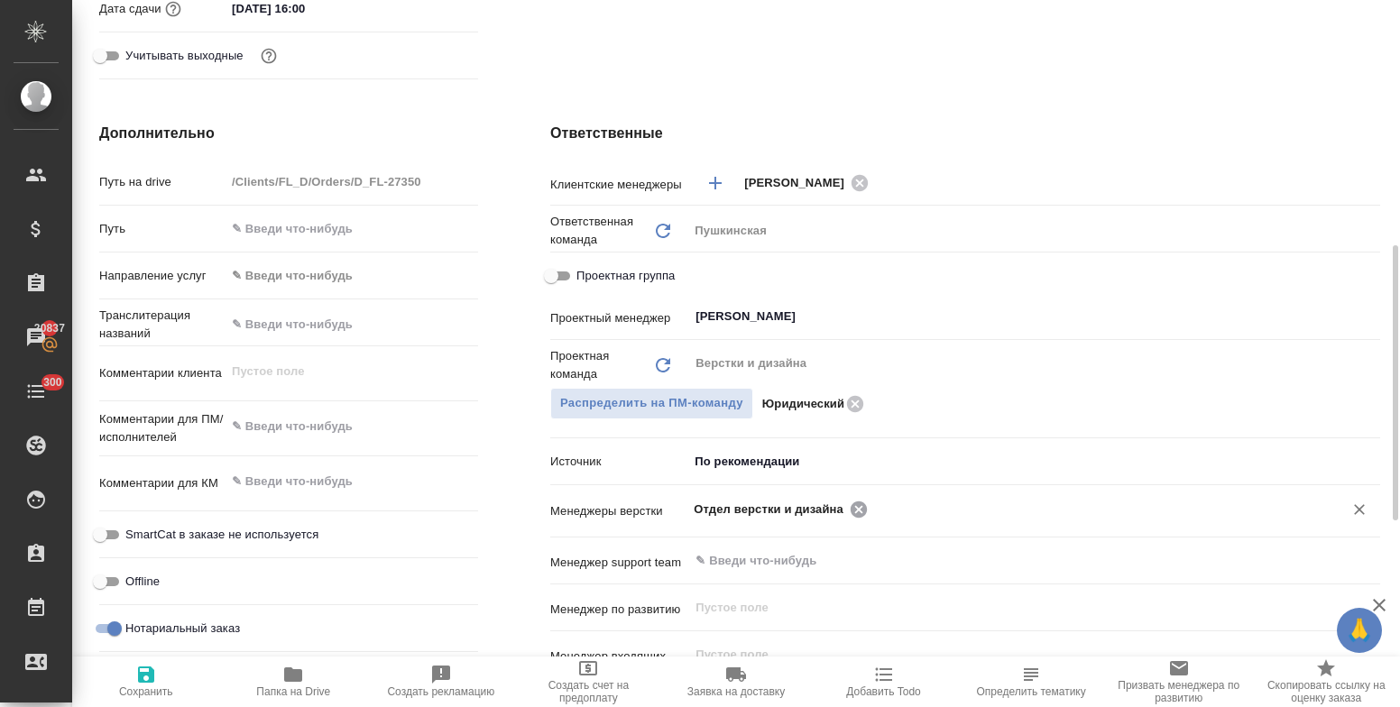
click at [858, 508] on icon at bounding box center [859, 510] width 20 height 20
type textarea "x"
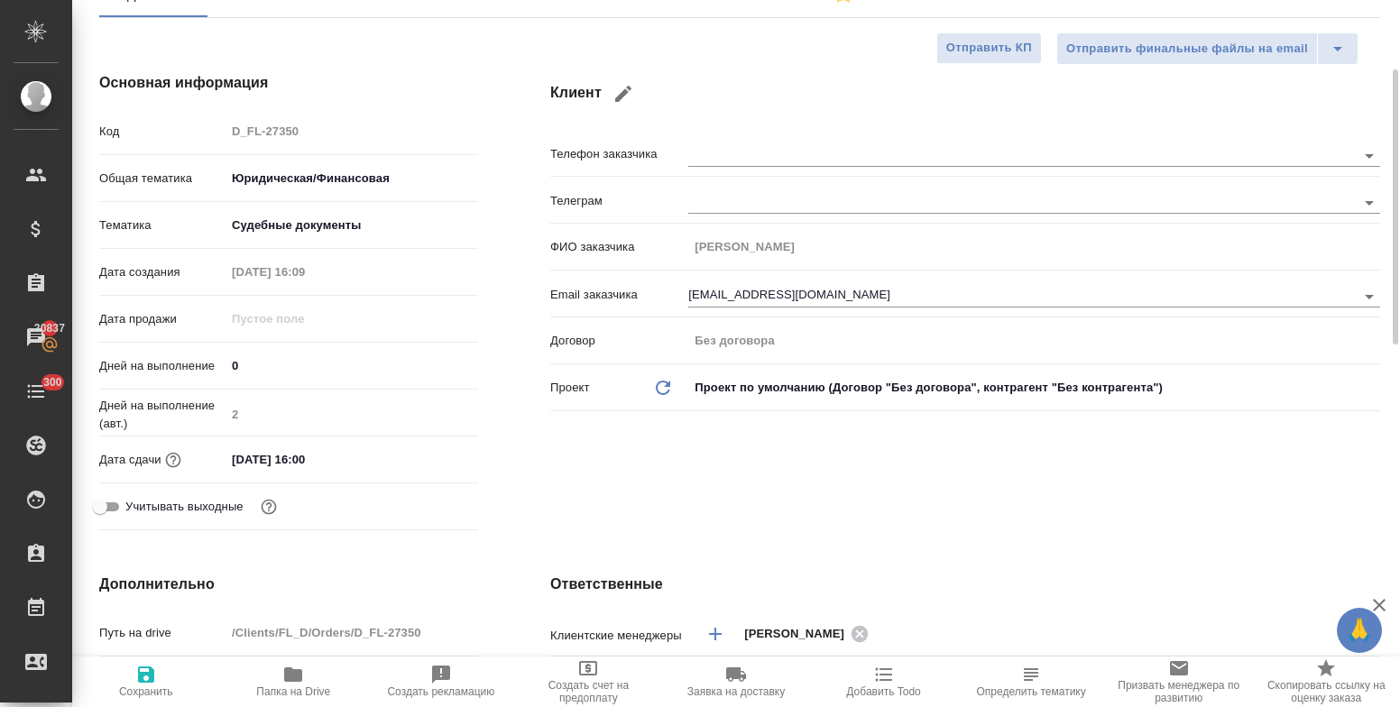
scroll to position [0, 0]
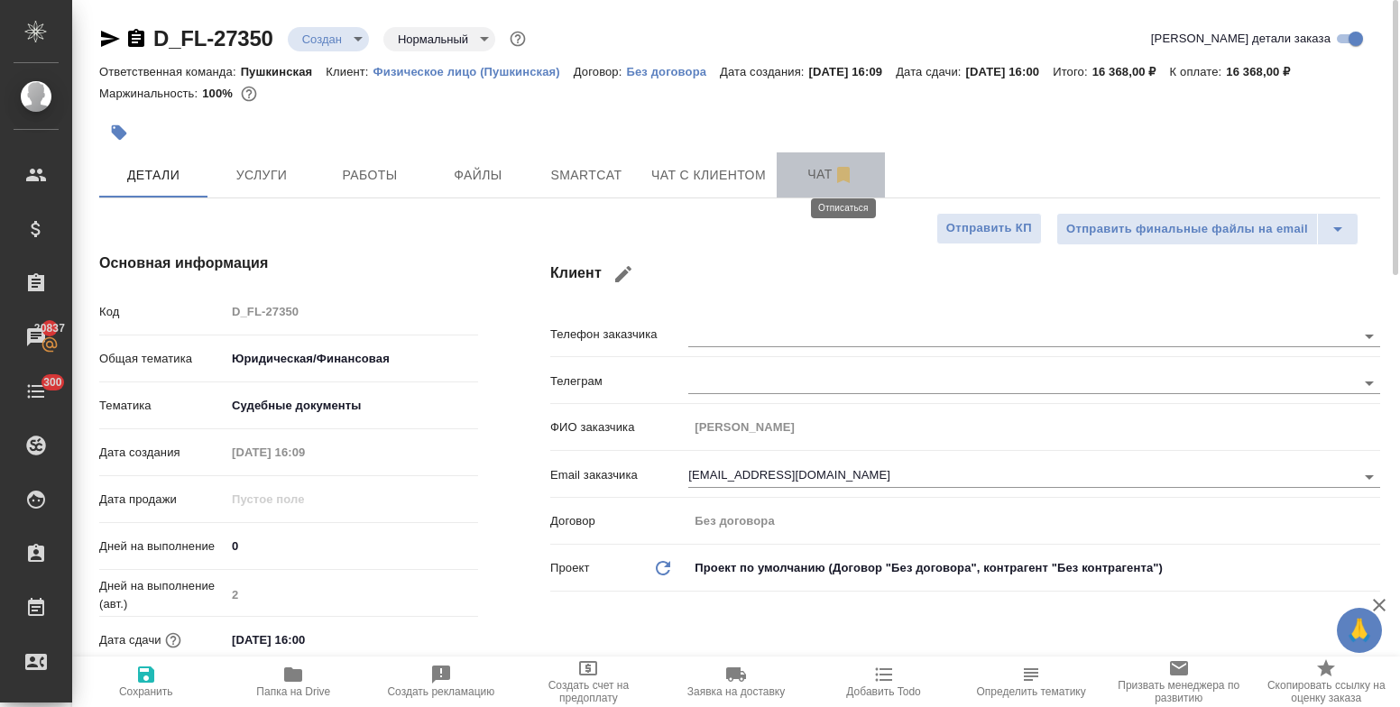
drag, startPoint x: 835, startPoint y: 170, endPoint x: 833, endPoint y: 180, distance: 10.3
click at [836, 170] on icon "button" at bounding box center [844, 175] width 22 height 22
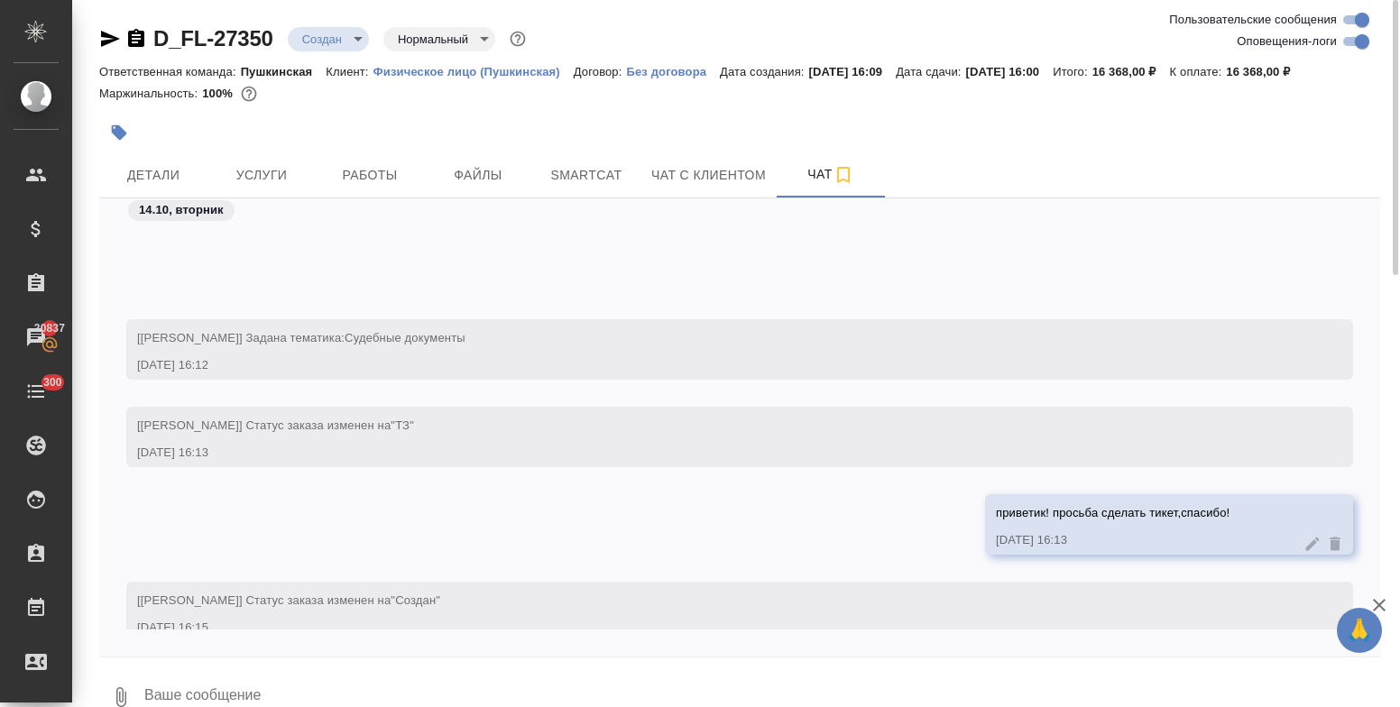
scroll to position [263, 0]
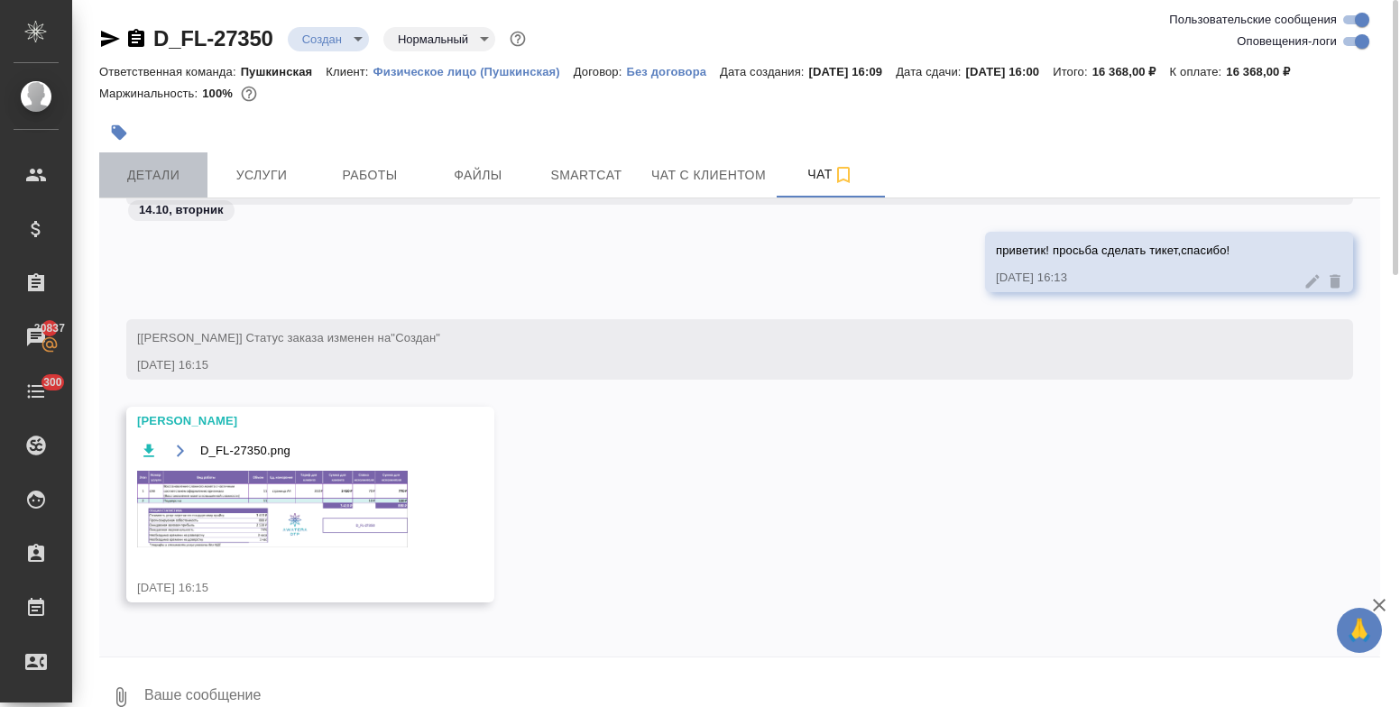
click at [153, 182] on span "Детали" at bounding box center [153, 175] width 87 height 23
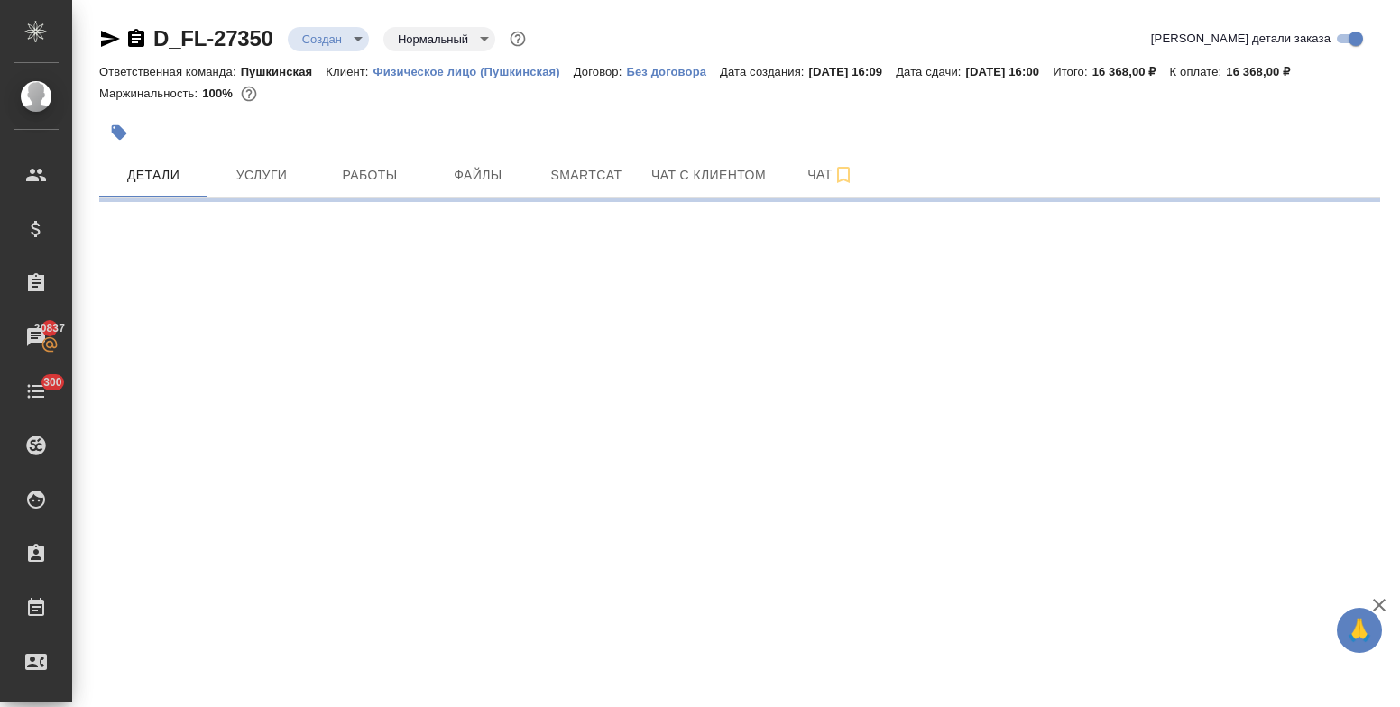
select select "RU"
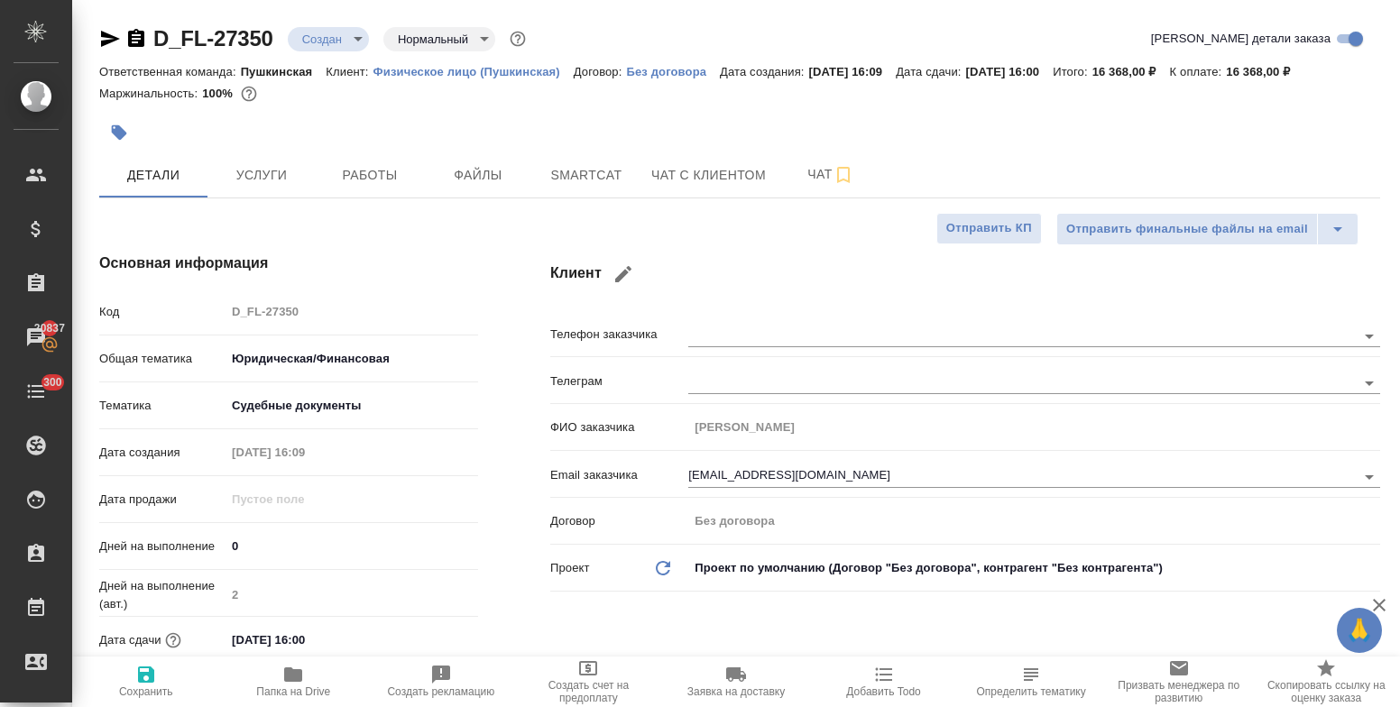
type textarea "x"
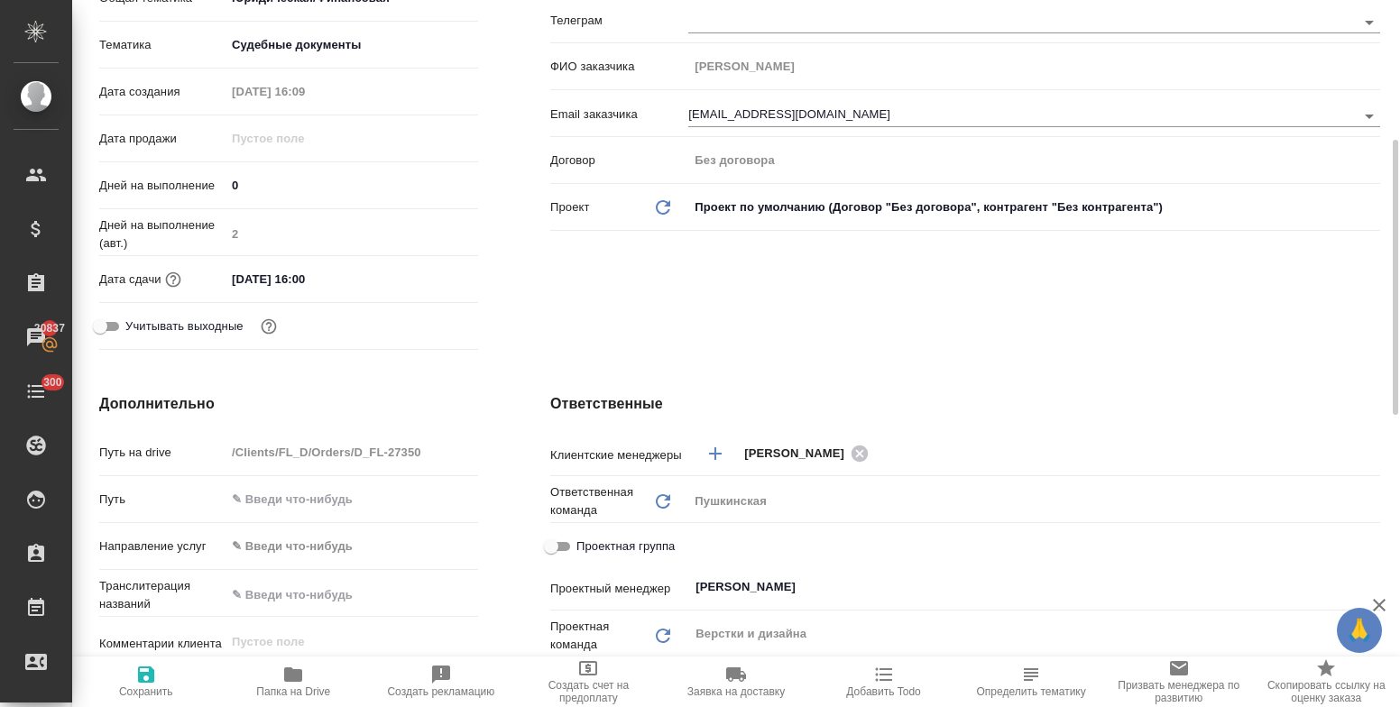
scroll to position [541, 0]
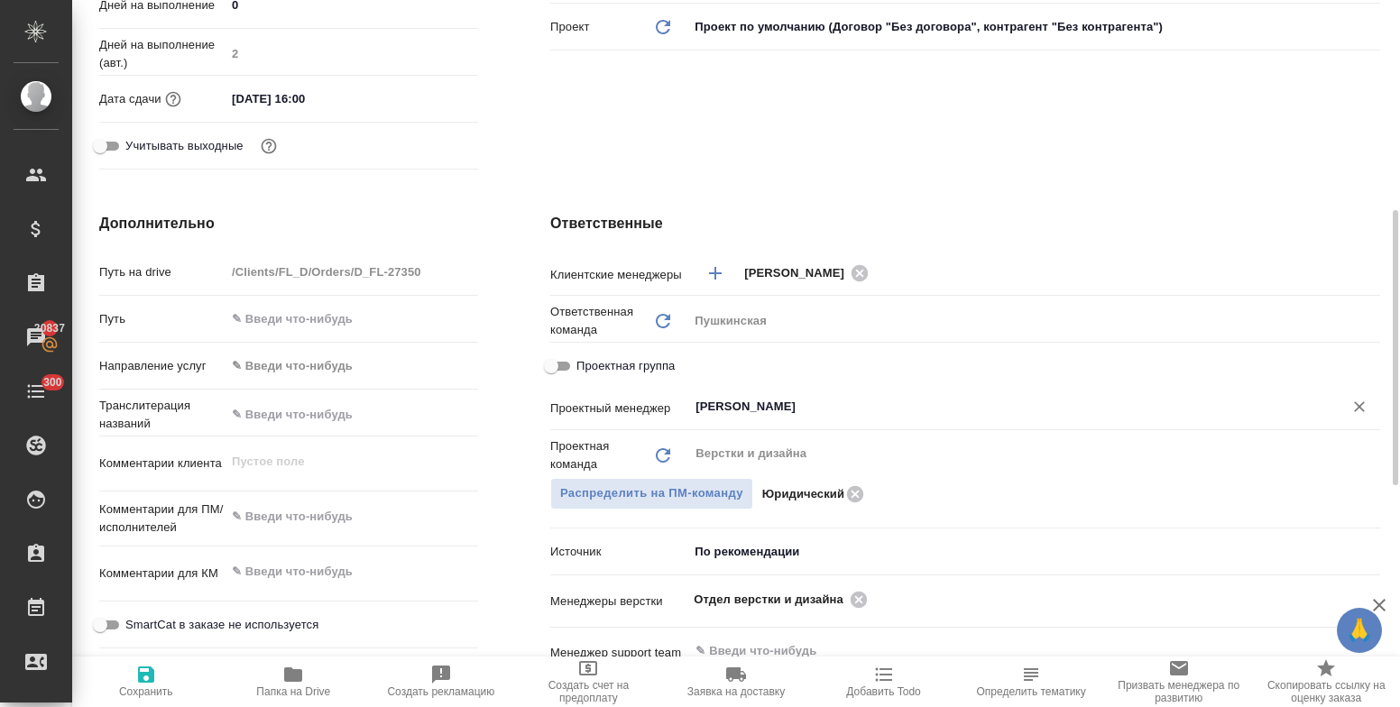
click at [1361, 407] on icon "Очистить" at bounding box center [1359, 406] width 11 height 11
type textarea "x"
click at [863, 596] on icon at bounding box center [859, 600] width 20 height 20
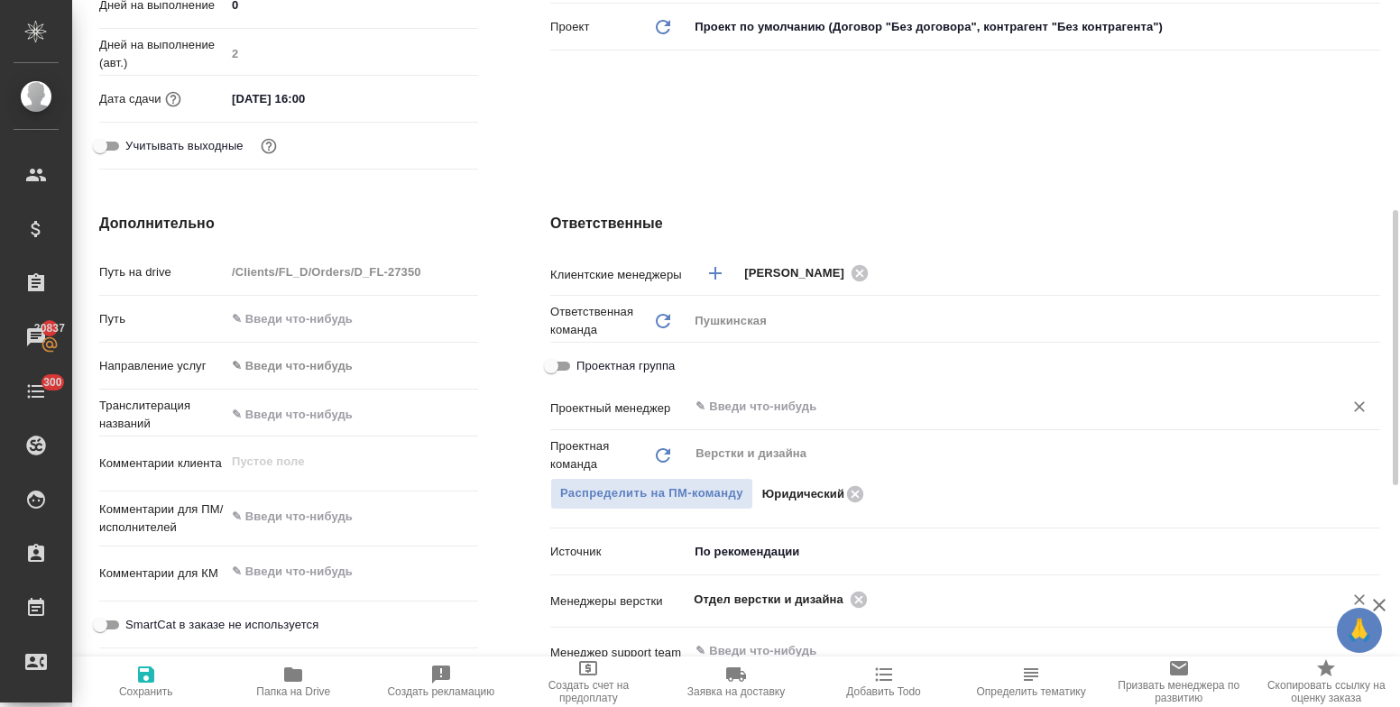
type textarea "x"
click at [803, 601] on input "text" at bounding box center [1004, 599] width 621 height 22
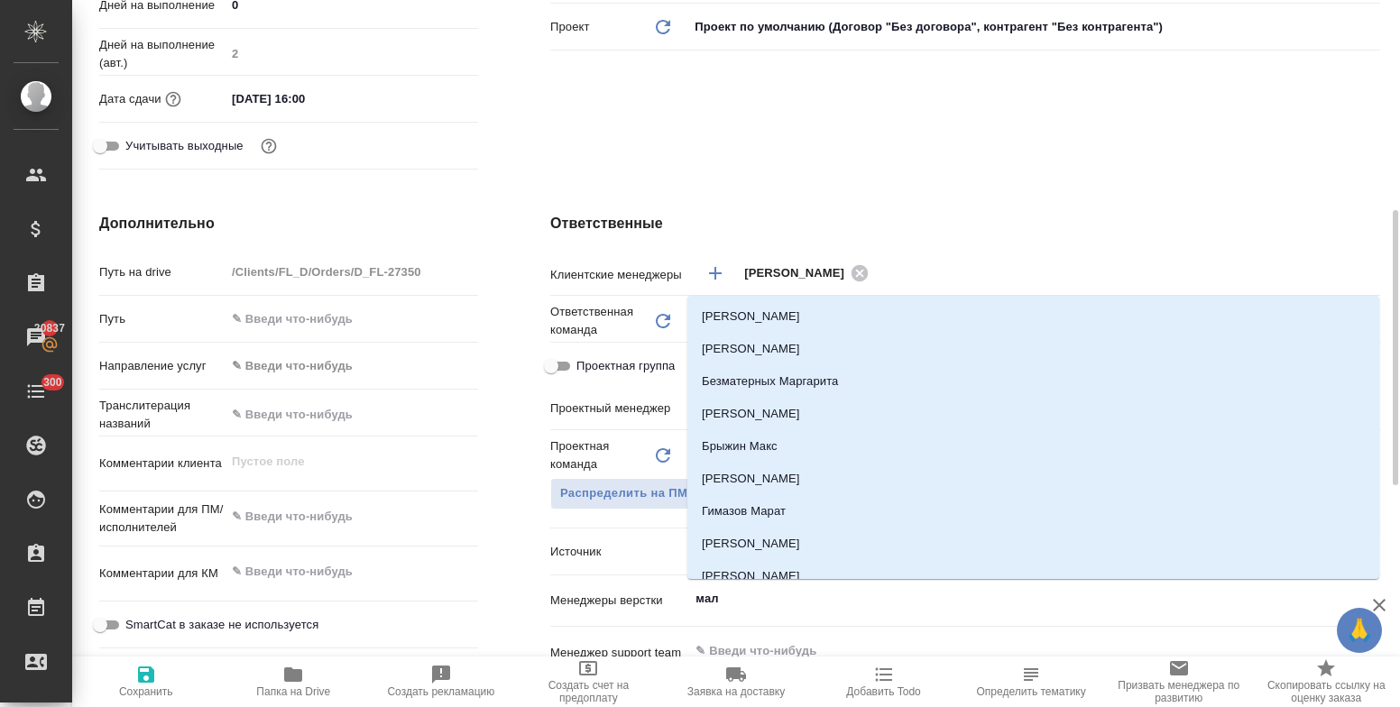
type input "мало"
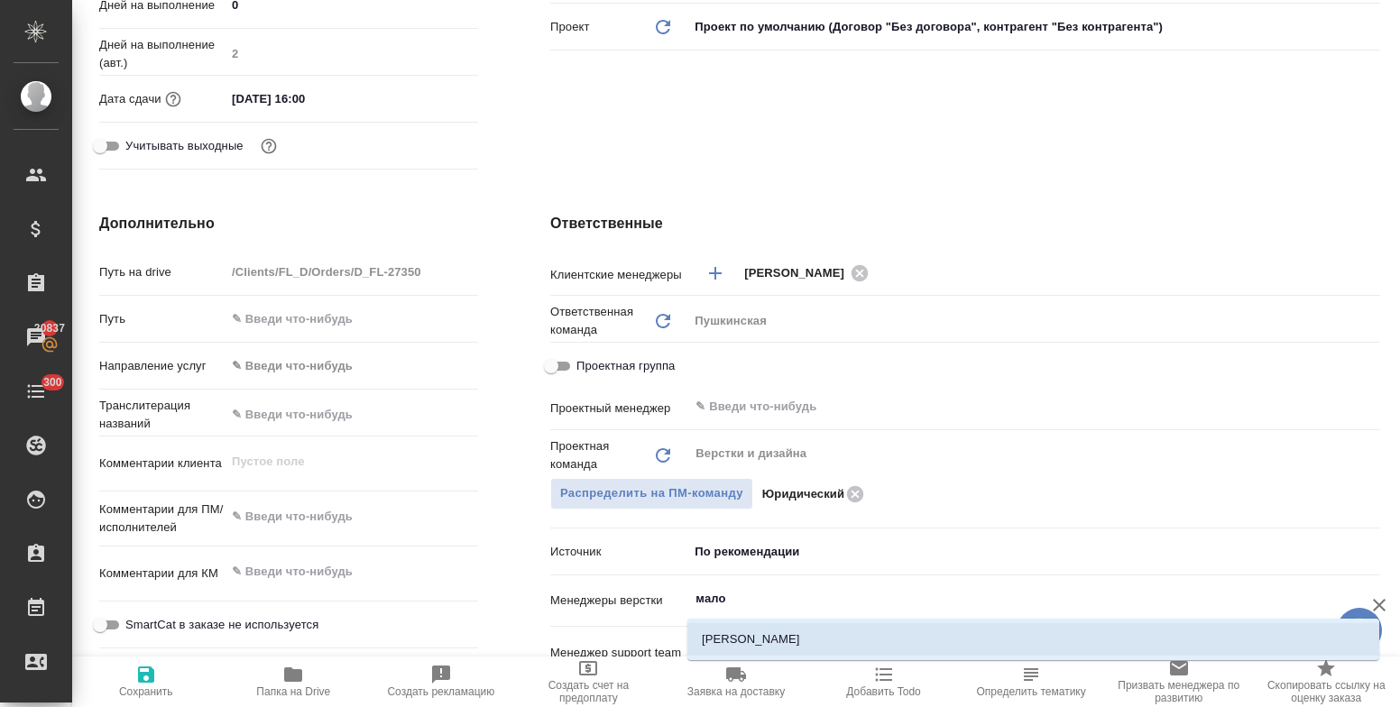
click at [774, 640] on li "Малофеева Екатерина" at bounding box center [1034, 639] width 692 height 32
type textarea "x"
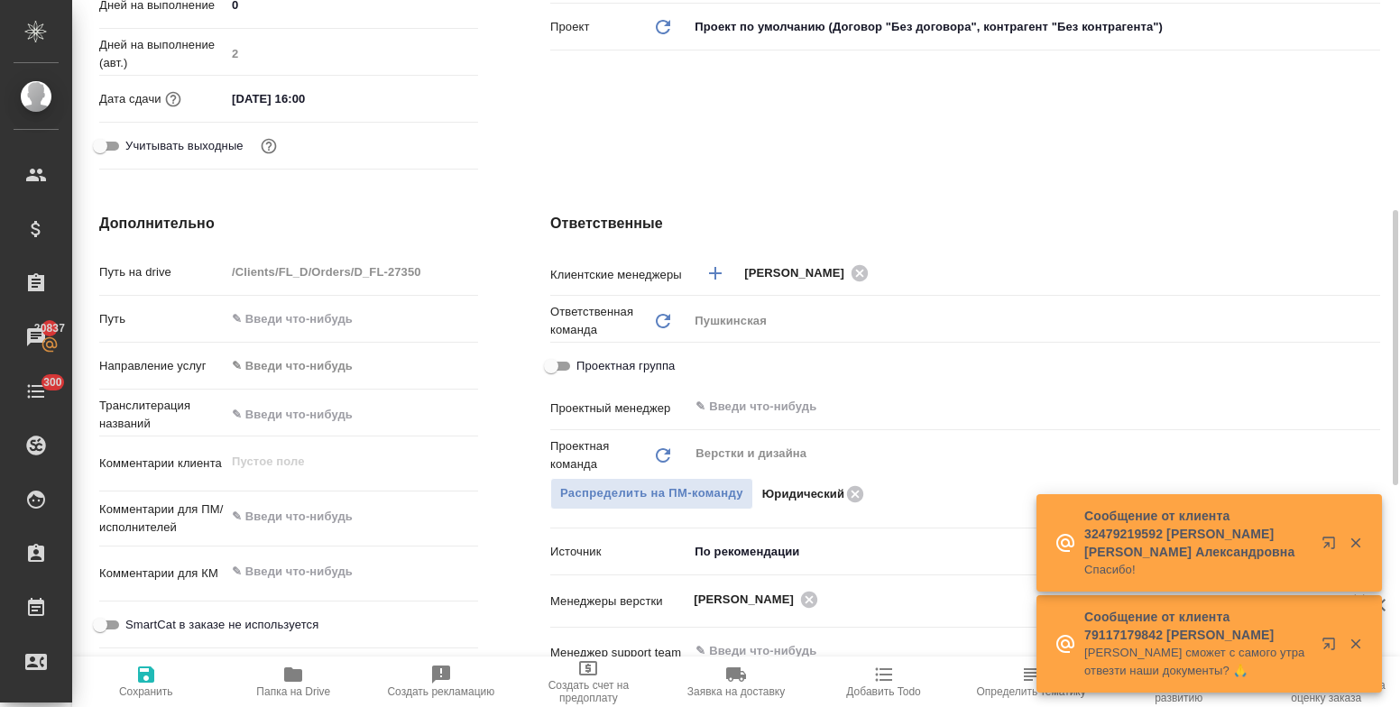
click at [149, 674] on icon "button" at bounding box center [146, 675] width 16 height 16
type textarea "x"
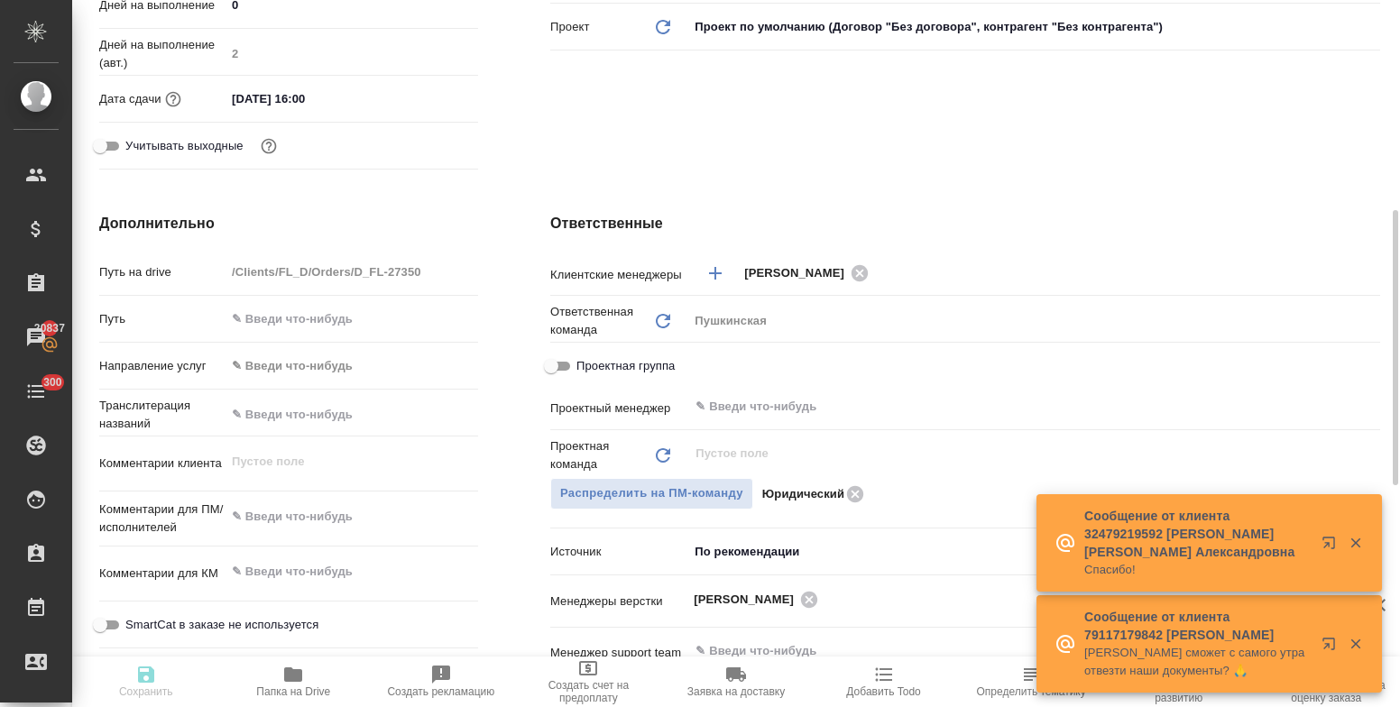
type textarea "x"
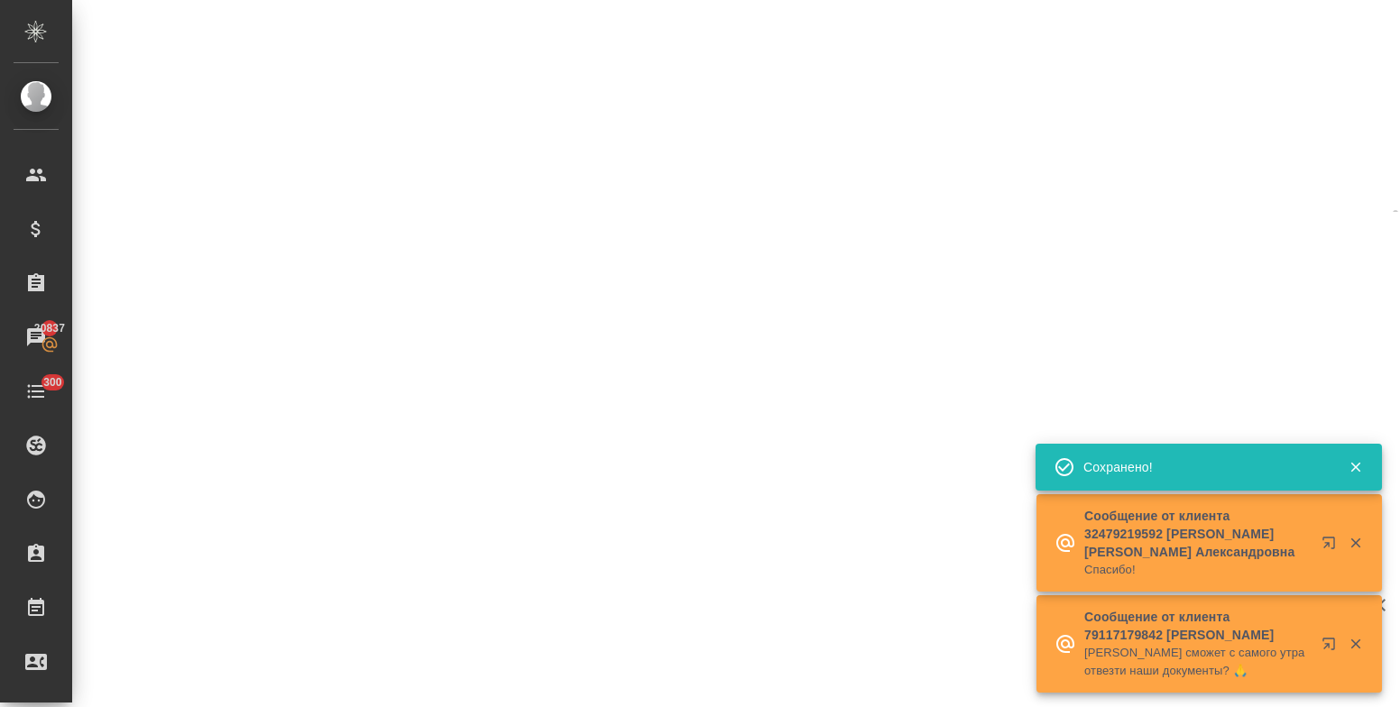
select select "RU"
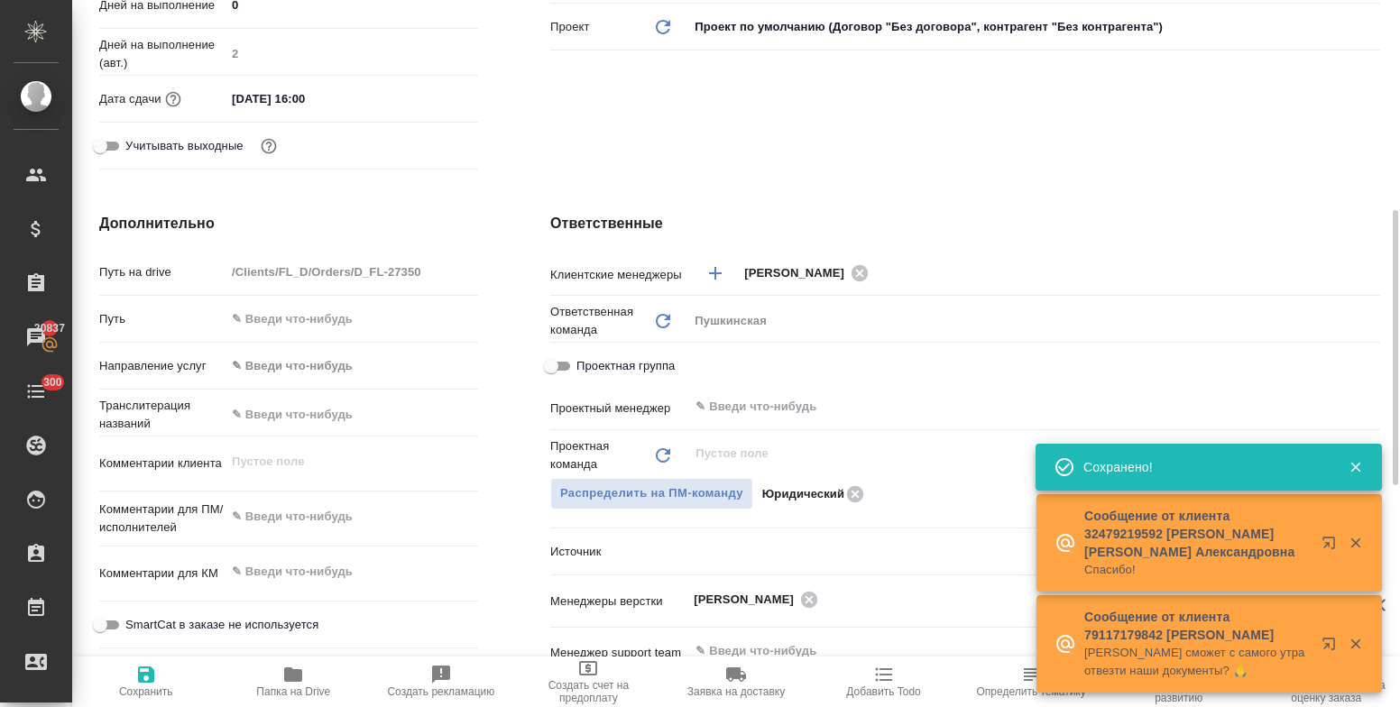
type textarea "x"
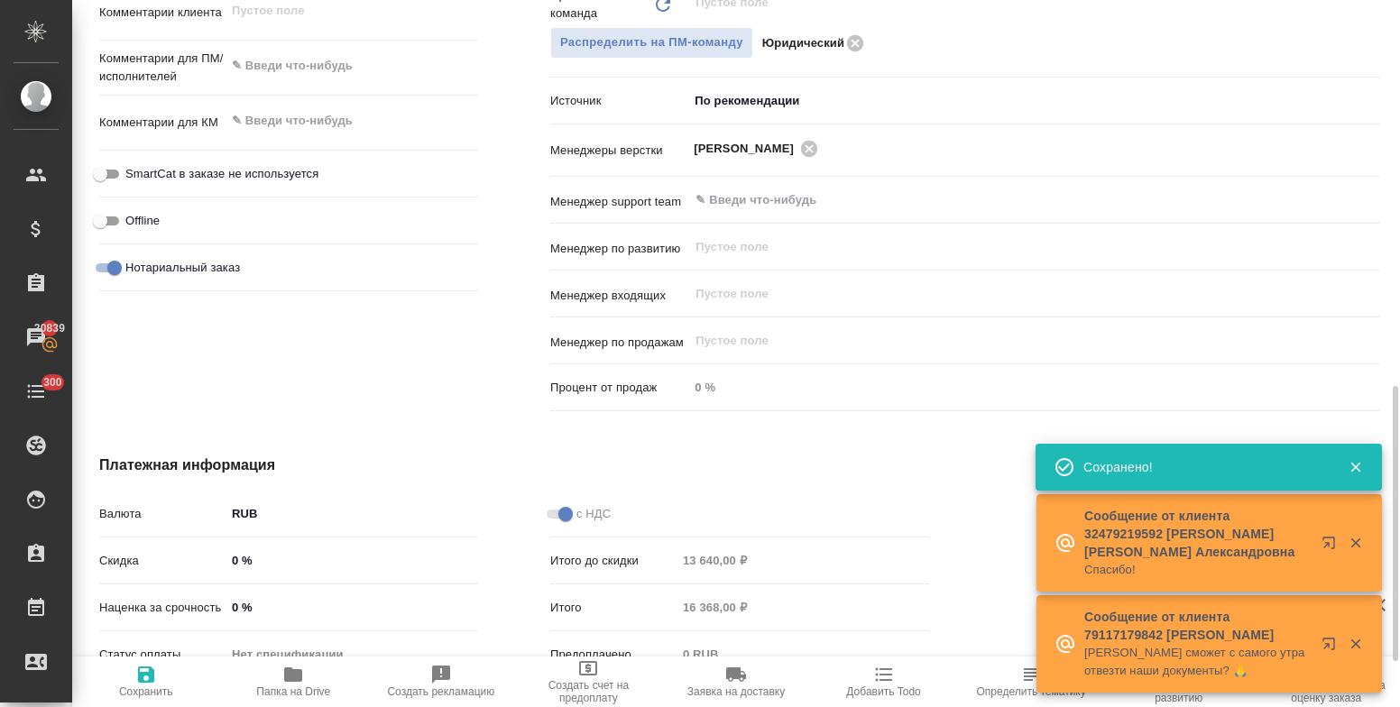
scroll to position [1111, 0]
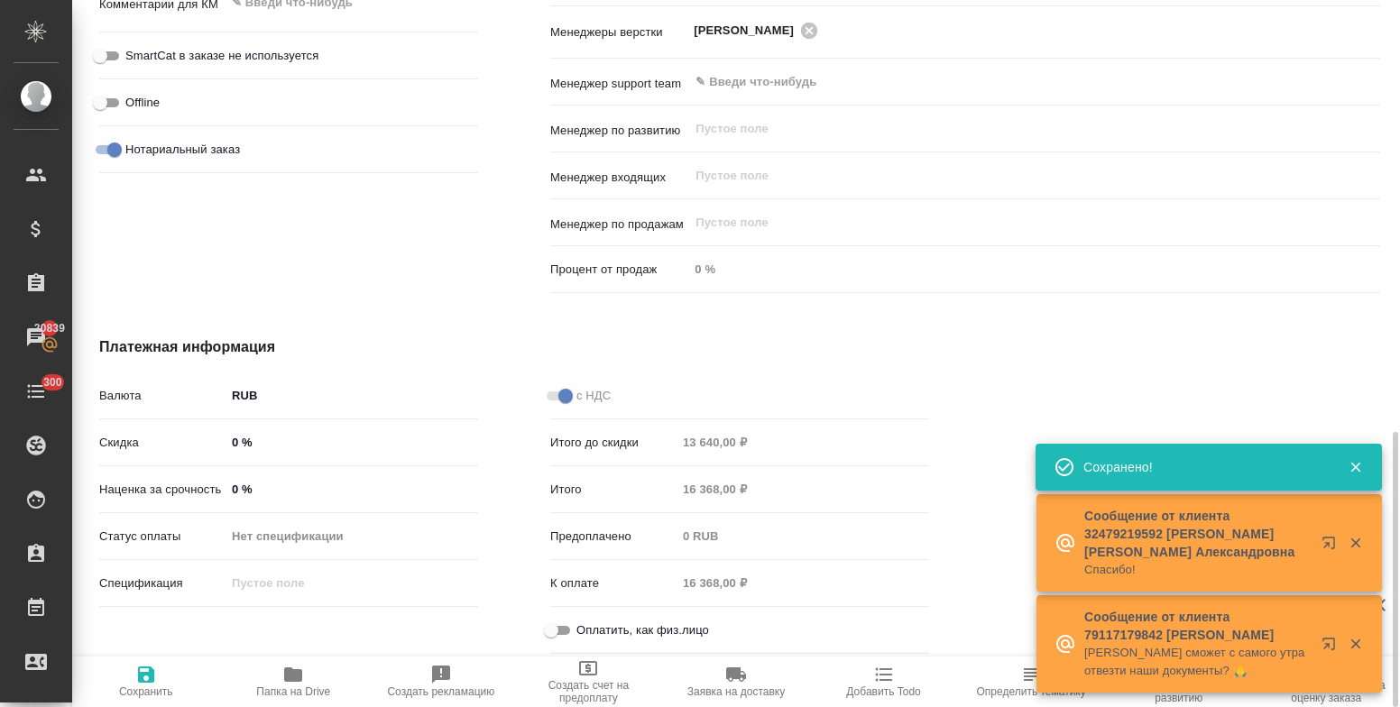
click at [567, 628] on input "Оплатить, как физ.лицо" at bounding box center [551, 631] width 65 height 22
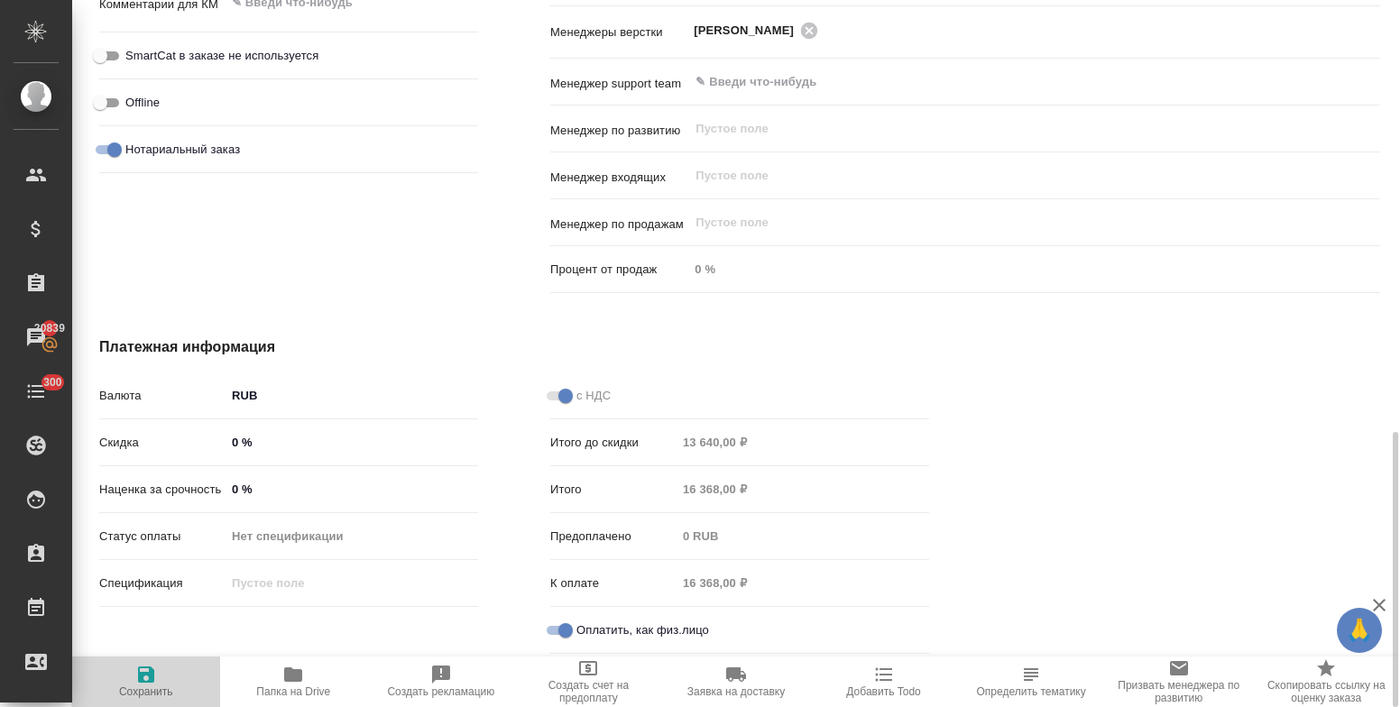
click at [137, 674] on icon "button" at bounding box center [146, 675] width 22 height 22
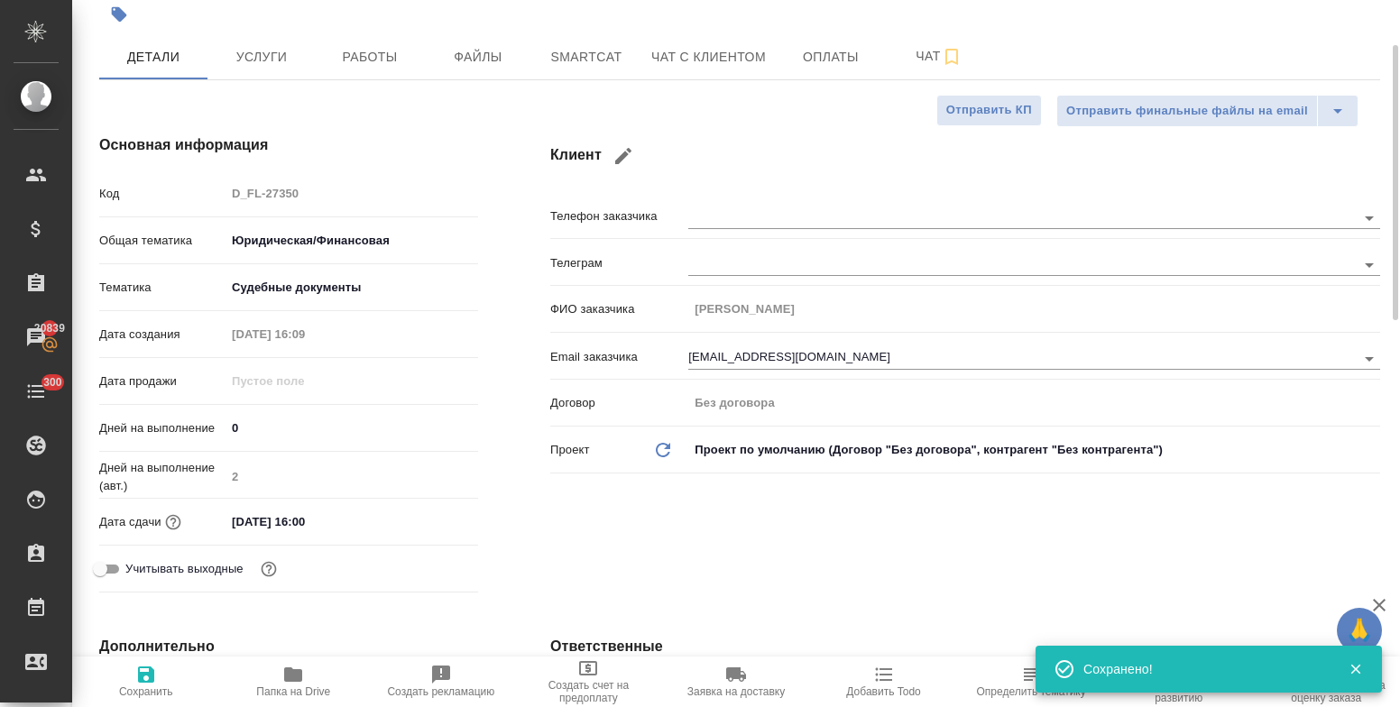
scroll to position [0, 0]
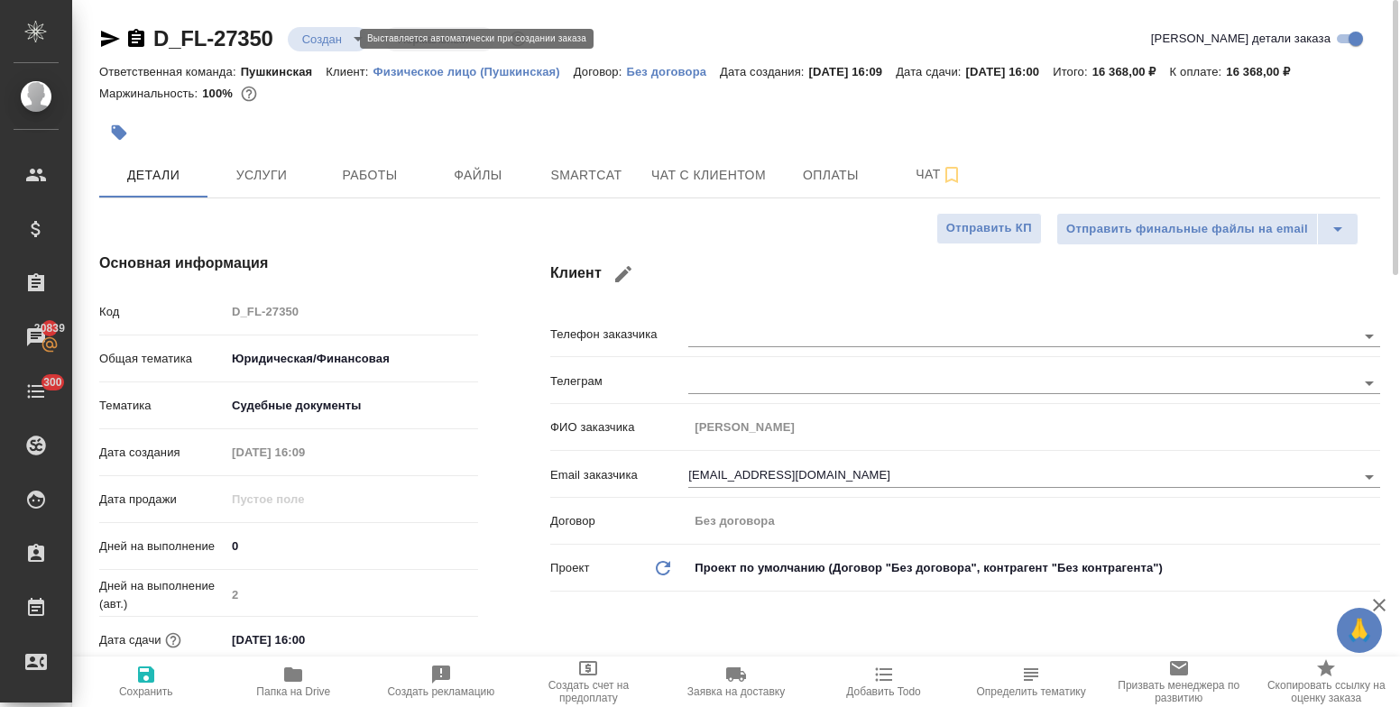
click at [328, 42] on body "🙏 .cls-1 fill:#fff; AWATERA Bulakhova Elena Клиенты Спецификации Заказы 20839 Ч…" at bounding box center [700, 353] width 1400 height 707
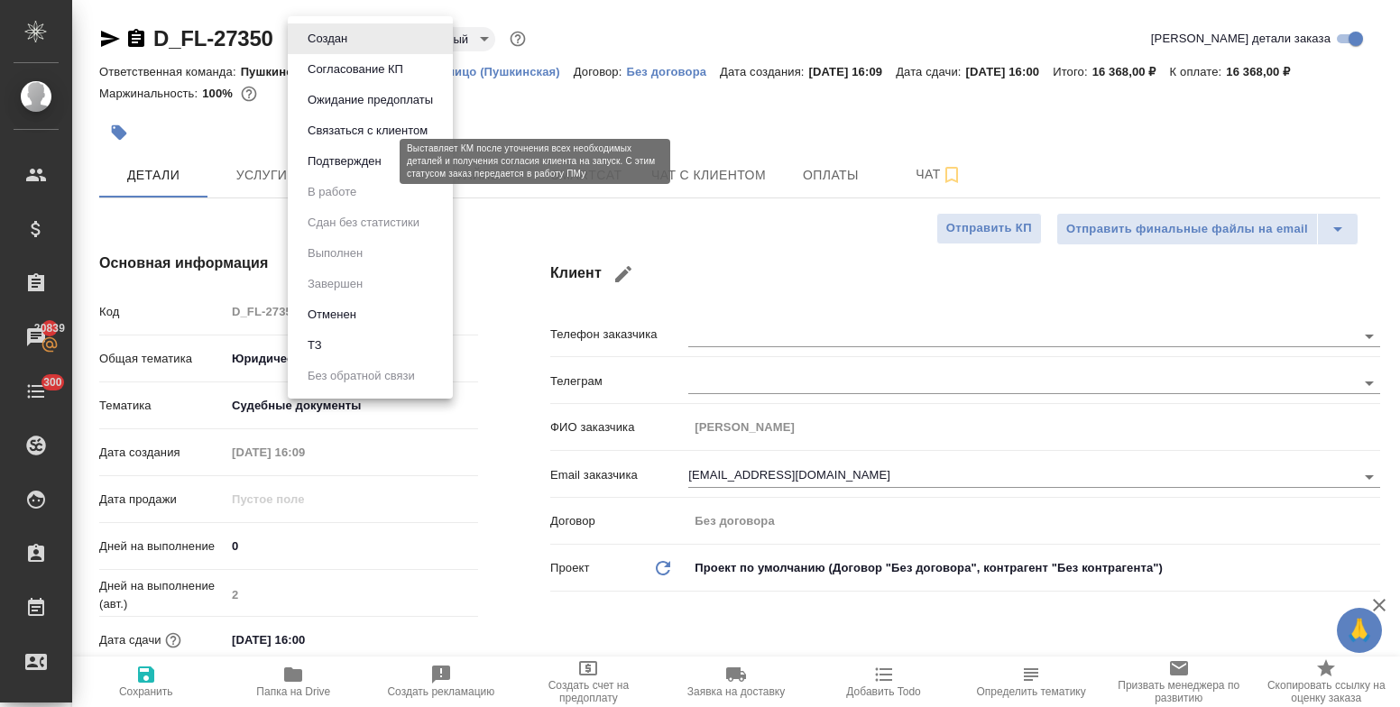
click at [336, 160] on button "Подтвержден" at bounding box center [344, 162] width 85 height 20
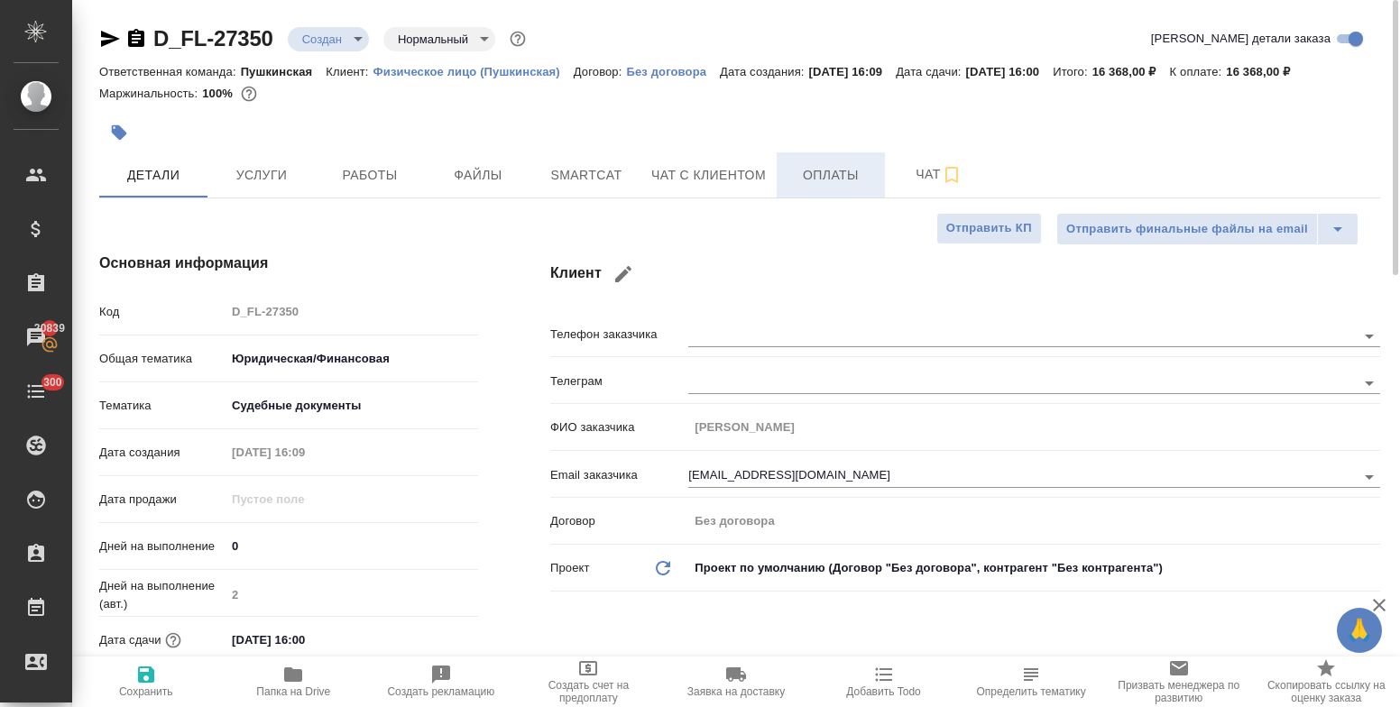
click at [844, 173] on span "Оплаты" at bounding box center [831, 175] width 87 height 23
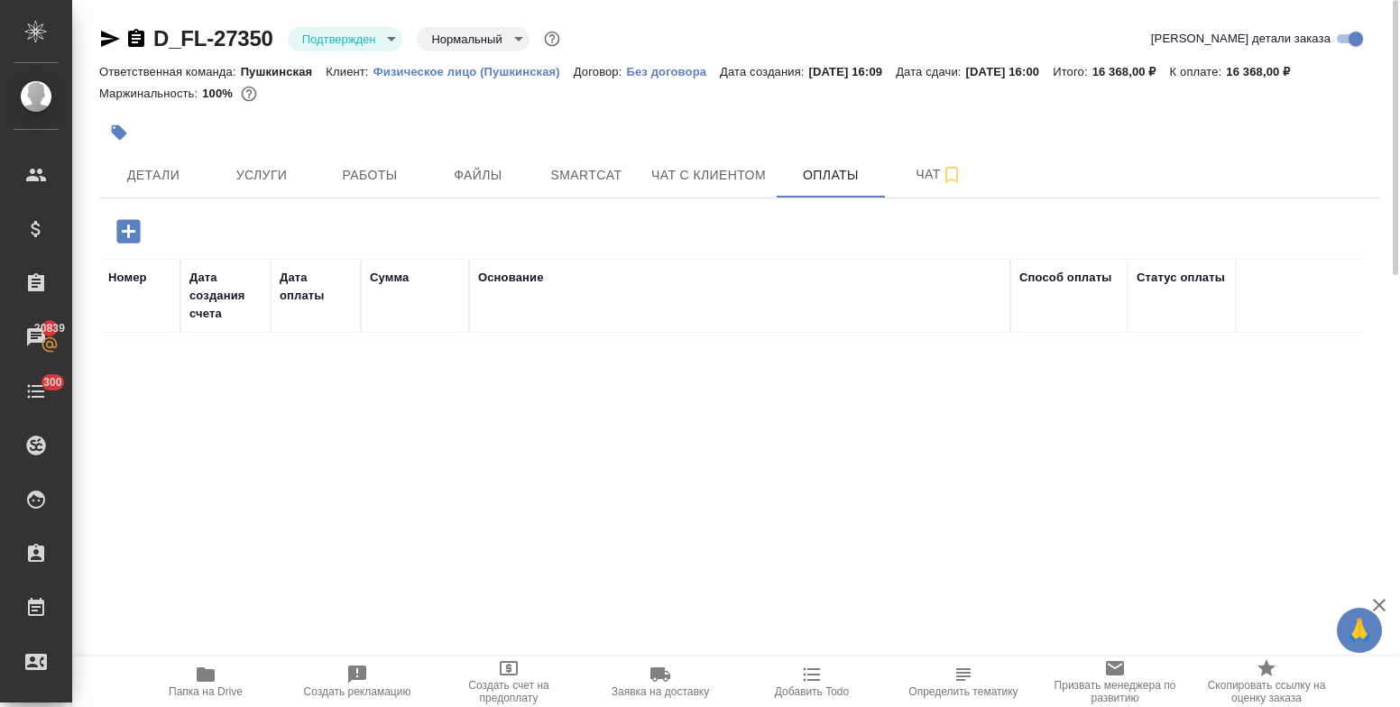
click at [128, 236] on icon "button" at bounding box center [129, 232] width 32 height 32
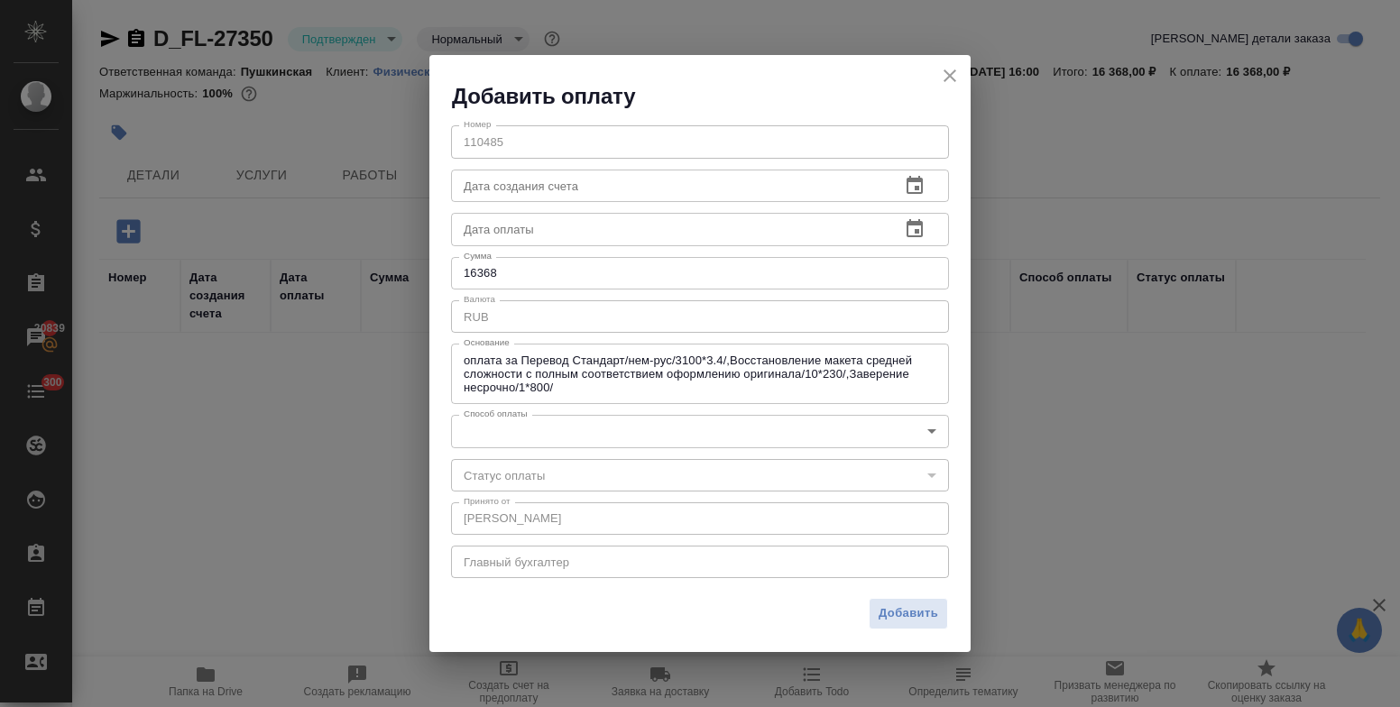
click at [600, 437] on body "🙏 .cls-1 fill:#fff; AWATERA Bulakhova Elena Клиенты Спецификации Заказы 20839 Ч…" at bounding box center [700, 353] width 1400 height 707
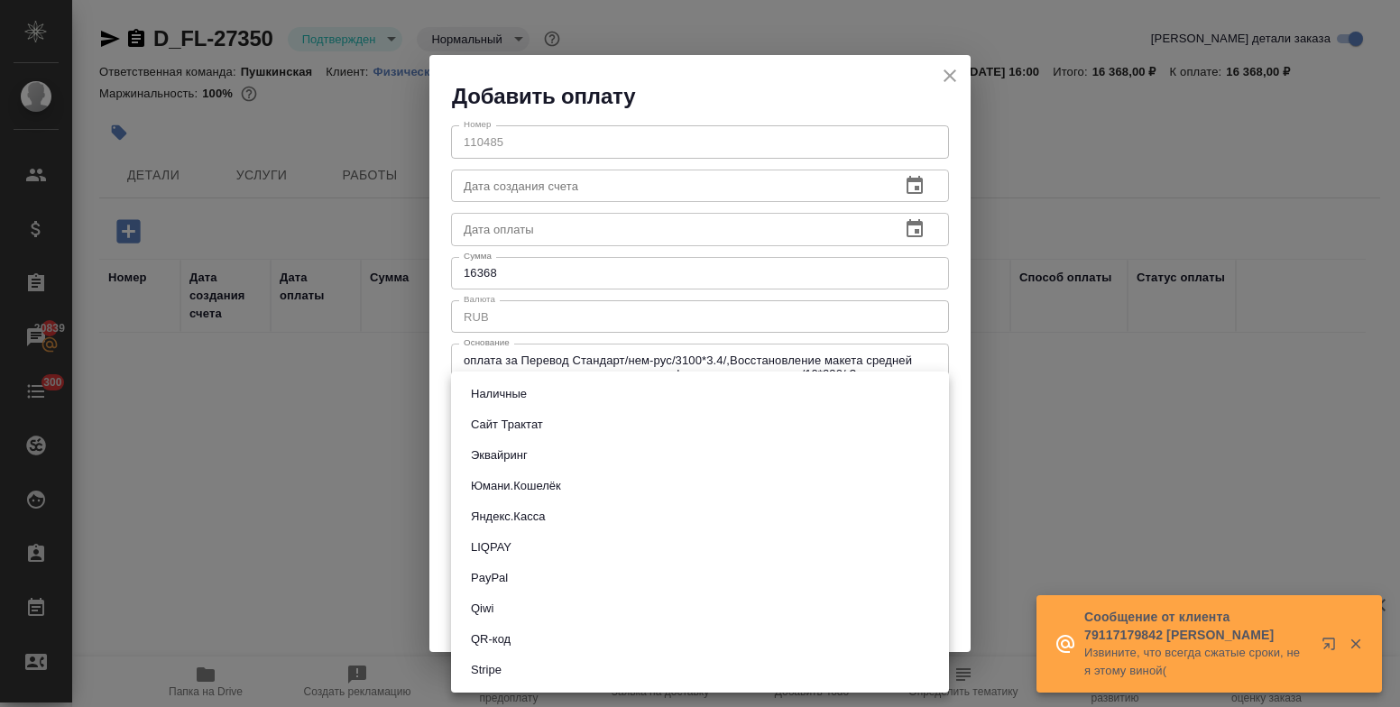
click at [590, 424] on li "Сайт Трактат" at bounding box center [700, 425] width 498 height 31
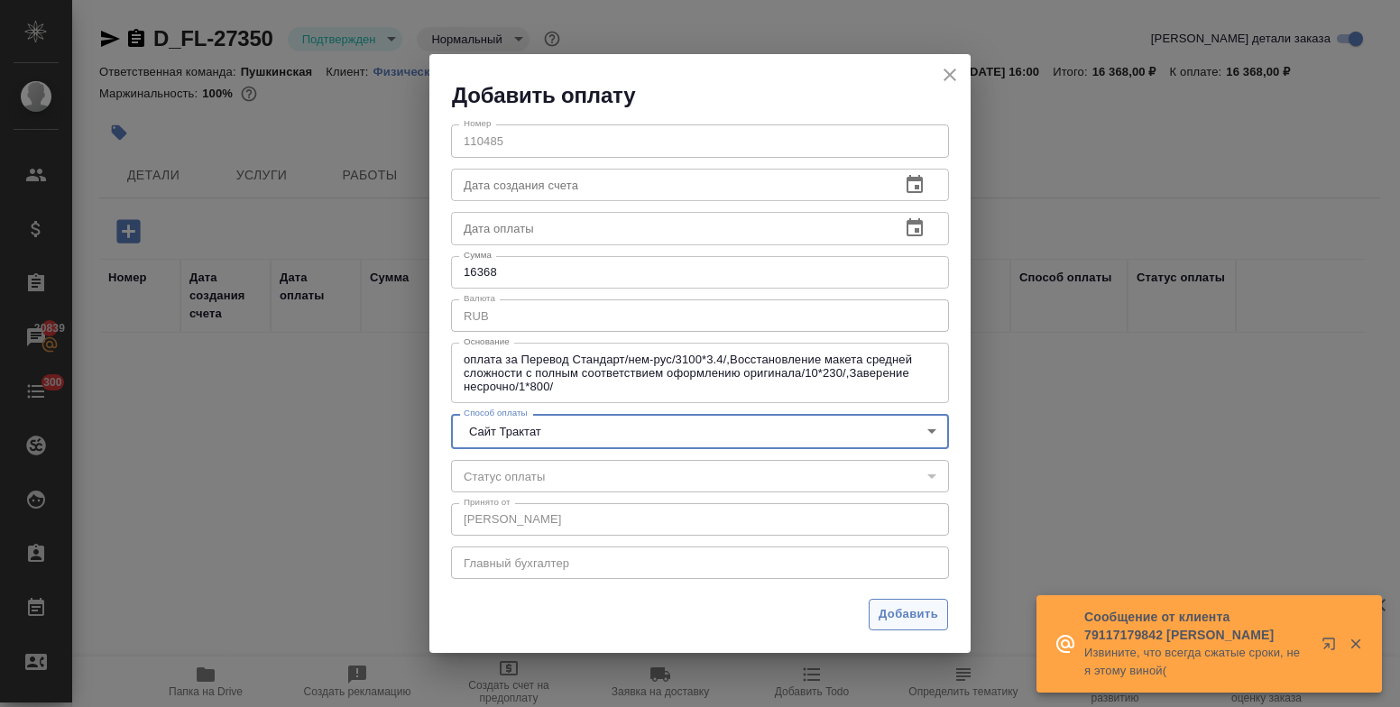
click at [909, 616] on span "Добавить" at bounding box center [909, 615] width 60 height 21
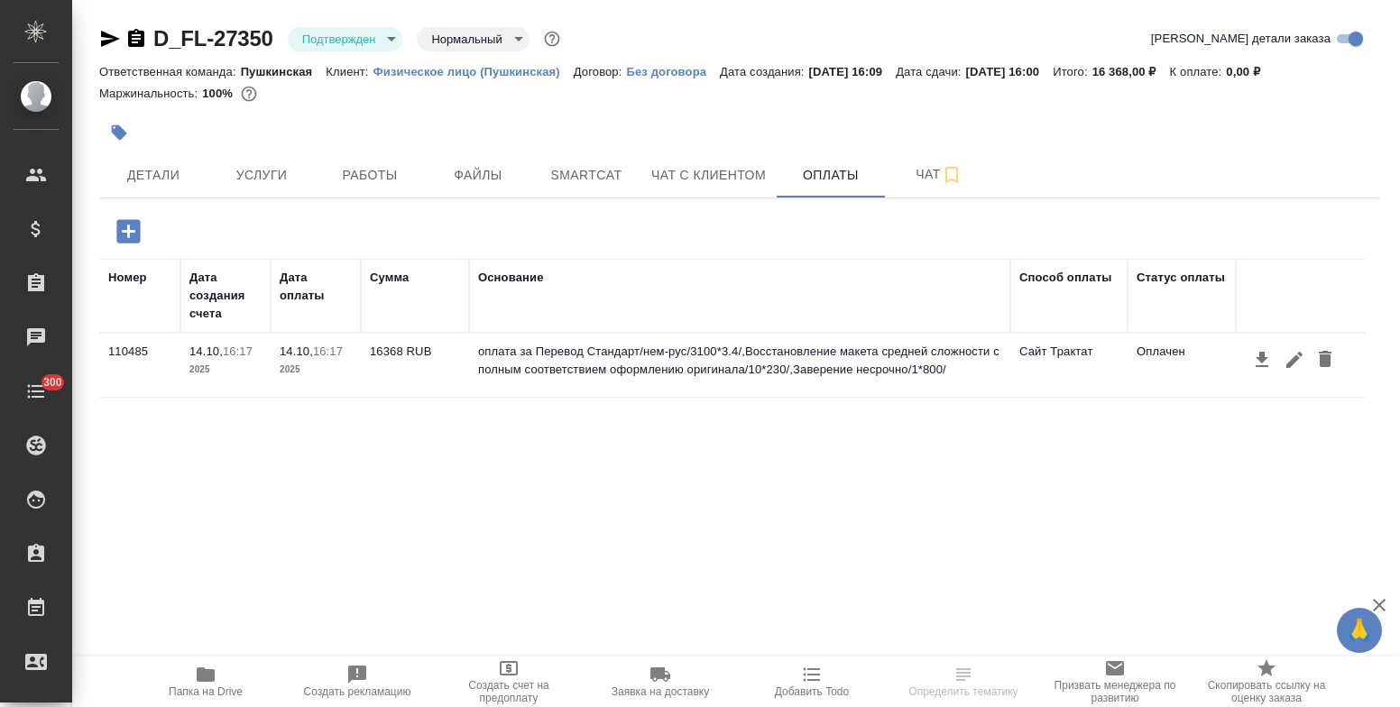
click at [160, 177] on span "Детали" at bounding box center [153, 175] width 87 height 23
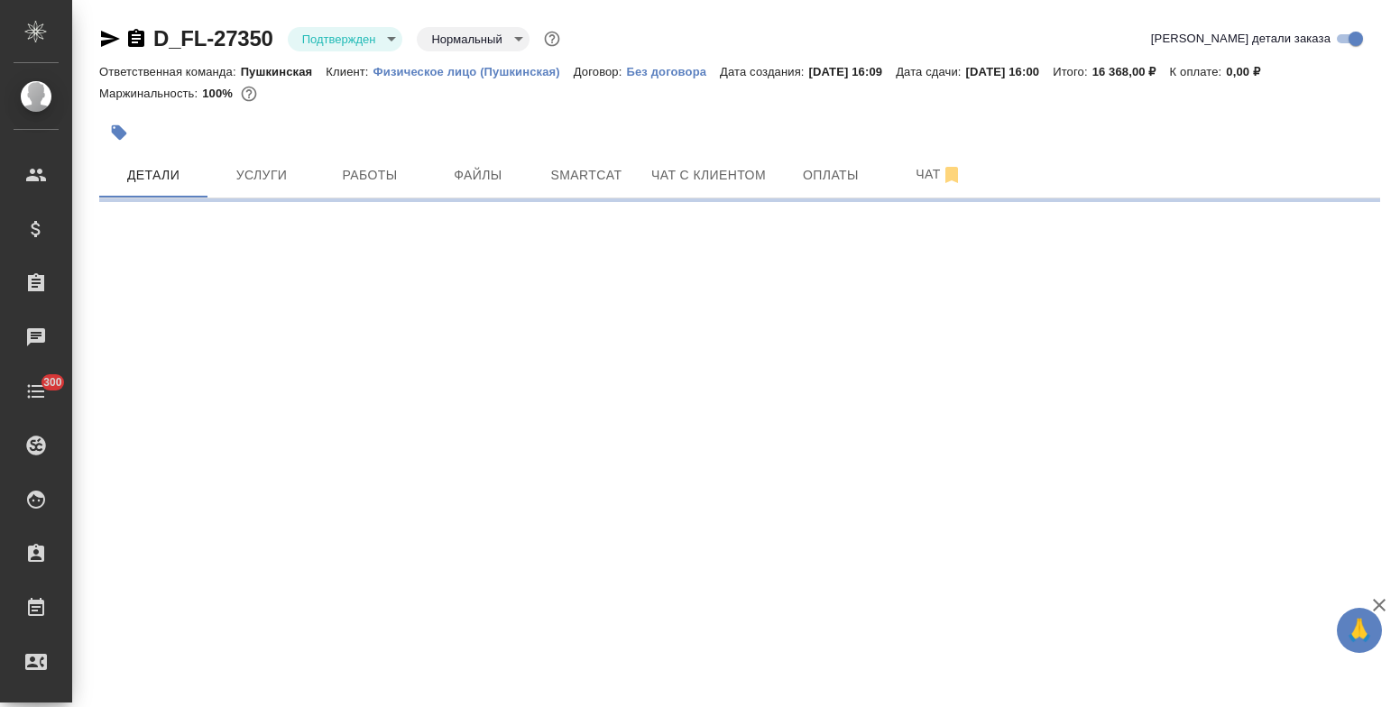
select select "RU"
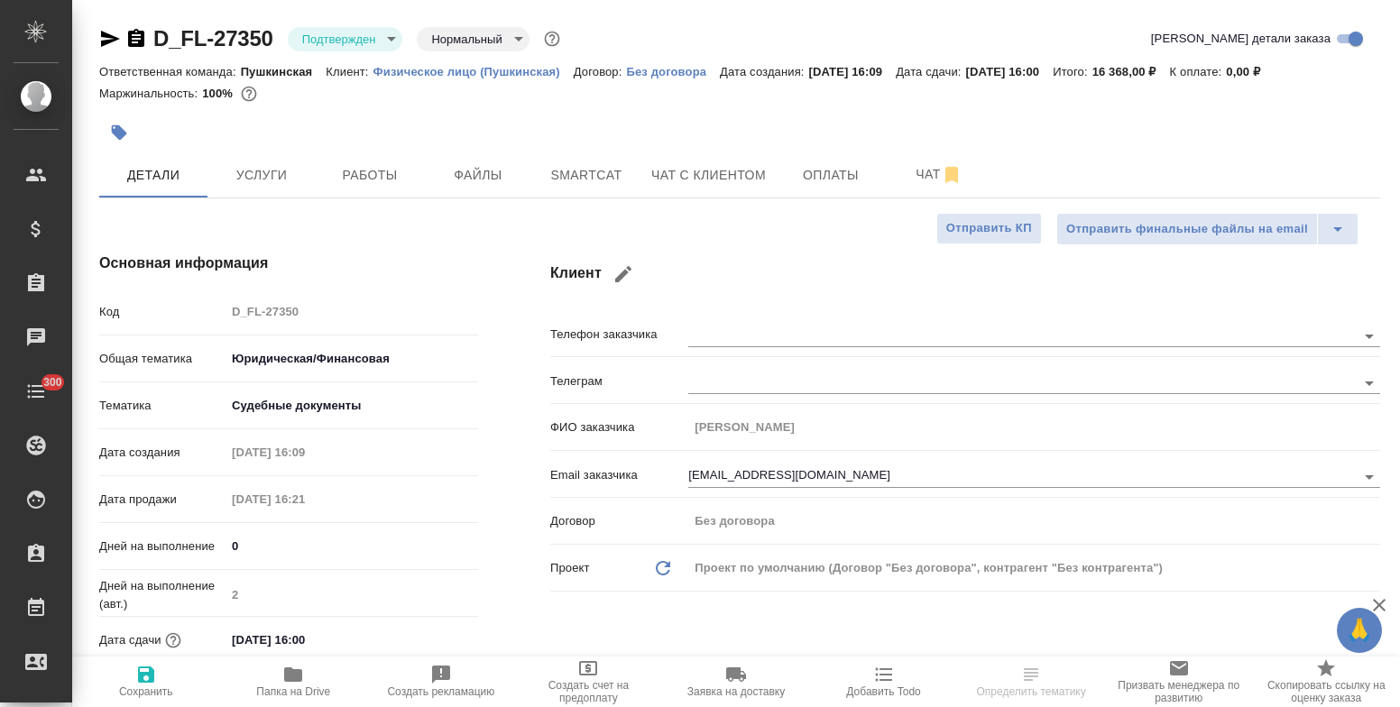
type textarea "x"
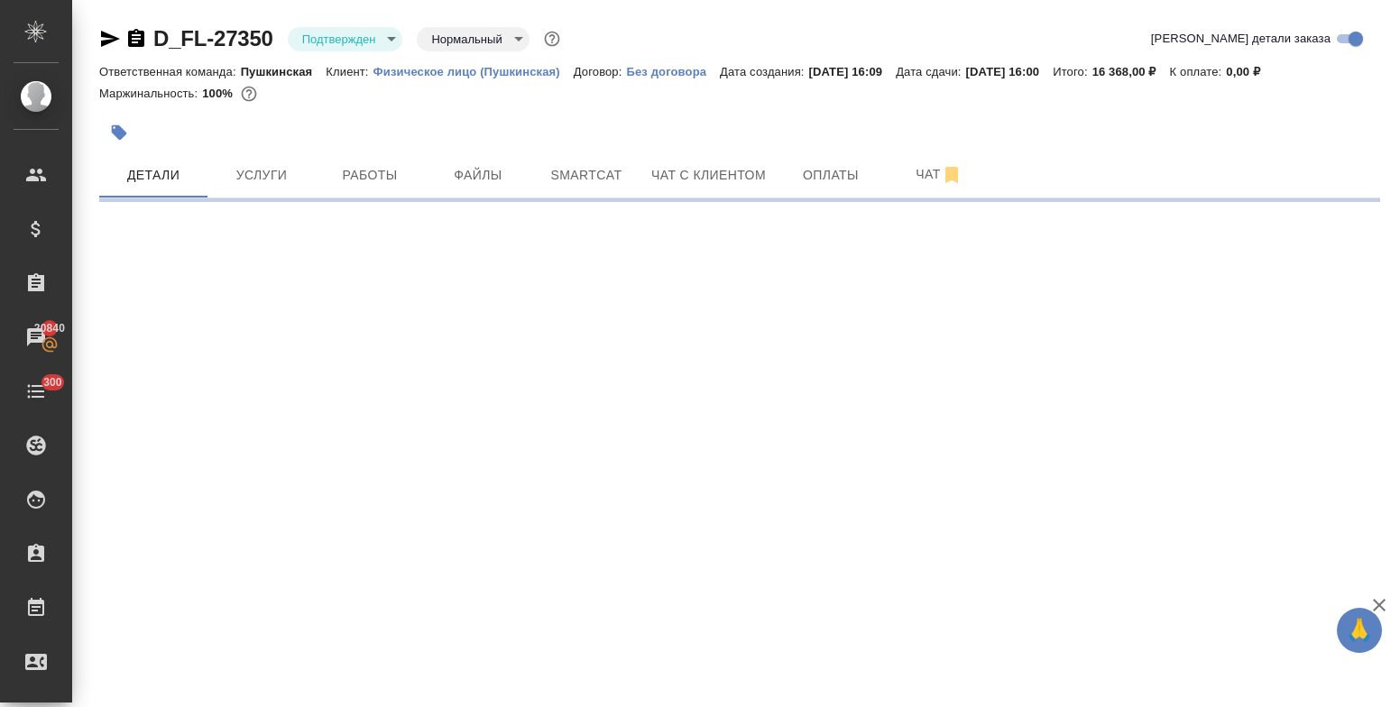
select select "RU"
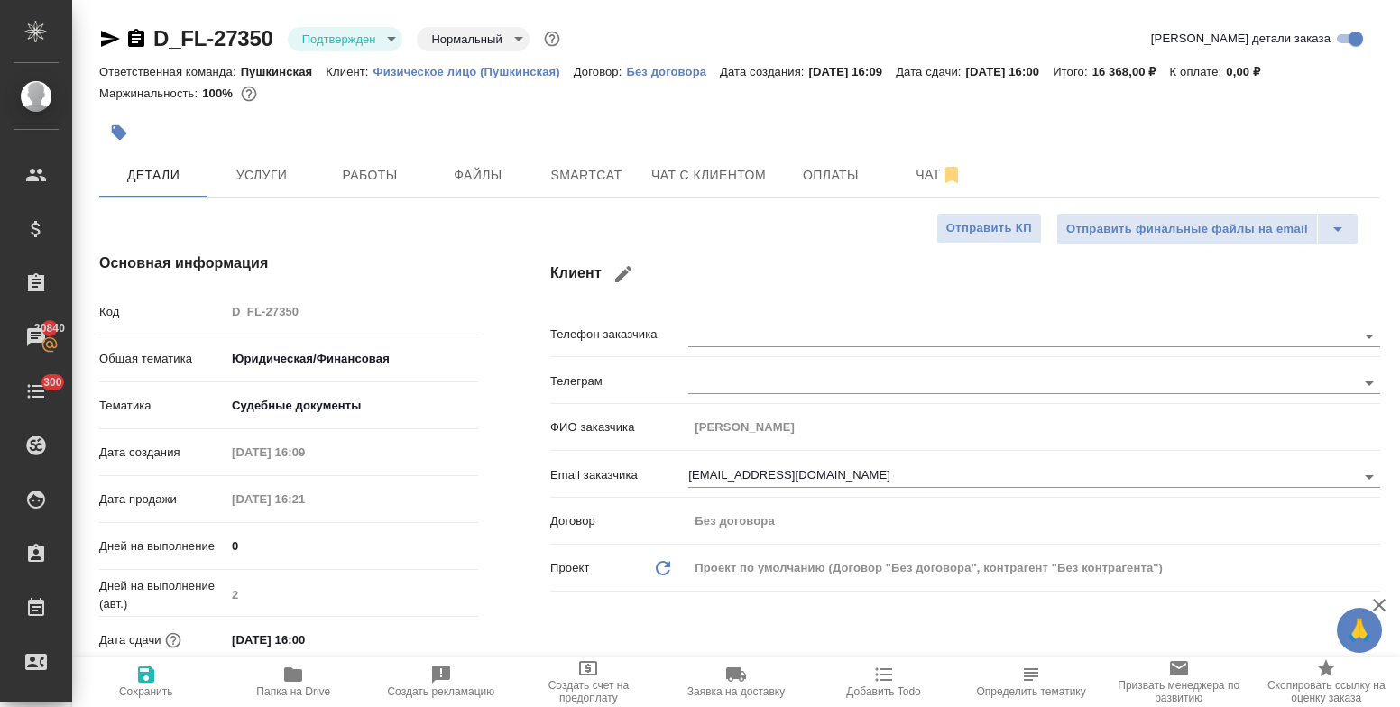
type textarea "x"
